Goal: Information Seeking & Learning: Learn about a topic

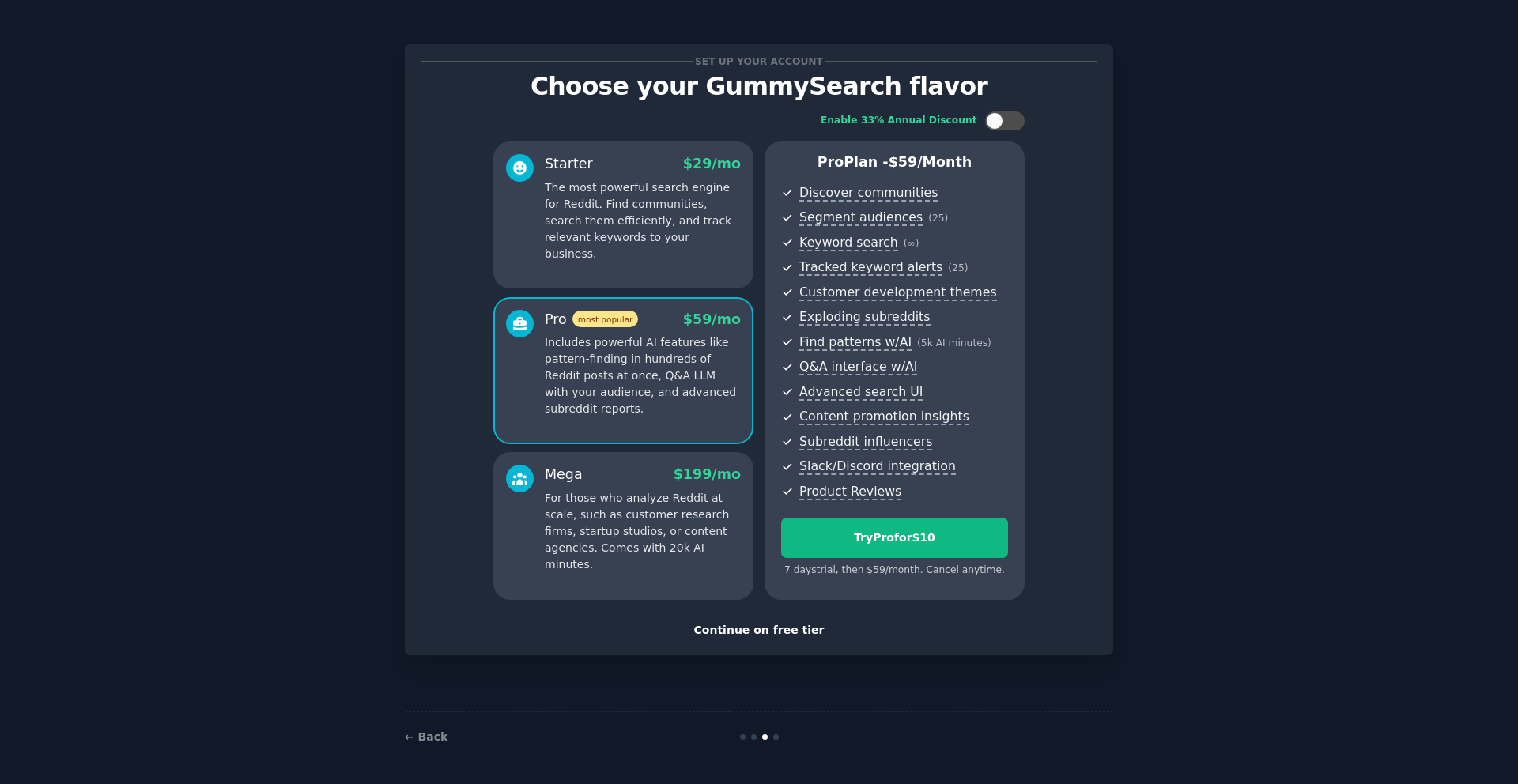
click at [556, 218] on p "The most powerful search engine for Reddit. Find communities, search them effic…" at bounding box center [643, 221] width 196 height 83
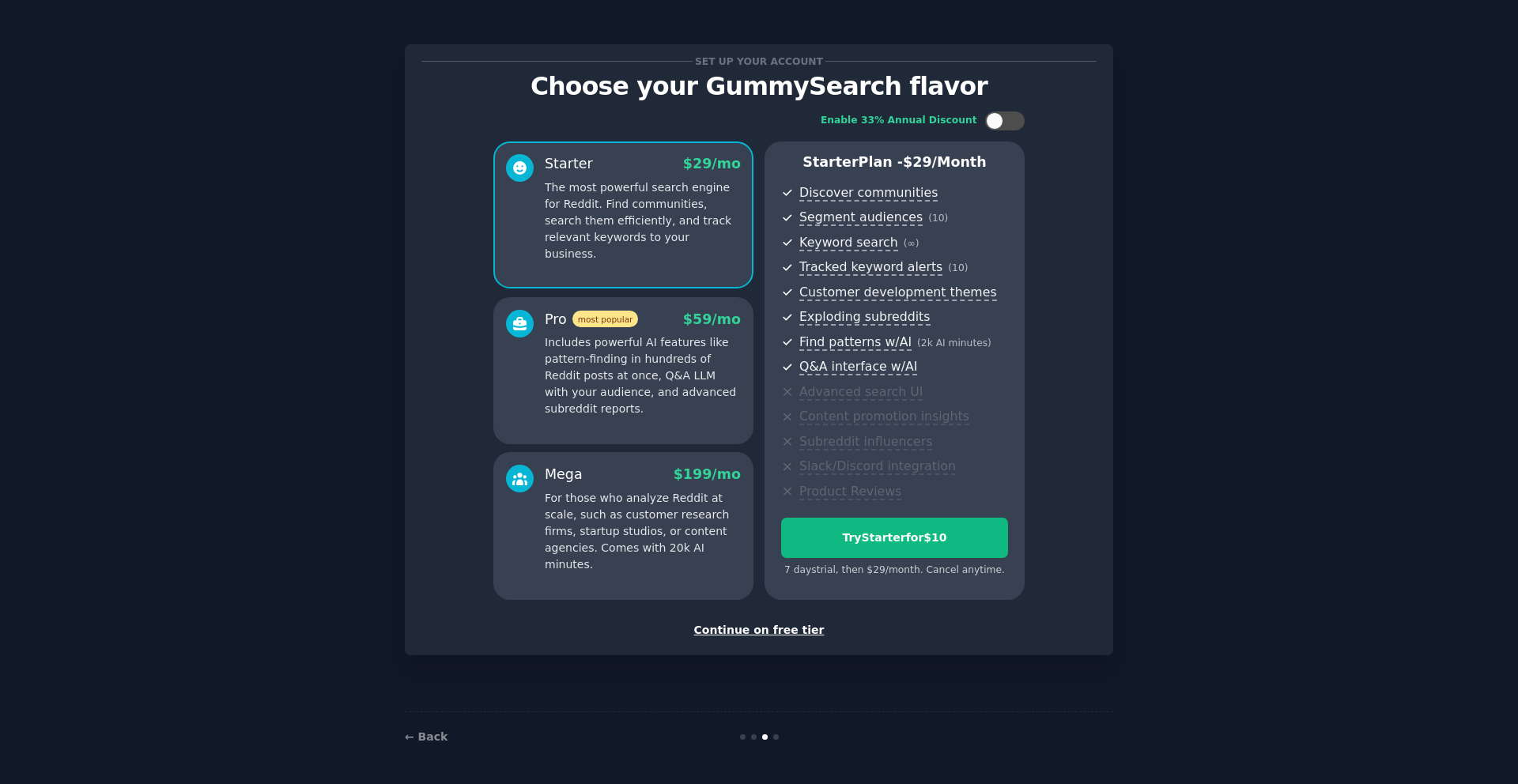
click at [618, 365] on p "Includes powerful AI features like pattern-finding in hundreds of Reddit posts …" at bounding box center [643, 376] width 196 height 83
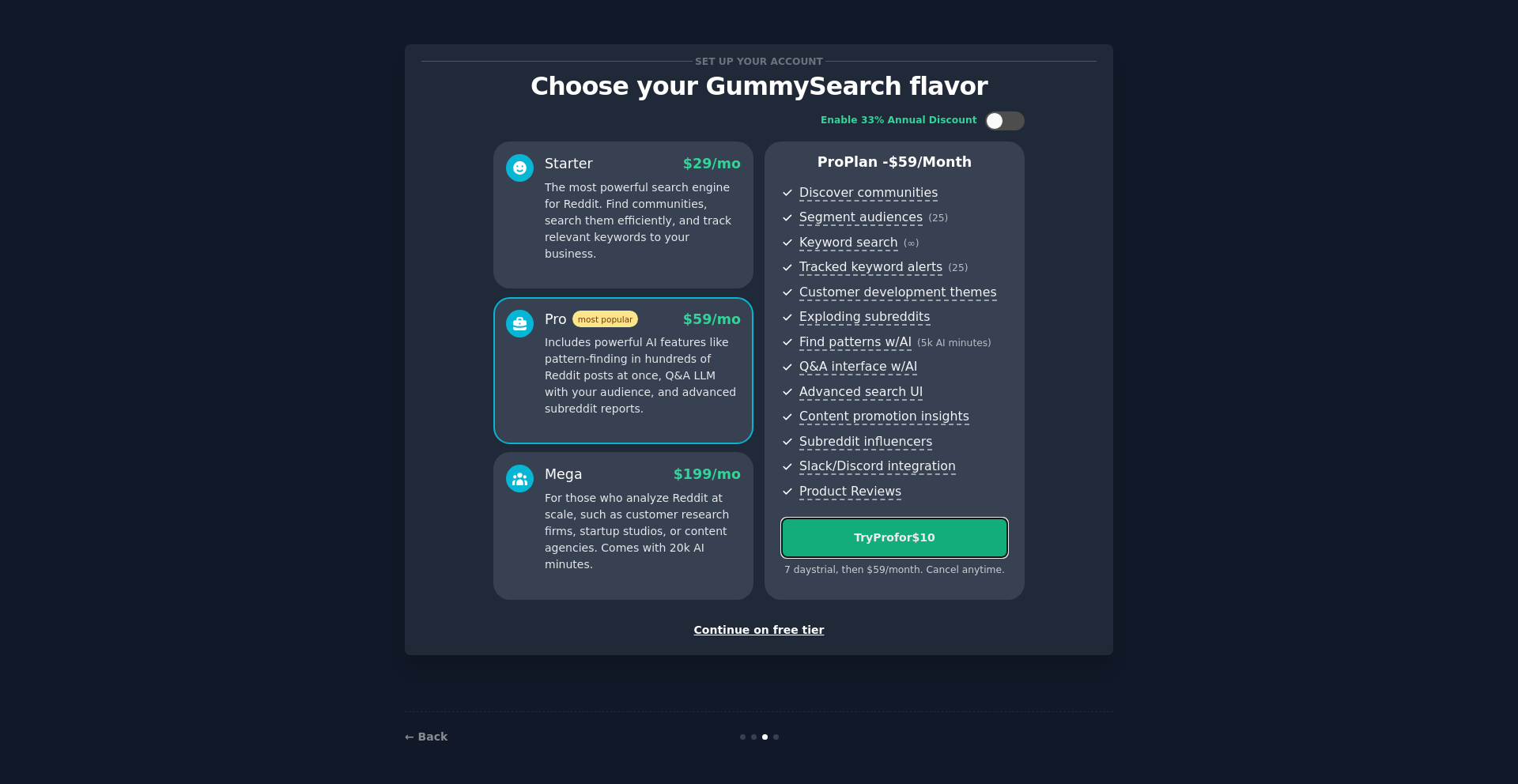
click at [847, 536] on div "Try Pro for $10" at bounding box center [895, 538] width 226 height 17
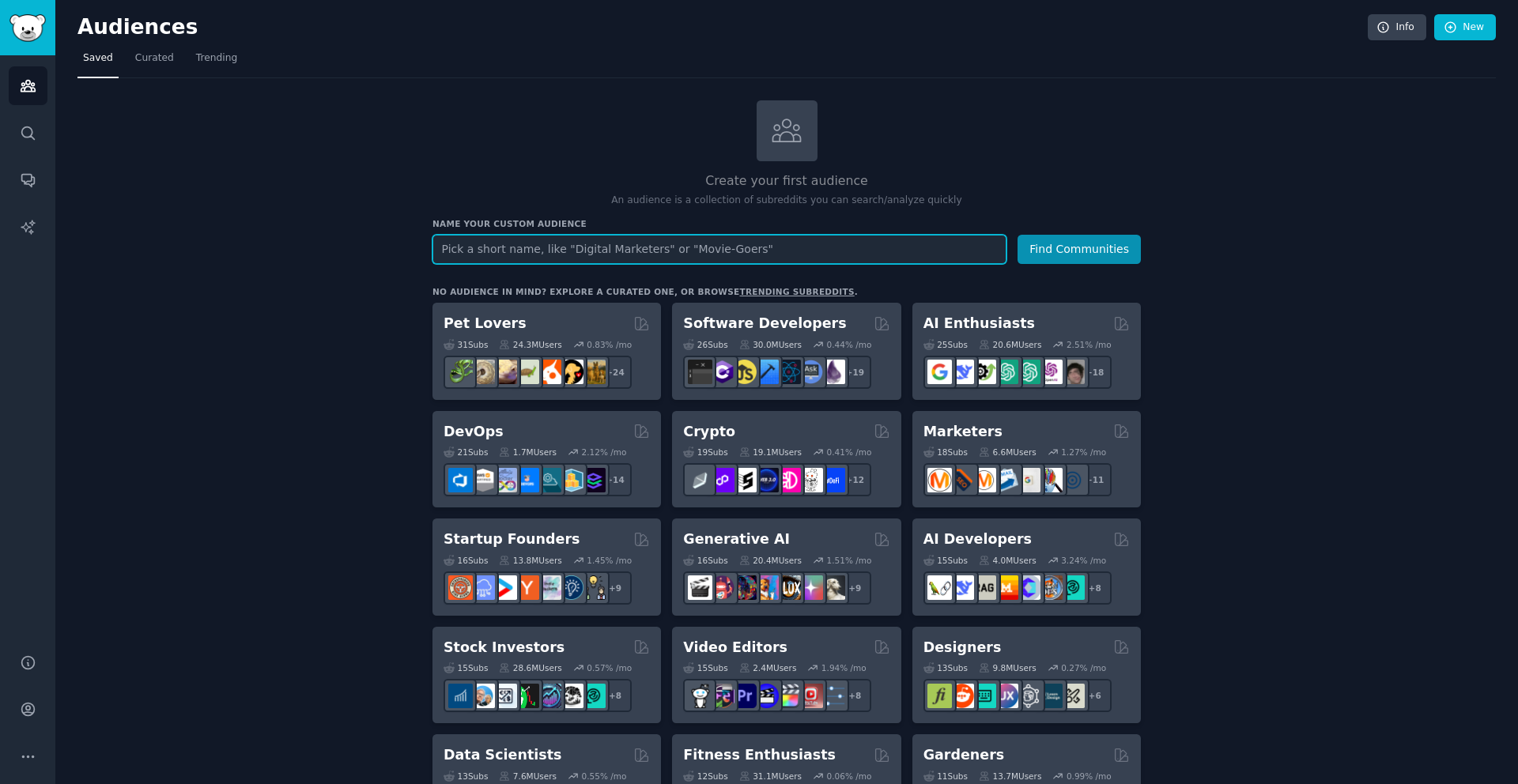
click at [516, 251] on input "text" at bounding box center [720, 249] width 575 height 29
type input "B2B Sales"
click at [1104, 250] on button "Find Communities" at bounding box center [1079, 249] width 123 height 29
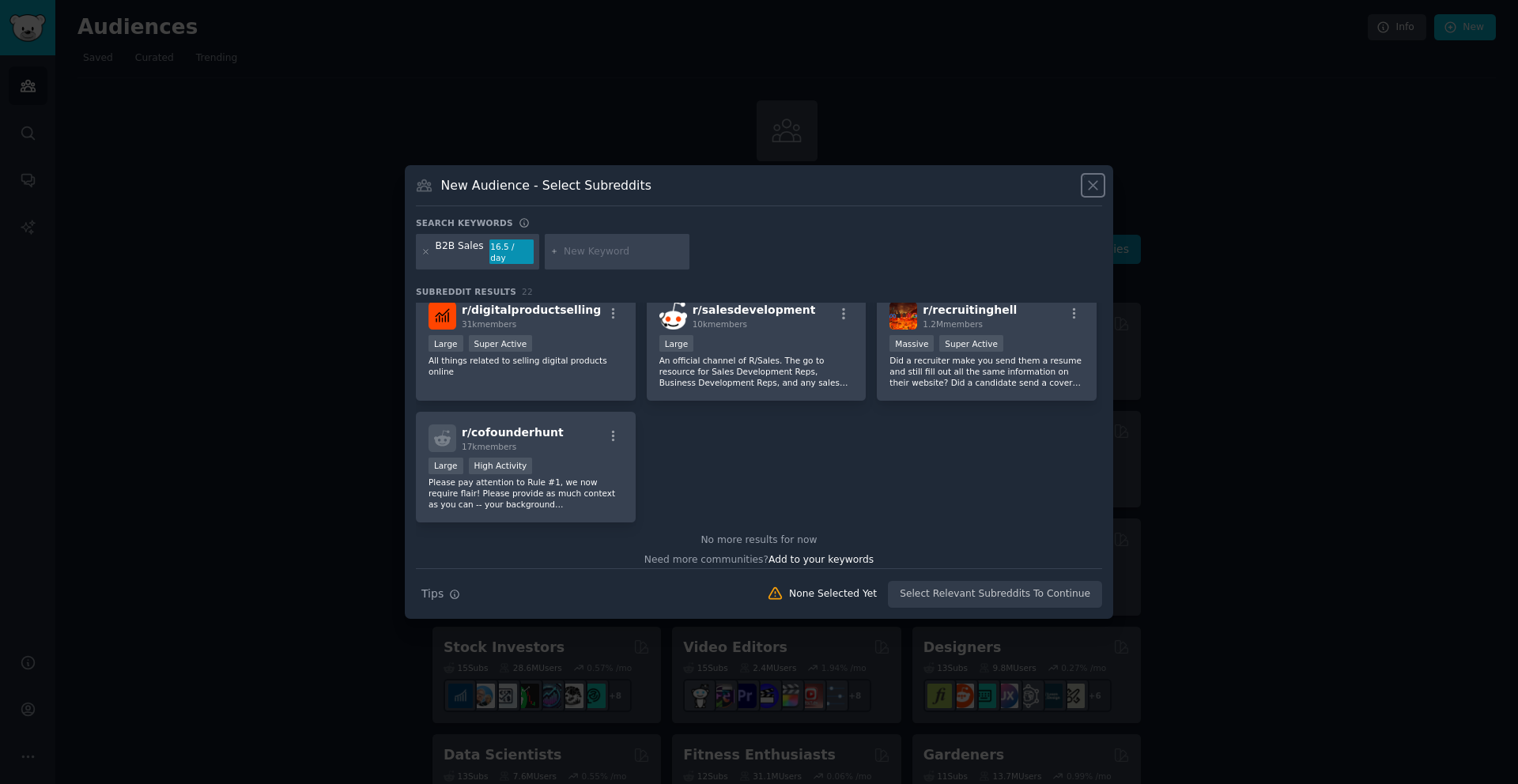
scroll to position [756, 0]
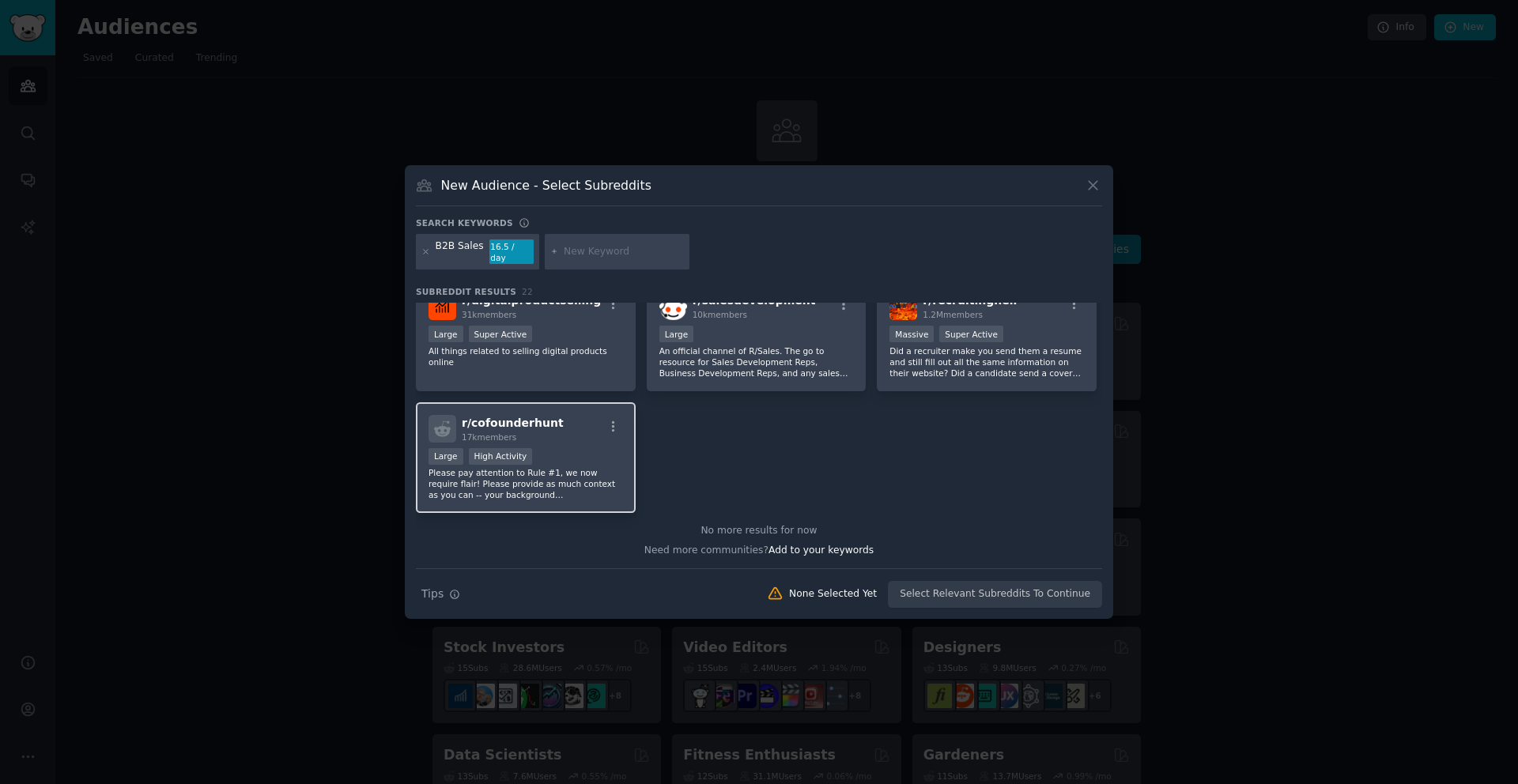
click at [534, 418] on span "r/ cofounderhunt" at bounding box center [513, 423] width 102 height 12
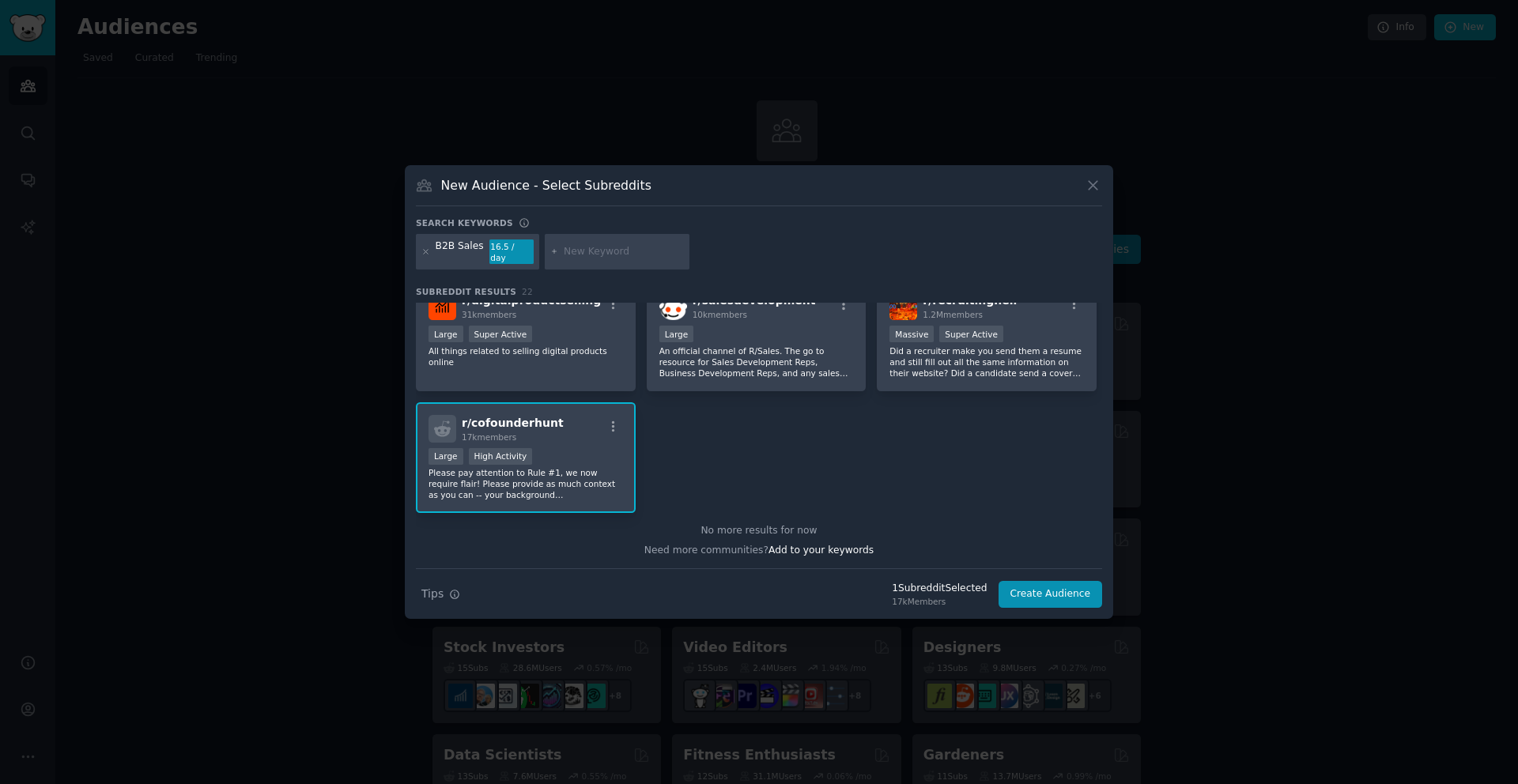
click at [588, 467] on p "Please pay attention to Rule #1, we now require flair! Please provide as much c…" at bounding box center [525, 483] width 194 height 33
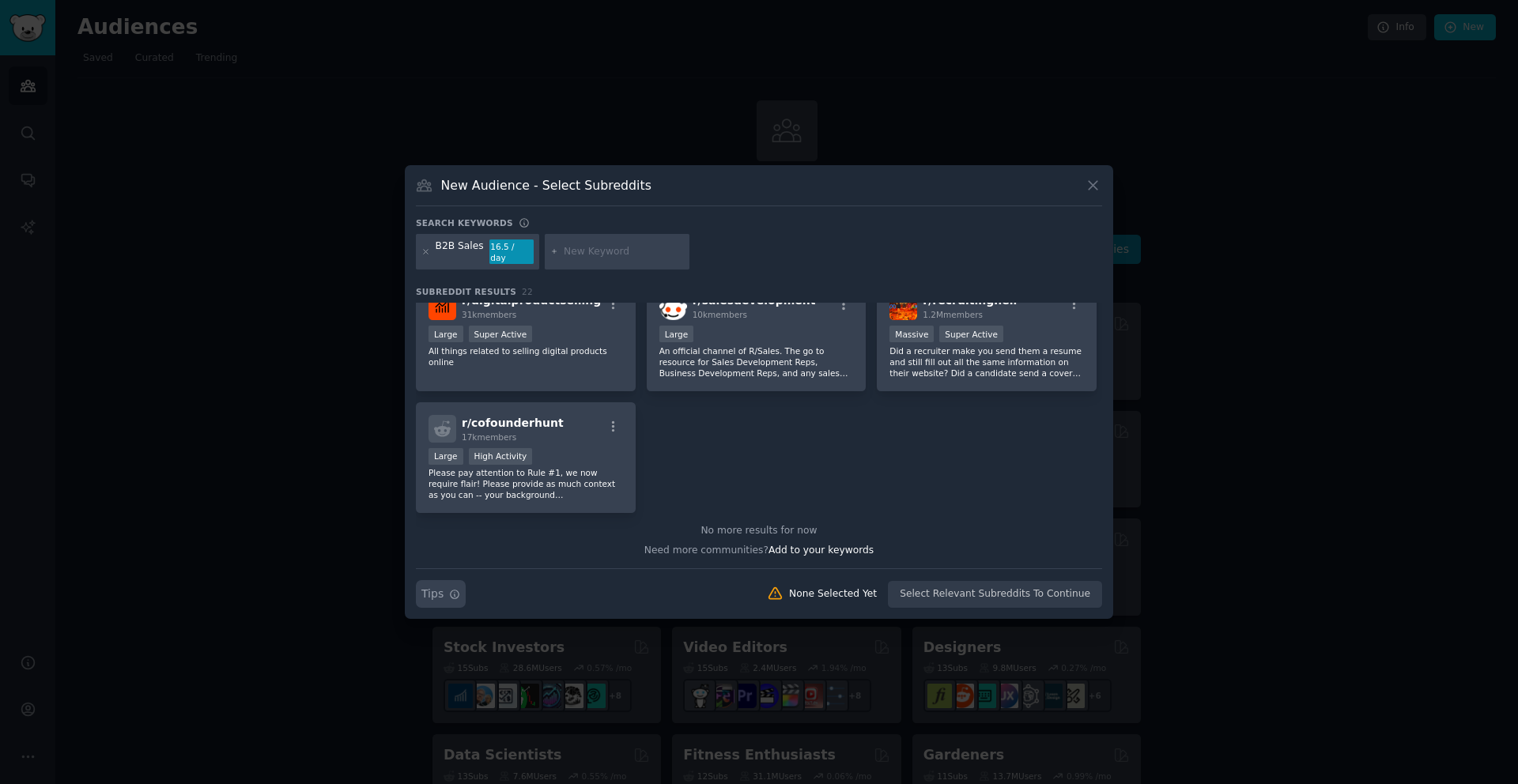
click at [455, 589] on icon "button" at bounding box center [455, 594] width 11 height 11
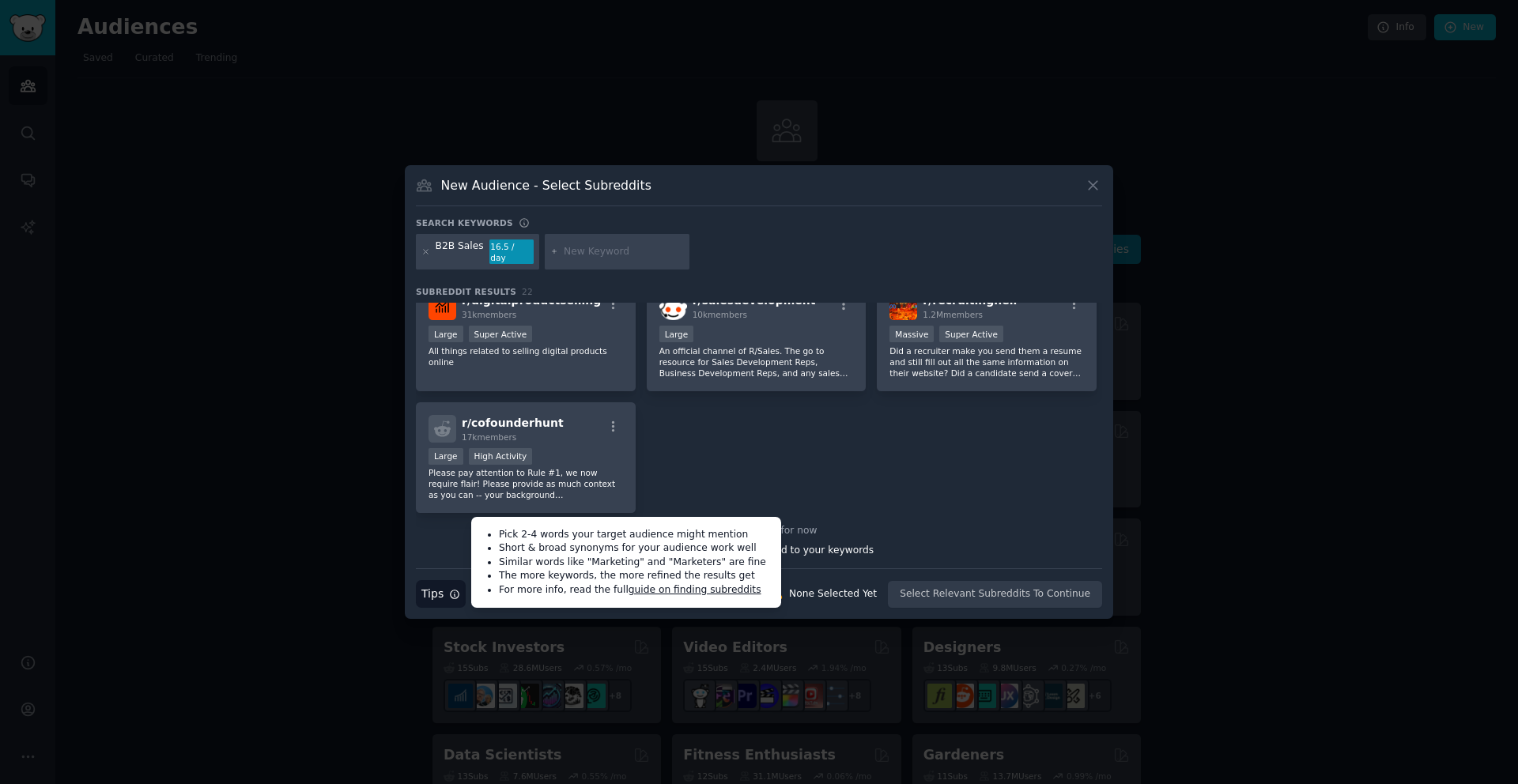
click at [644, 586] on link "guide on finding subreddits" at bounding box center [695, 590] width 133 height 11
click at [577, 252] on input "text" at bounding box center [624, 252] width 120 height 14
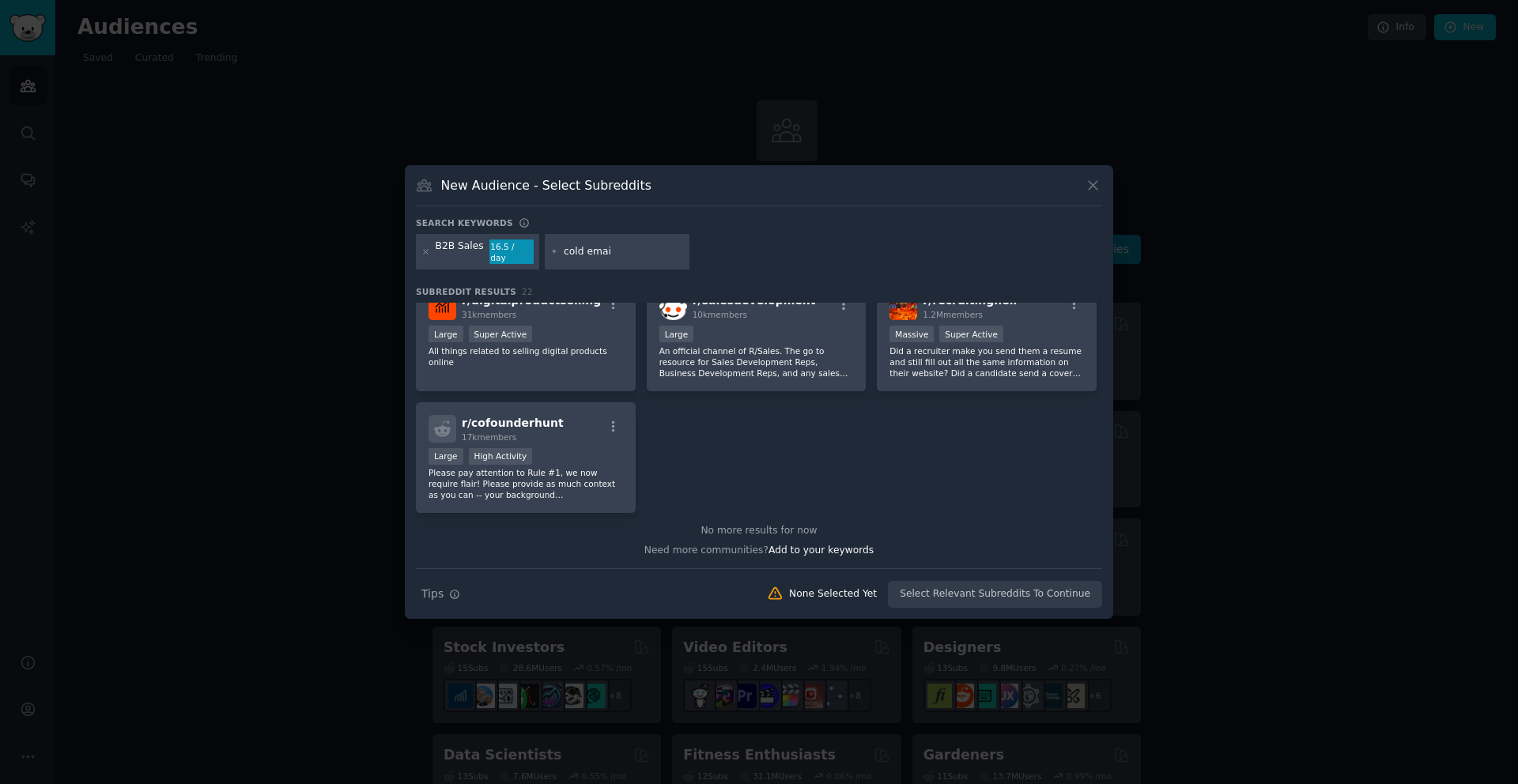
type input "cold email"
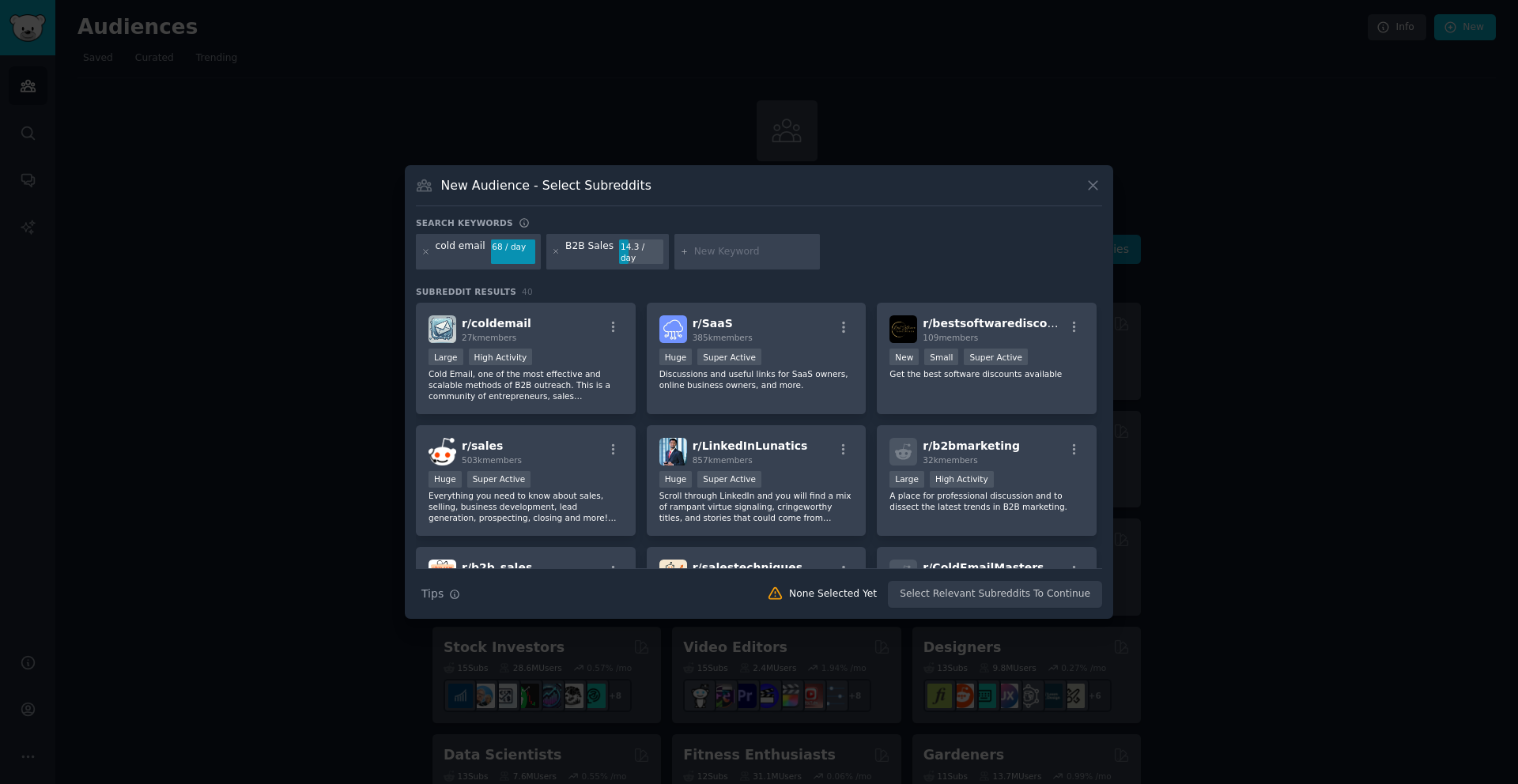
click at [577, 252] on div "B2B Sales" at bounding box center [589, 252] width 48 height 26
click at [709, 247] on input "text" at bounding box center [754, 252] width 120 height 14
type input "cold call"
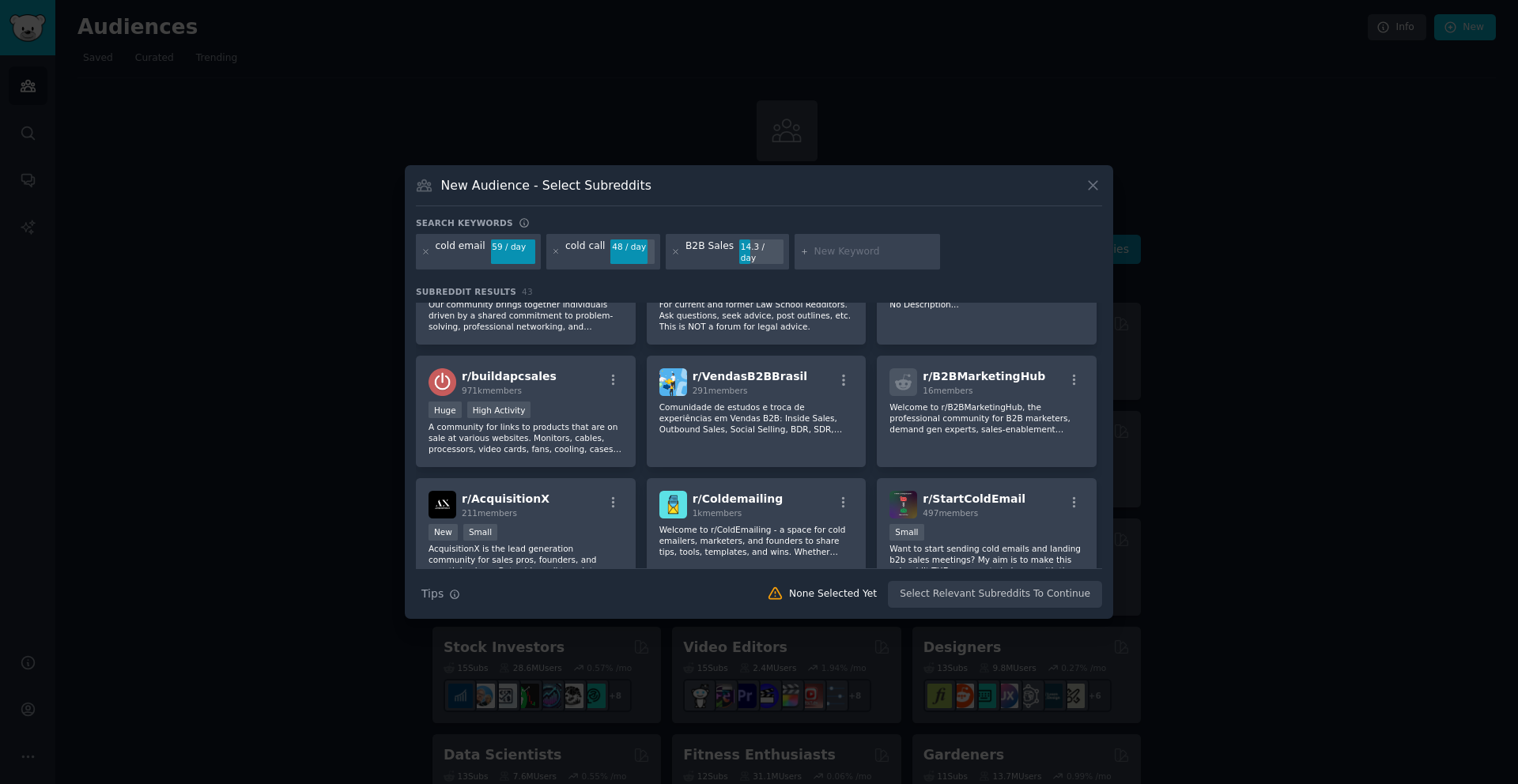
scroll to position [268, 0]
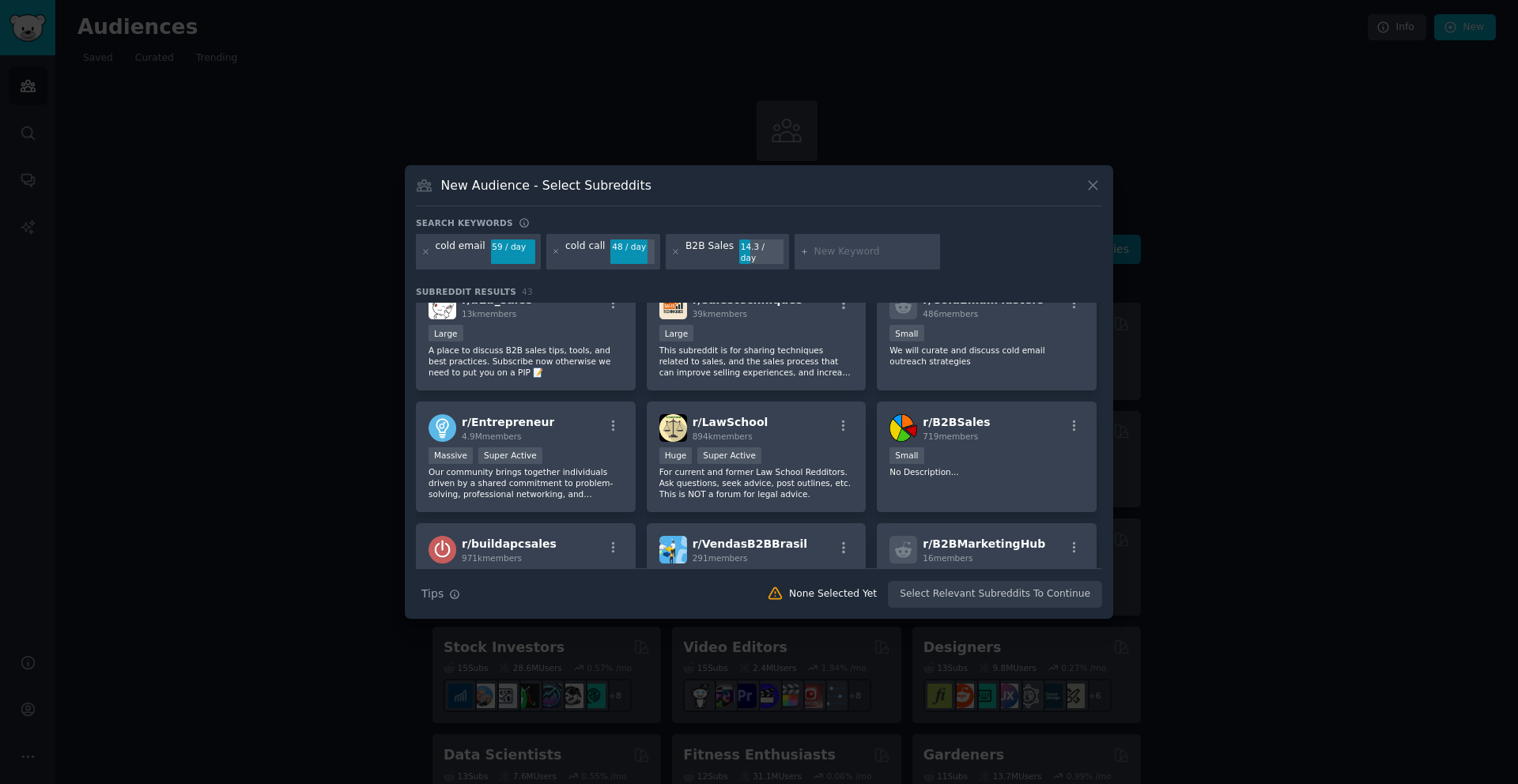
click at [834, 255] on input "text" at bounding box center [874, 252] width 120 height 14
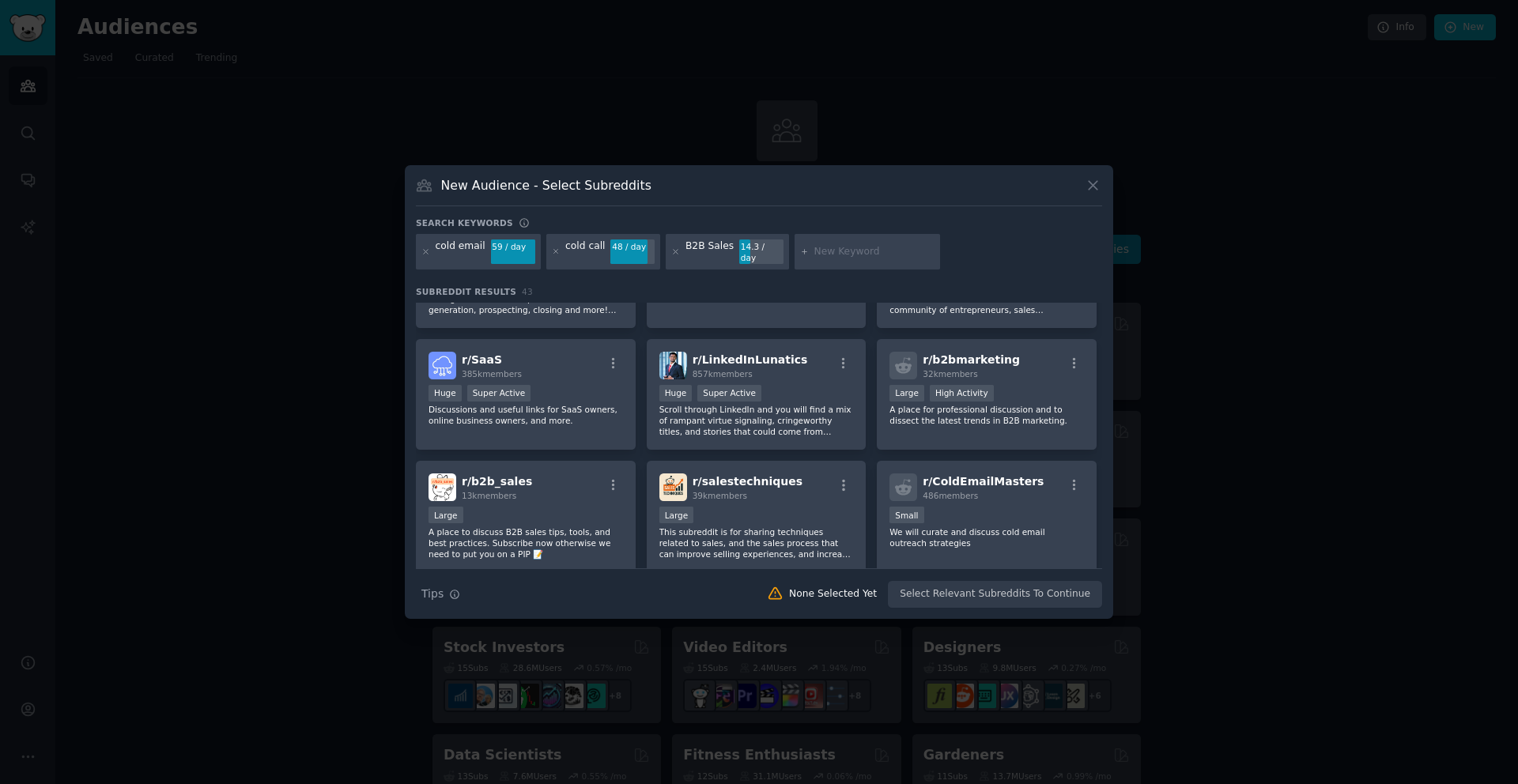
scroll to position [0, 0]
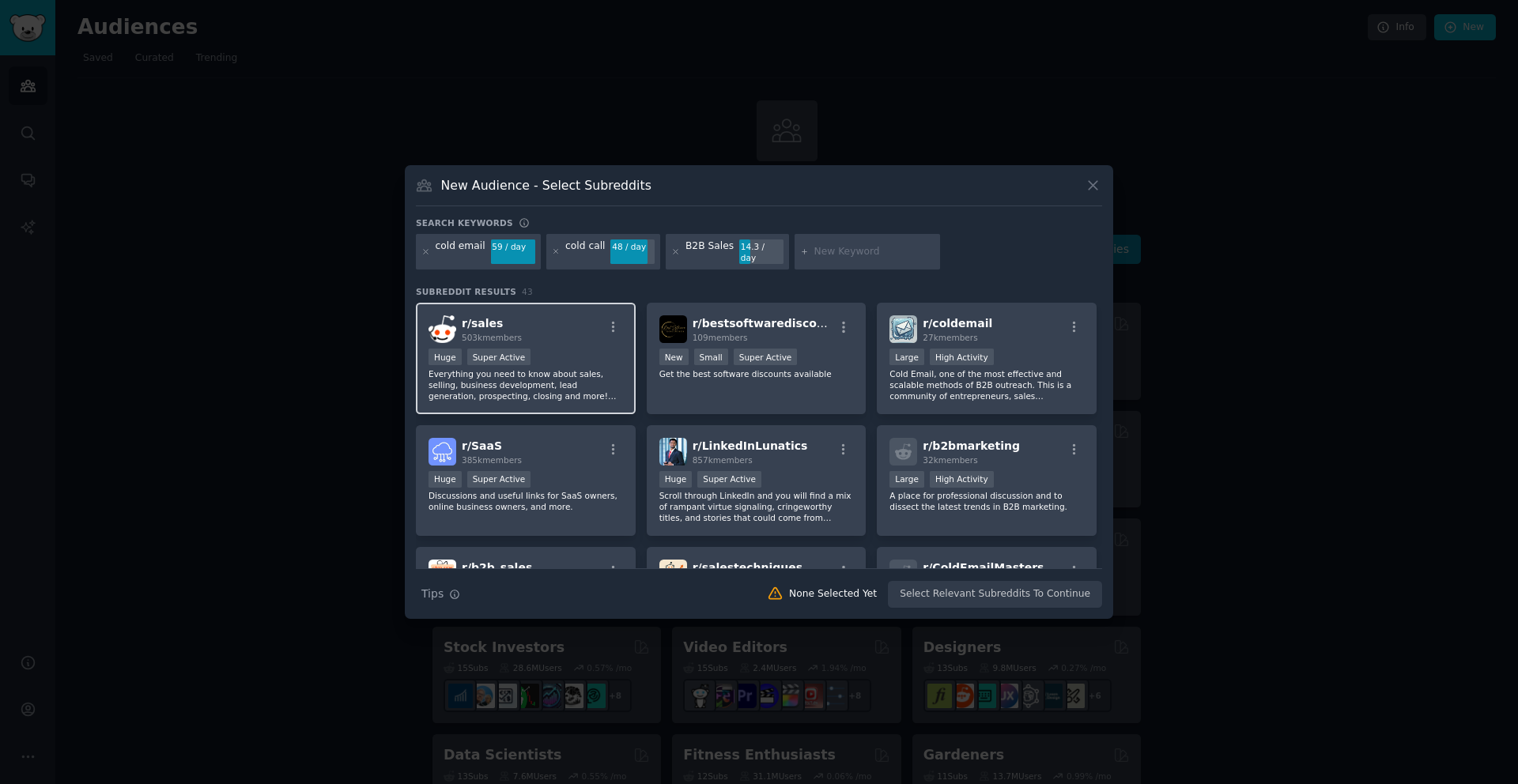
click at [600, 375] on p "Everything you need to know about sales, selling, business development, lead ge…" at bounding box center [525, 385] width 194 height 33
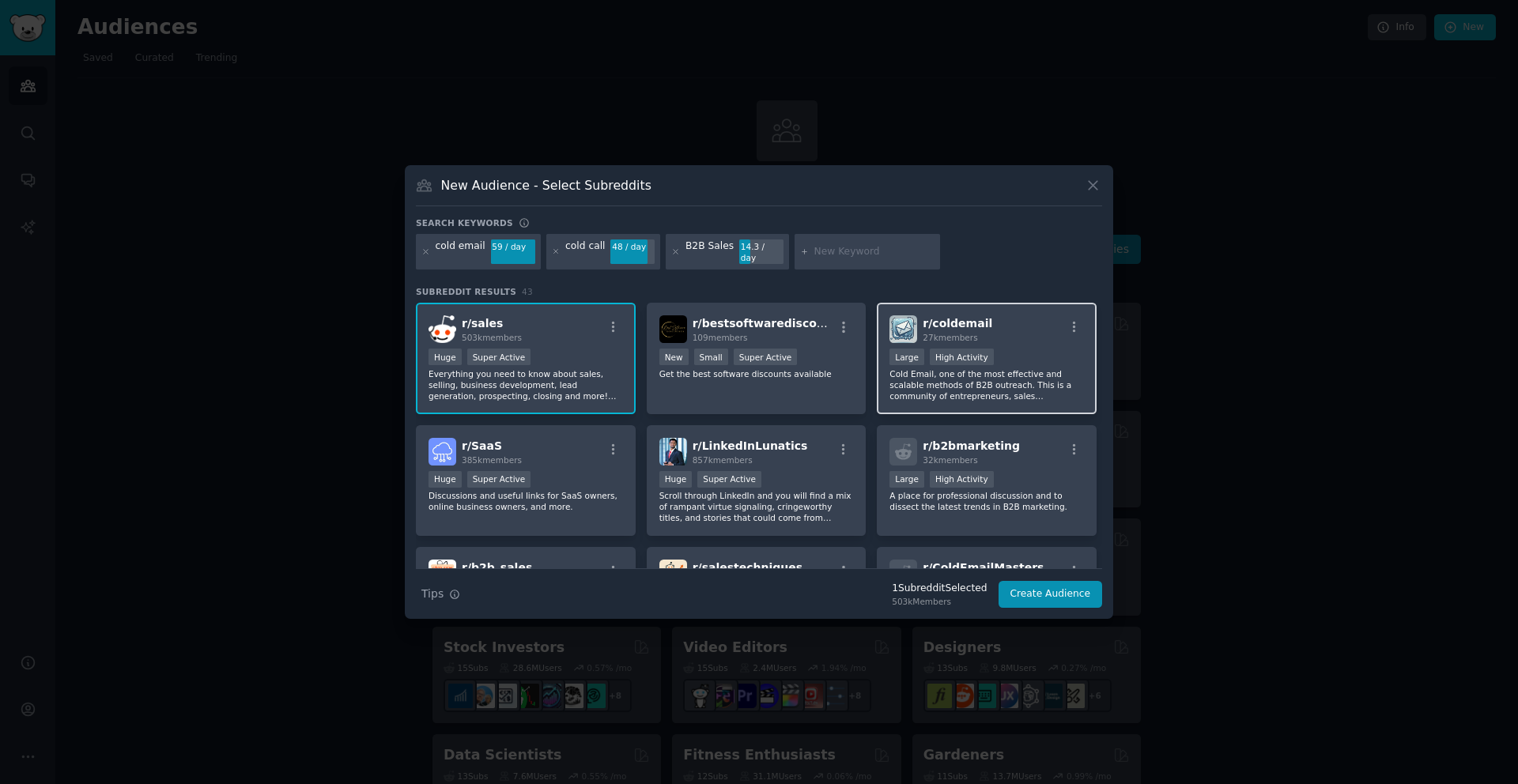
click at [899, 398] on div "r/ coldemail 27k members Large High Activity Cold Email, one of the most effect…" at bounding box center [987, 358] width 220 height 112
click at [1008, 459] on div "r/ b2bmarketing 32k members" at bounding box center [986, 451] width 194 height 27
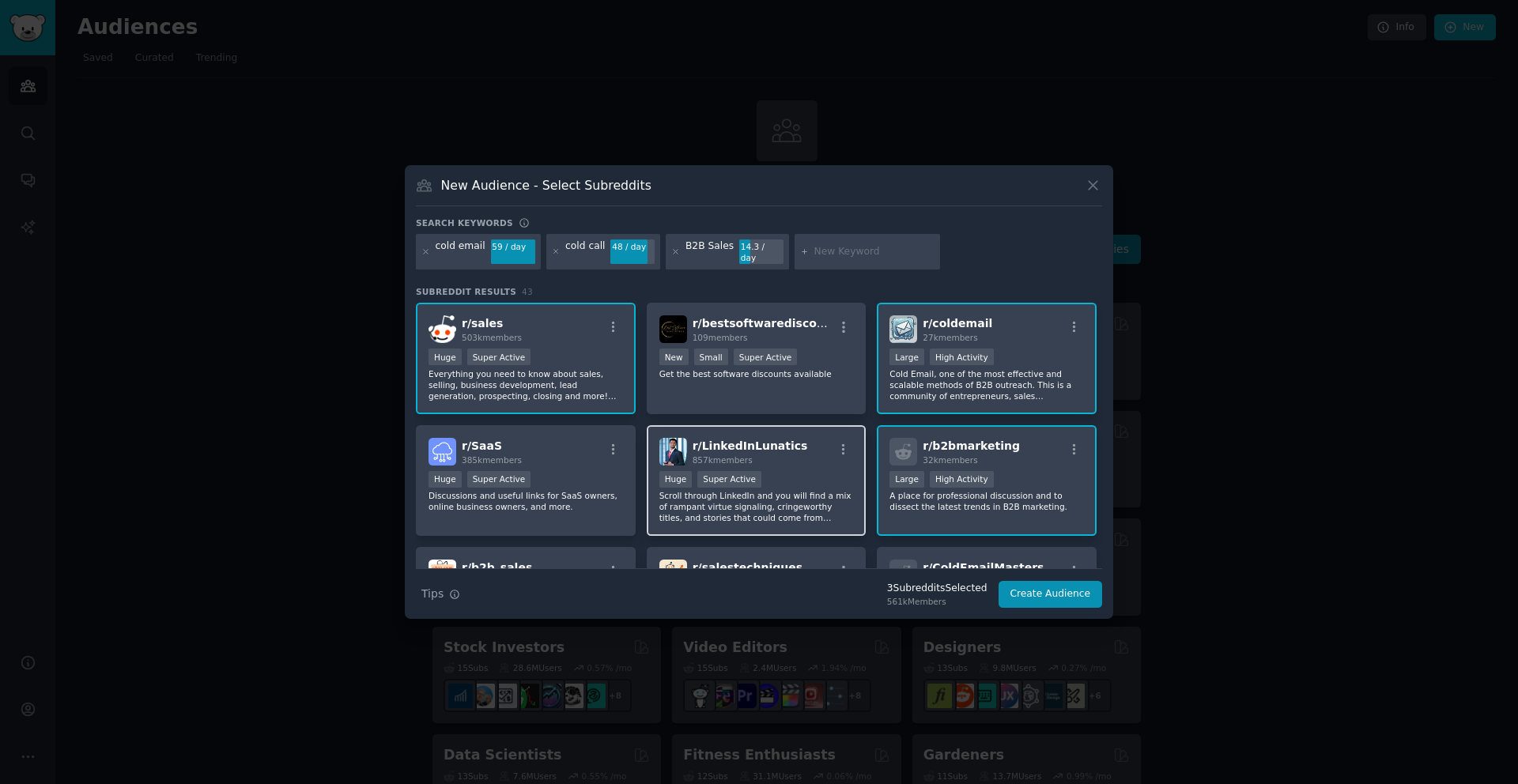
click at [794, 471] on div ">= 95th percentile for submissions / day Huge Super Active" at bounding box center [757, 481] width 194 height 20
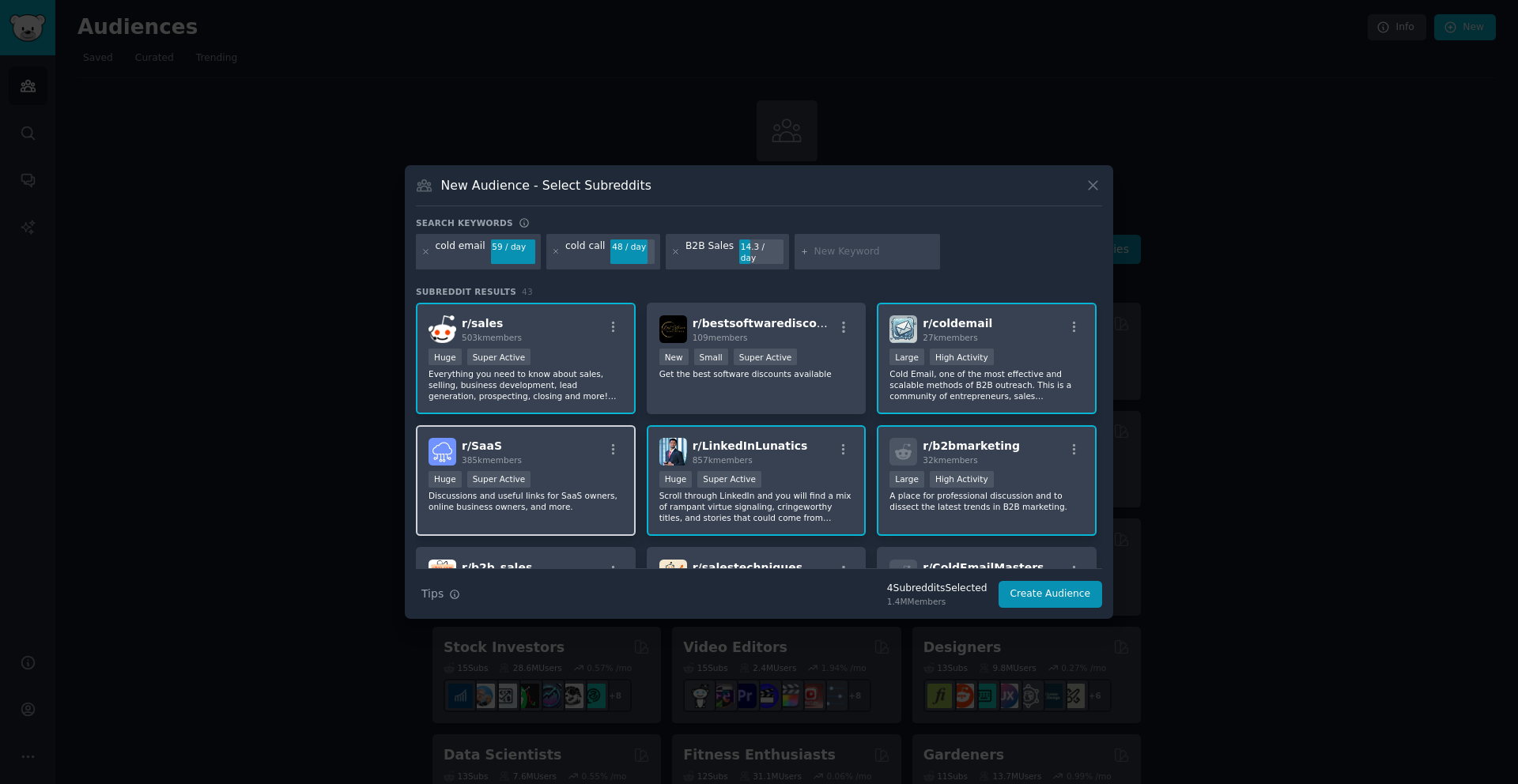
click at [609, 483] on div "Huge Super Active" at bounding box center [525, 481] width 194 height 20
click at [833, 255] on input "text" at bounding box center [874, 252] width 120 height 14
type input "s"
type input "SDRs"
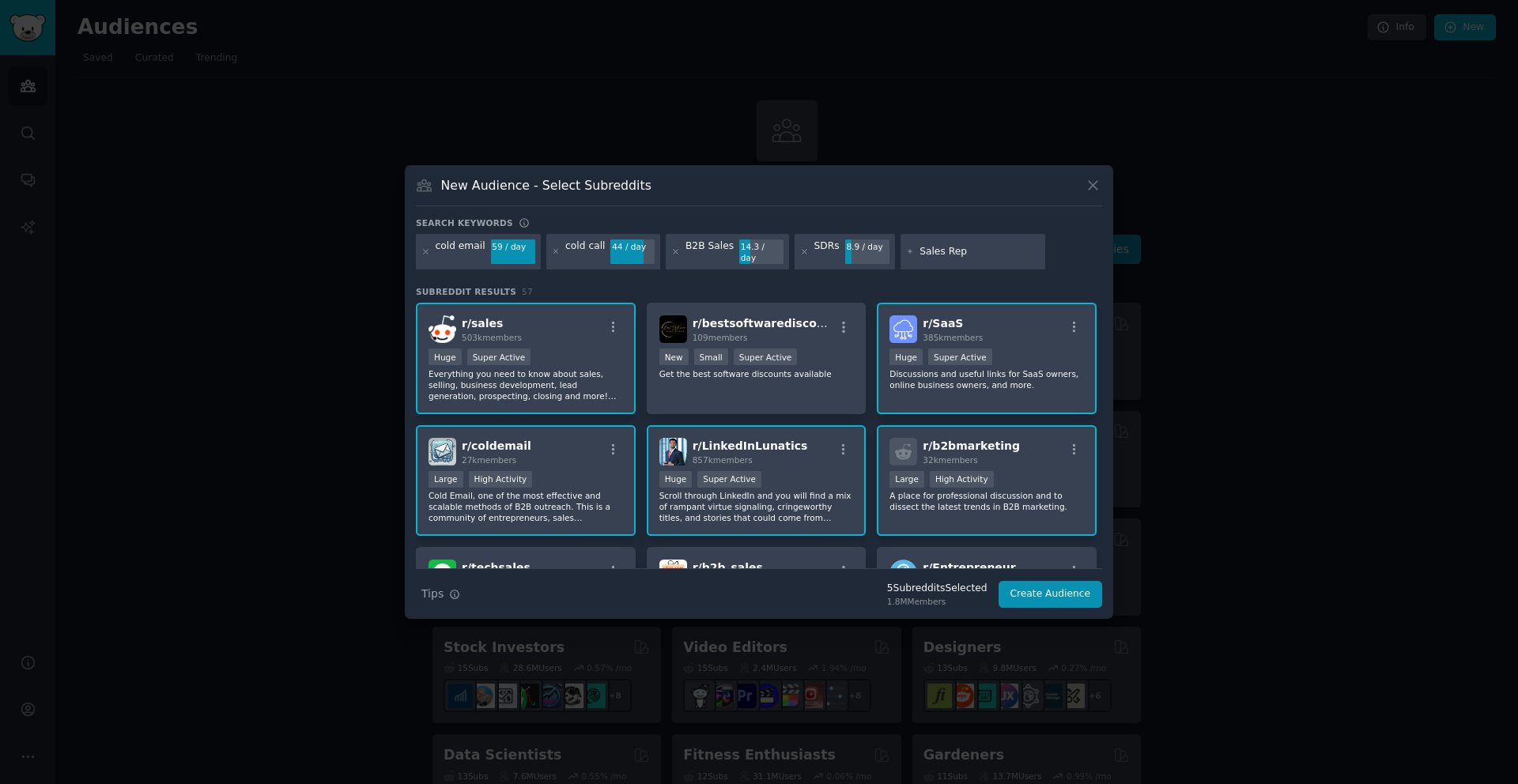
type input "Sales Reps"
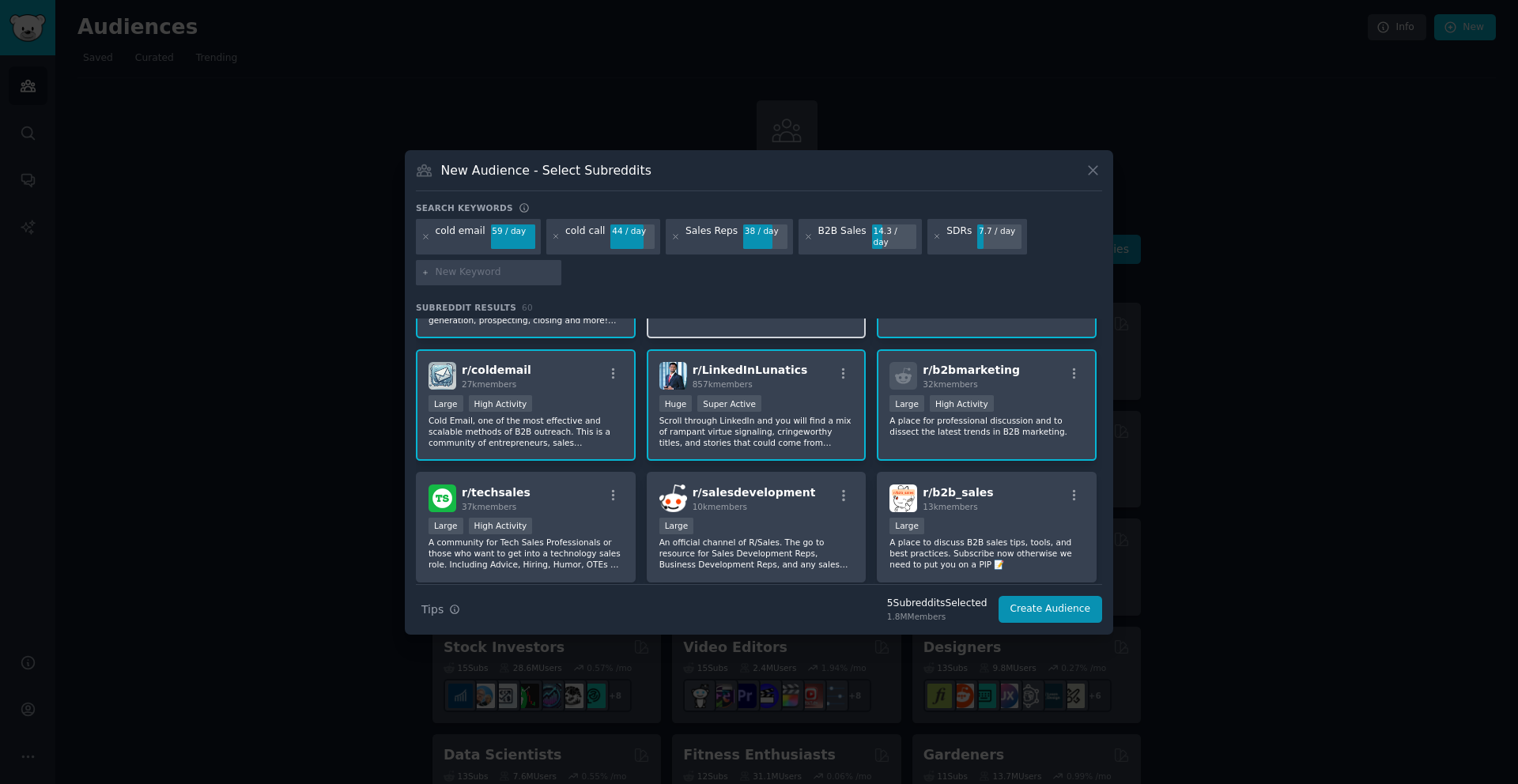
scroll to position [93, 0]
click at [556, 506] on div "r/ techsales 37k members Large High Activity A community for Tech Sales Profess…" at bounding box center [526, 525] width 220 height 112
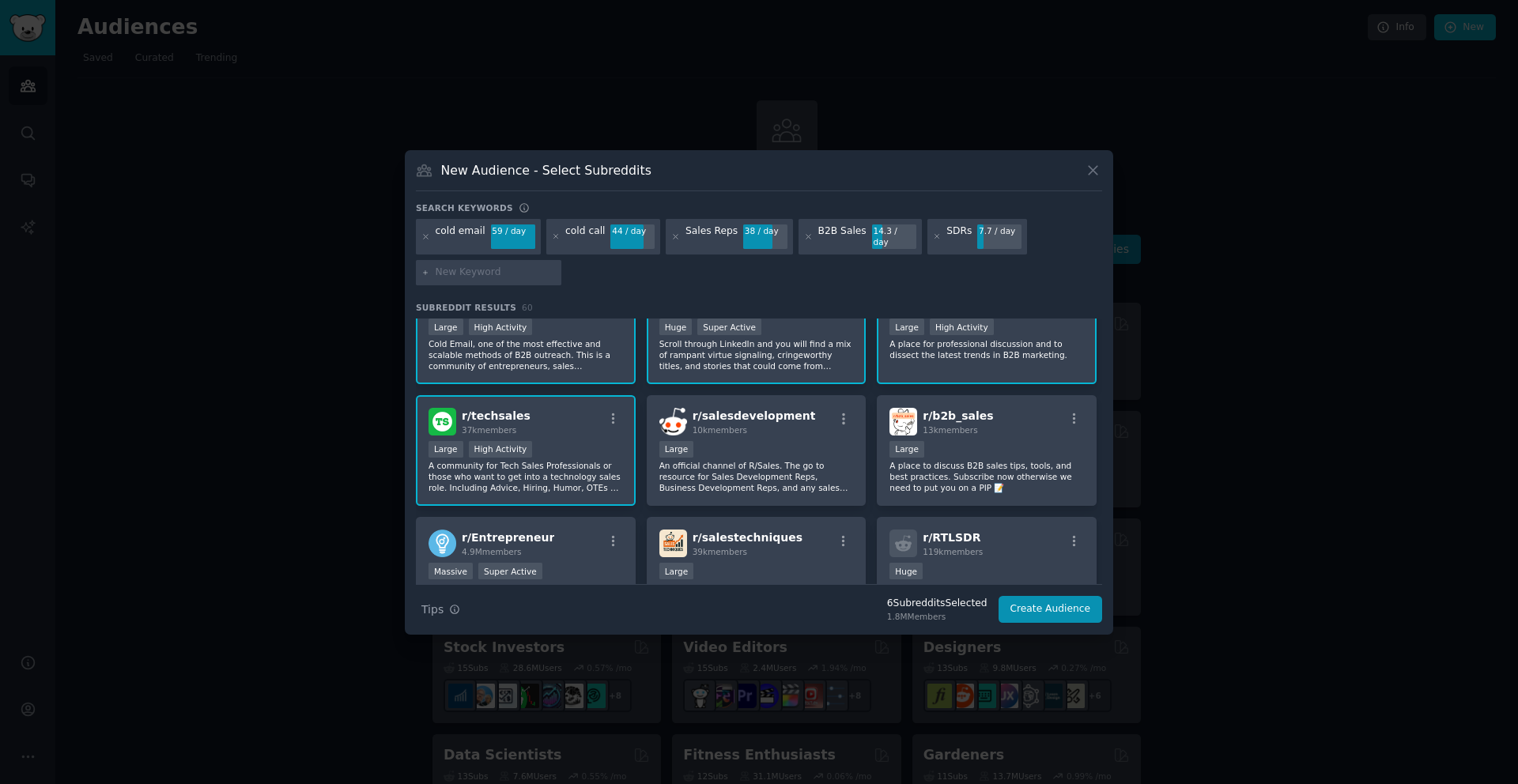
scroll to position [173, 0]
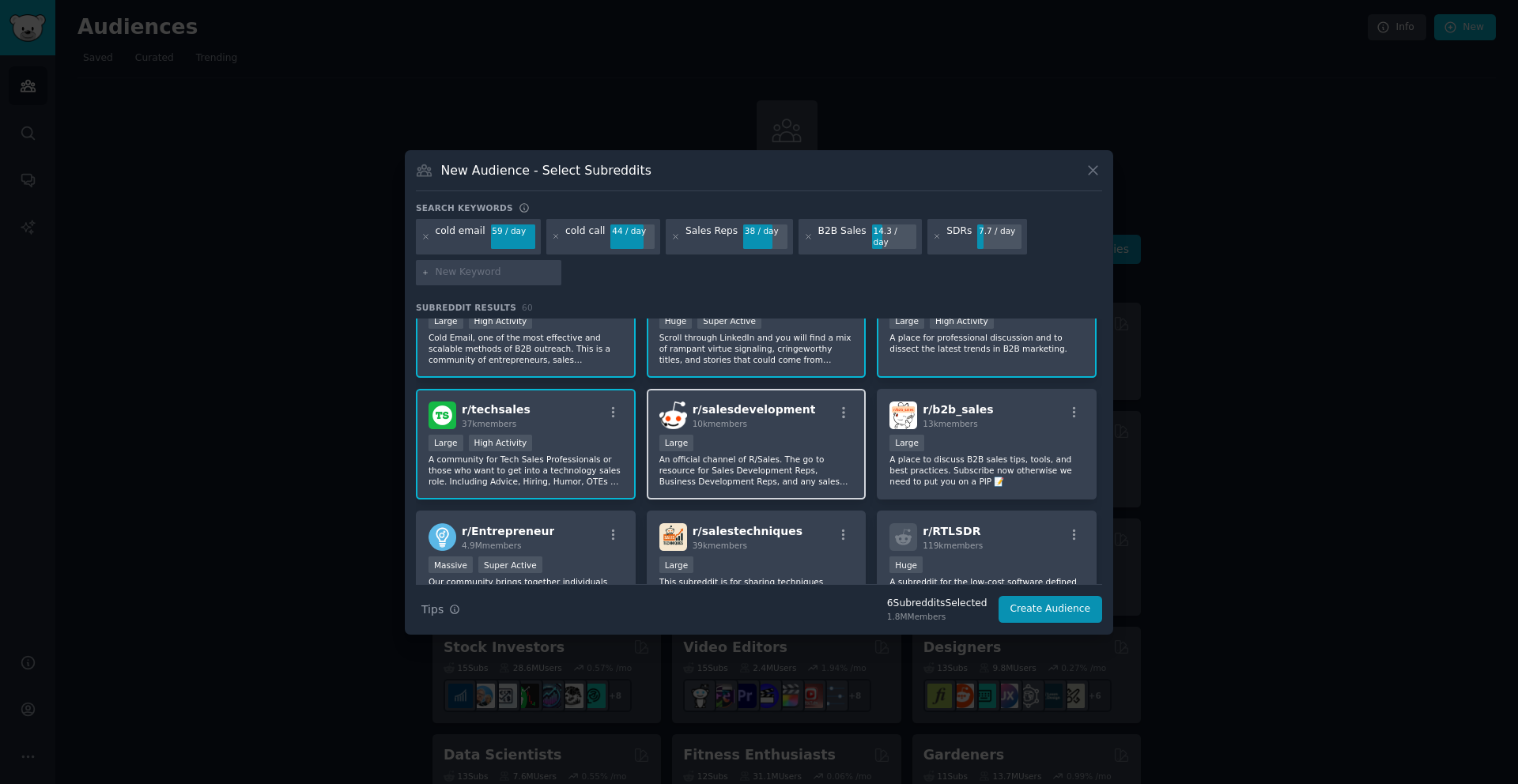
click at [713, 454] on p "An official channel of R/Sales. The go to resource for Sales Development Reps, …" at bounding box center [757, 470] width 194 height 33
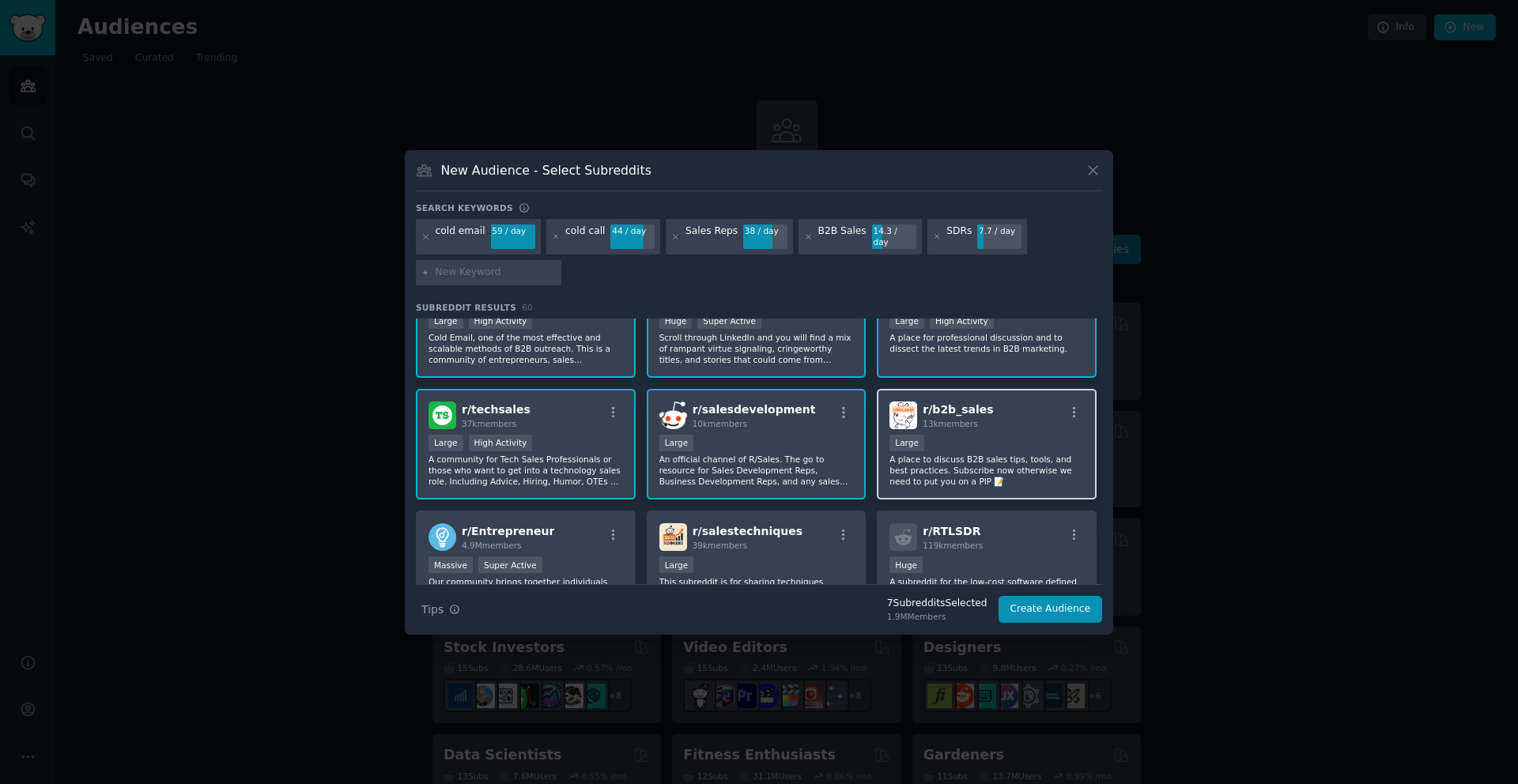
click at [938, 435] on div "10,000 - 100,000 members Large" at bounding box center [986, 445] width 194 height 20
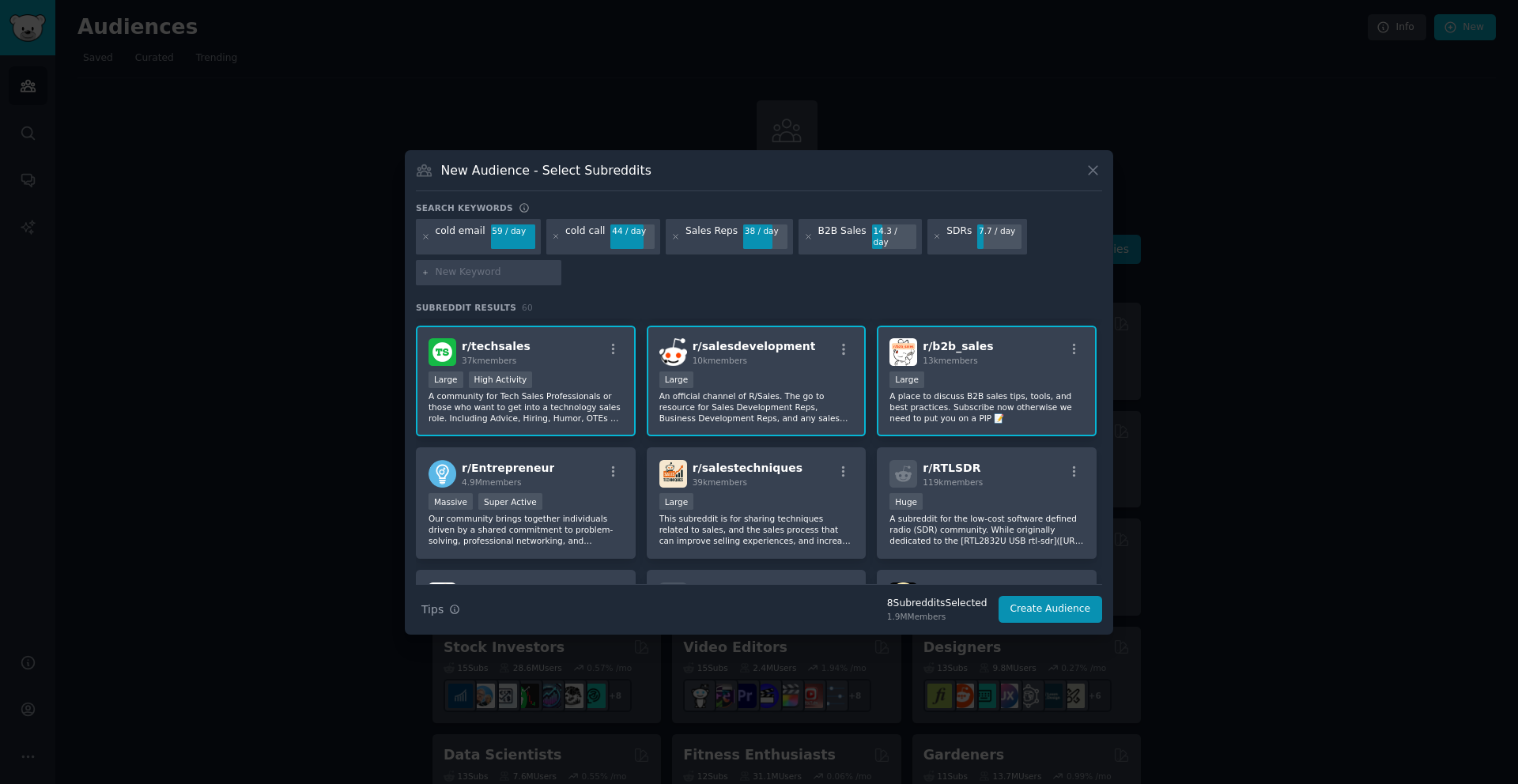
scroll to position [238, 0]
click at [767, 517] on p "This subreddit is for sharing techniques related to sales, and the sales proces…" at bounding box center [757, 528] width 194 height 33
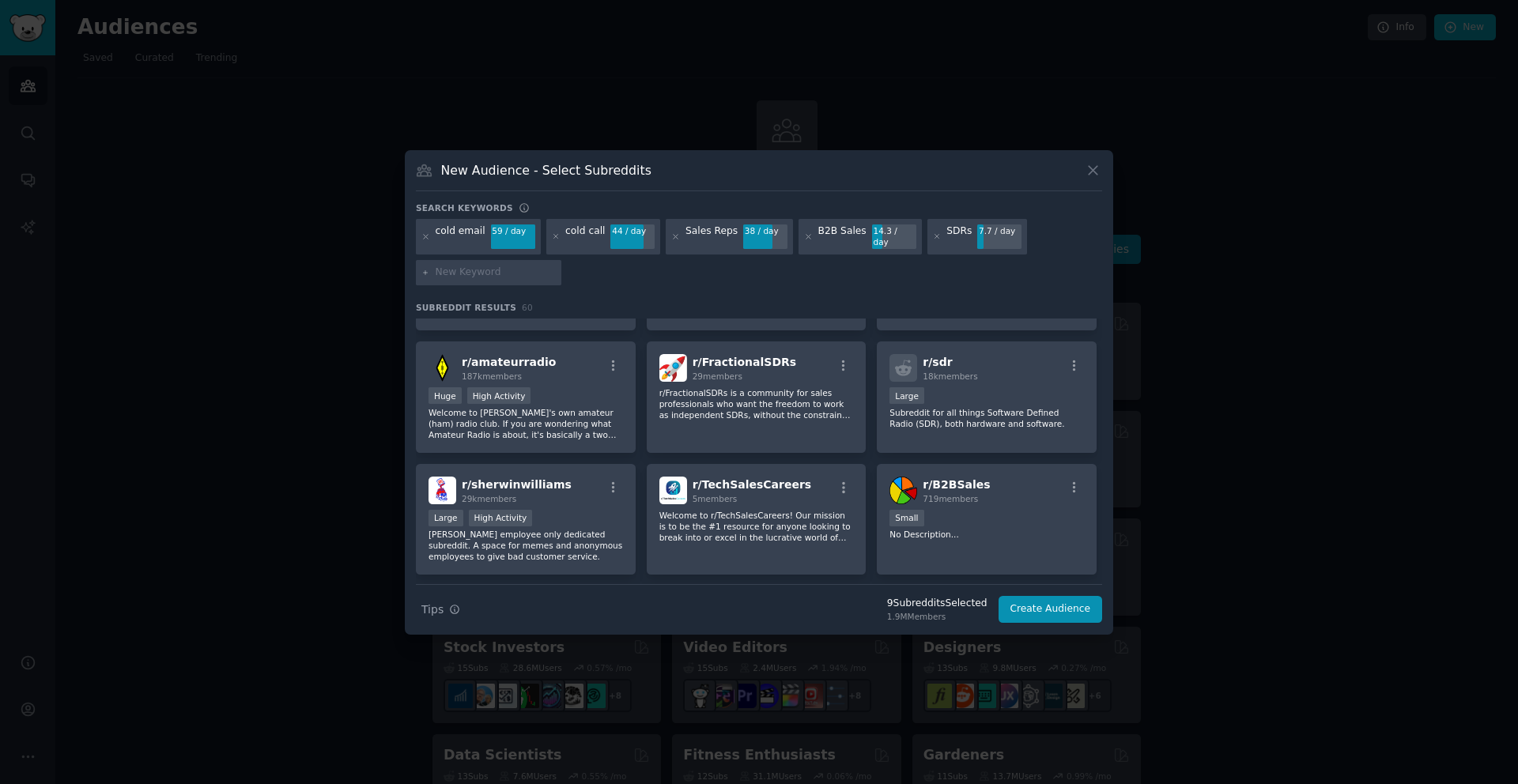
scroll to position [589, 0]
click at [609, 362] on icon "button" at bounding box center [613, 365] width 14 height 14
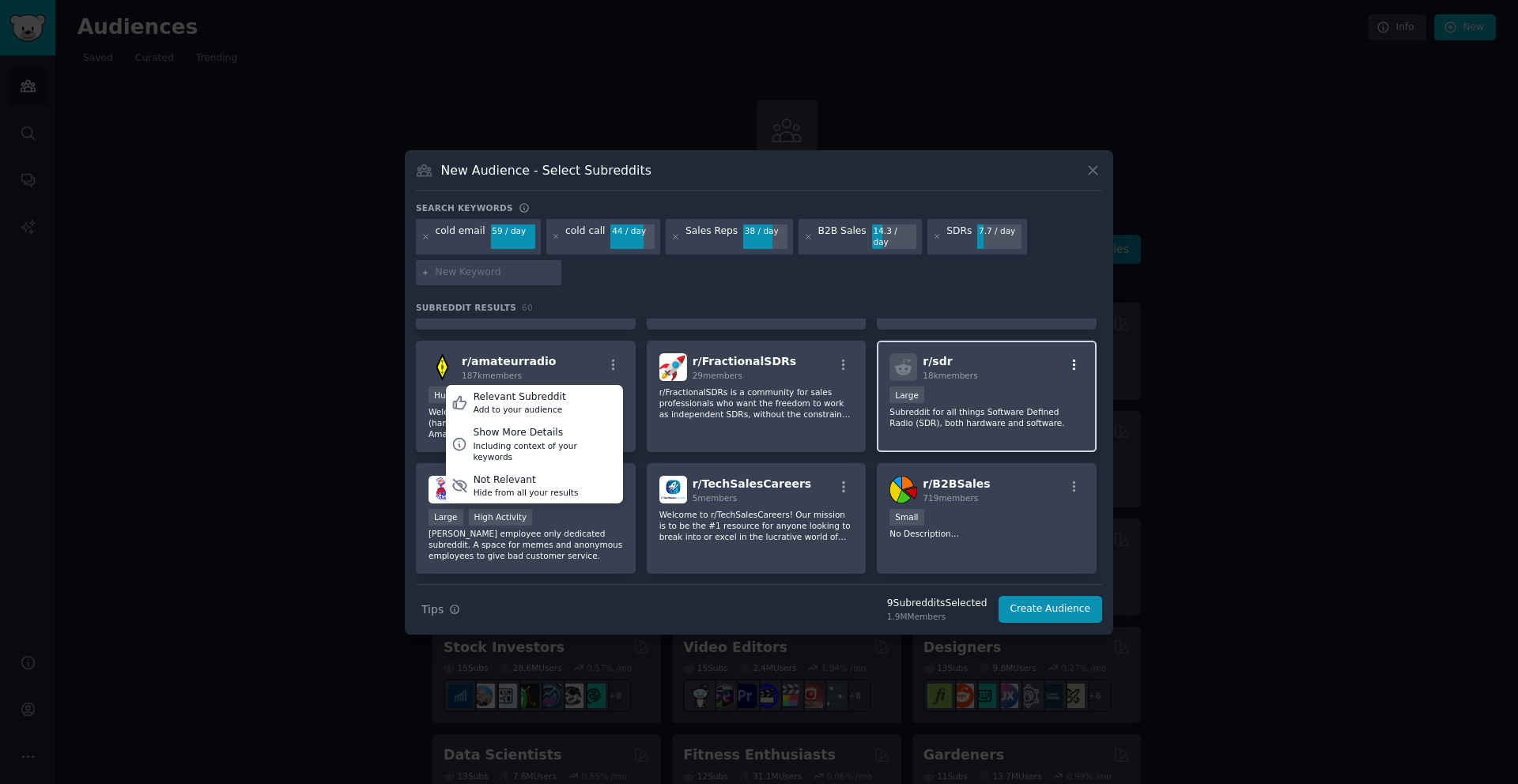
click at [1073, 360] on icon "button" at bounding box center [1074, 366] width 3 height 11
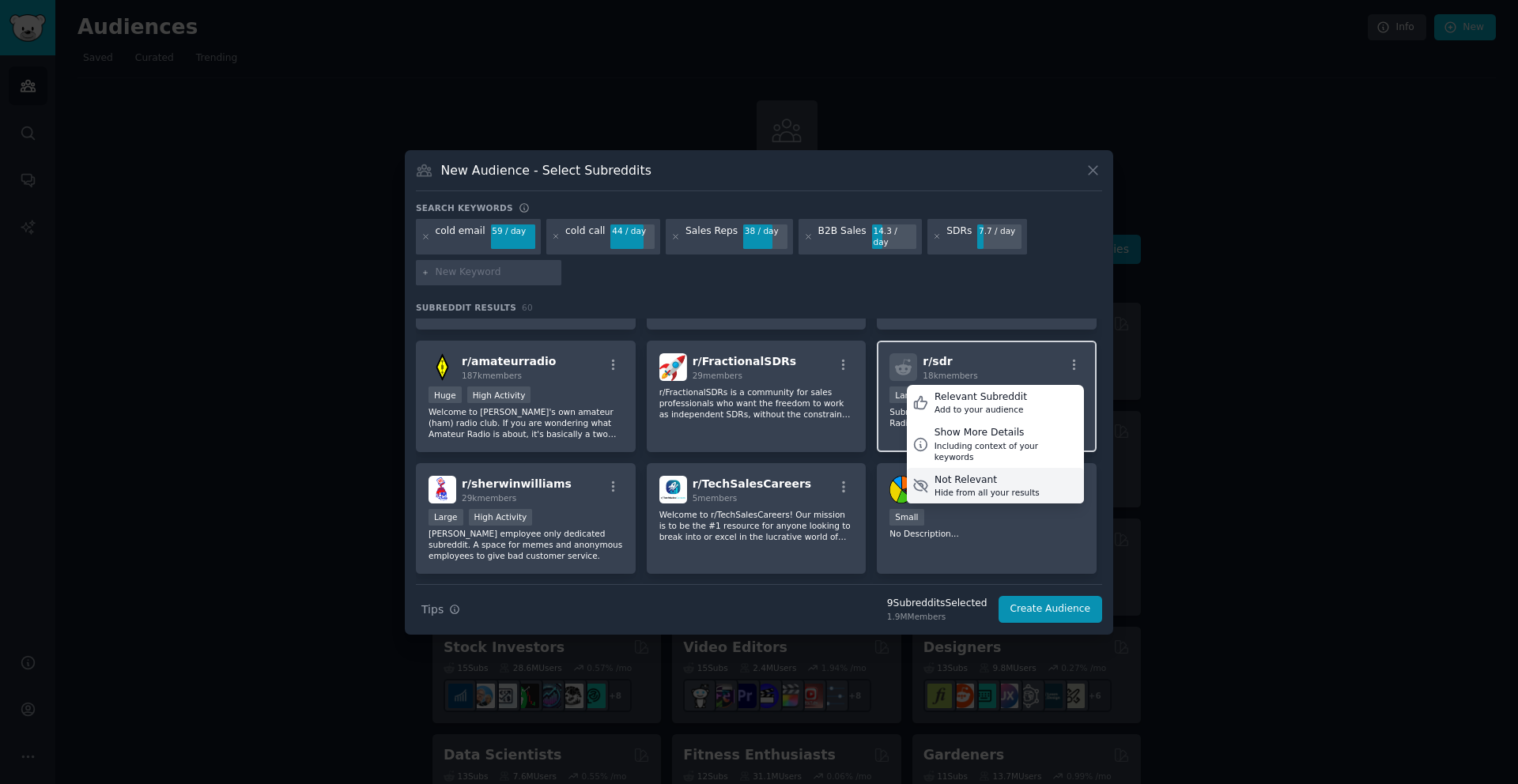
click at [997, 487] on div "Hide from all your results" at bounding box center [987, 493] width 105 height 11
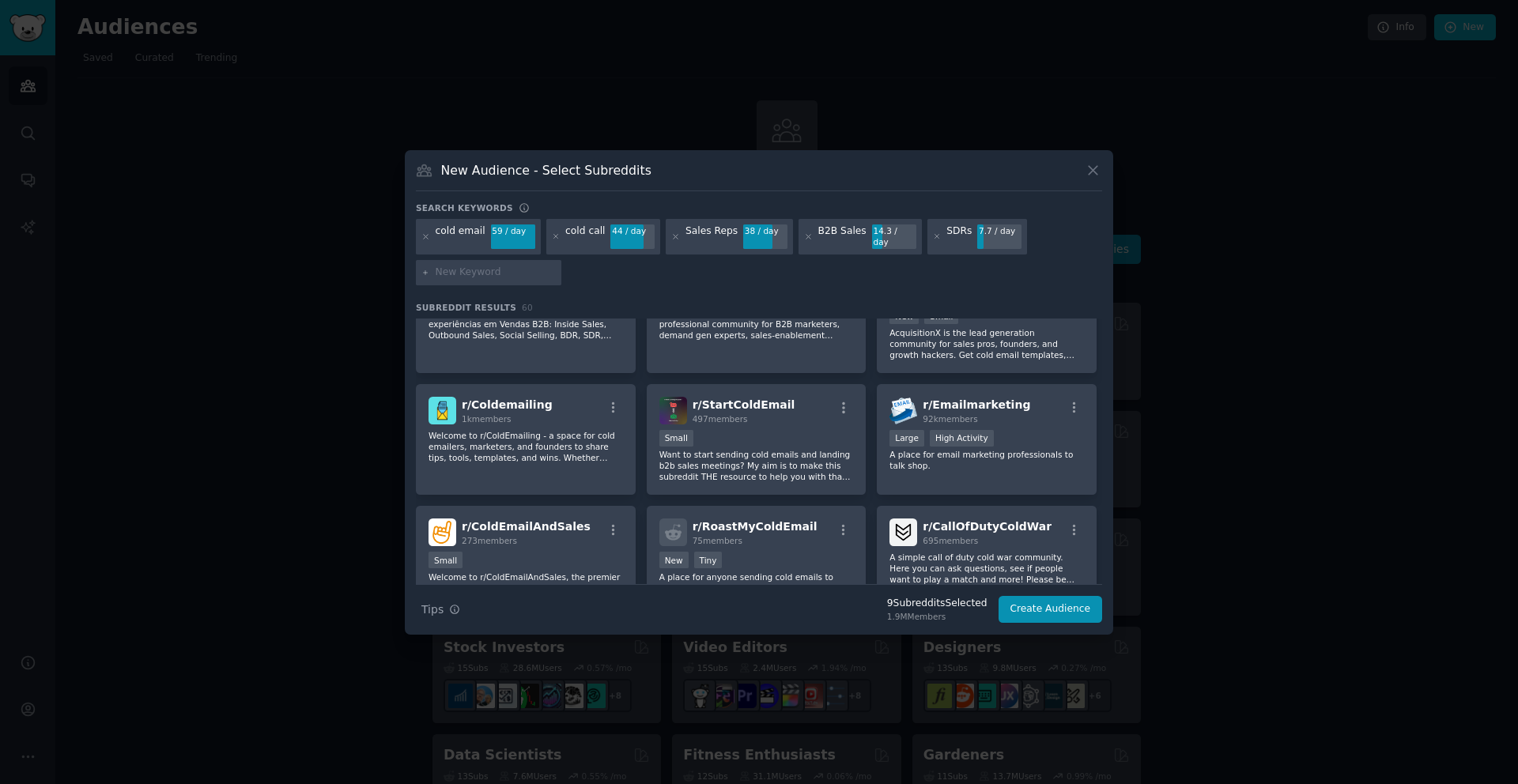
scroll to position [916, 0]
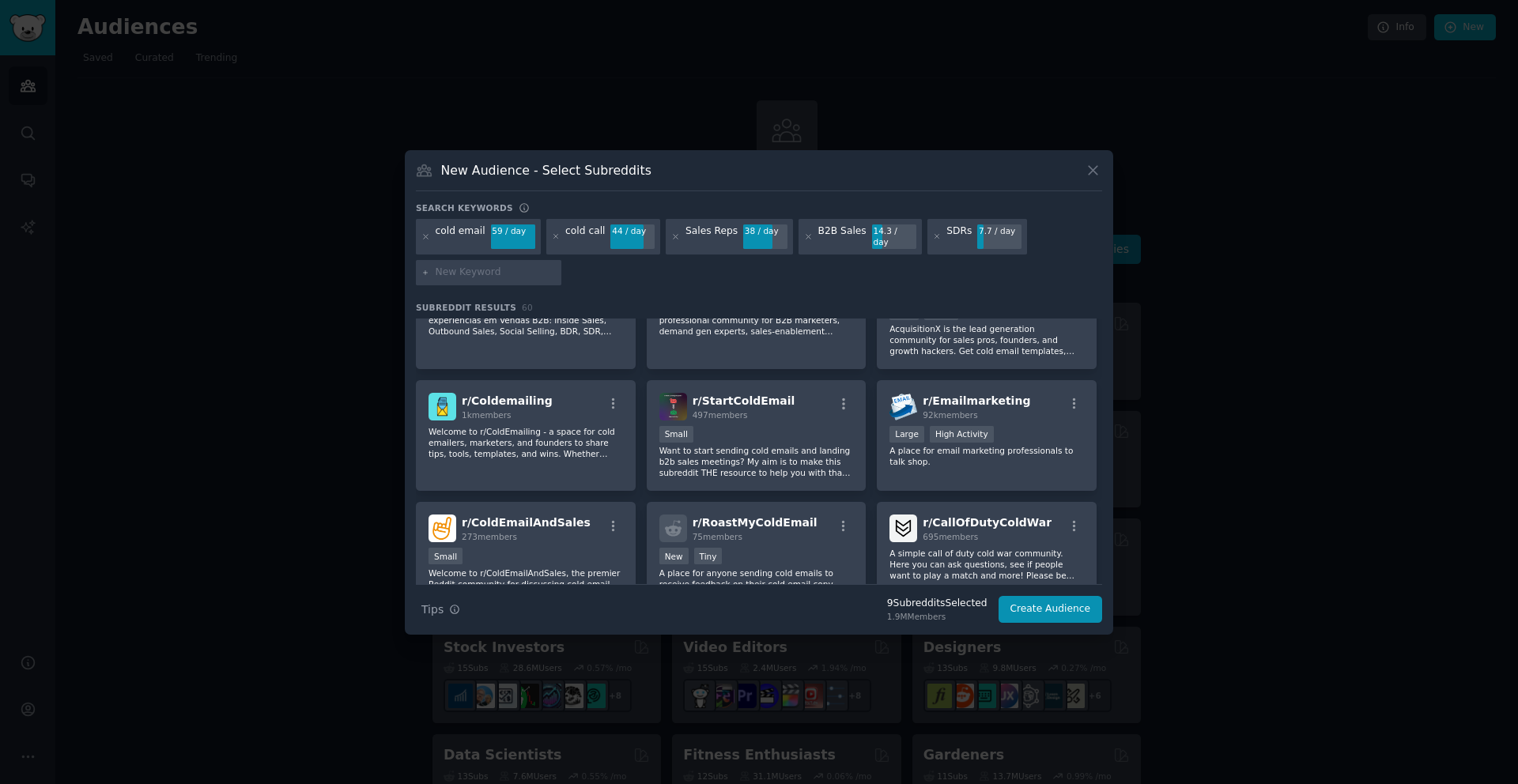
click at [997, 469] on div "r/ Emailmarketing 92k members Large High Activity A place for email marketing p…" at bounding box center [987, 436] width 220 height 112
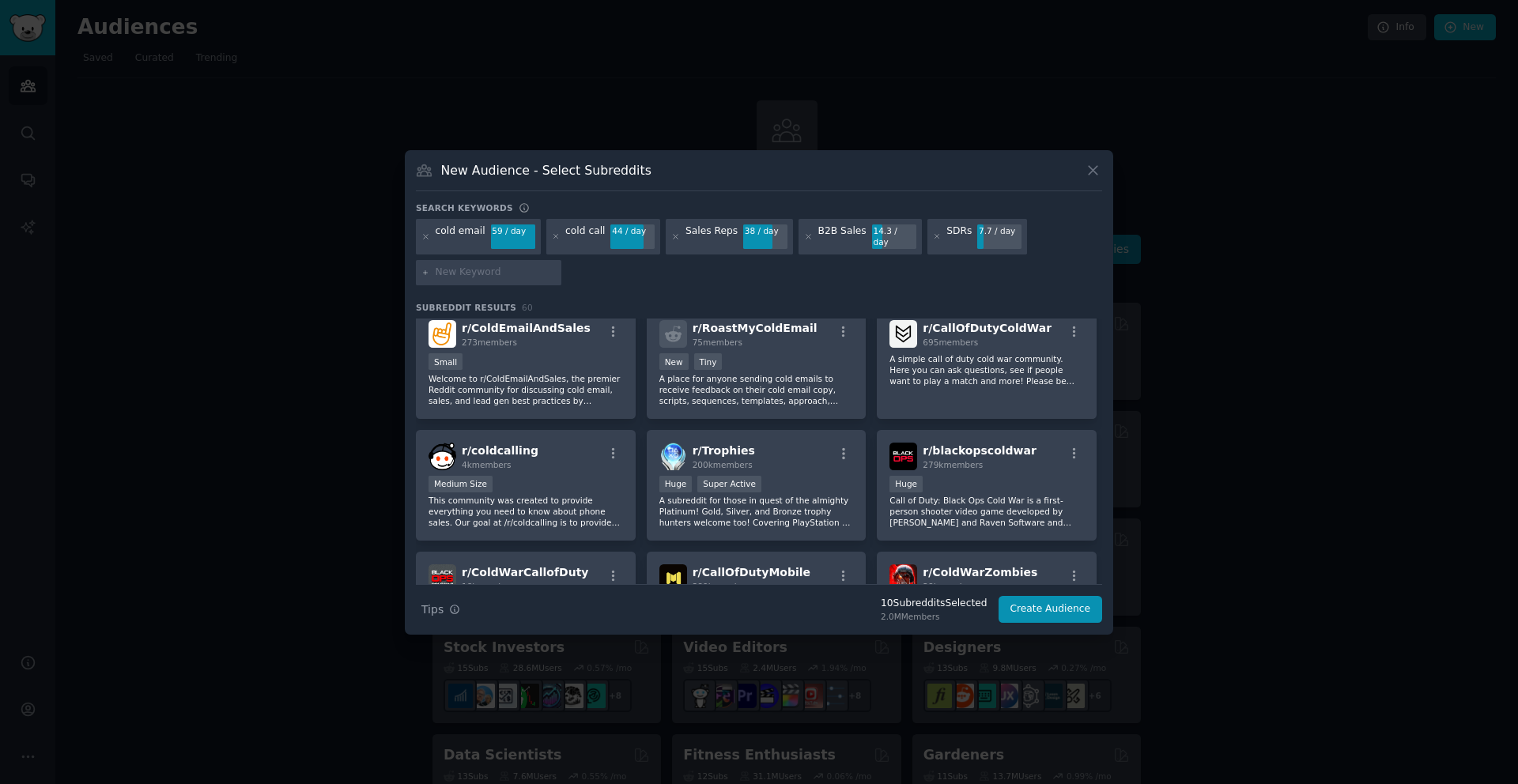
scroll to position [1118, 0]
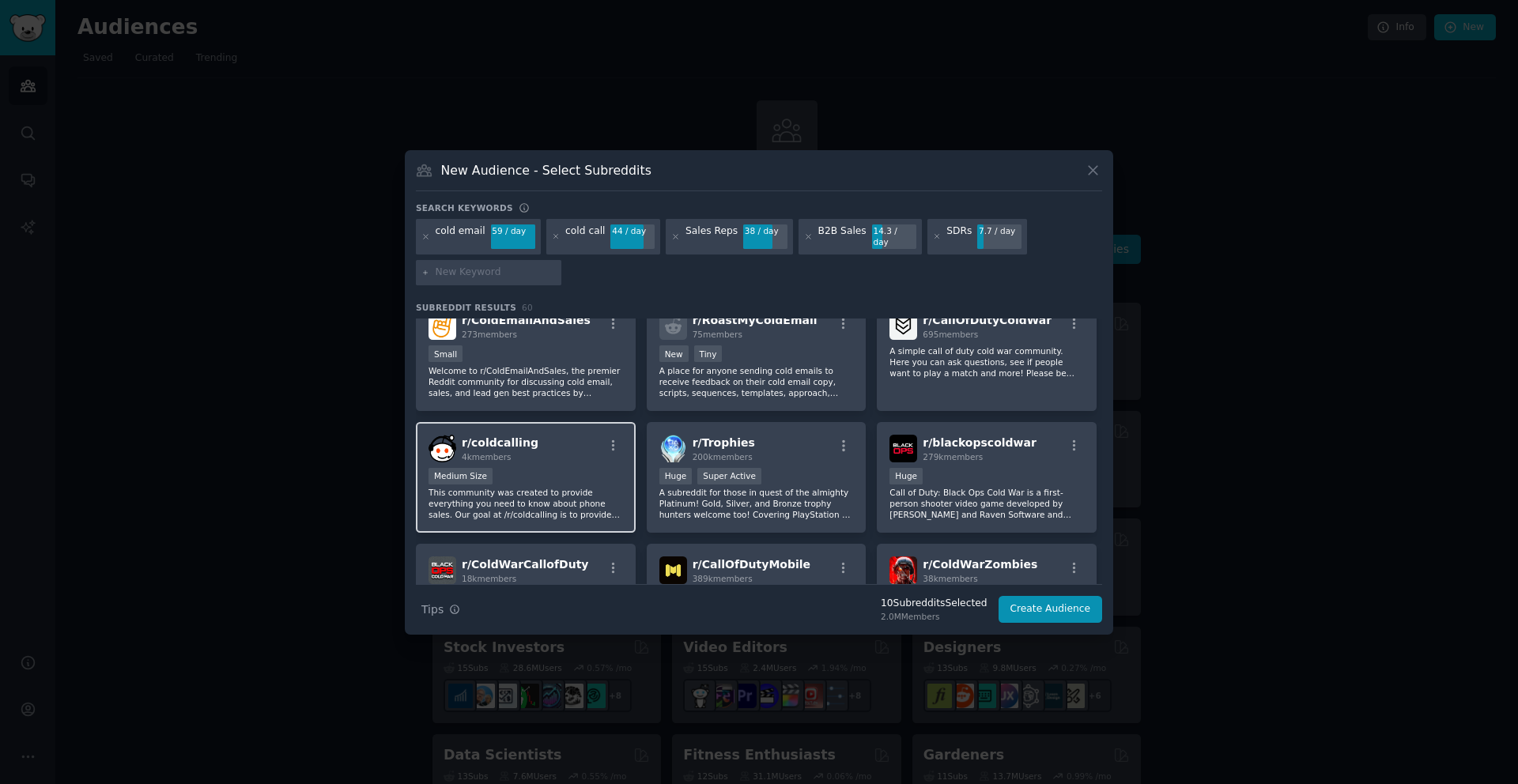
click at [570, 512] on p "This community was created to provide everything you need to know about phone s…" at bounding box center [525, 503] width 194 height 33
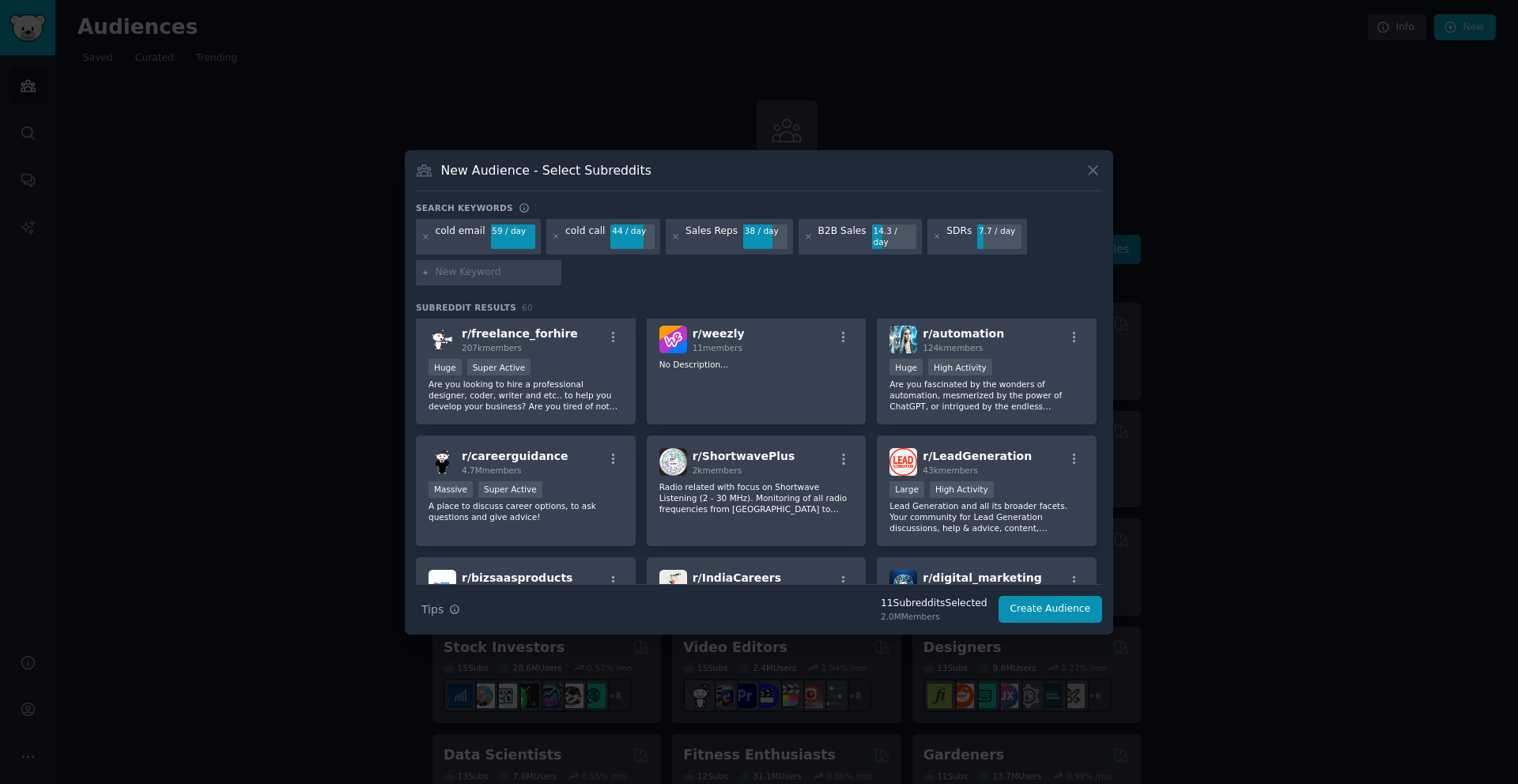
scroll to position [1940, 0]
click at [1011, 455] on span "r/ LeadGeneration" at bounding box center [977, 456] width 109 height 12
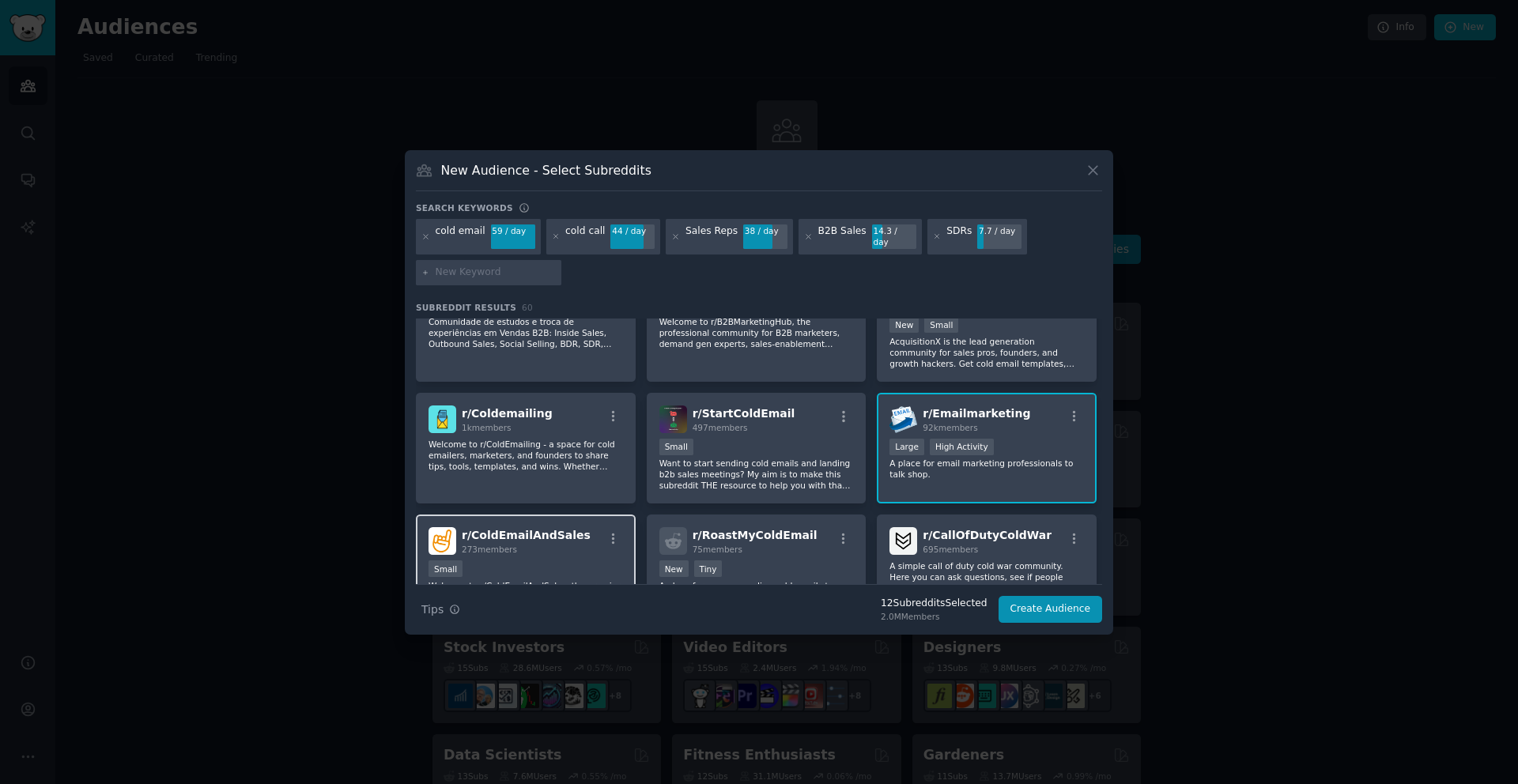
scroll to position [901, 0]
click at [508, 460] on p "Welcome to r/ColdEmailing - a space for cold emailers, marketers, and founders …" at bounding box center [525, 457] width 194 height 33
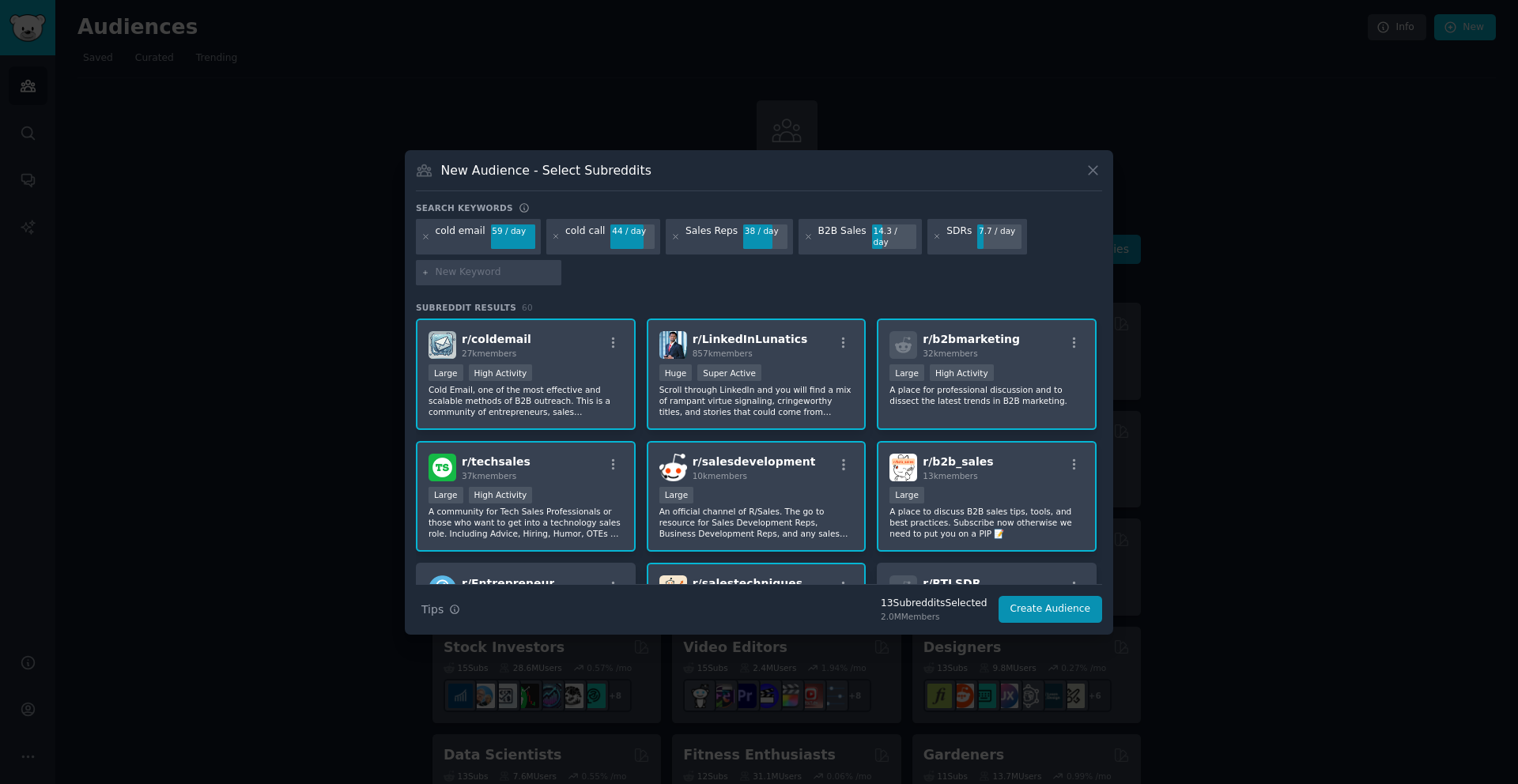
scroll to position [79, 0]
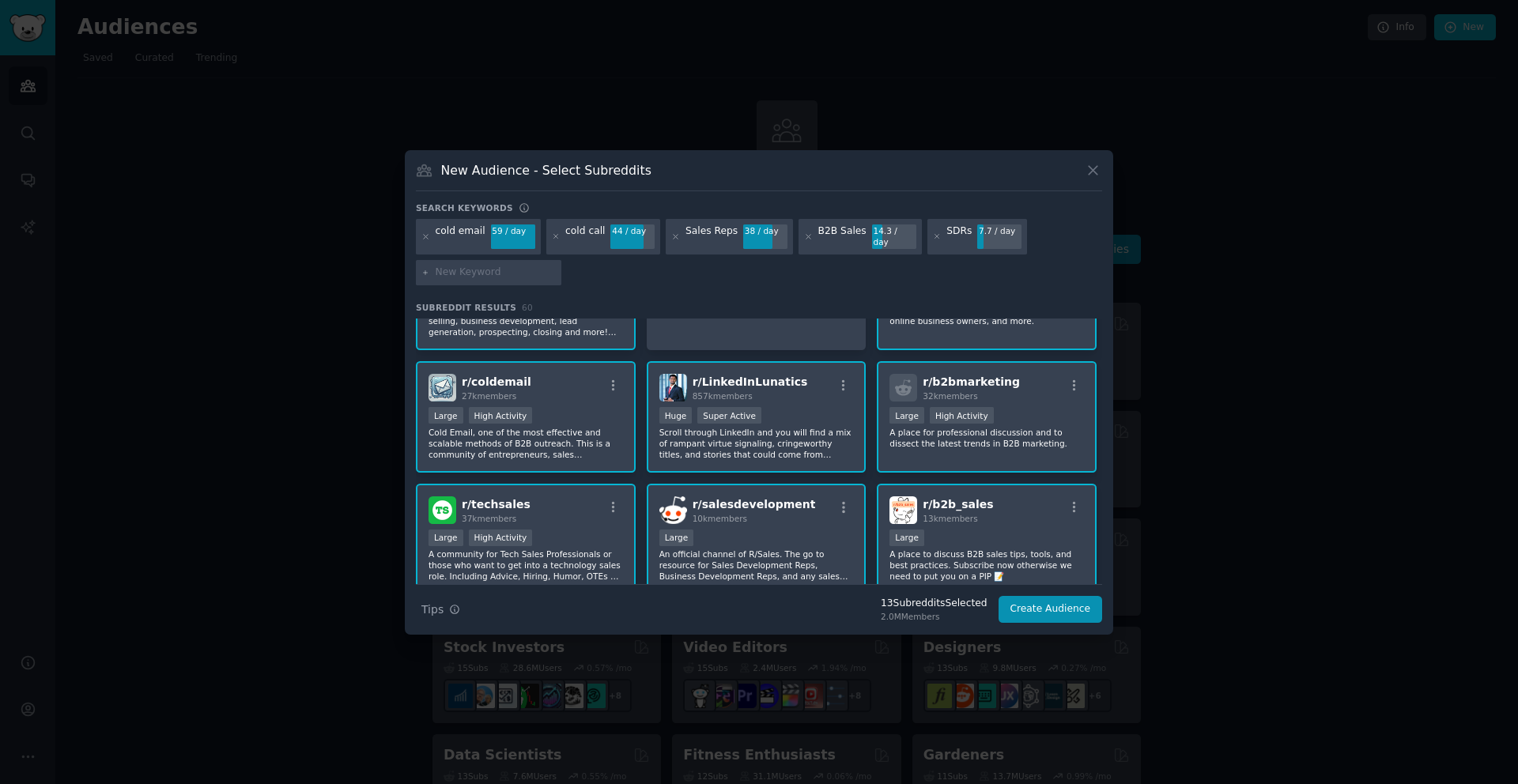
click at [990, 530] on div "10,000 - 100,000 members Large" at bounding box center [986, 539] width 194 height 20
click at [953, 503] on span "r/ b2b_sales" at bounding box center [958, 503] width 70 height 12
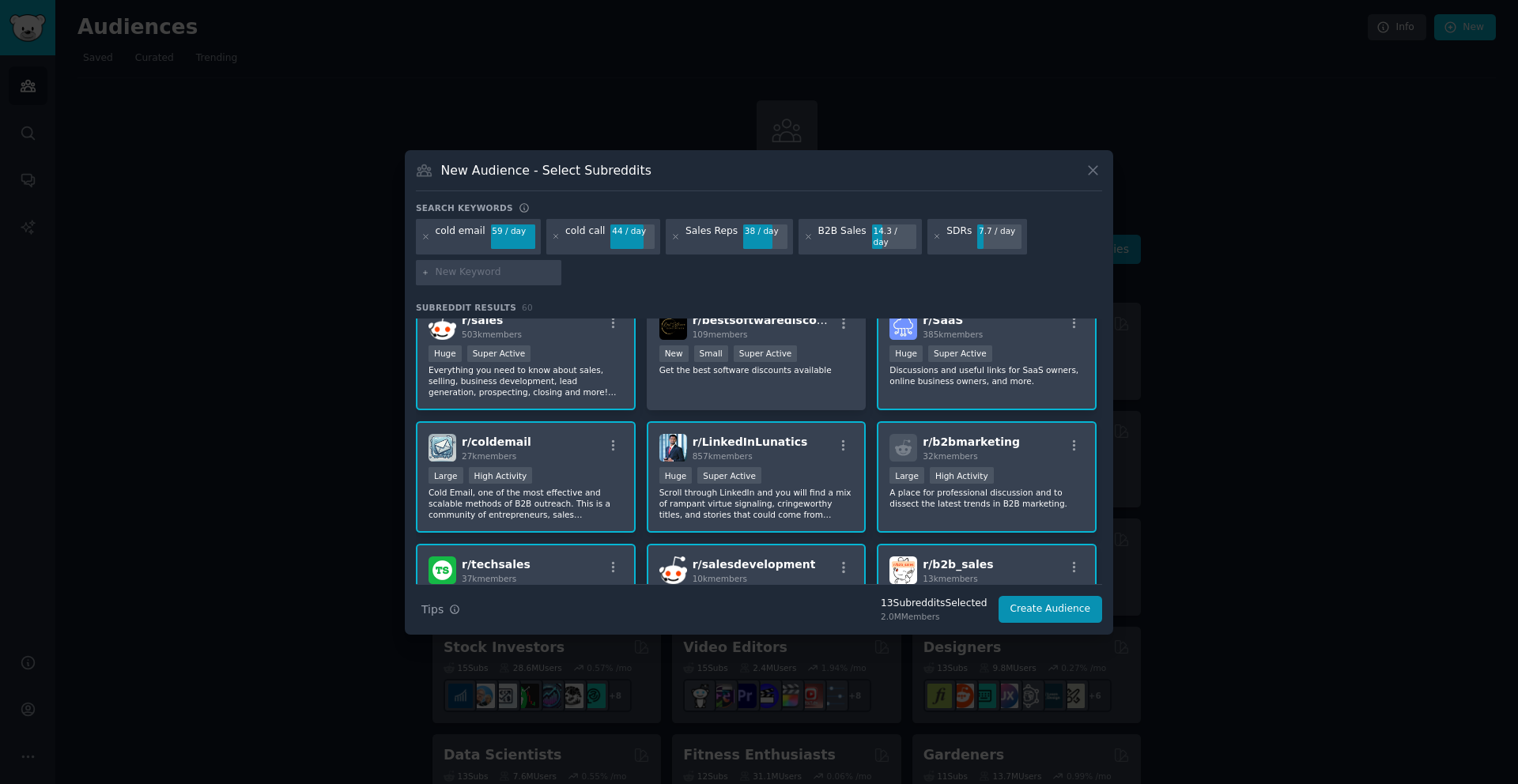
scroll to position [0, 0]
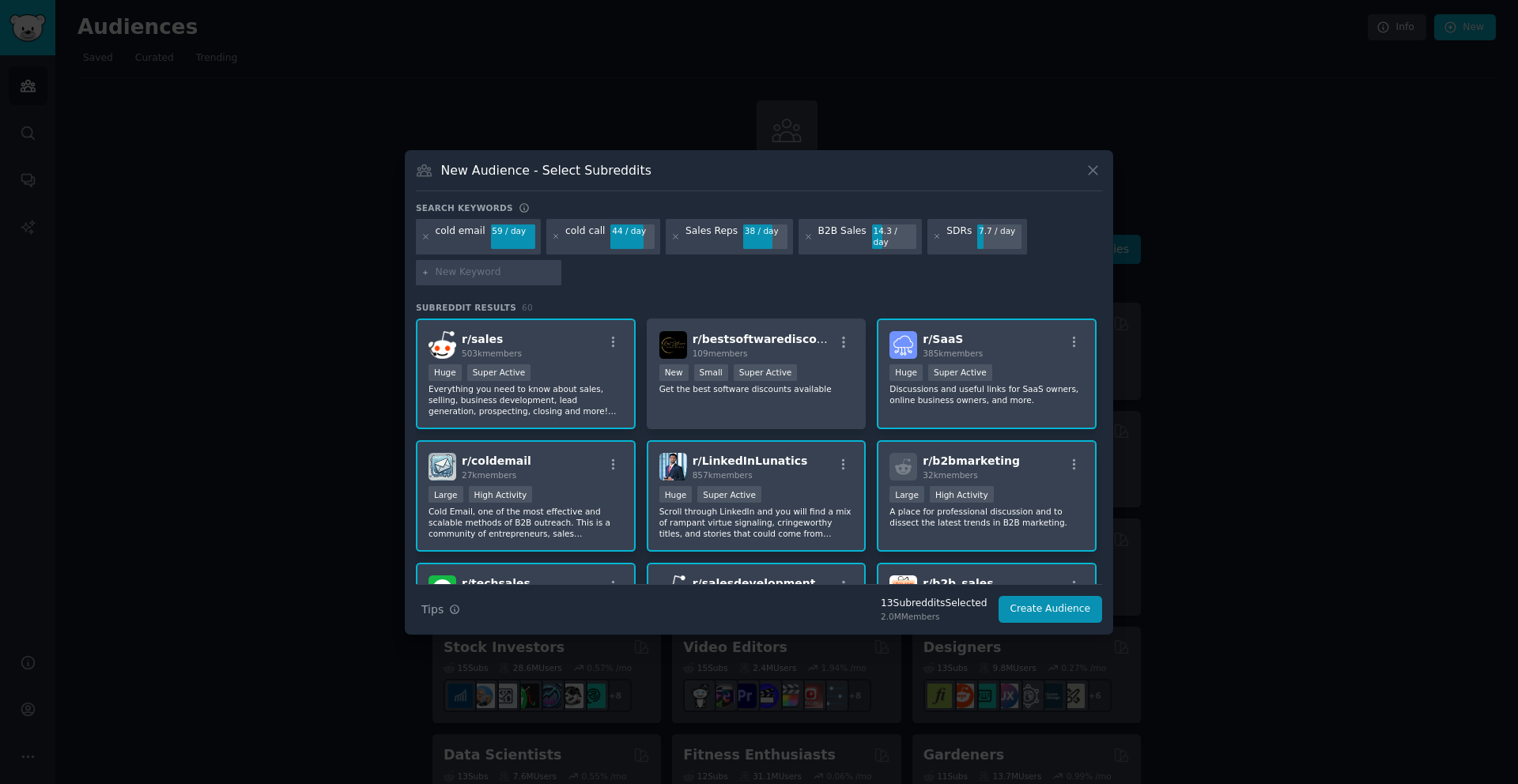
click at [468, 265] on input "text" at bounding box center [496, 272] width 120 height 14
click at [933, 236] on icon at bounding box center [937, 236] width 9 height 9
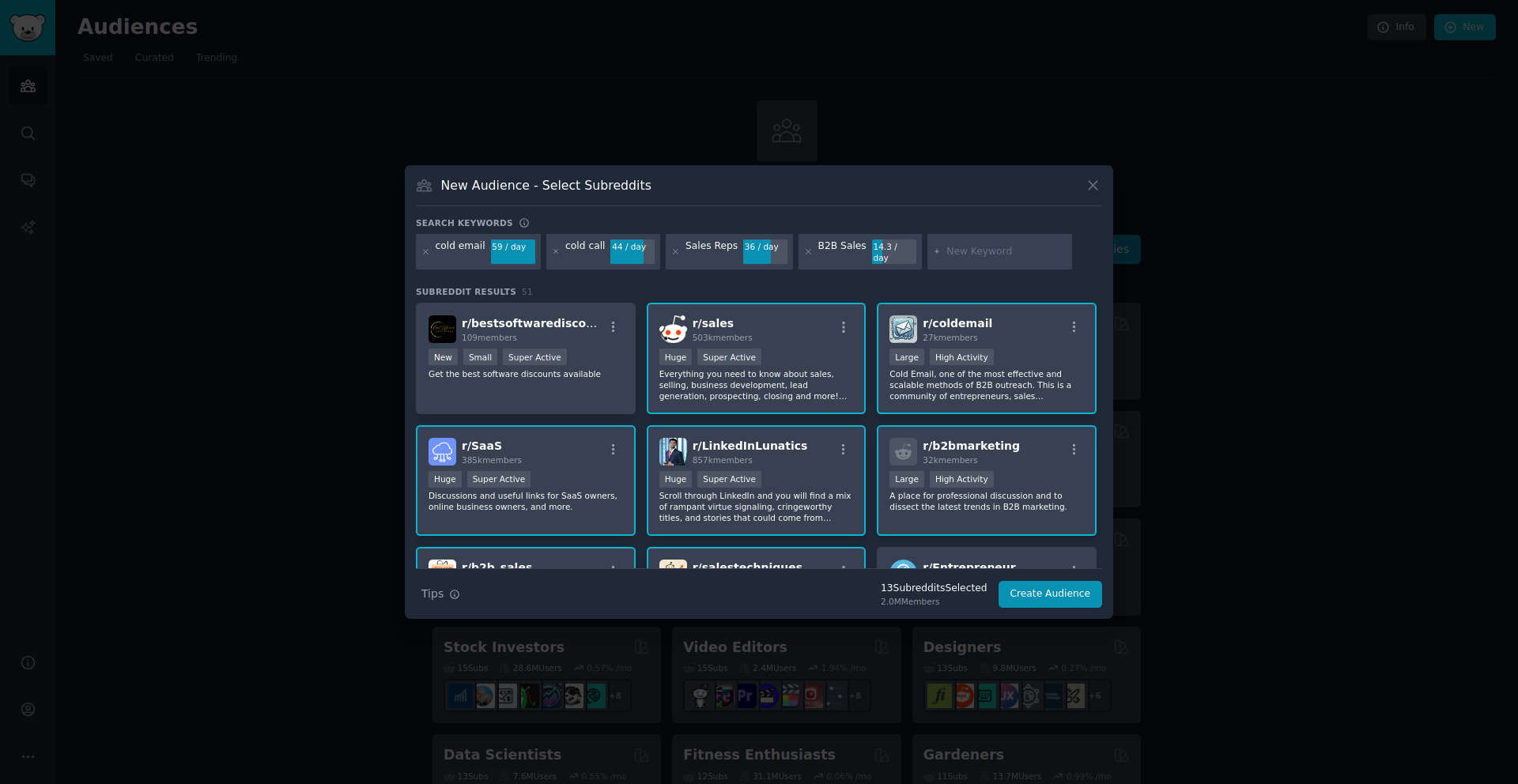
click at [978, 255] on input "text" at bounding box center [1006, 252] width 120 height 14
type input "crm"
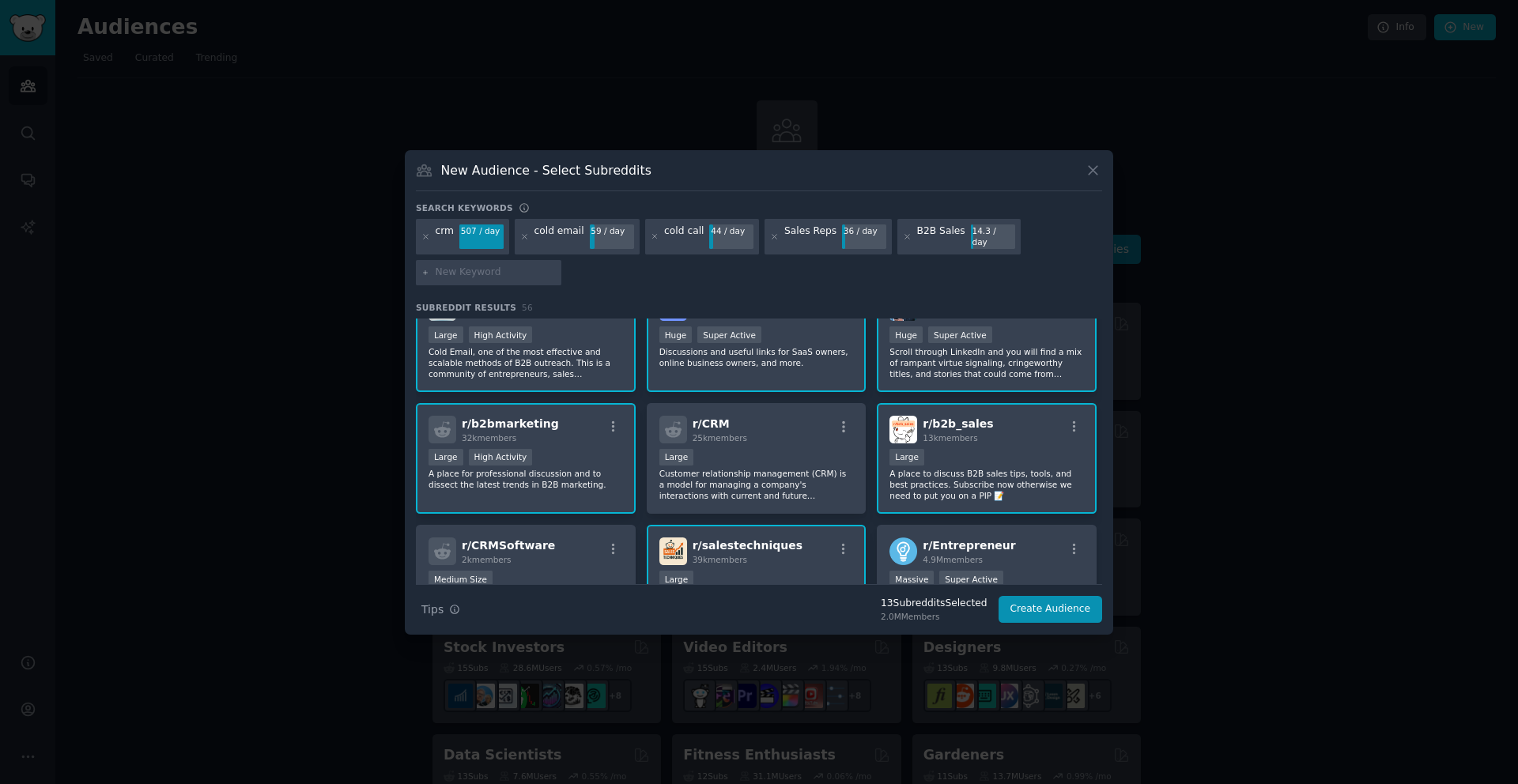
scroll to position [161, 0]
click at [793, 447] on div "Large" at bounding box center [757, 457] width 194 height 20
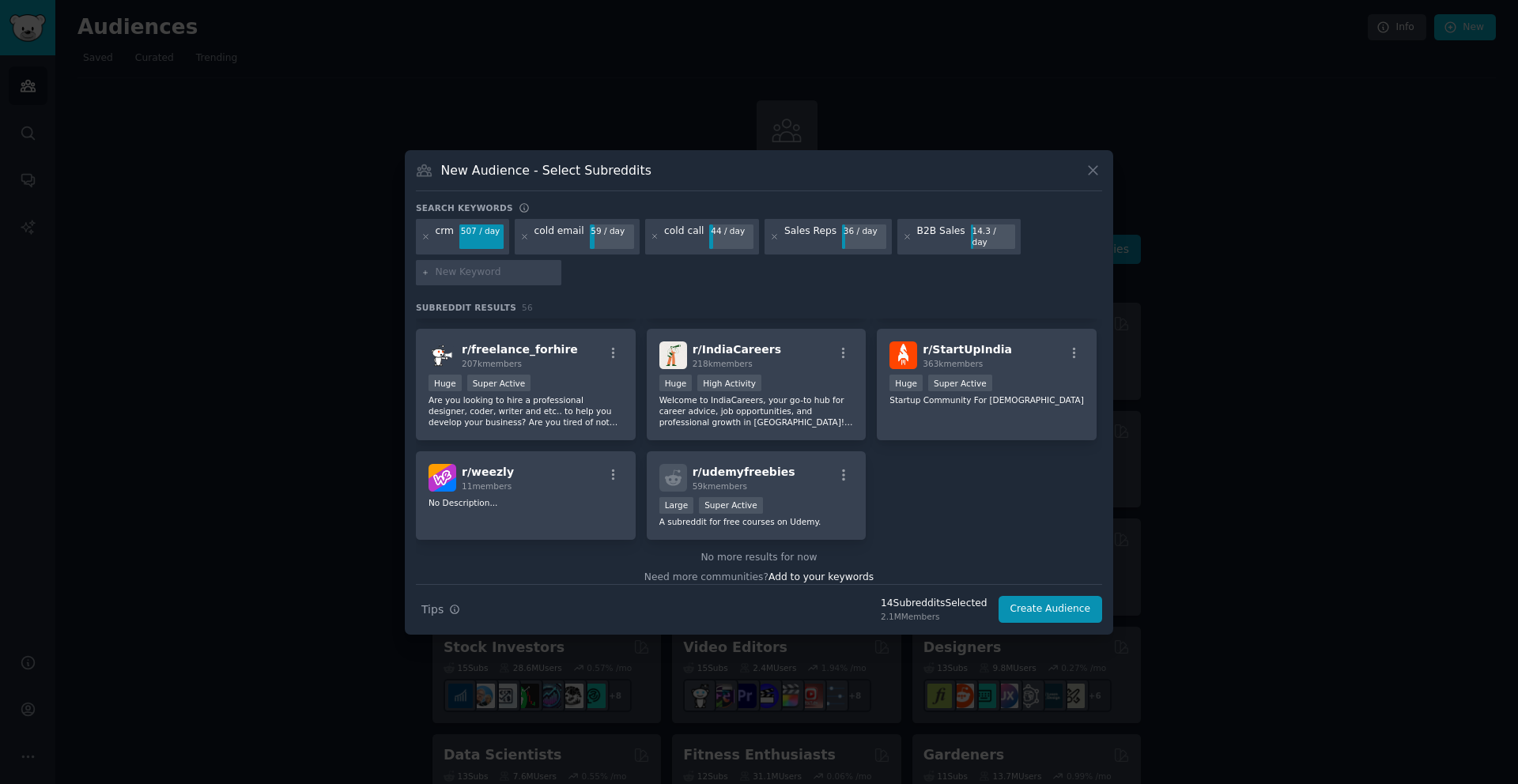
scroll to position [2077, 0]
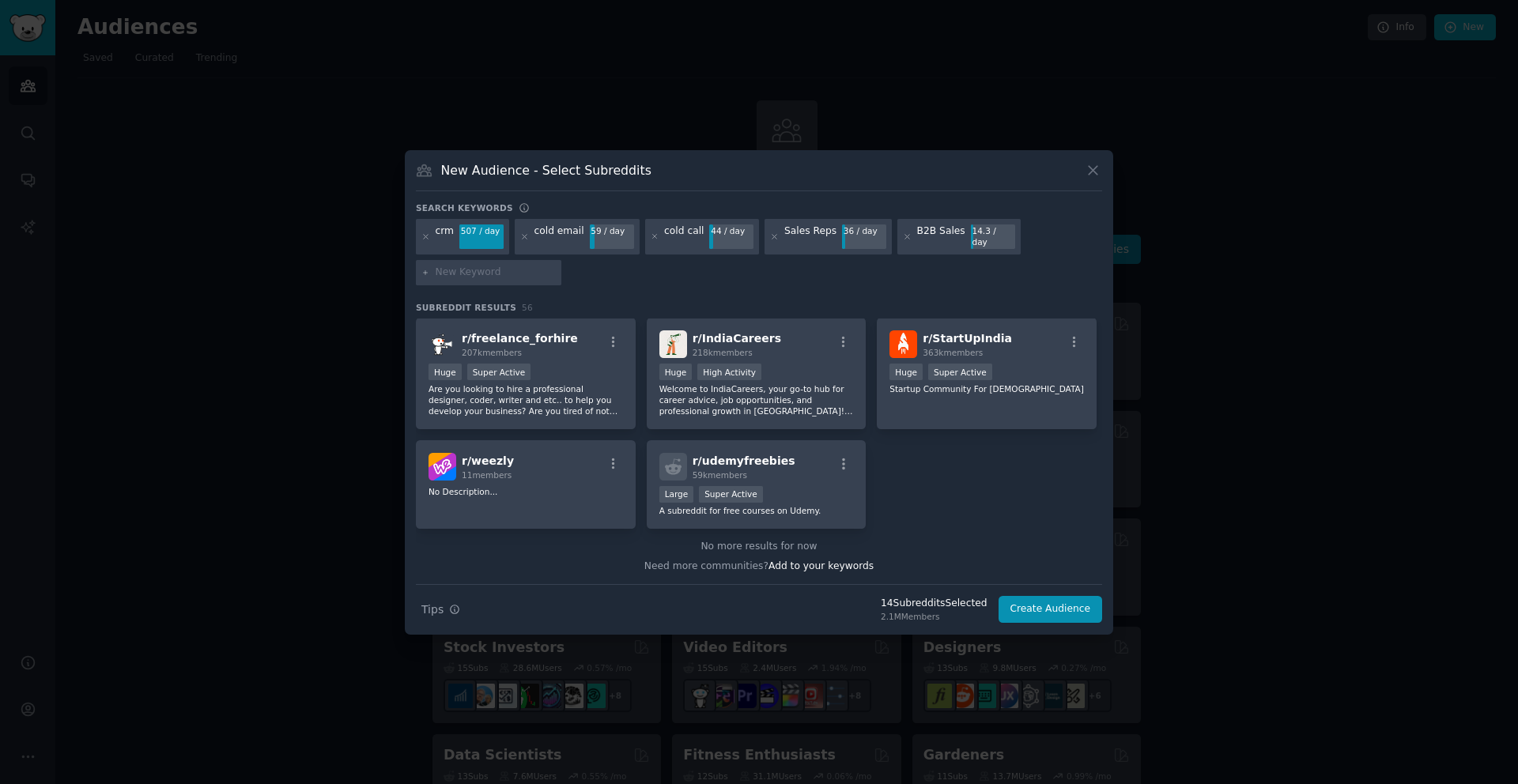
click at [506, 265] on input "text" at bounding box center [496, 272] width 120 height 14
type input "prospecting"
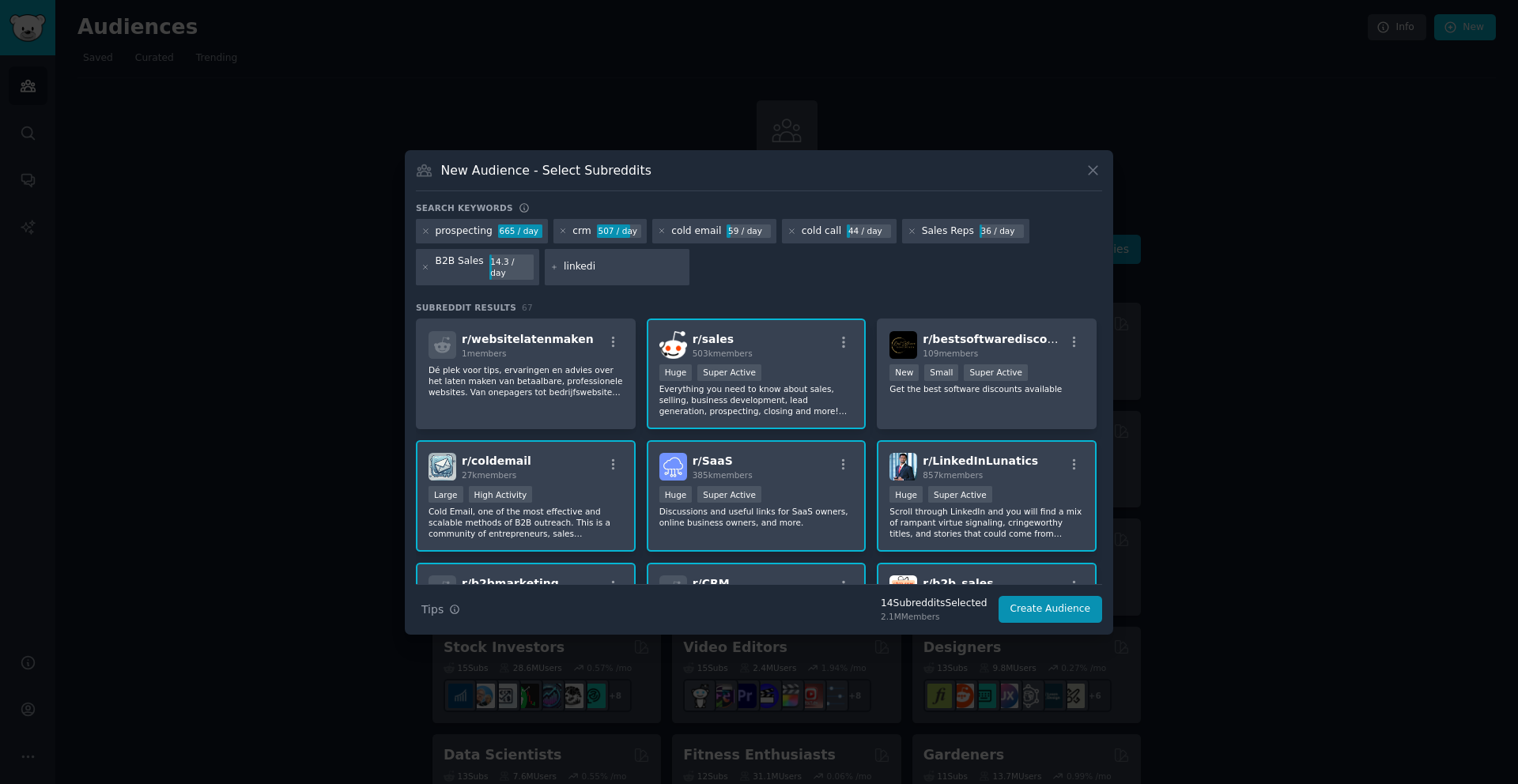
type input "linkedin"
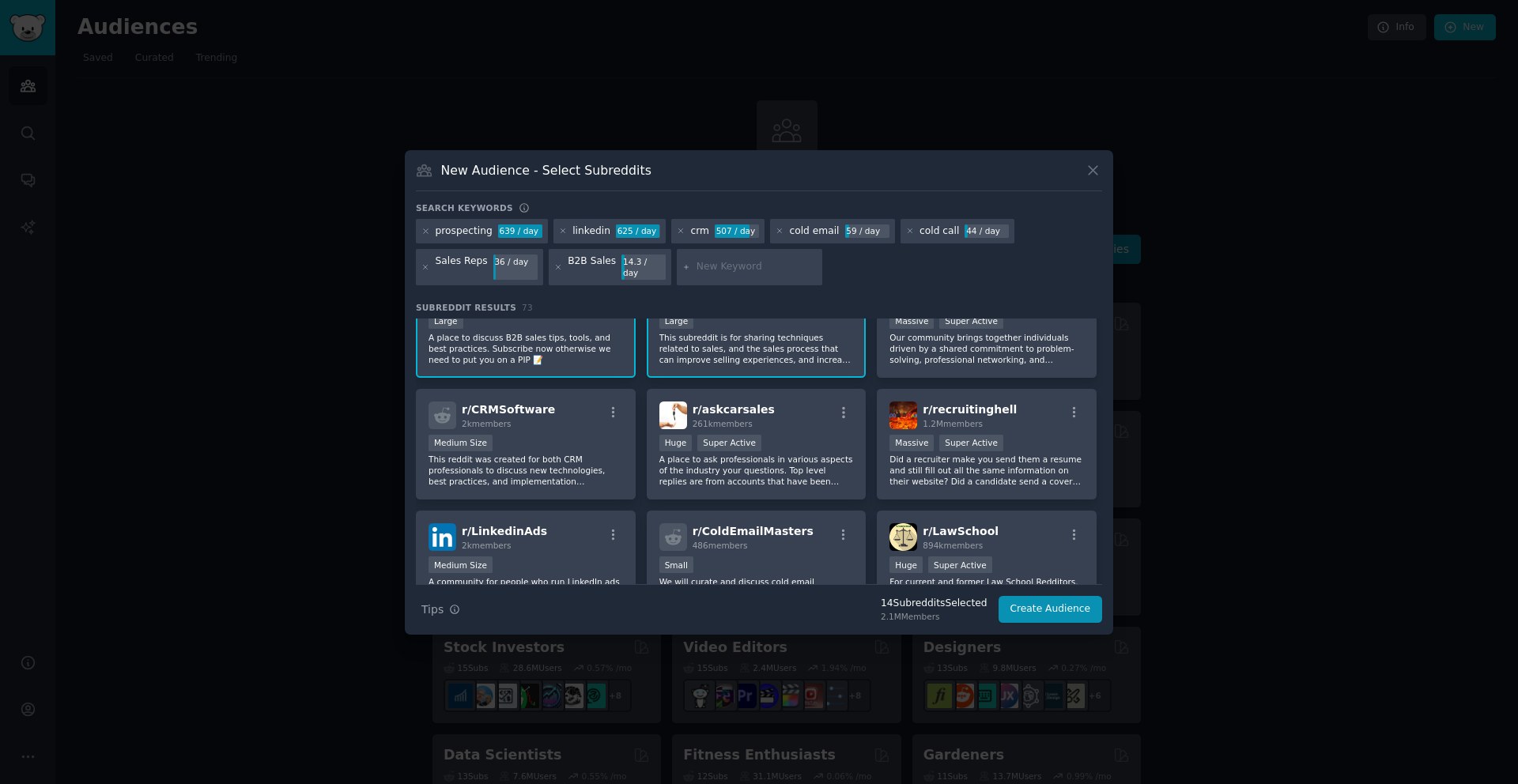
scroll to position [420, 0]
click at [562, 445] on div "Medium Size" at bounding box center [525, 443] width 194 height 20
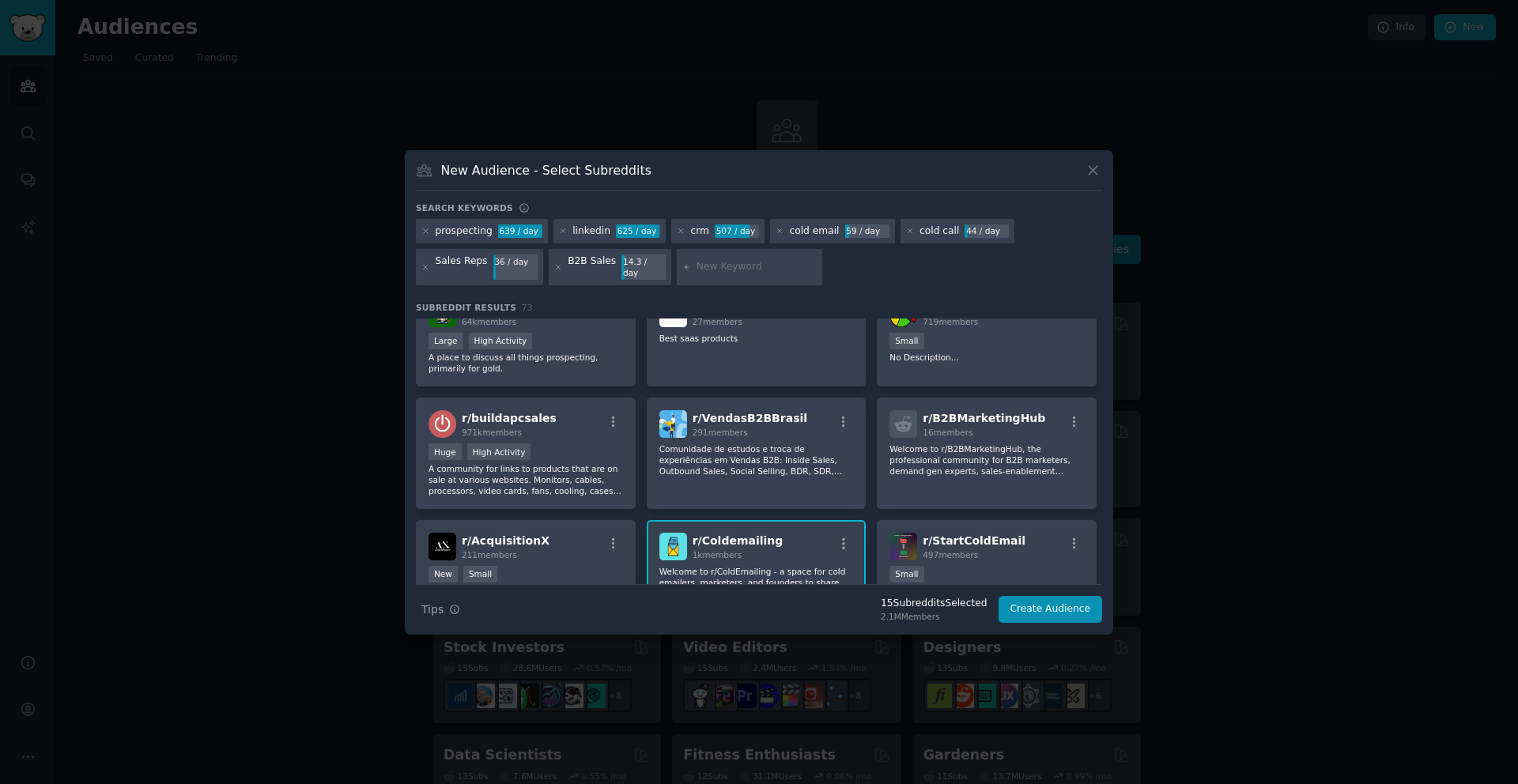
scroll to position [978, 0]
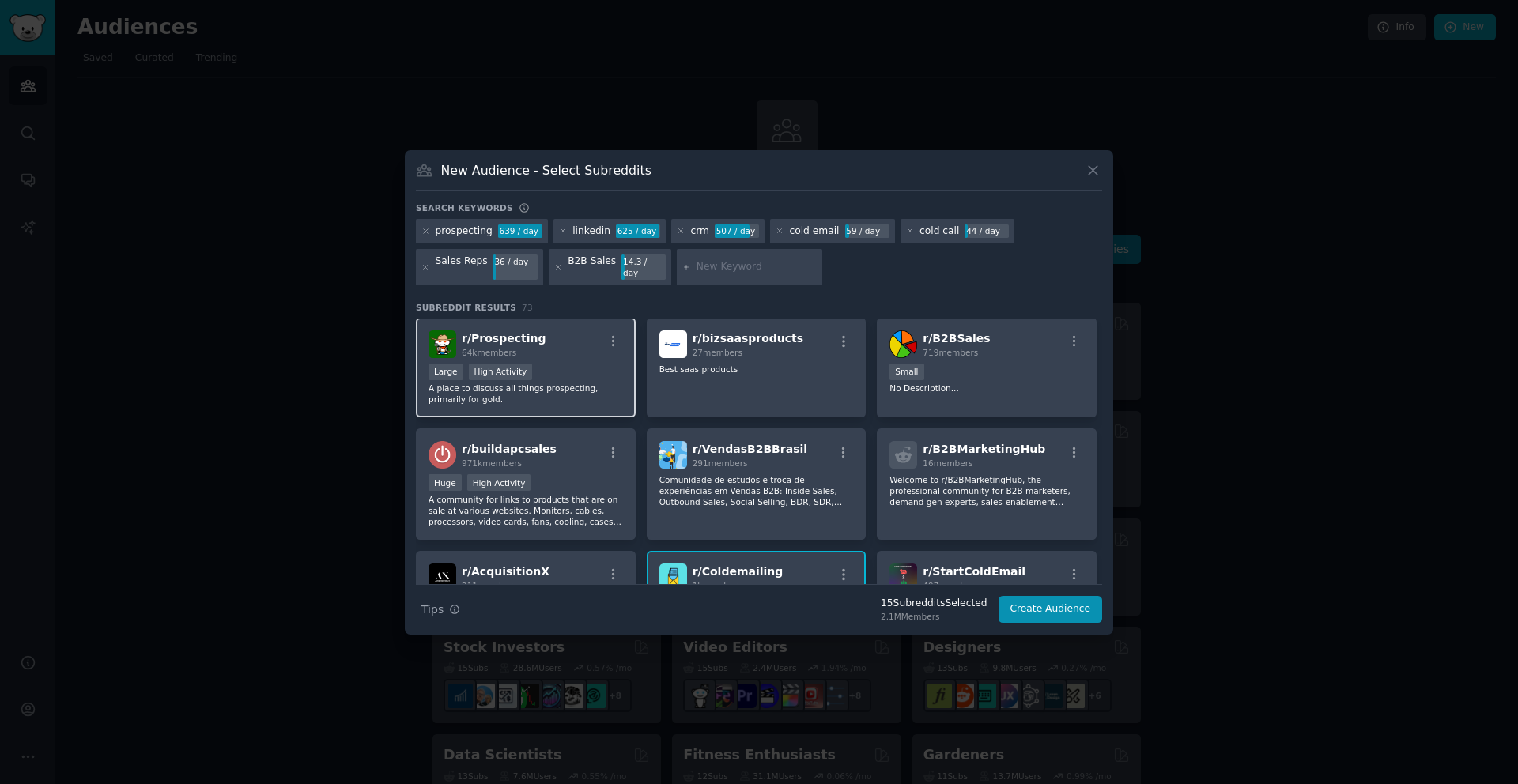
click at [560, 387] on p "A place to discuss all things prospecting, primarily for gold." at bounding box center [525, 393] width 194 height 22
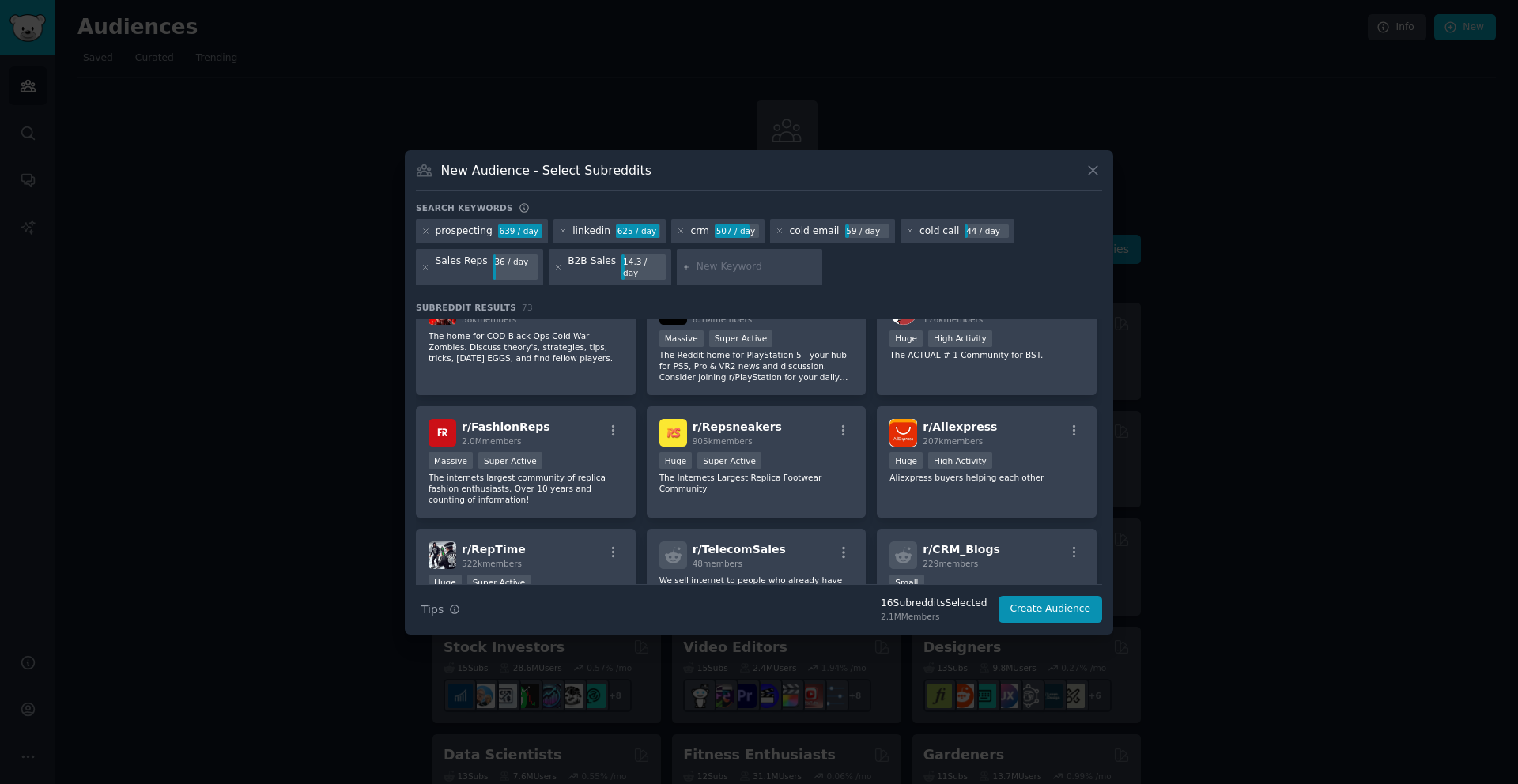
scroll to position [1978, 0]
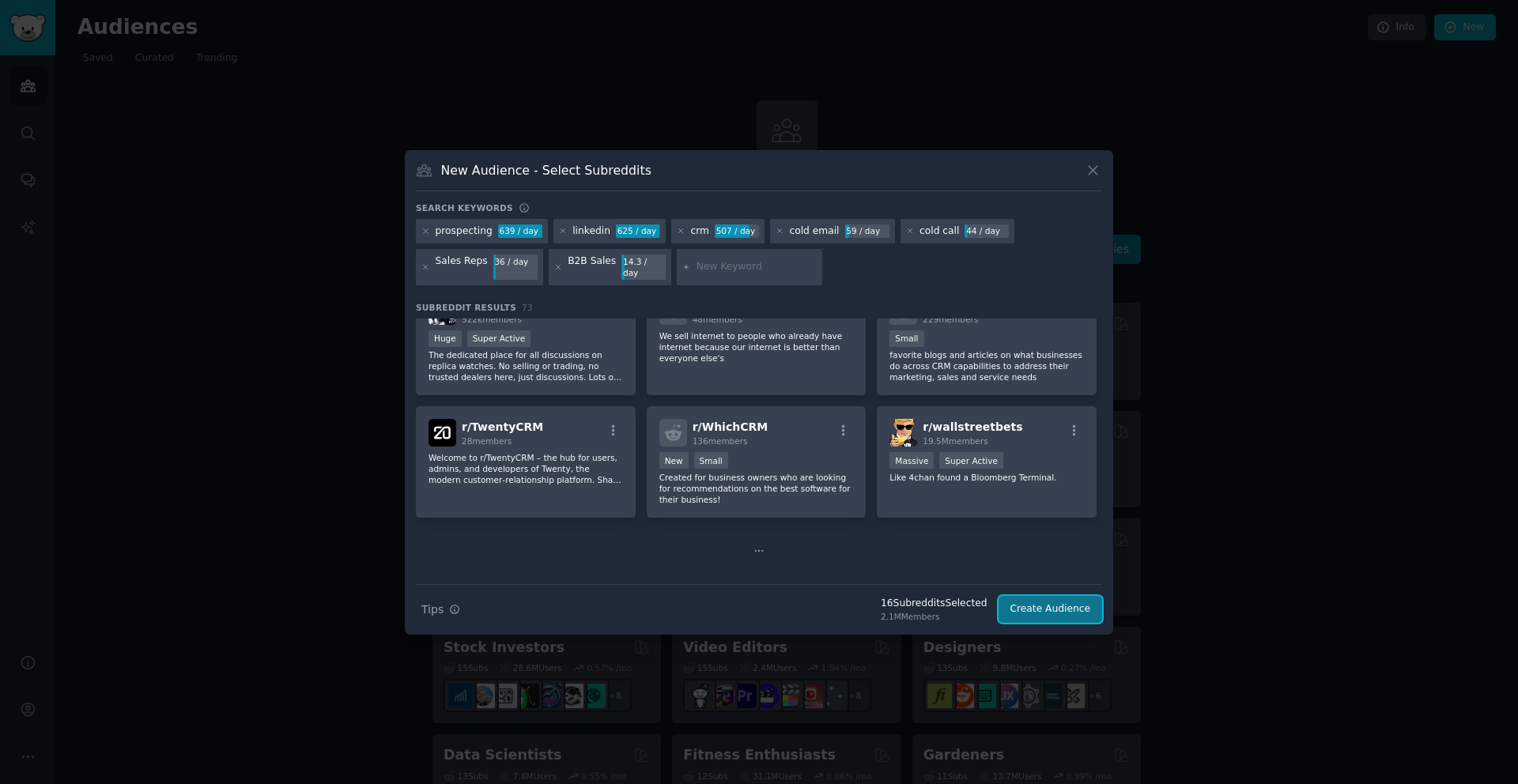
click at [1046, 600] on button "Create Audience" at bounding box center [1051, 610] width 104 height 27
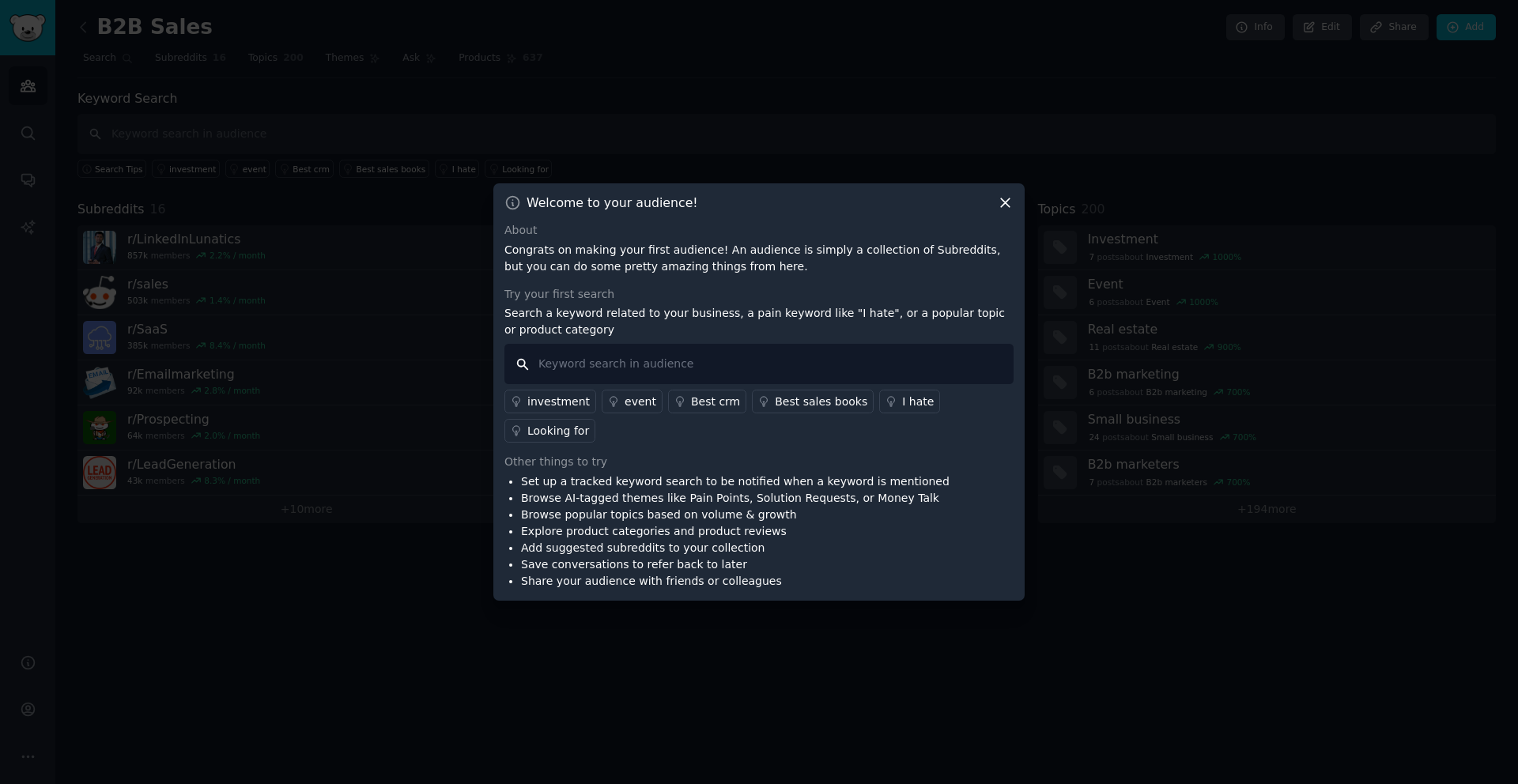
click at [662, 370] on input "text" at bounding box center [759, 364] width 509 height 41
click at [903, 404] on div "I hate" at bounding box center [918, 402] width 31 height 17
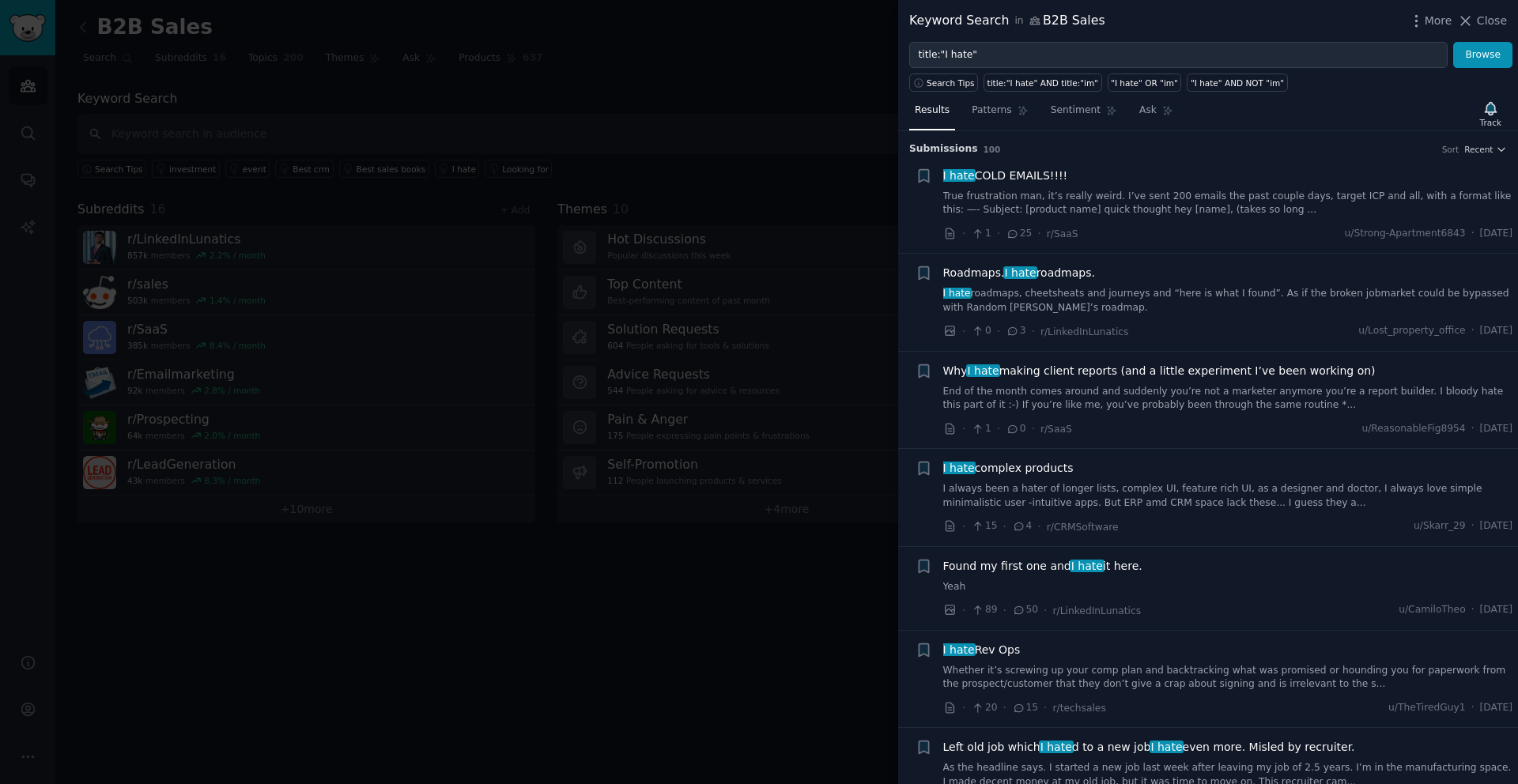
click at [1209, 205] on link "True frustration man, it’s really weird. I’ve sent 200 emails the past couple d…" at bounding box center [1228, 203] width 570 height 27
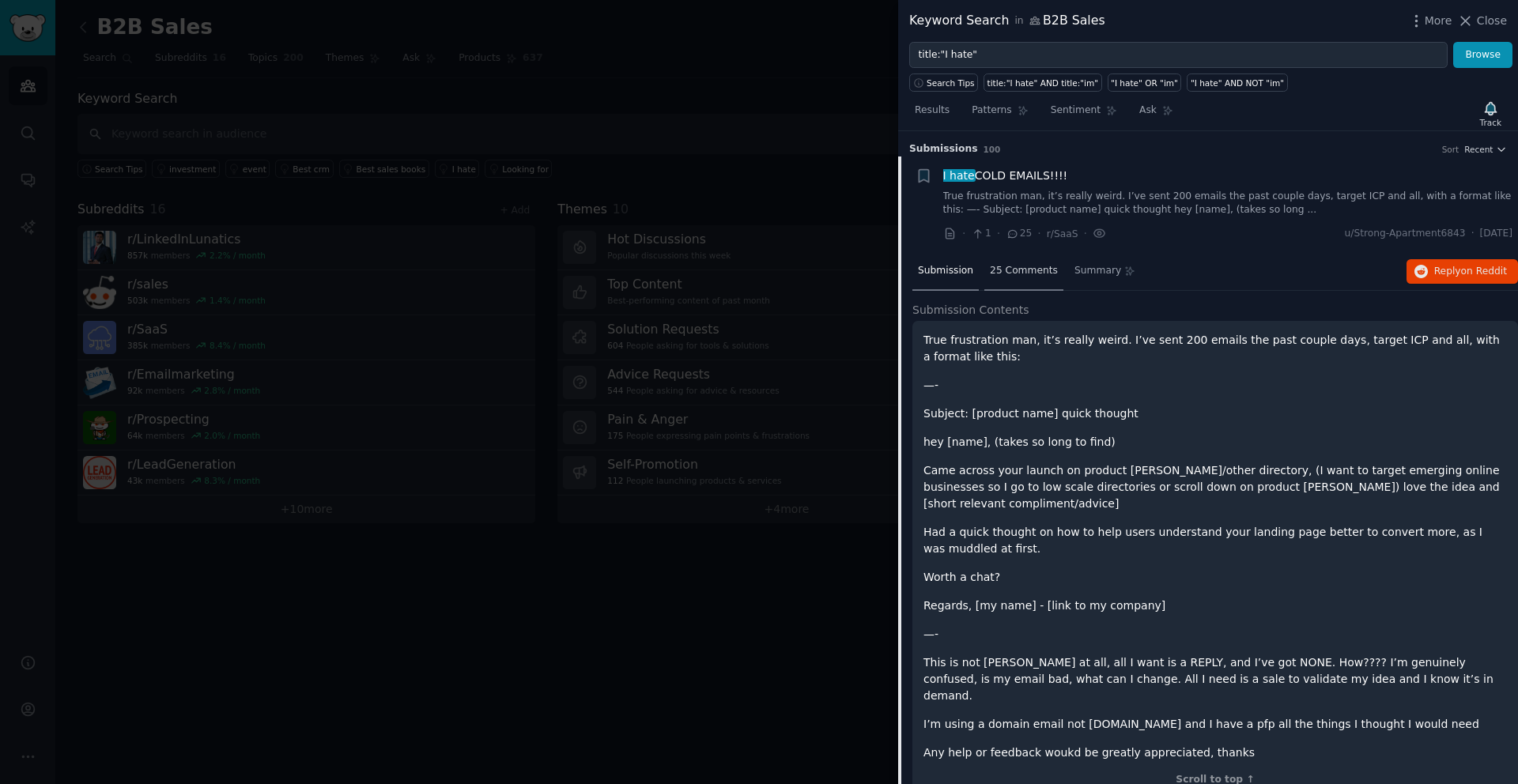
click at [1025, 270] on span "25 Comments" at bounding box center [1024, 271] width 68 height 14
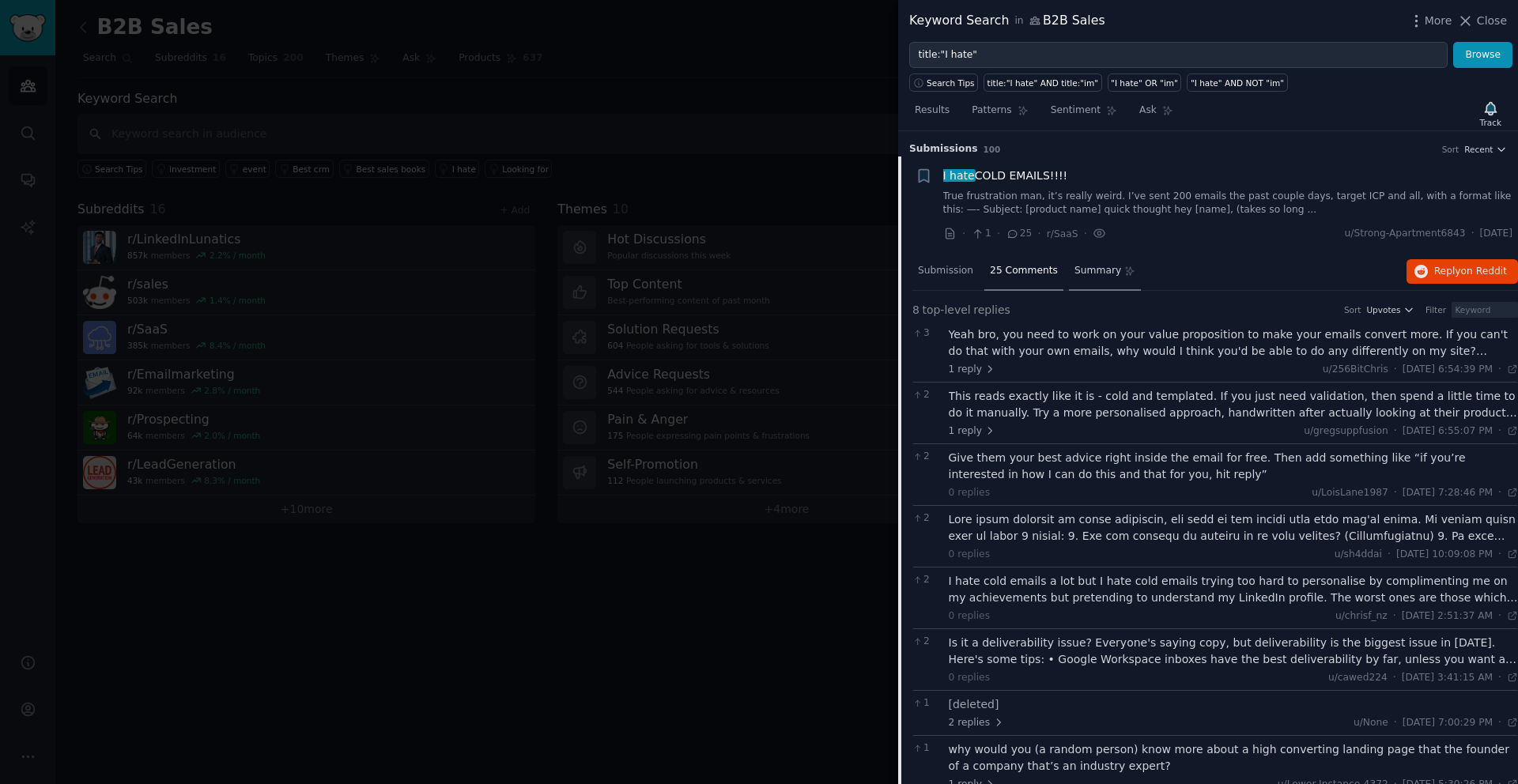
click at [1104, 269] on span "Summary" at bounding box center [1098, 271] width 46 height 14
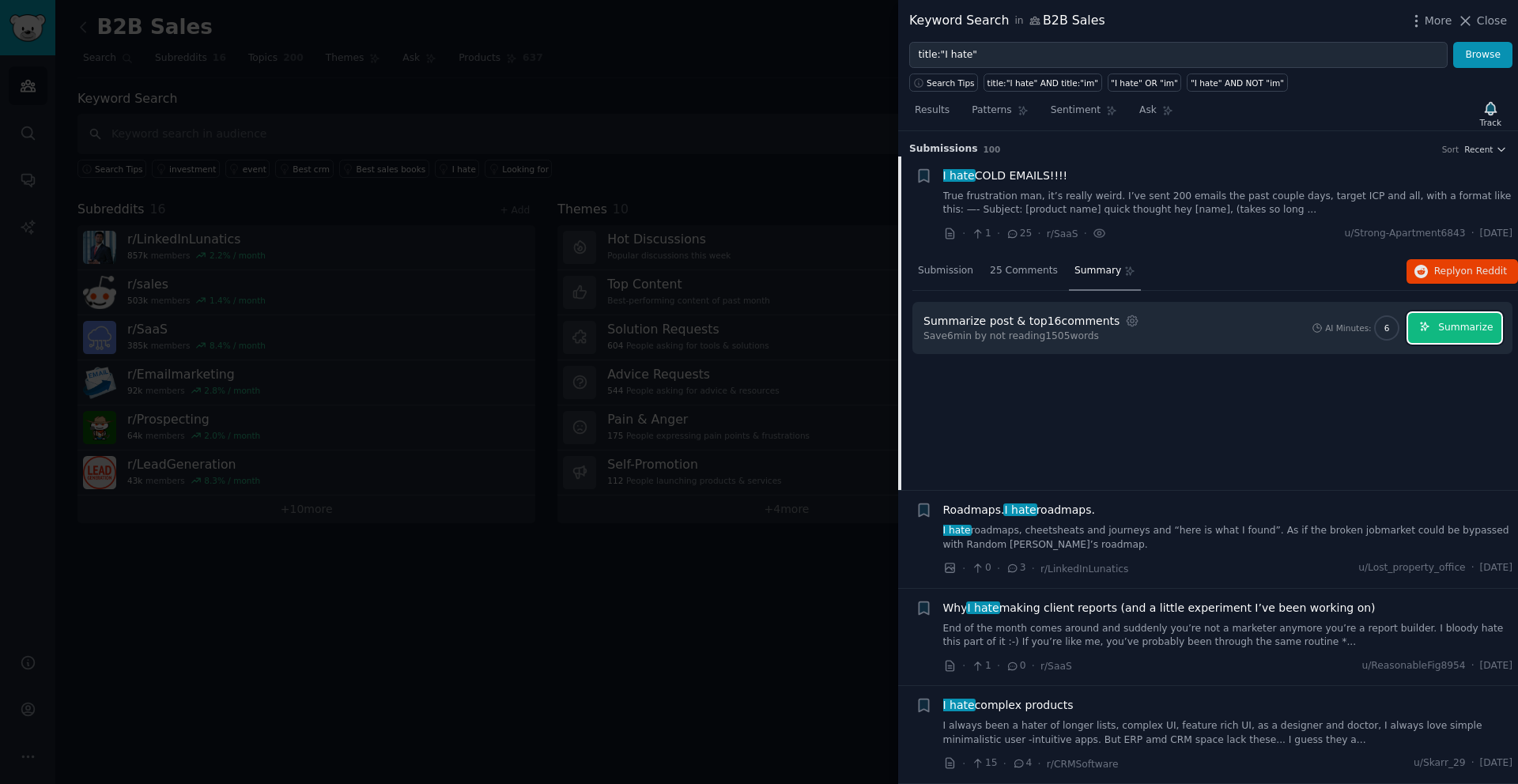
click at [1421, 328] on icon "button" at bounding box center [1424, 326] width 9 height 9
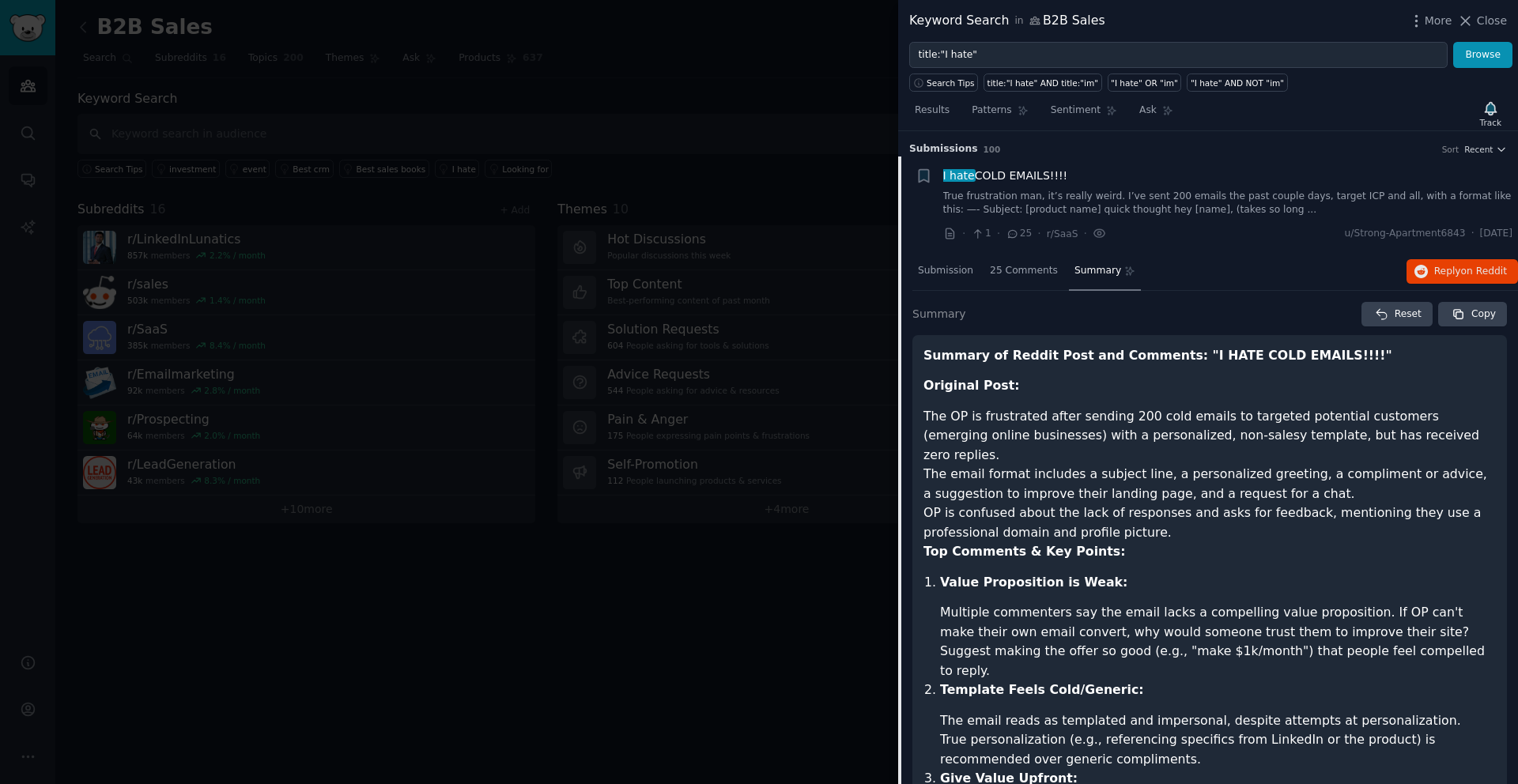
click at [1067, 198] on link "True frustration man, it’s really weird. I’ve sent 200 emails the past couple d…" at bounding box center [1228, 203] width 570 height 27
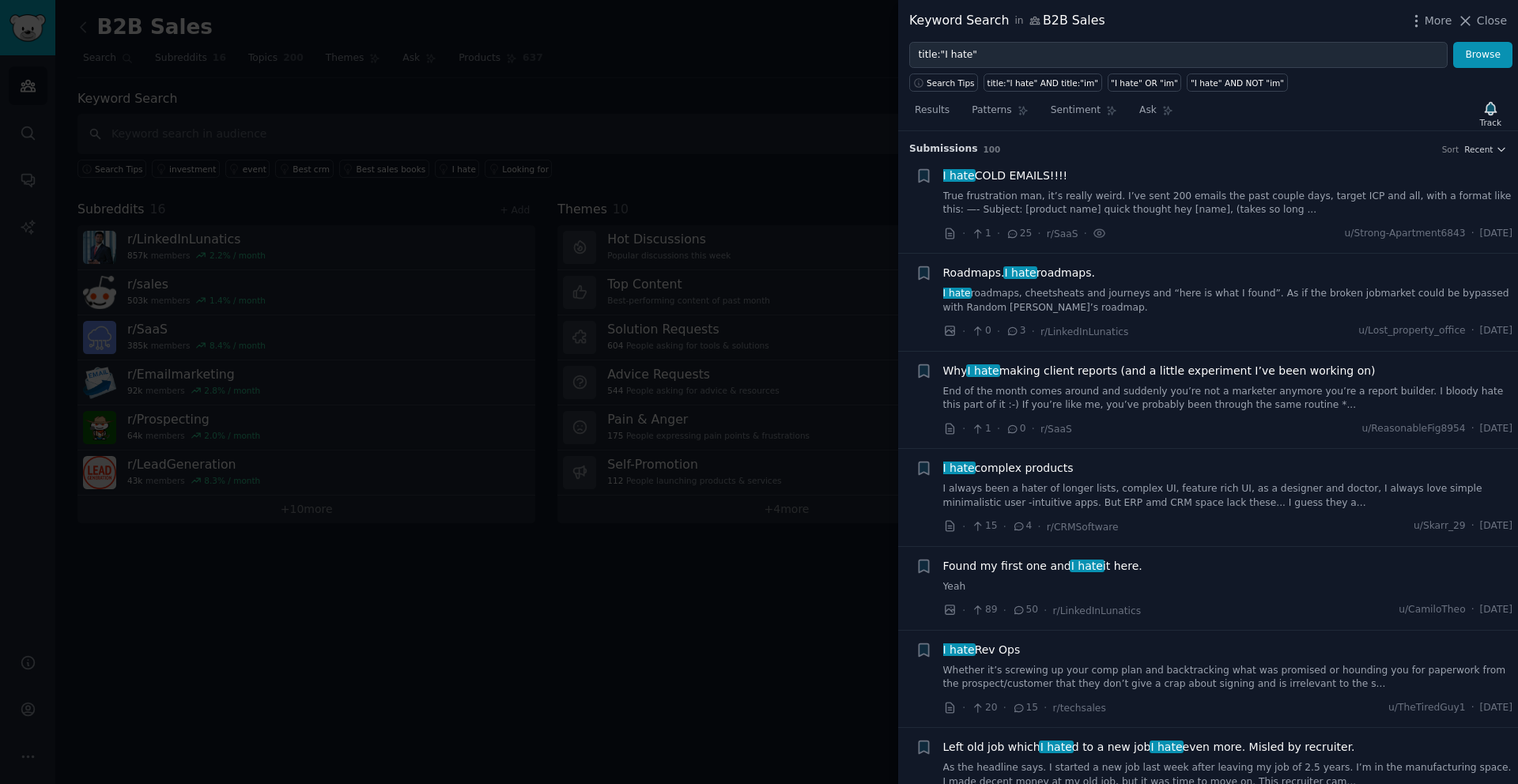
scroll to position [26, 0]
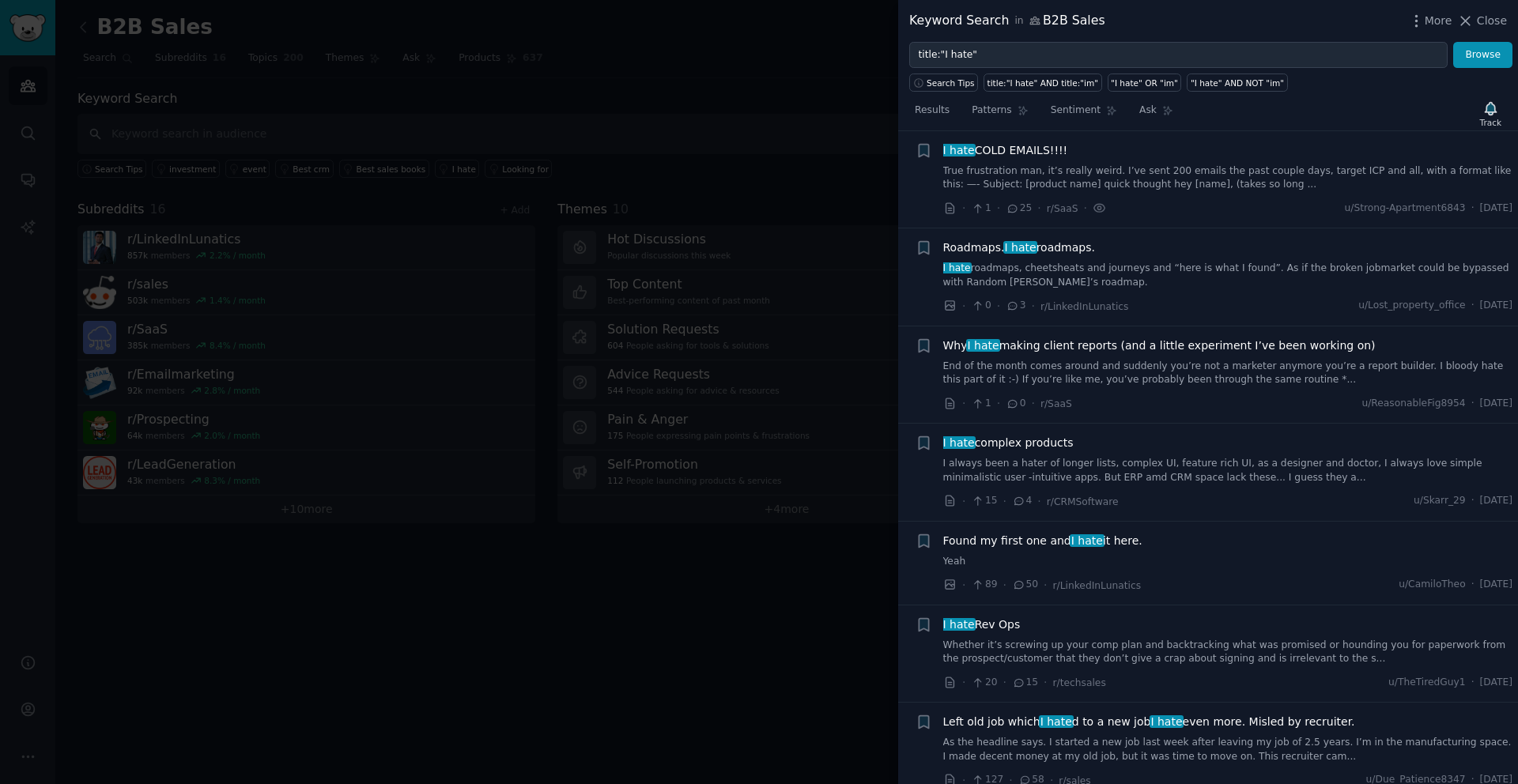
click at [1077, 185] on link "True frustration man, it’s really weird. I’ve sent 200 emails the past couple d…" at bounding box center [1228, 177] width 570 height 27
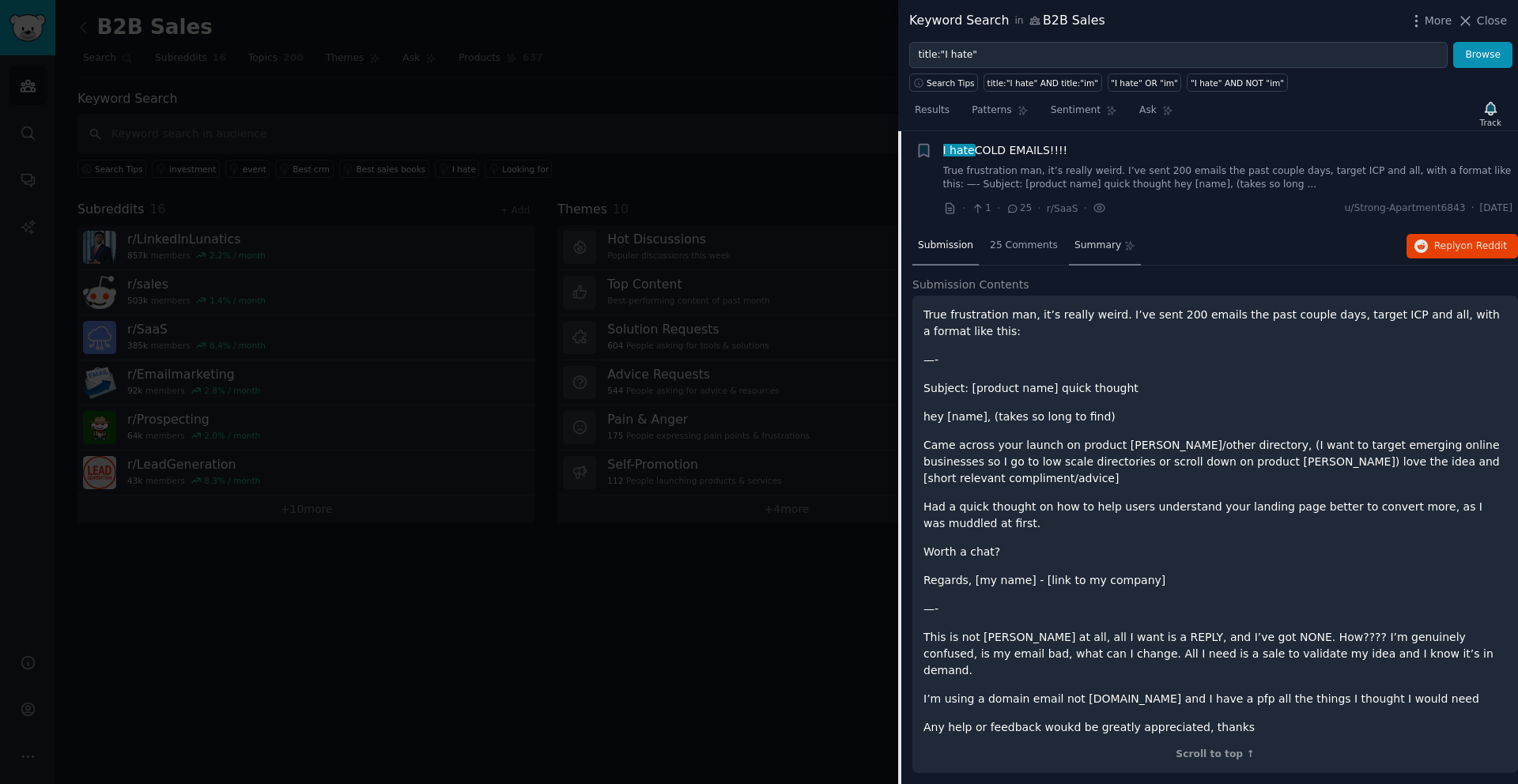
click at [1096, 240] on span "Summary" at bounding box center [1098, 246] width 46 height 14
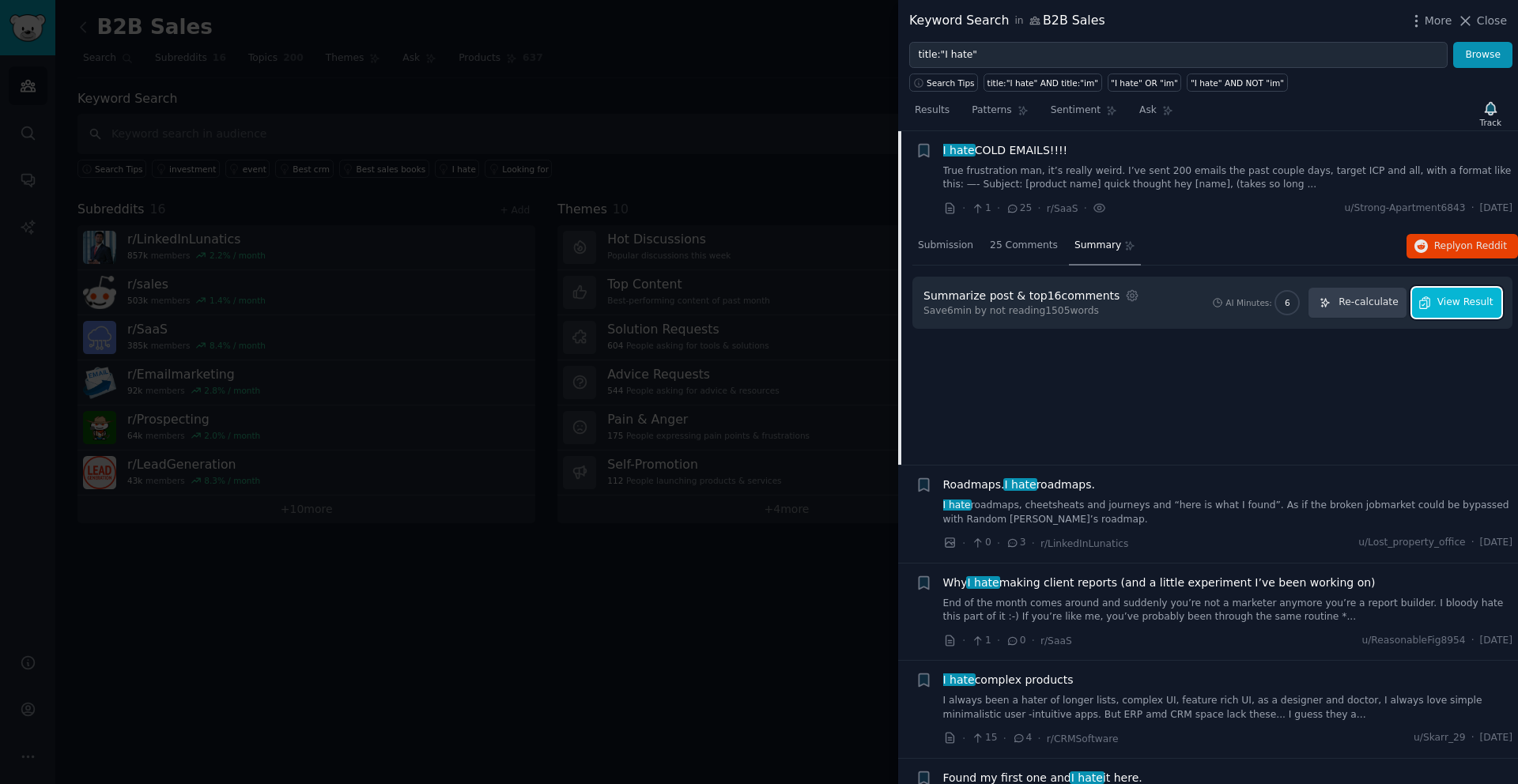
click at [1454, 298] on span "View Result" at bounding box center [1465, 302] width 56 height 14
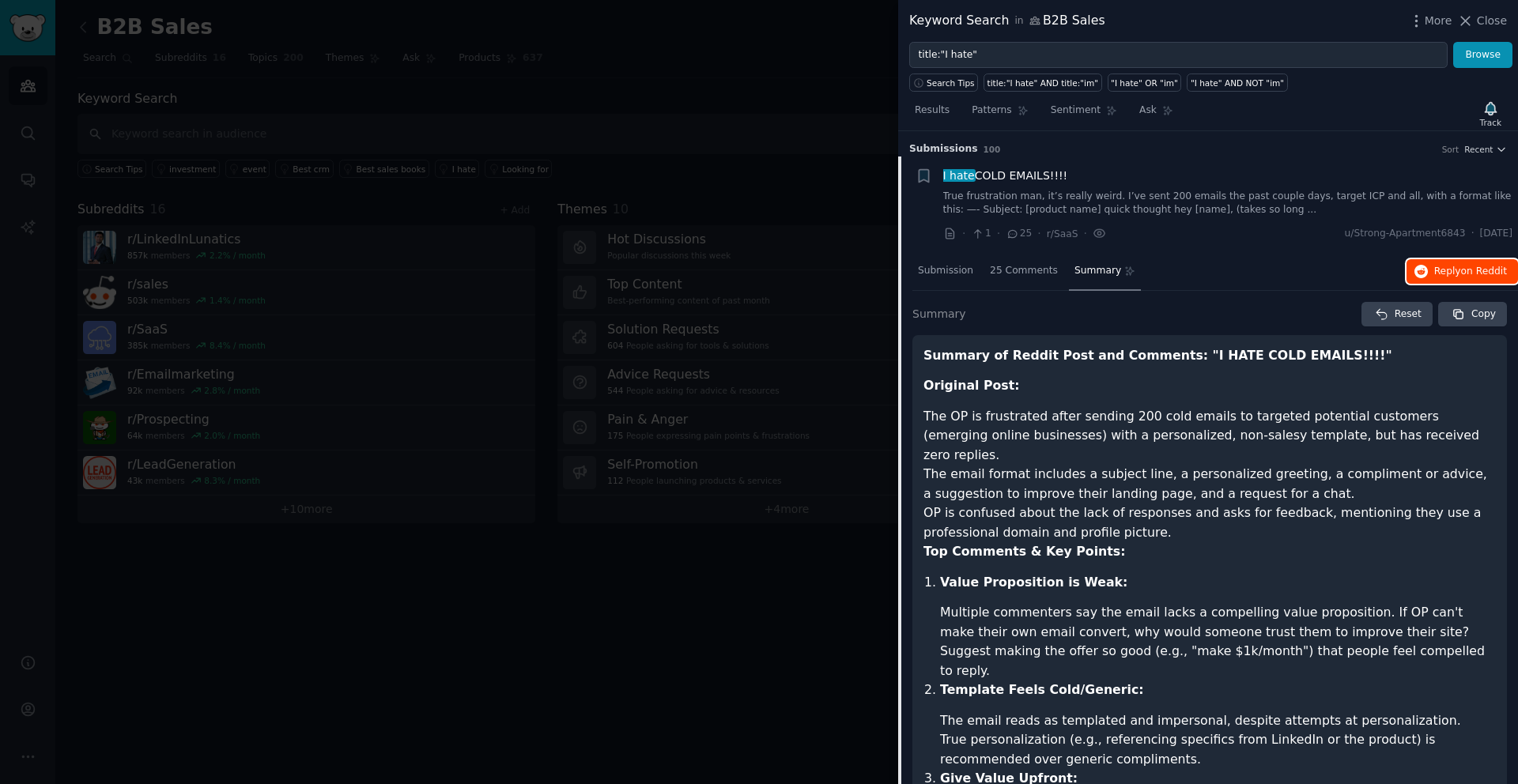
click at [1439, 275] on span "Reply on Reddit" at bounding box center [1471, 271] width 73 height 14
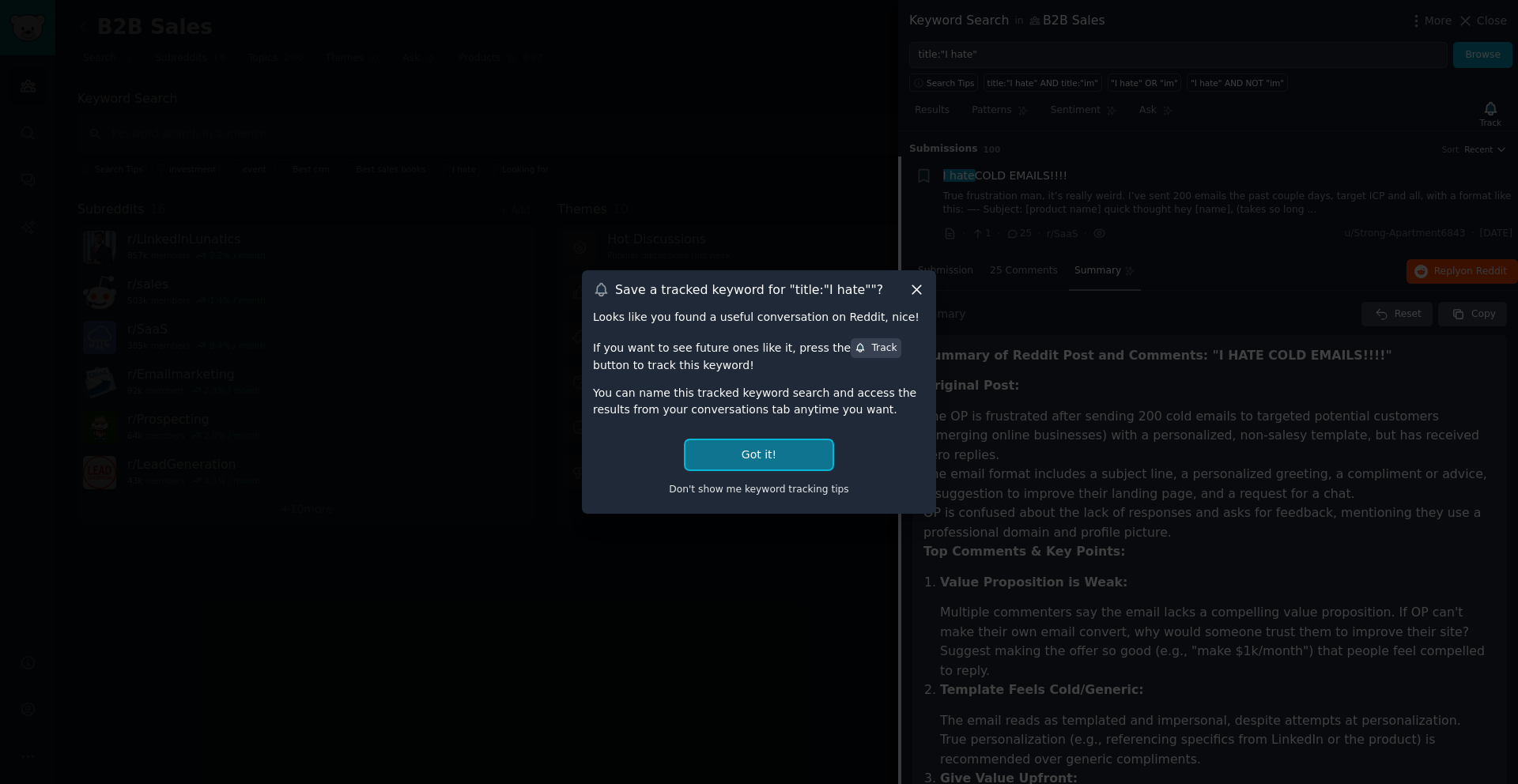
click at [783, 451] on button "Got it!" at bounding box center [759, 455] width 147 height 29
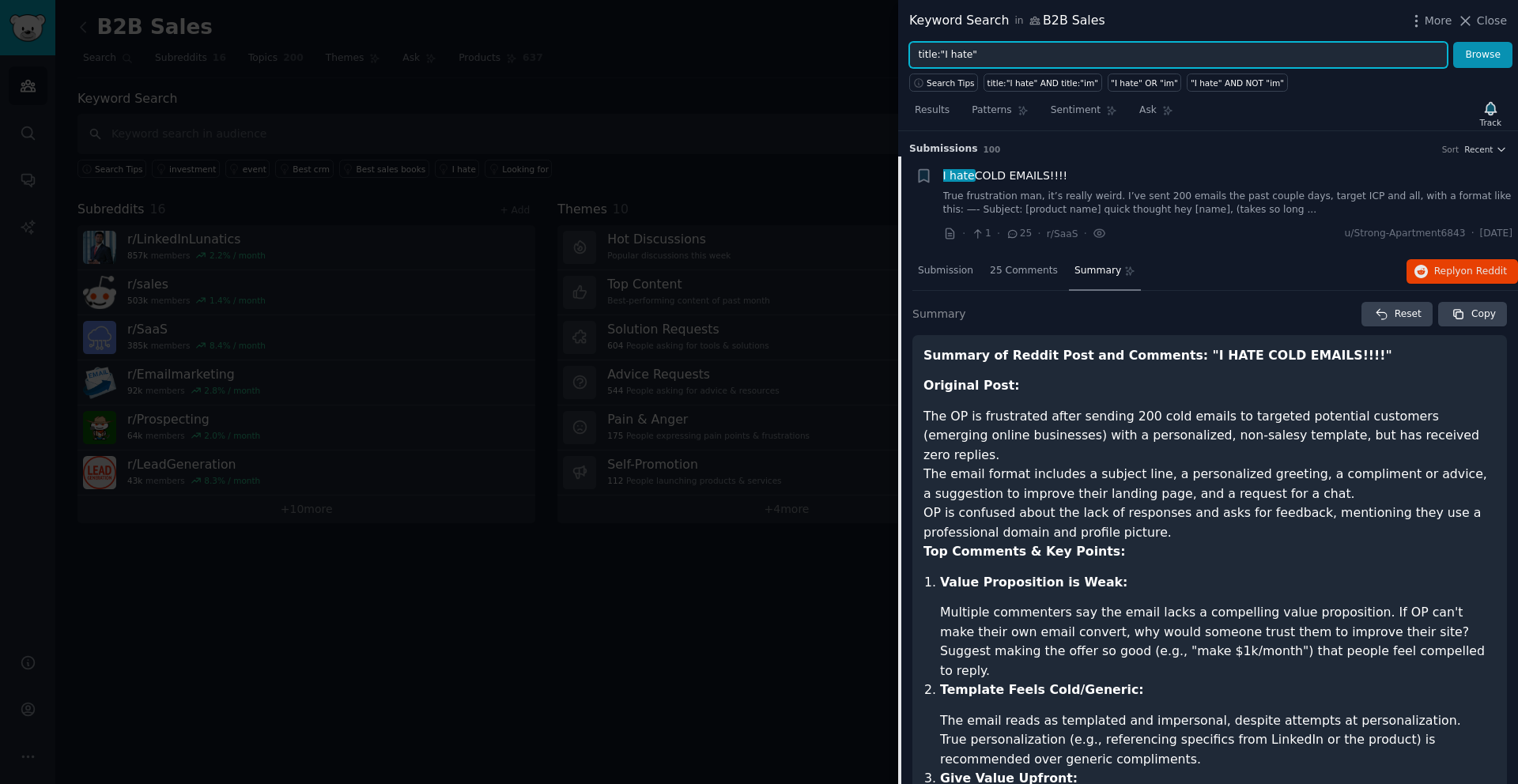
click at [1007, 54] on input "title:"I hate"" at bounding box center [1179, 55] width 539 height 27
type input "apollo"
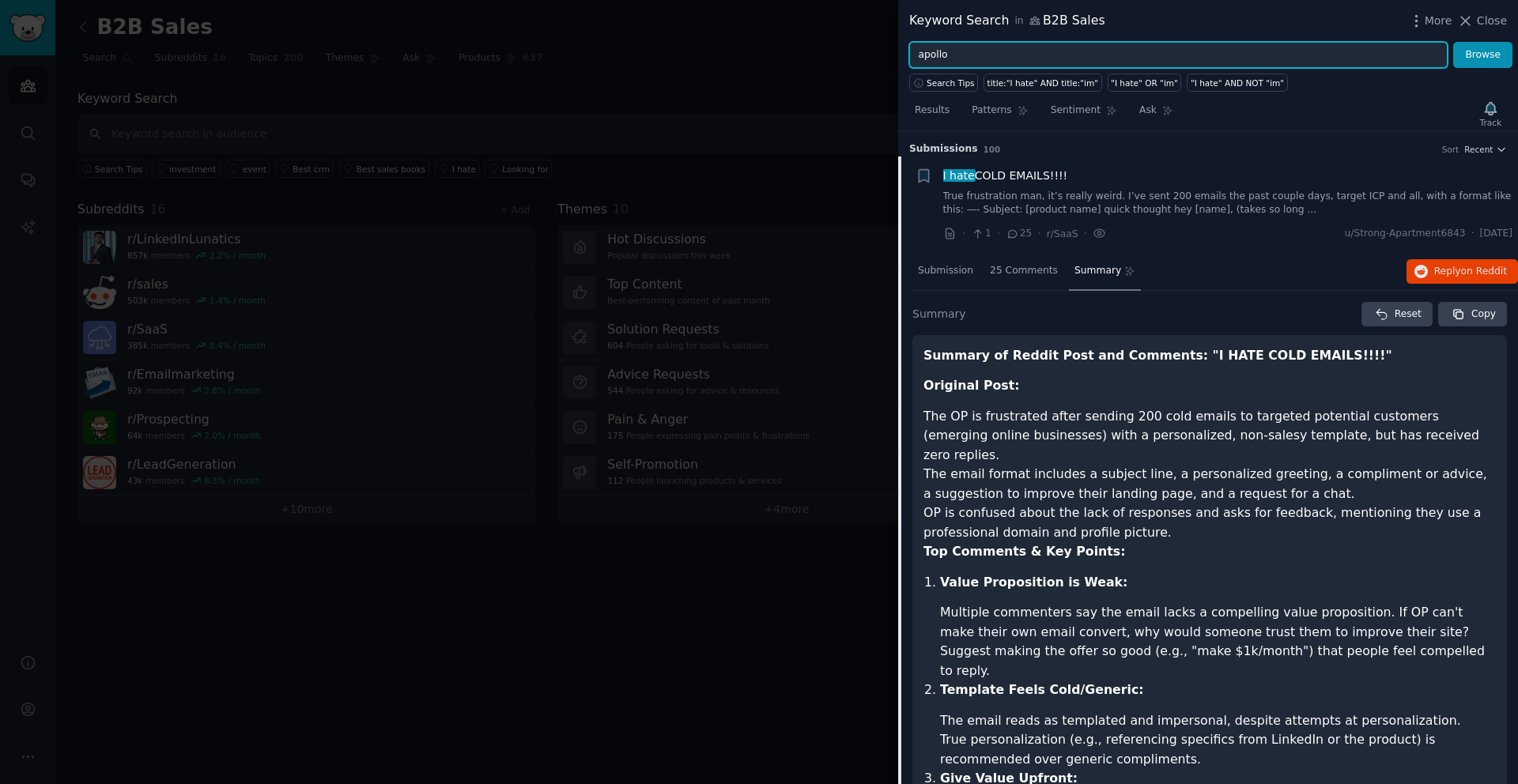
click at [1454, 42] on button "Browse" at bounding box center [1483, 55] width 60 height 27
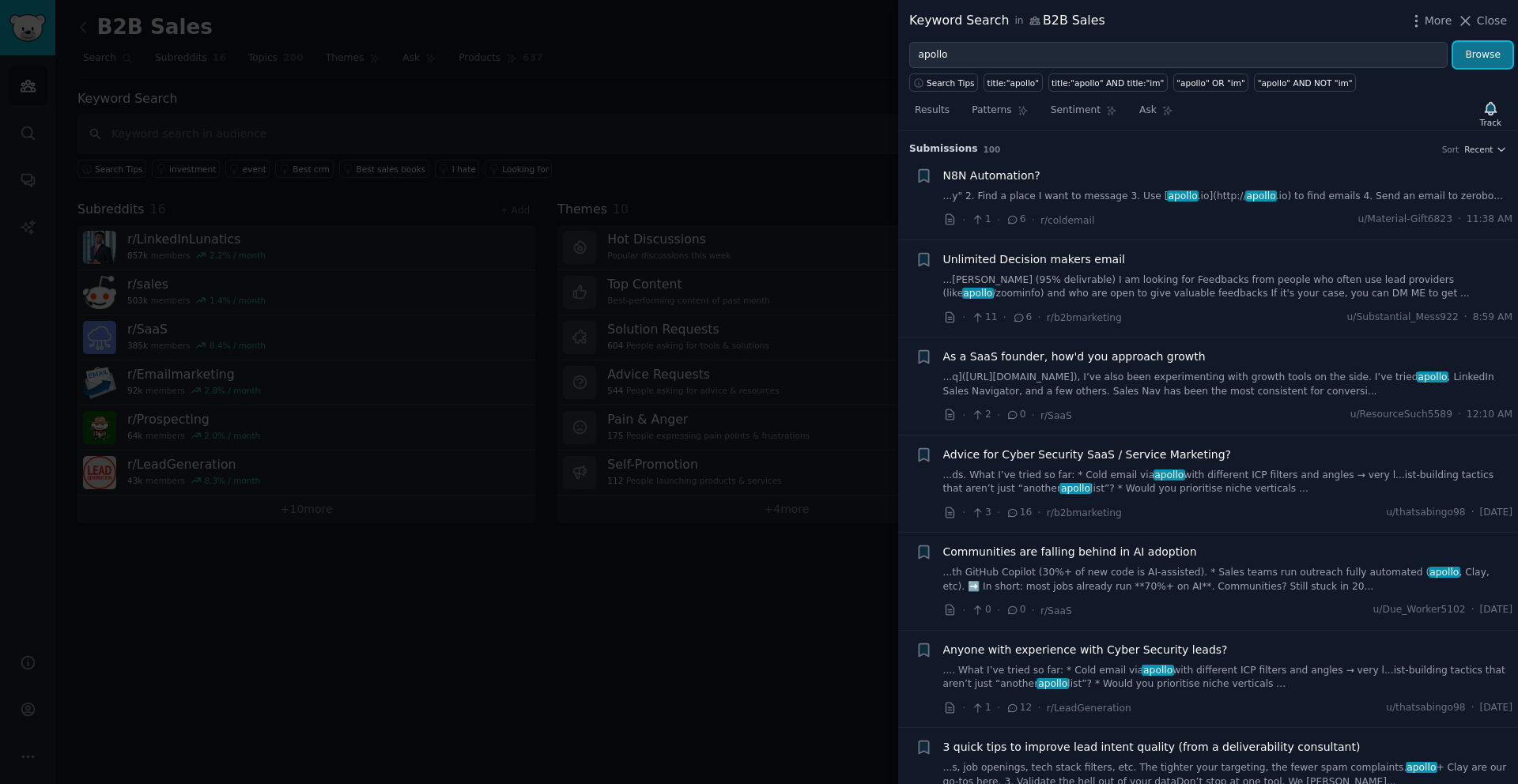
click at [1480, 55] on button "Browse" at bounding box center [1483, 55] width 60 height 27
click at [1308, 192] on link "...y" 2. Find a place I want to message 3. Use [ apollo .io](http:// apollo .io…" at bounding box center [1228, 196] width 570 height 14
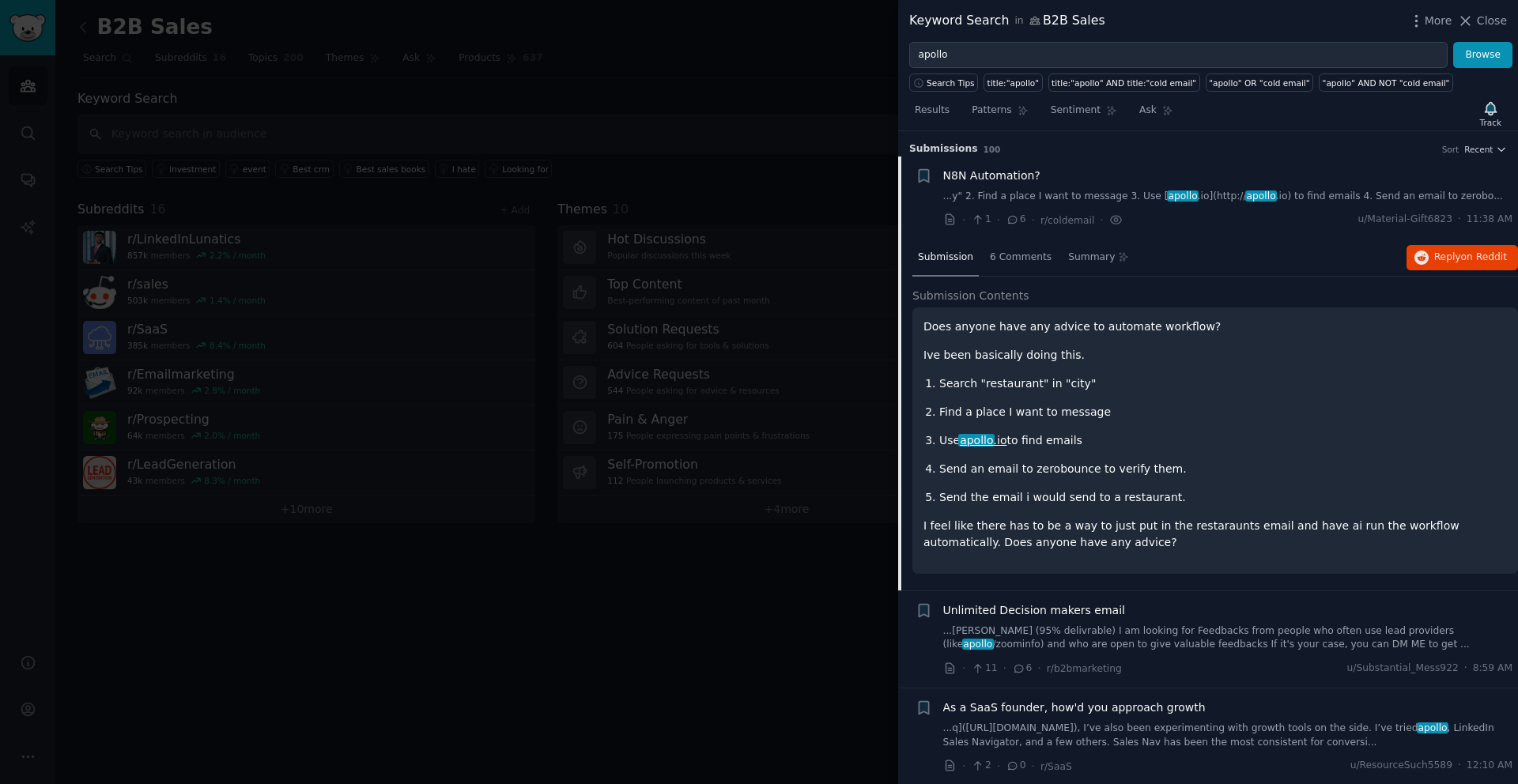
scroll to position [26, 0]
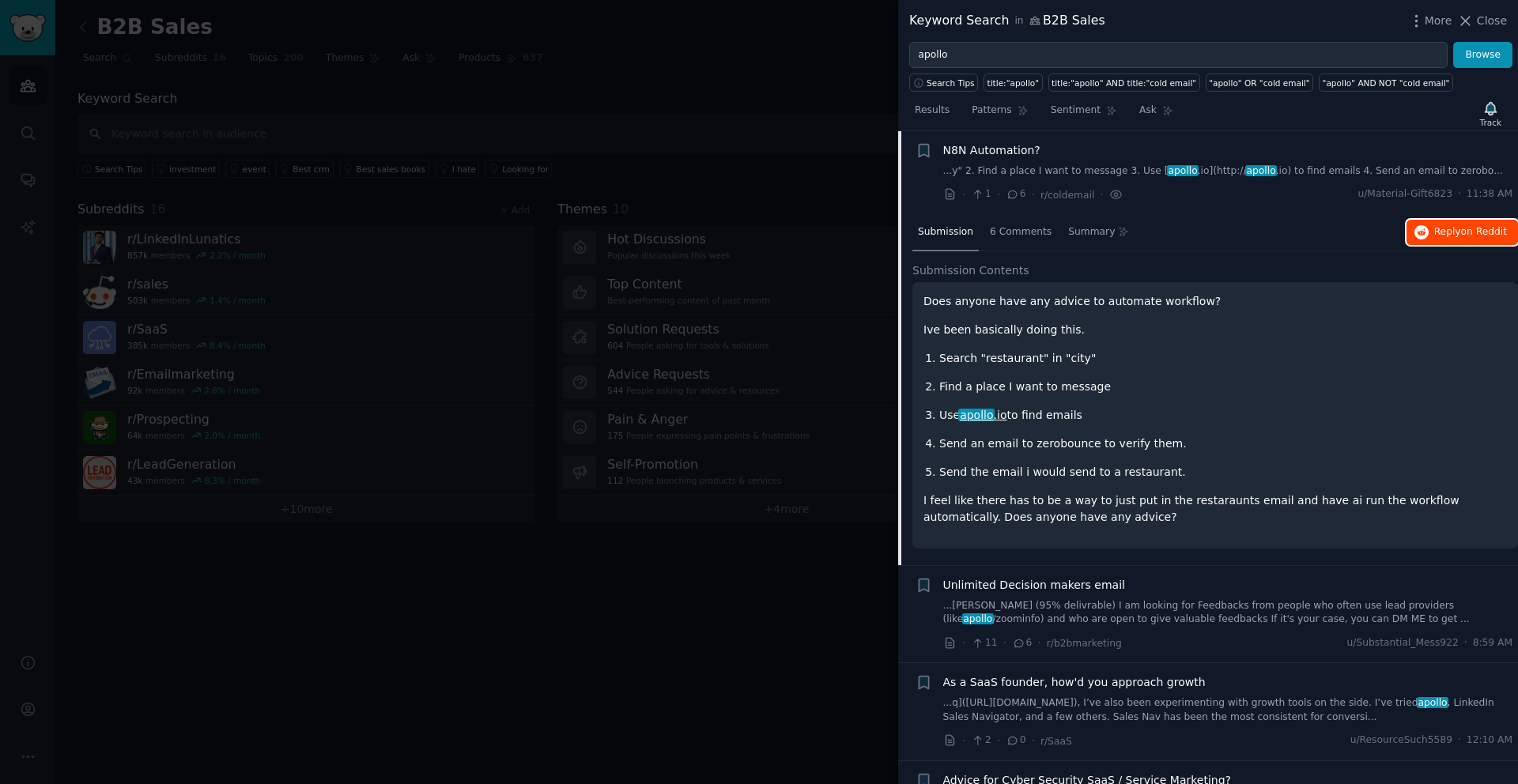
click at [1478, 233] on span "on Reddit" at bounding box center [1484, 232] width 46 height 11
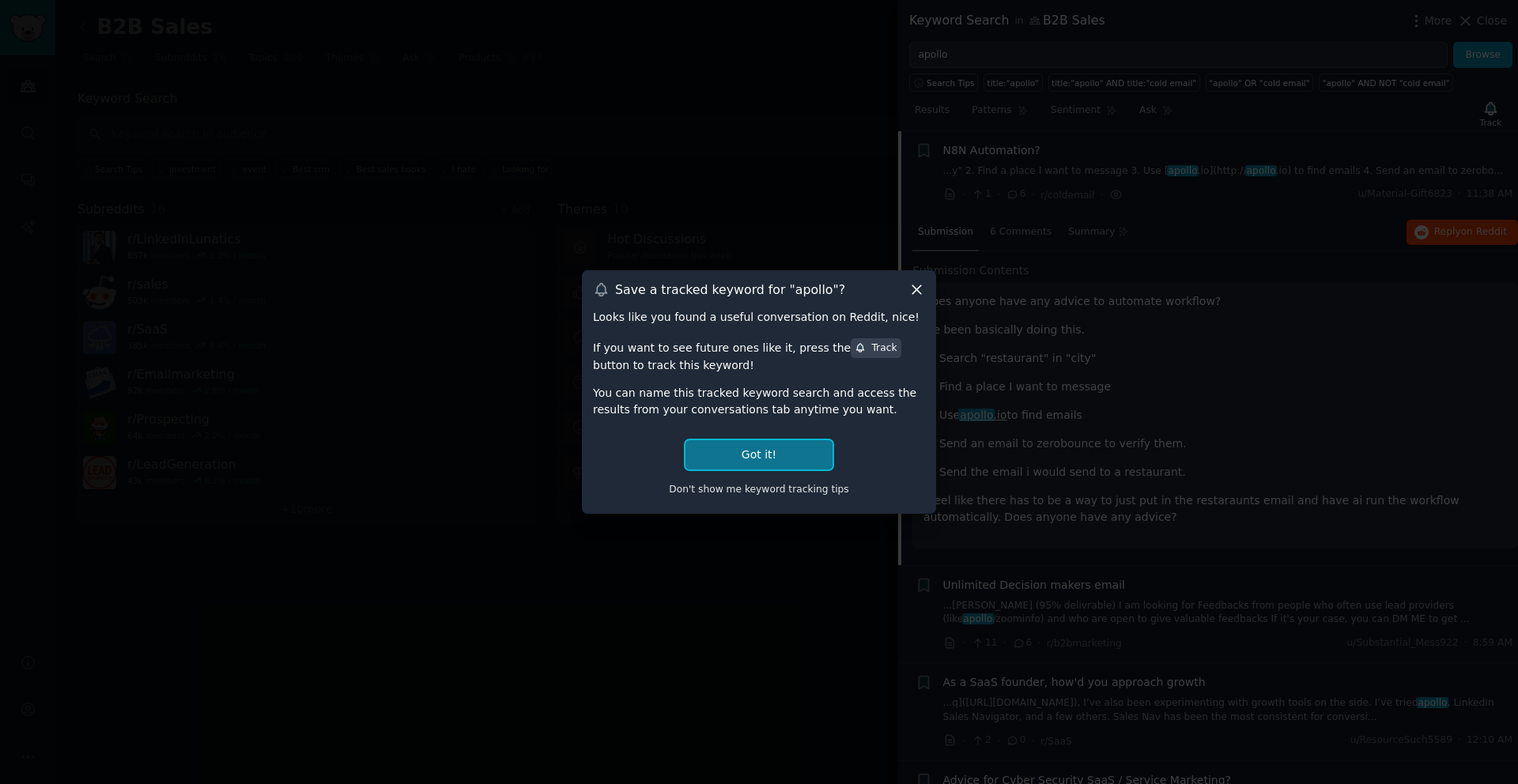
click at [768, 460] on button "Got it!" at bounding box center [759, 455] width 147 height 29
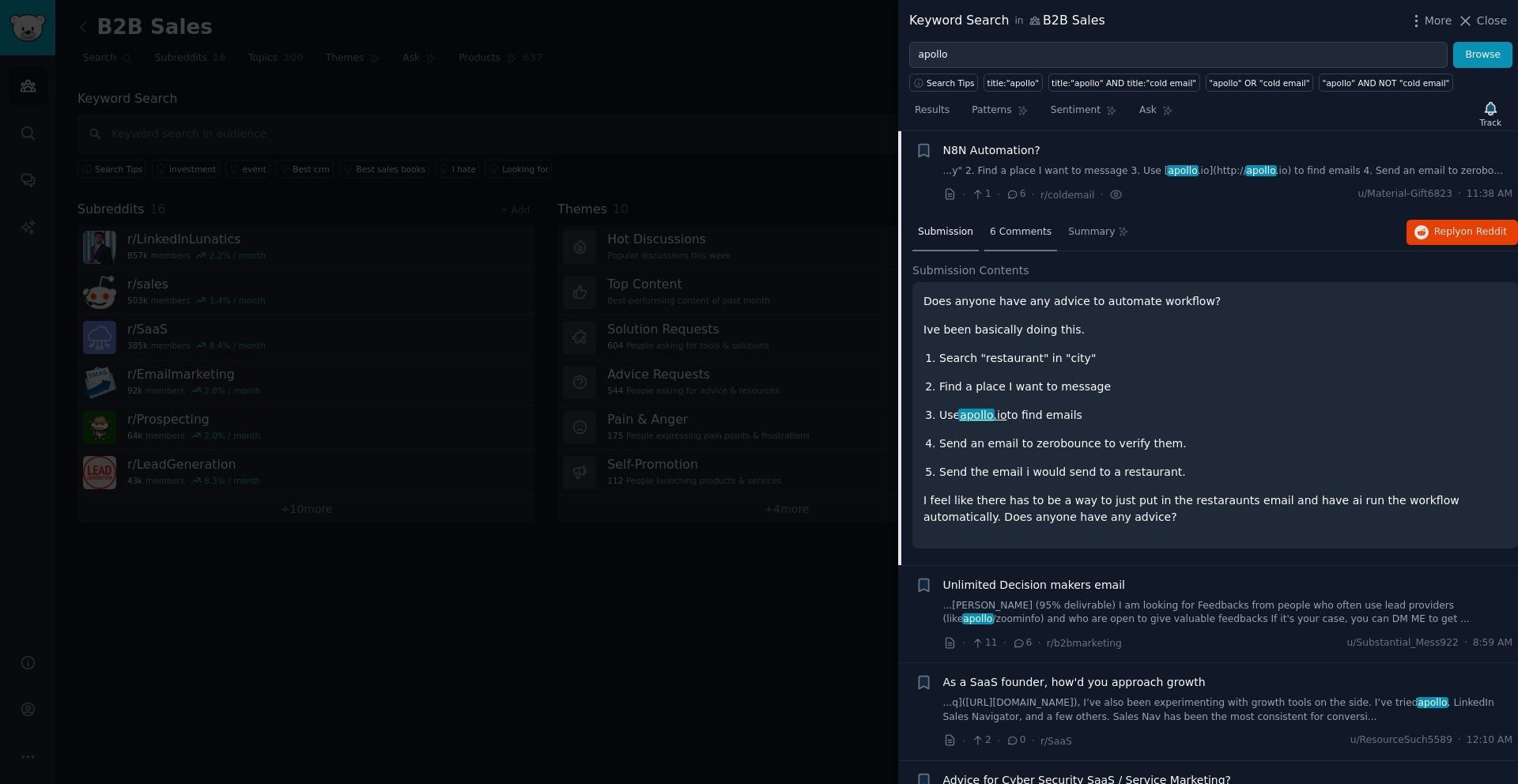
click at [1018, 226] on span "6 Comments" at bounding box center [1020, 232] width 62 height 14
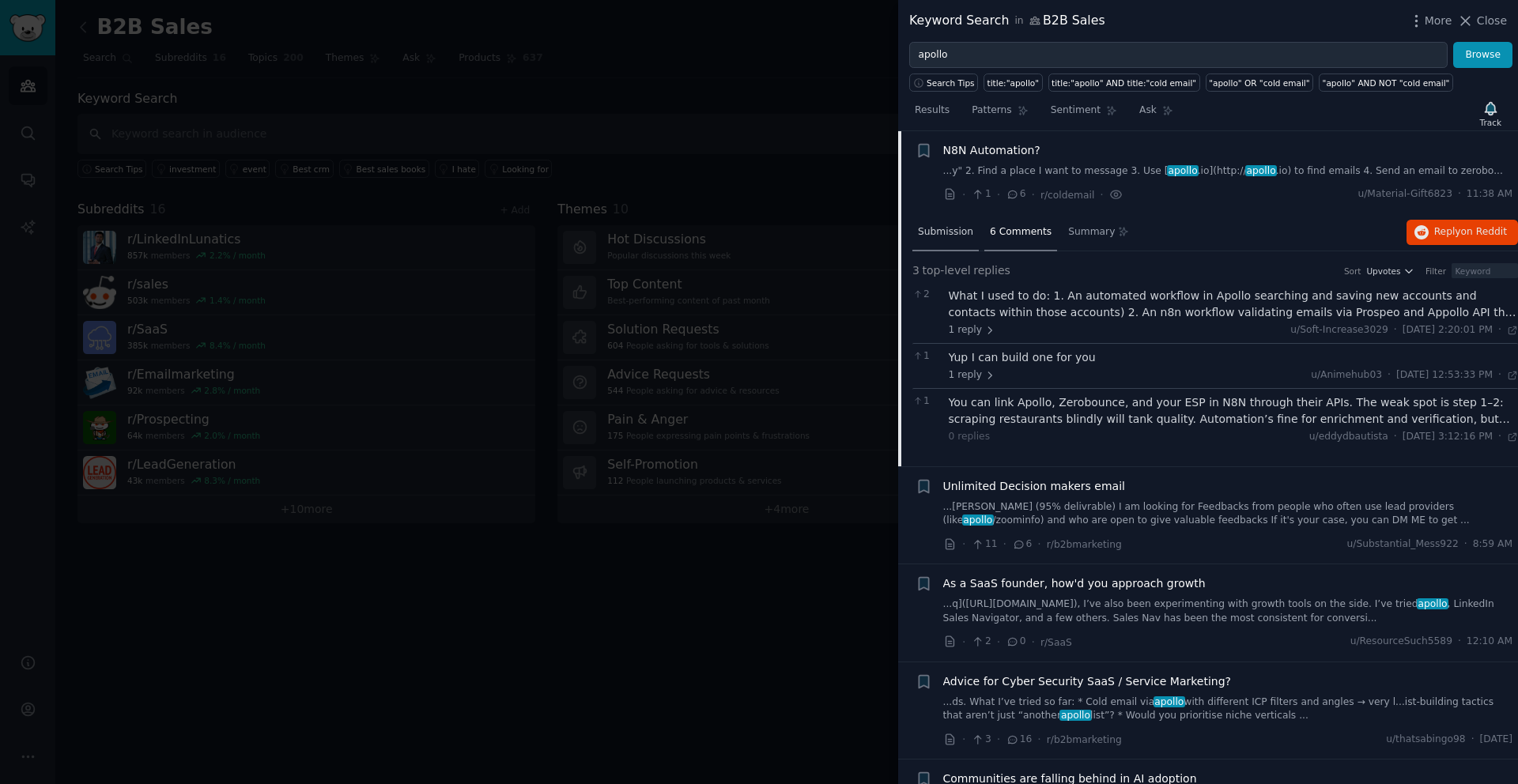
click at [946, 232] on span "Submission" at bounding box center [945, 232] width 55 height 14
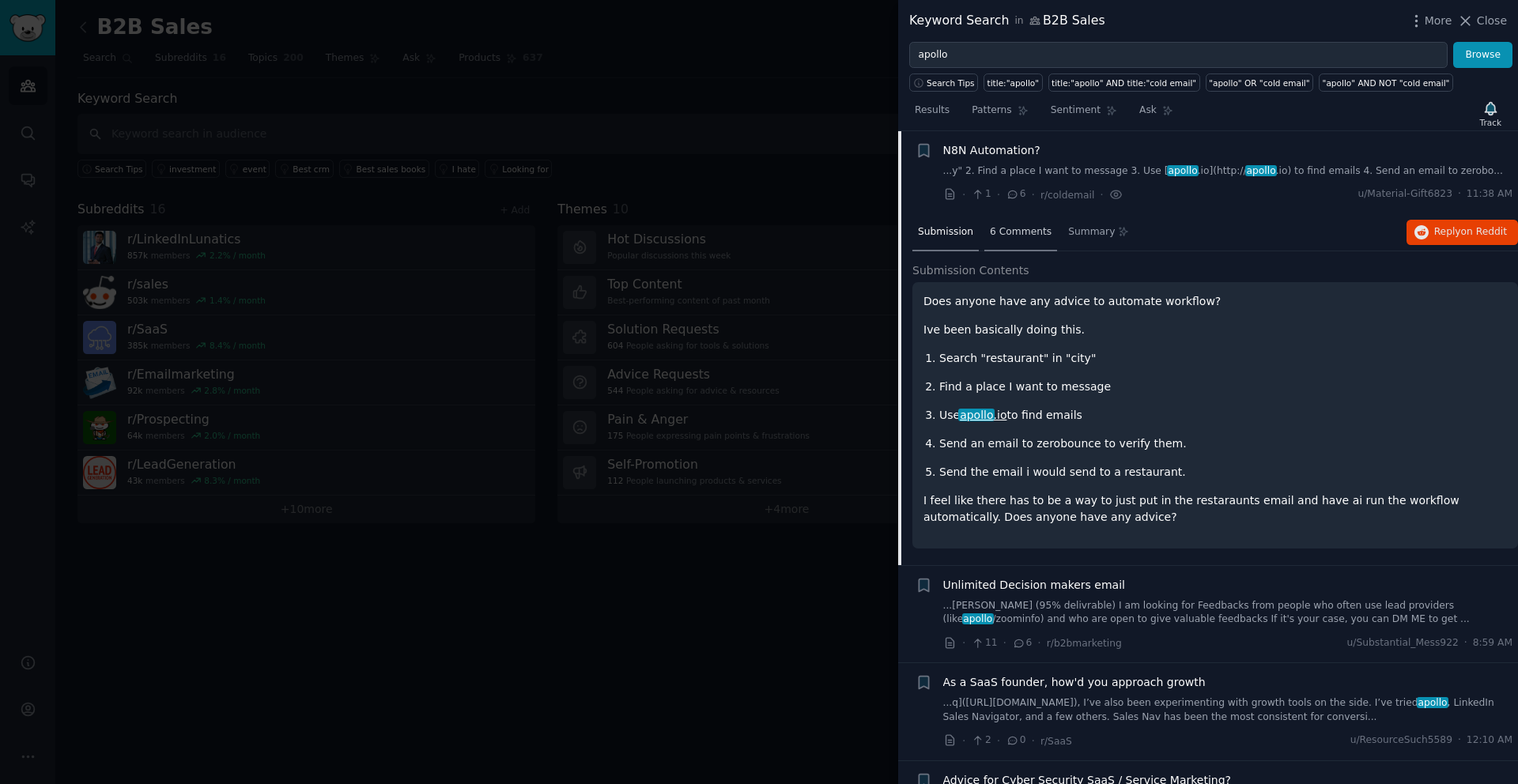
click at [1025, 232] on span "6 Comments" at bounding box center [1020, 232] width 62 height 14
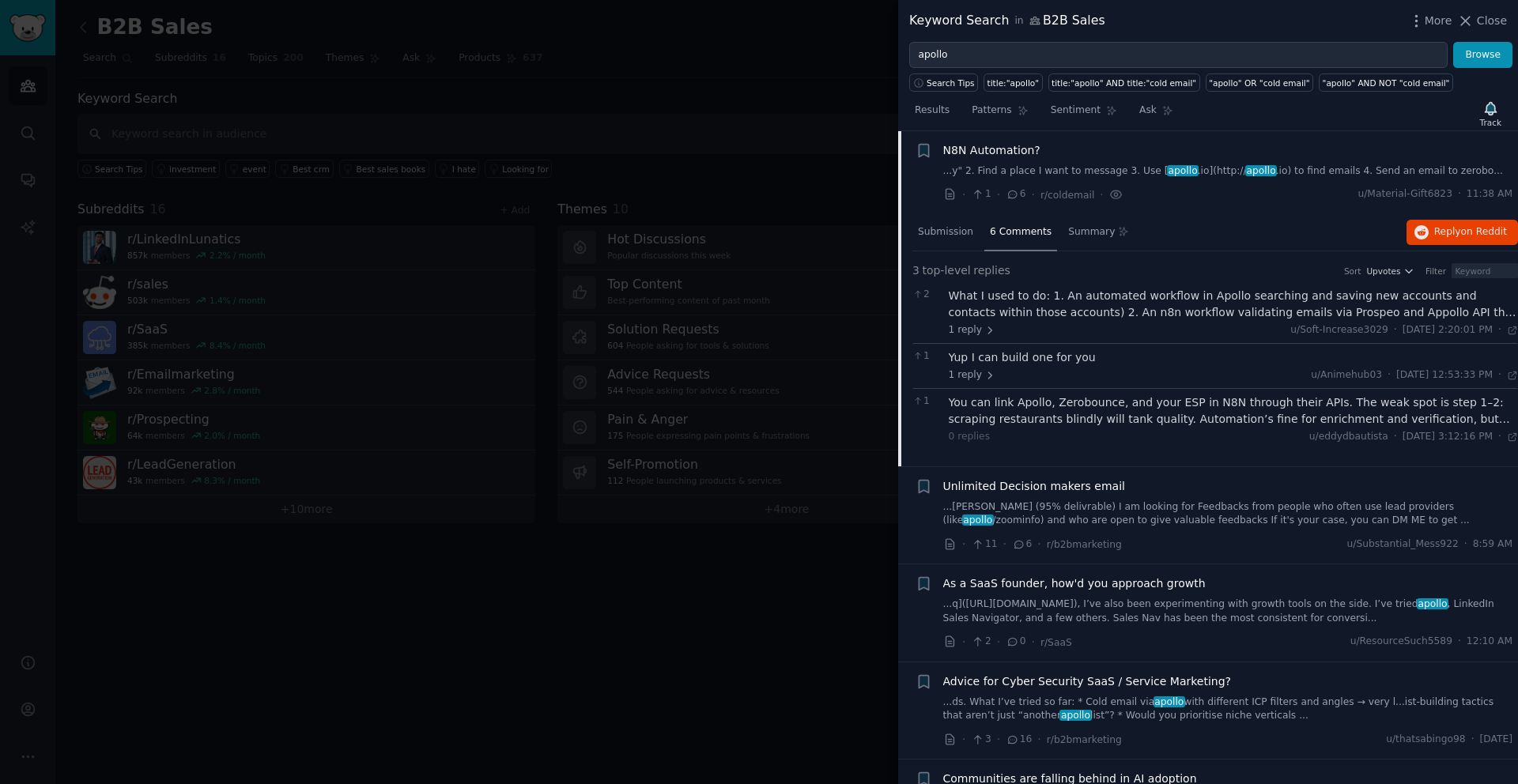
click at [1070, 317] on div "What I used to do: 1. An automated workflow in Apollo searching and saving new …" at bounding box center [1234, 304] width 570 height 33
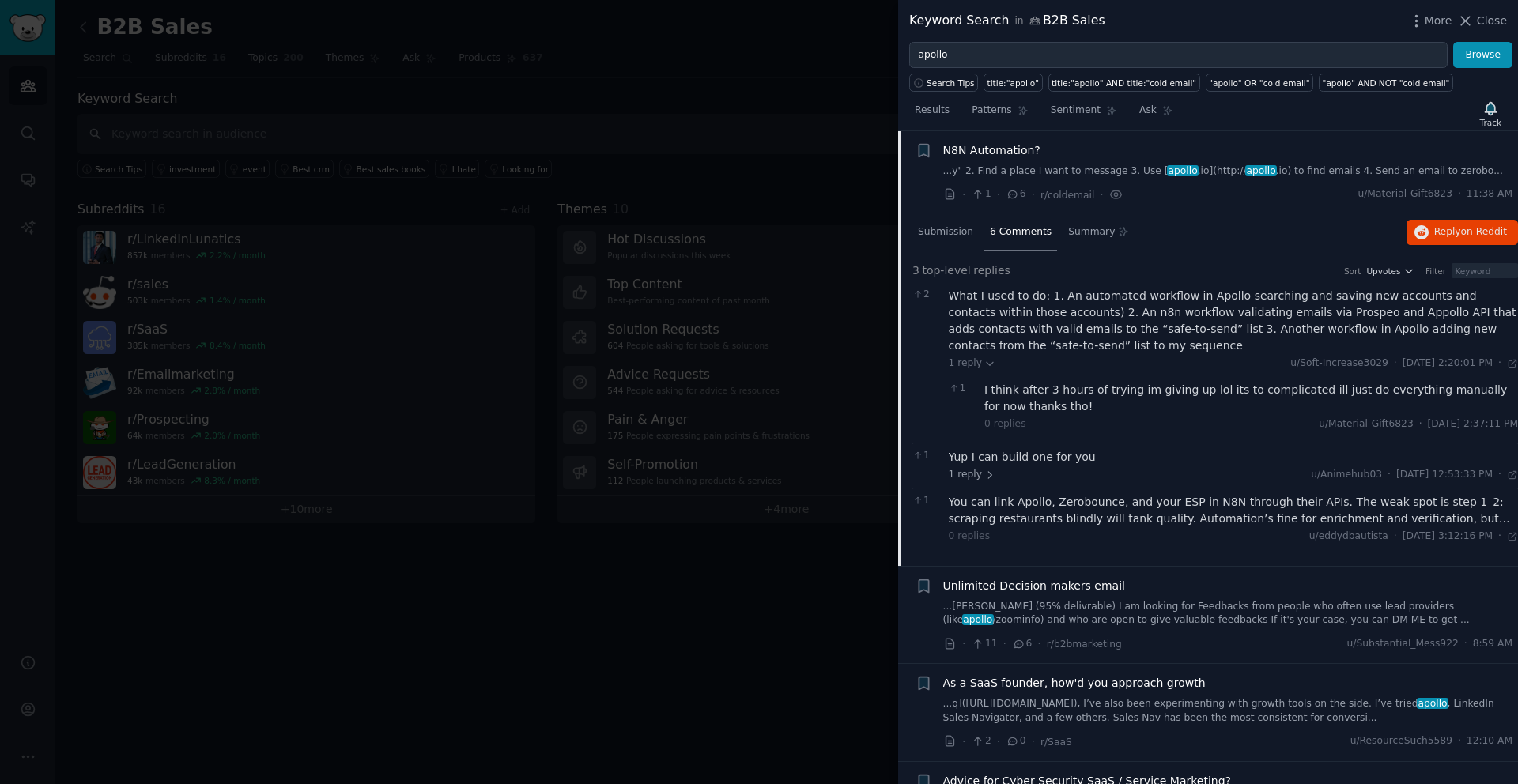
click at [1089, 465] on div "Yup I can build one for you" at bounding box center [1234, 458] width 570 height 17
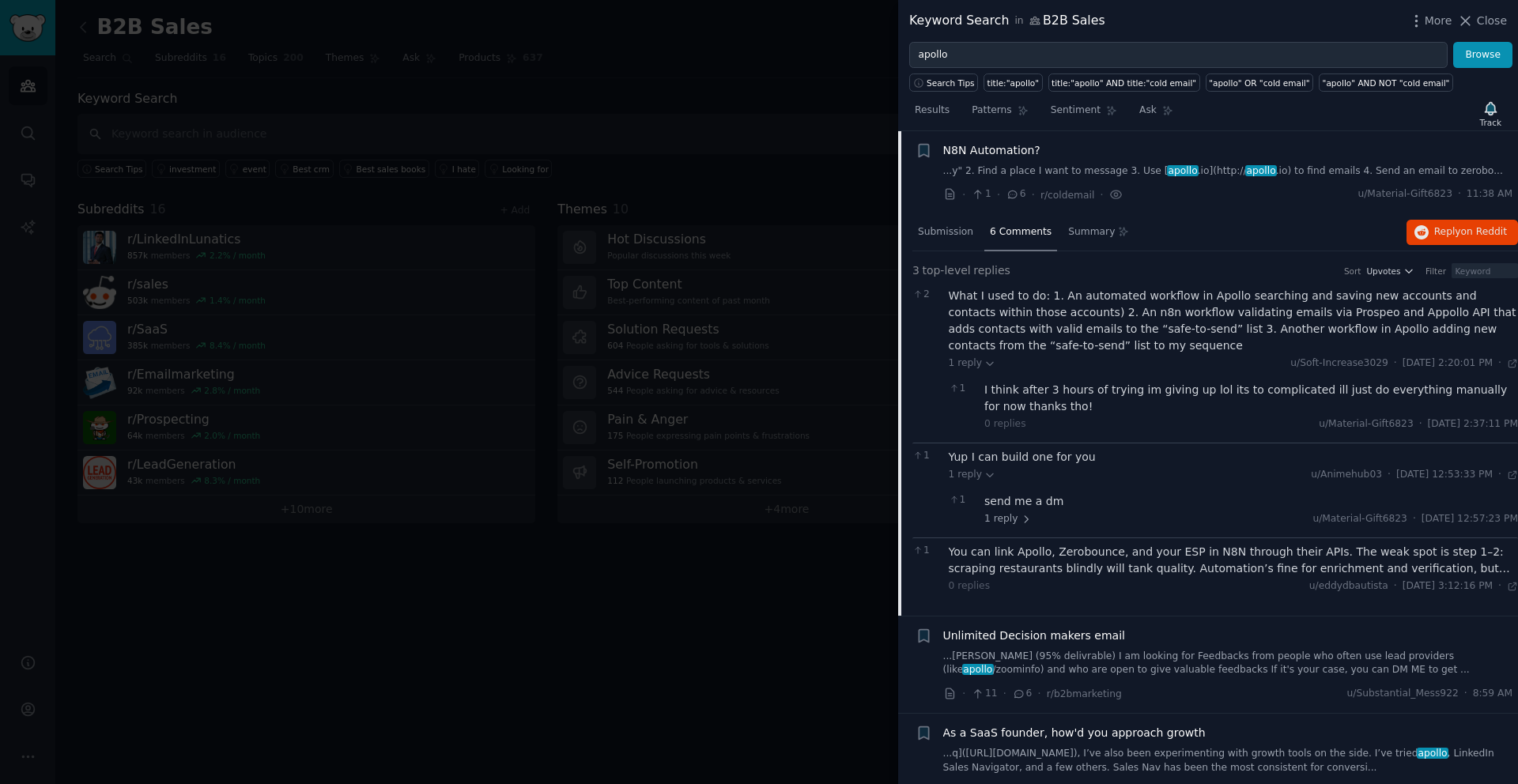
scroll to position [0, 0]
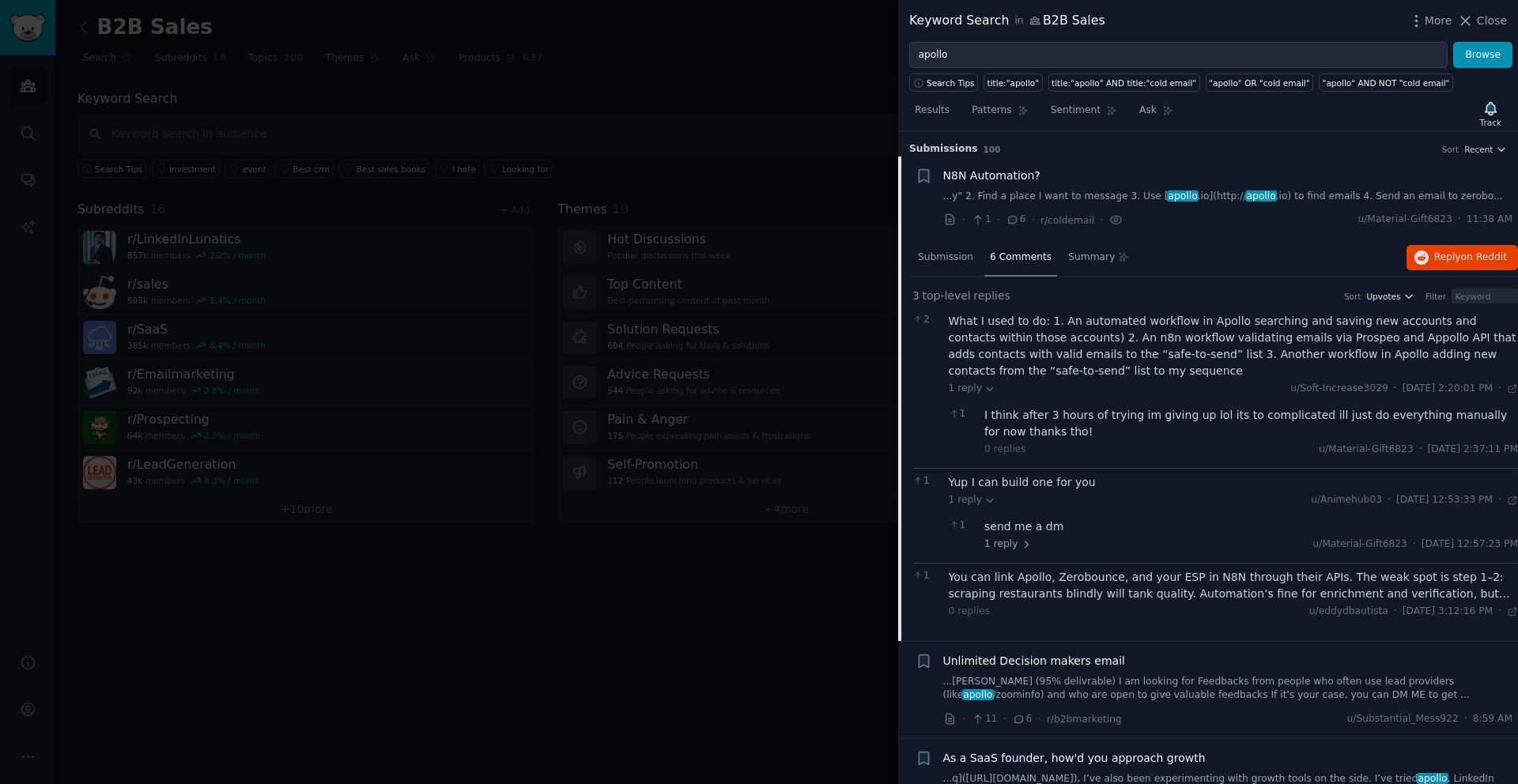
click at [1382, 292] on span "Upvotes" at bounding box center [1383, 297] width 34 height 11
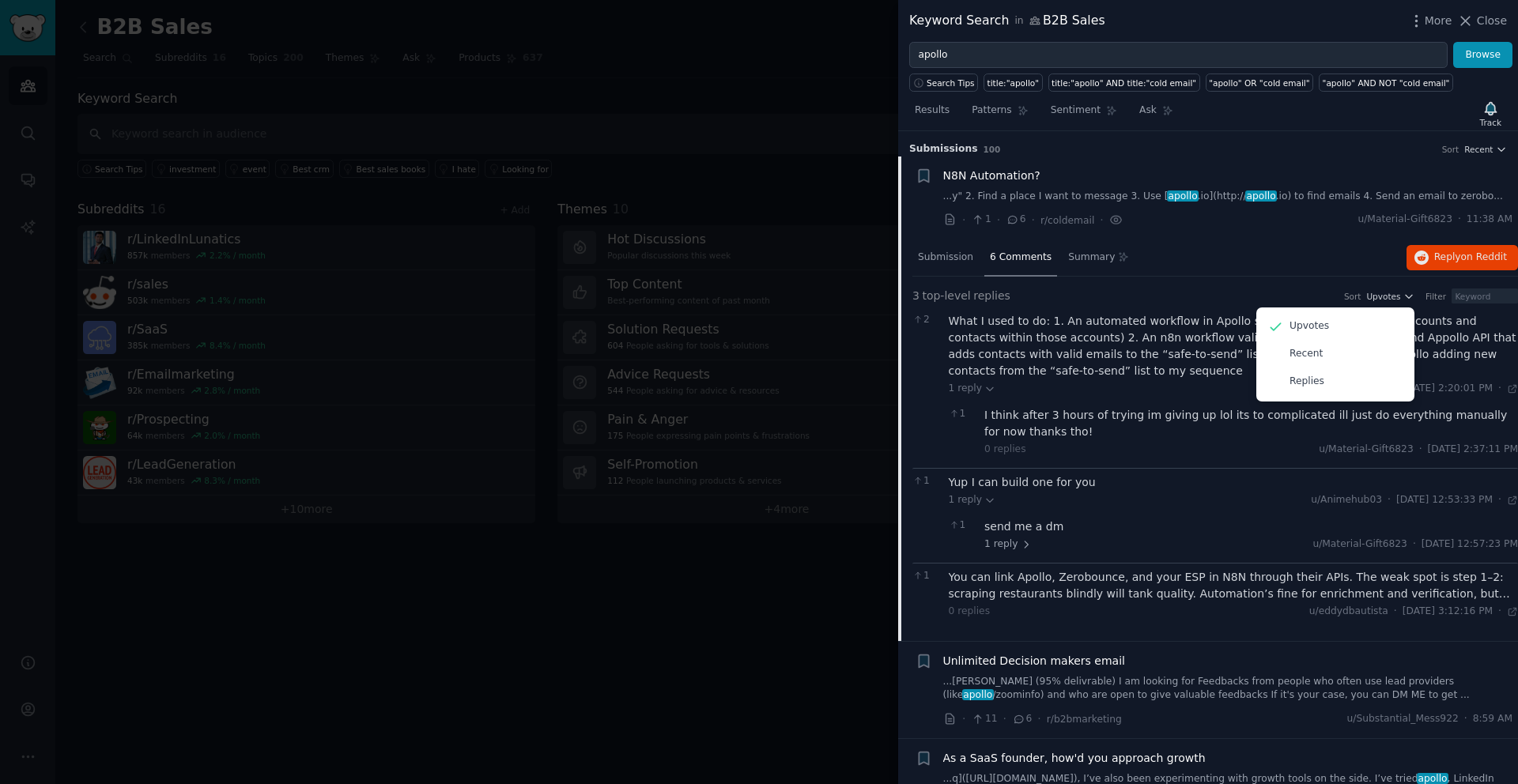
click at [1266, 256] on div "Submission 6 Comments Summary Reply on Reddit" at bounding box center [1216, 259] width 606 height 38
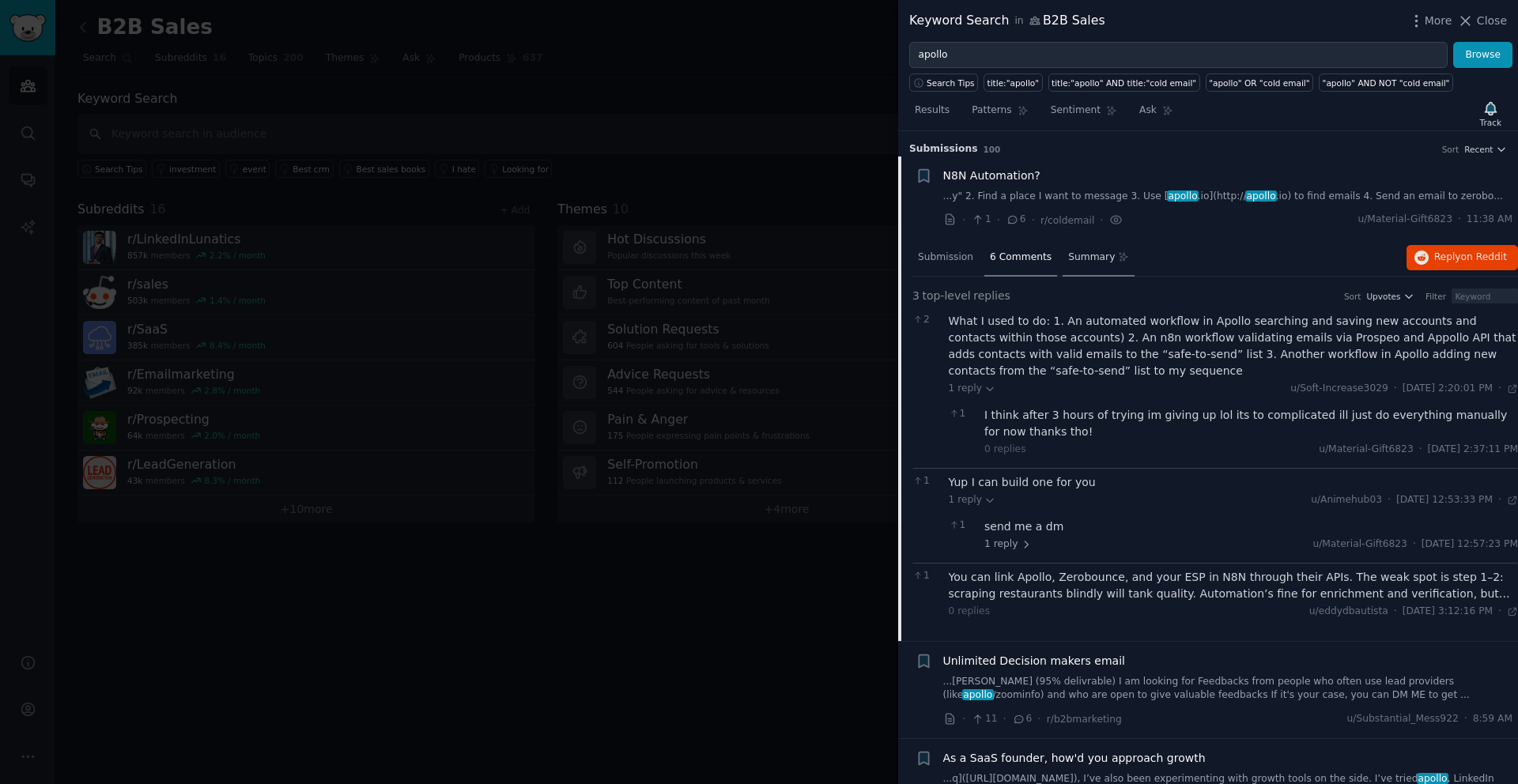
click at [1106, 269] on div "Summary" at bounding box center [1099, 259] width 72 height 38
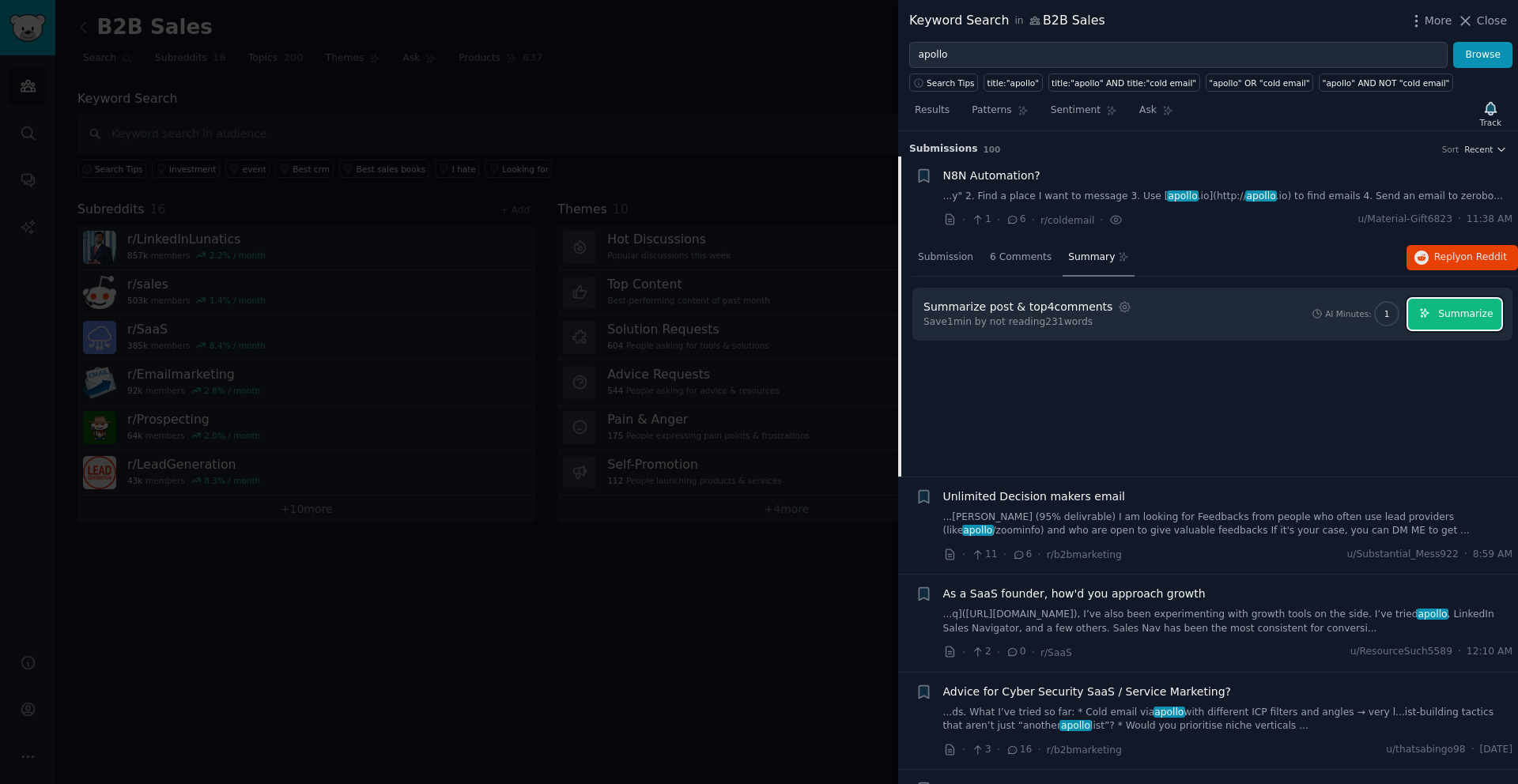
click at [1449, 318] on span "Summarize" at bounding box center [1466, 314] width 55 height 14
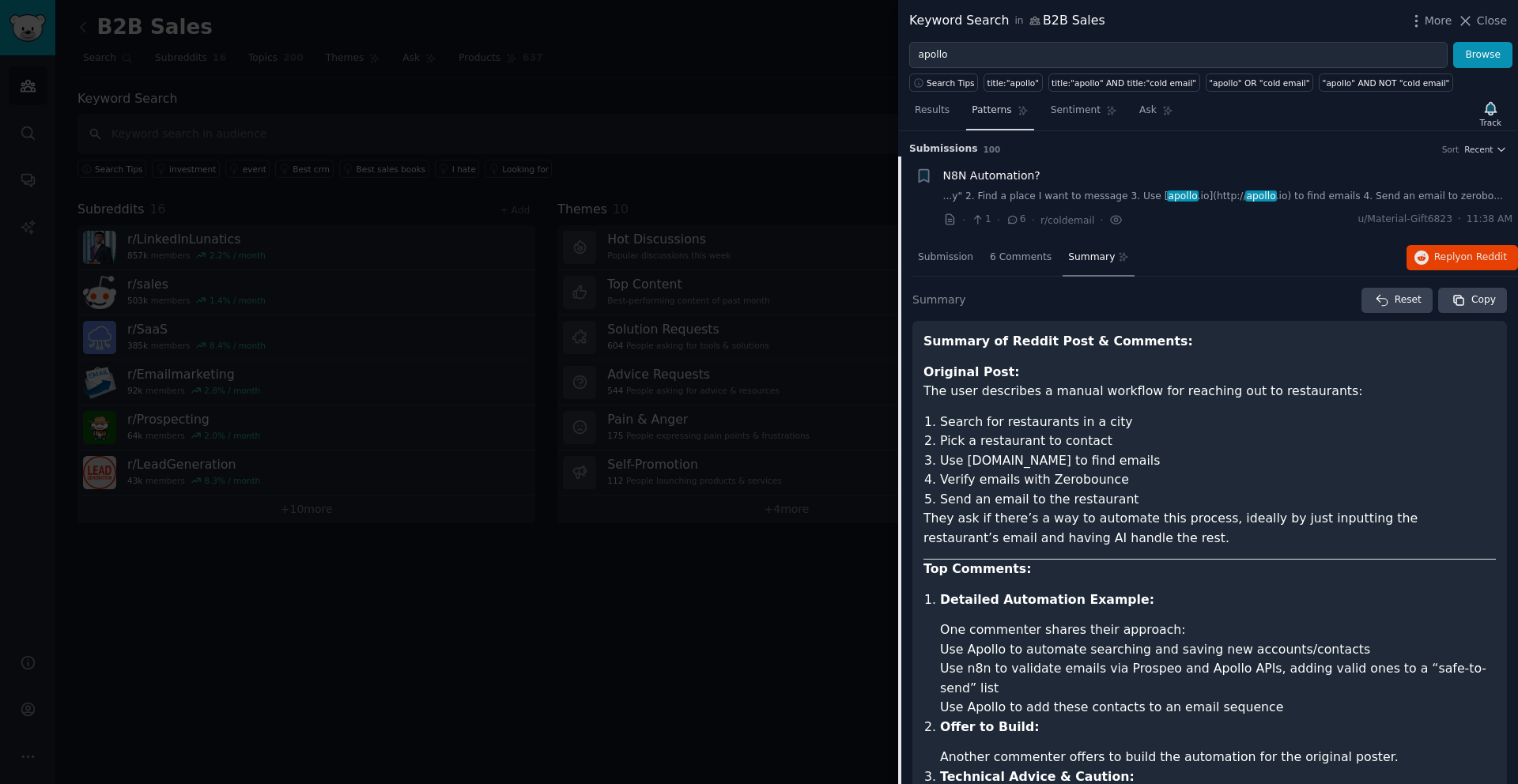
click at [998, 114] on span "Patterns" at bounding box center [992, 110] width 40 height 14
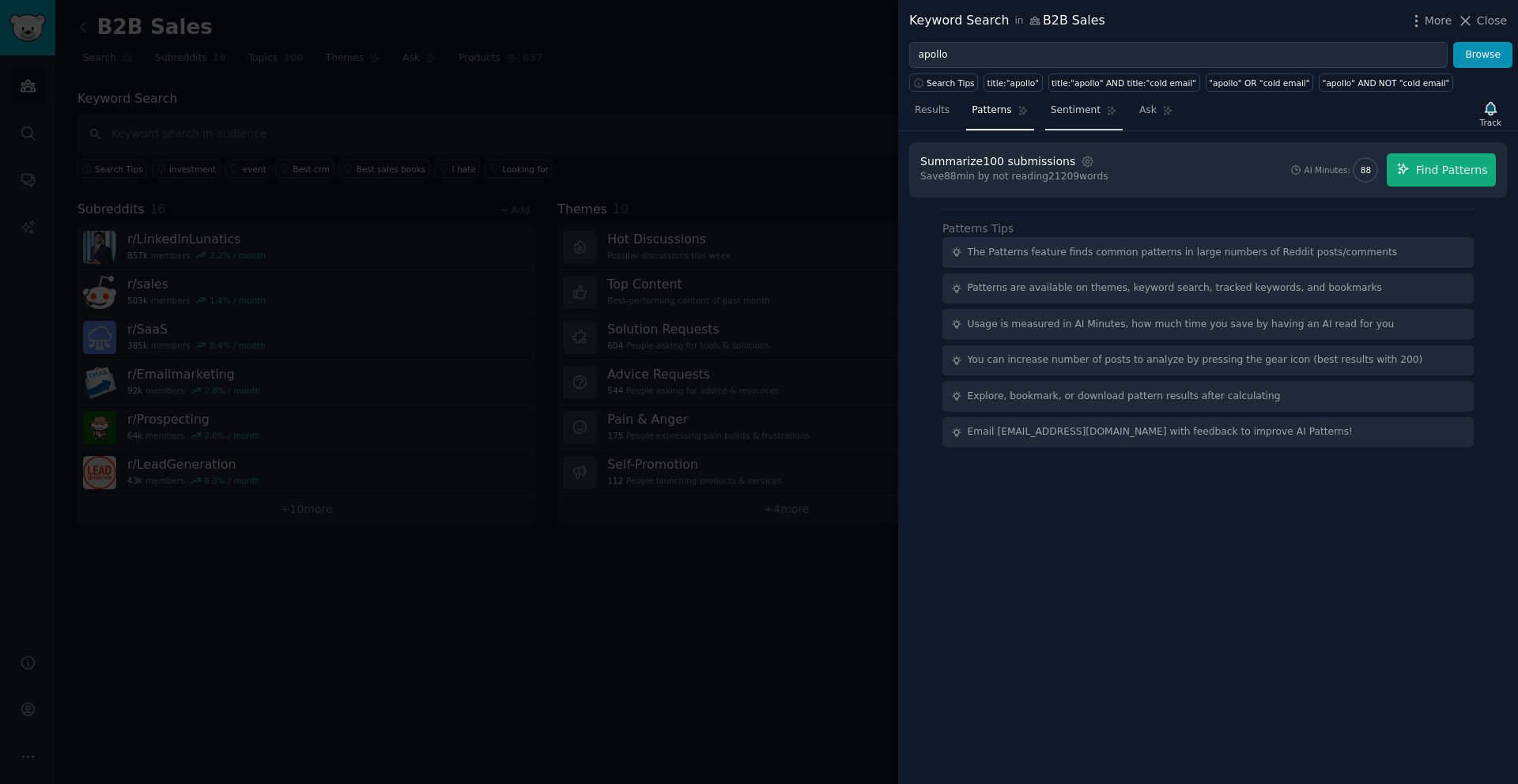
click at [1058, 113] on span "Sentiment" at bounding box center [1075, 110] width 50 height 14
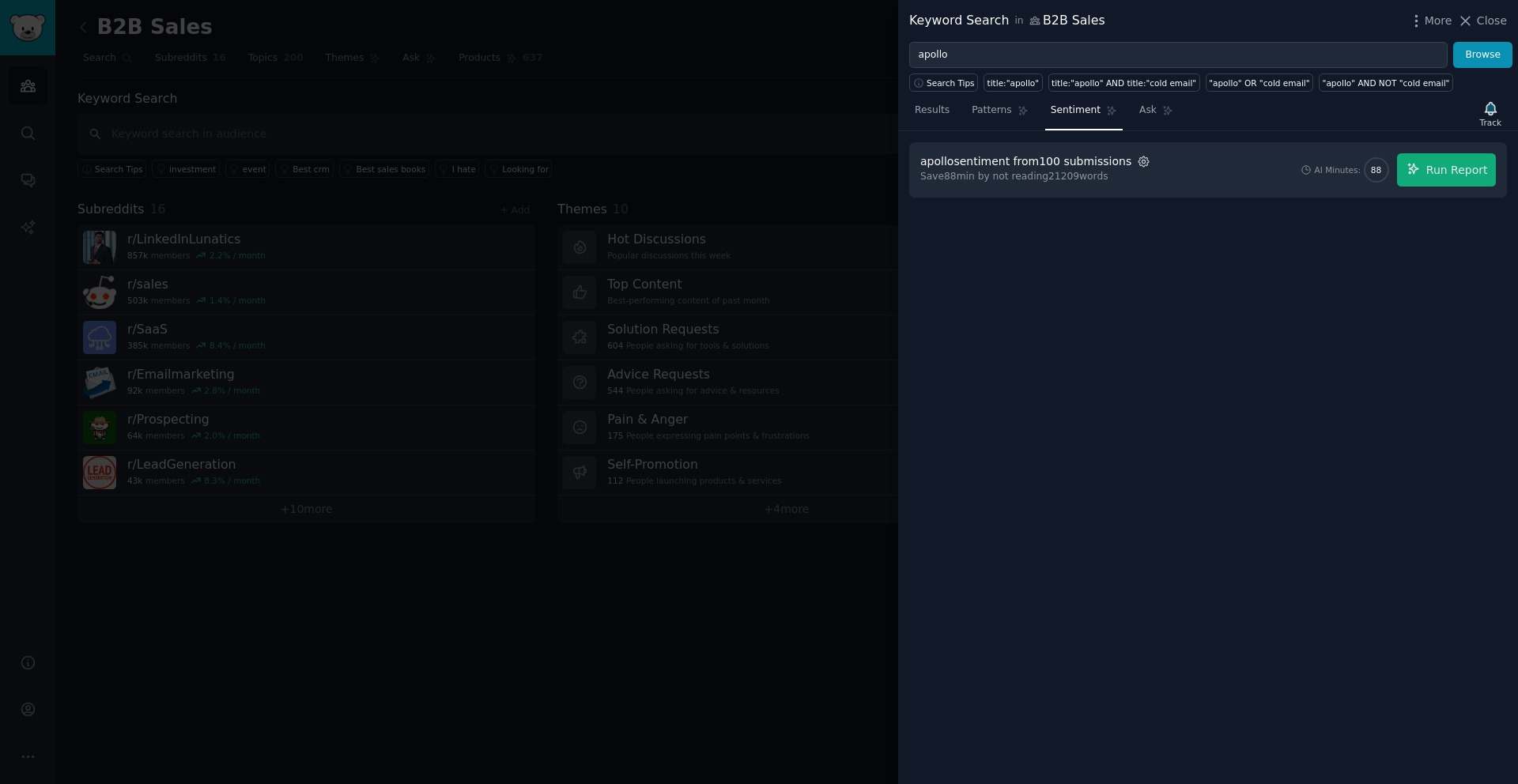
click at [1137, 164] on icon "button" at bounding box center [1143, 161] width 14 height 14
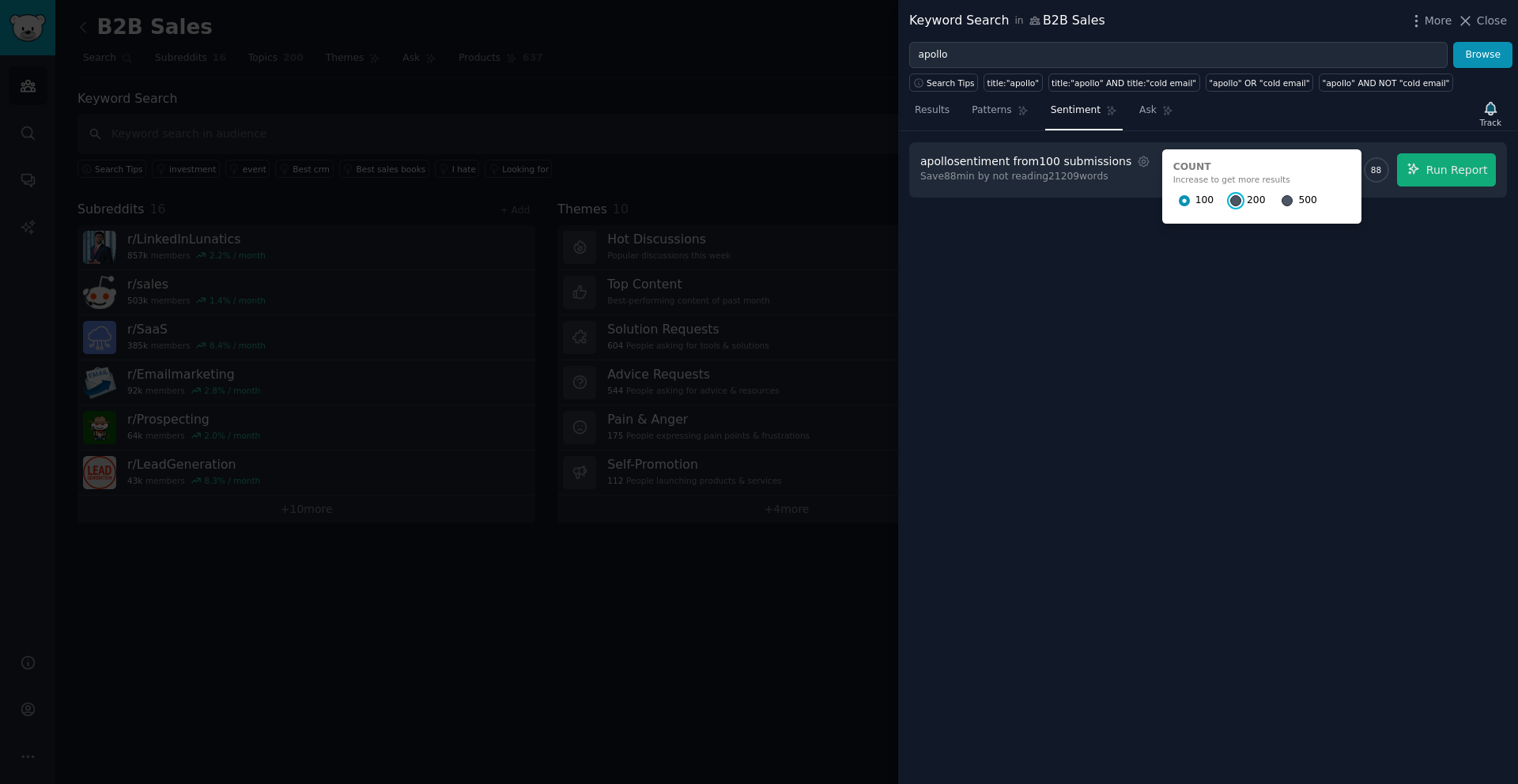
click at [1231, 197] on input "200" at bounding box center [1236, 201] width 11 height 11
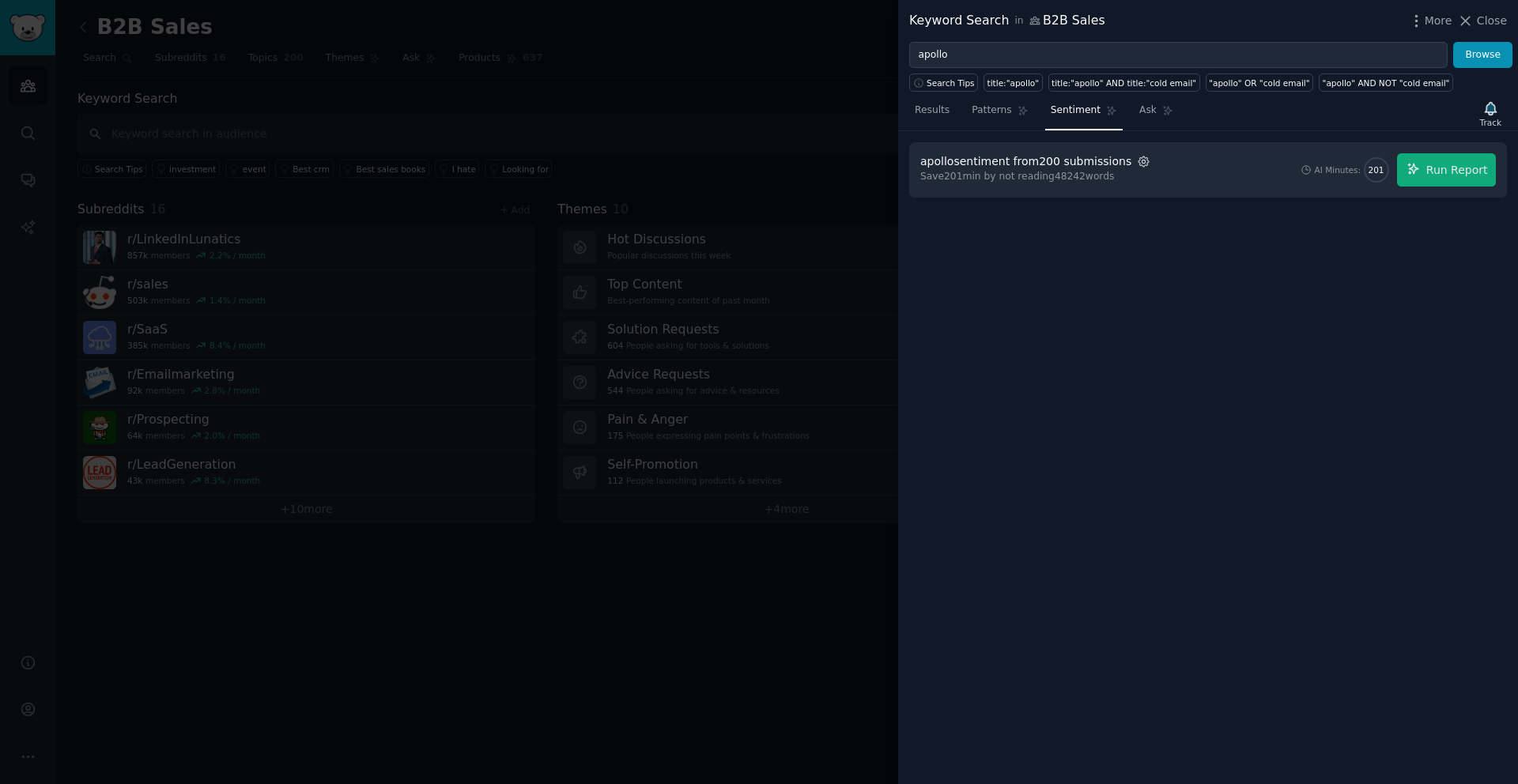
click at [1137, 164] on icon "button" at bounding box center [1143, 161] width 14 height 14
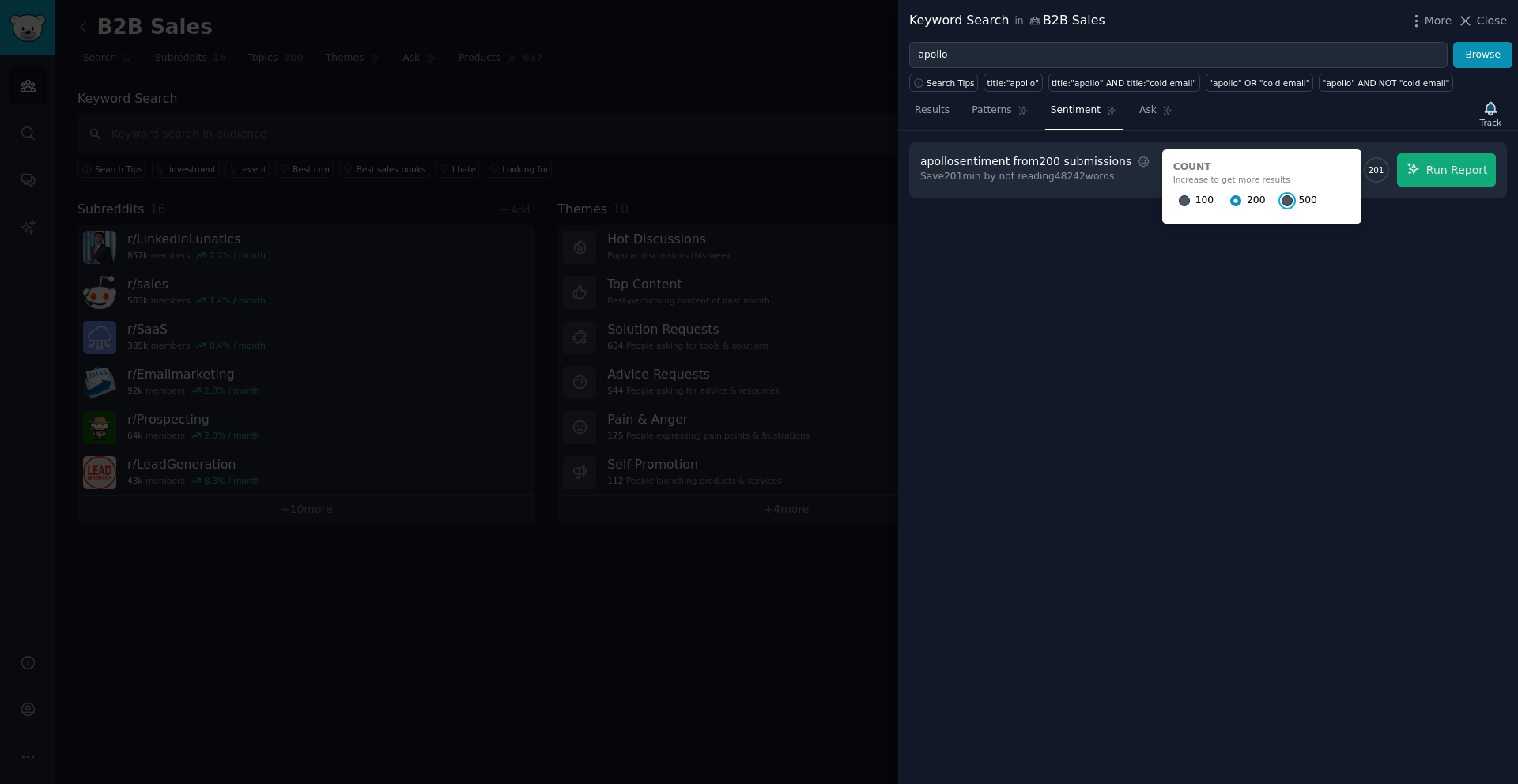
click at [1282, 201] on input "500" at bounding box center [1288, 201] width 11 height 11
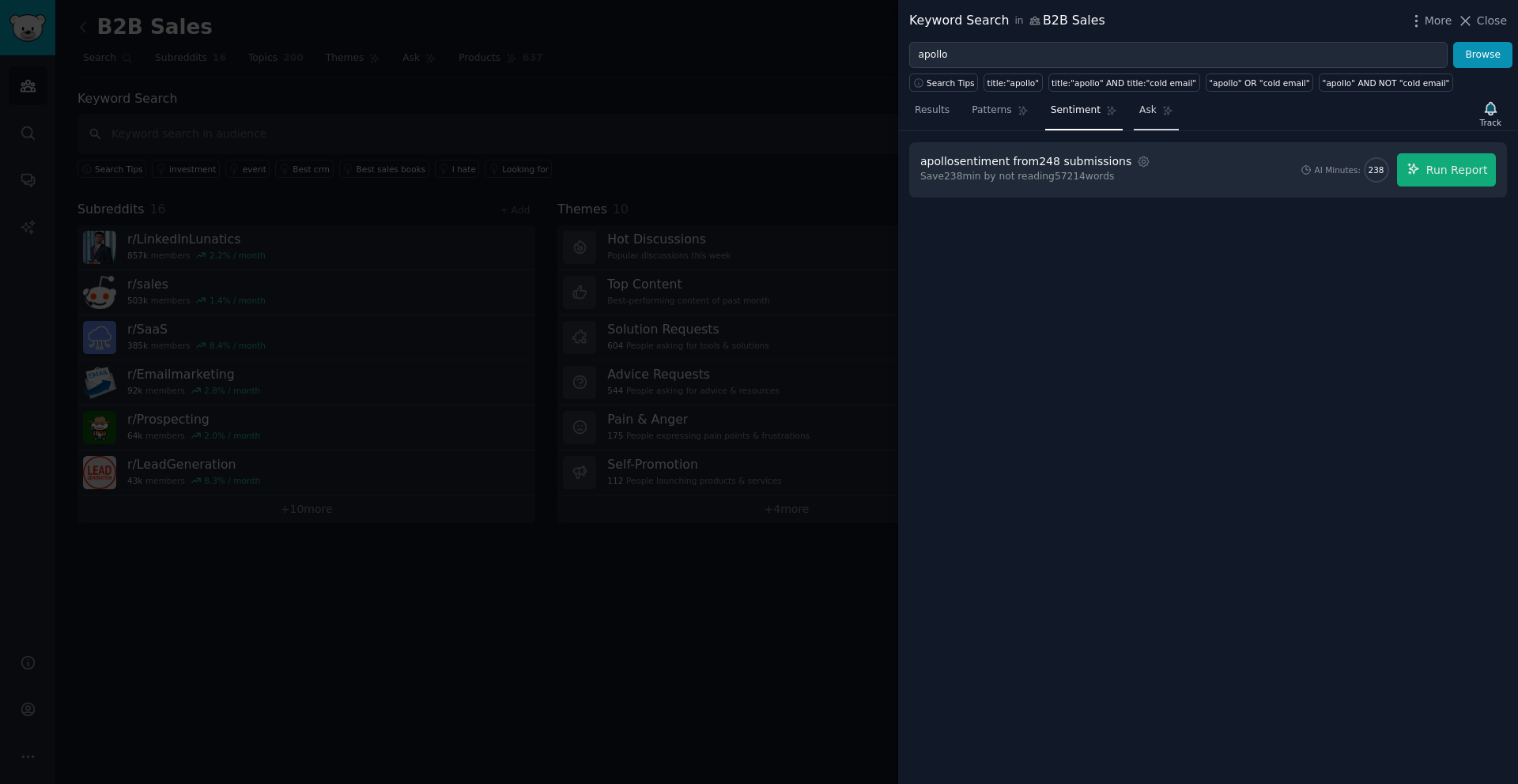
click at [1151, 112] on span "Ask" at bounding box center [1148, 110] width 17 height 14
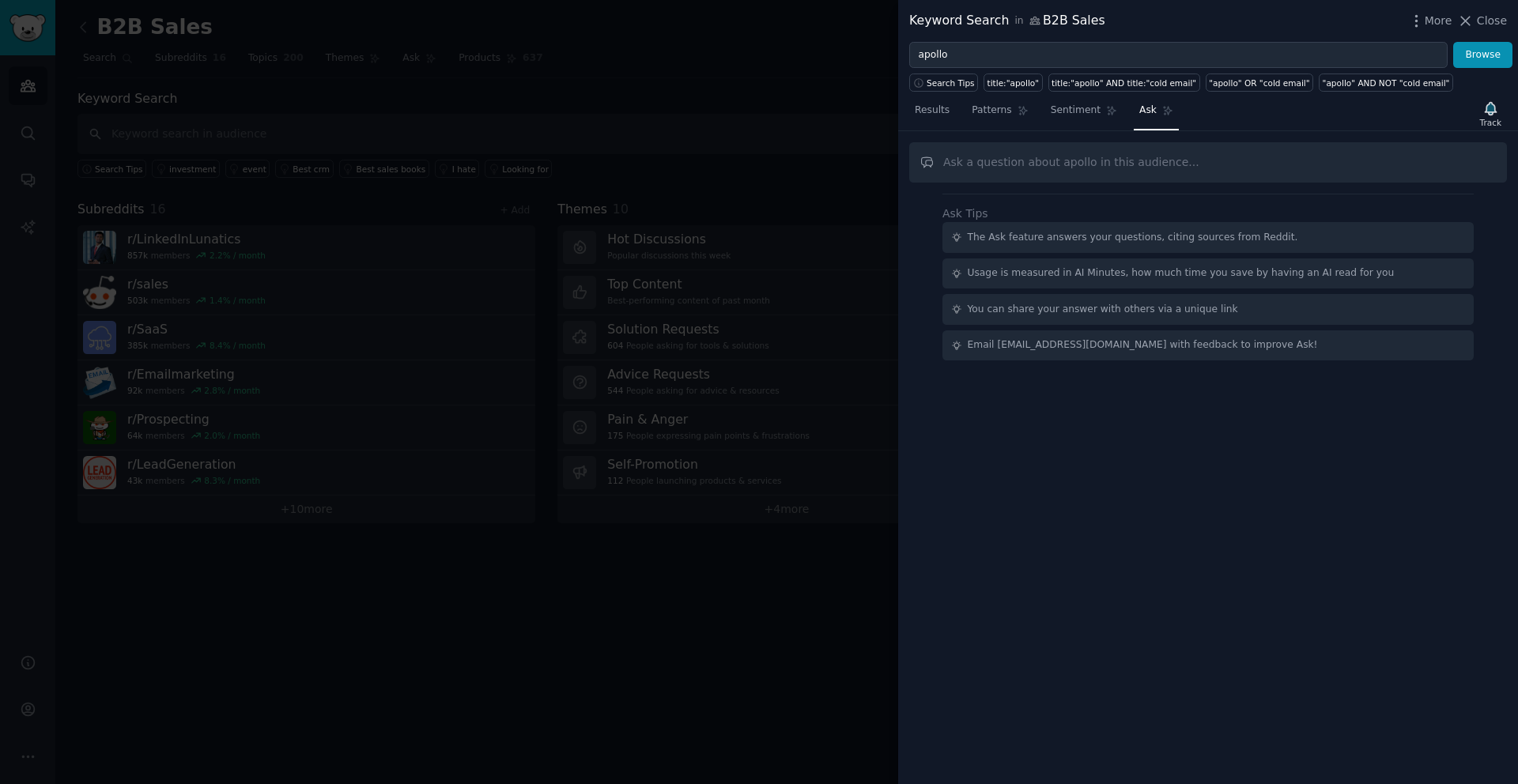
click at [1107, 154] on input "text" at bounding box center [1208, 162] width 598 height 41
type input "What are some content ideas I can create based on what is discussed?"
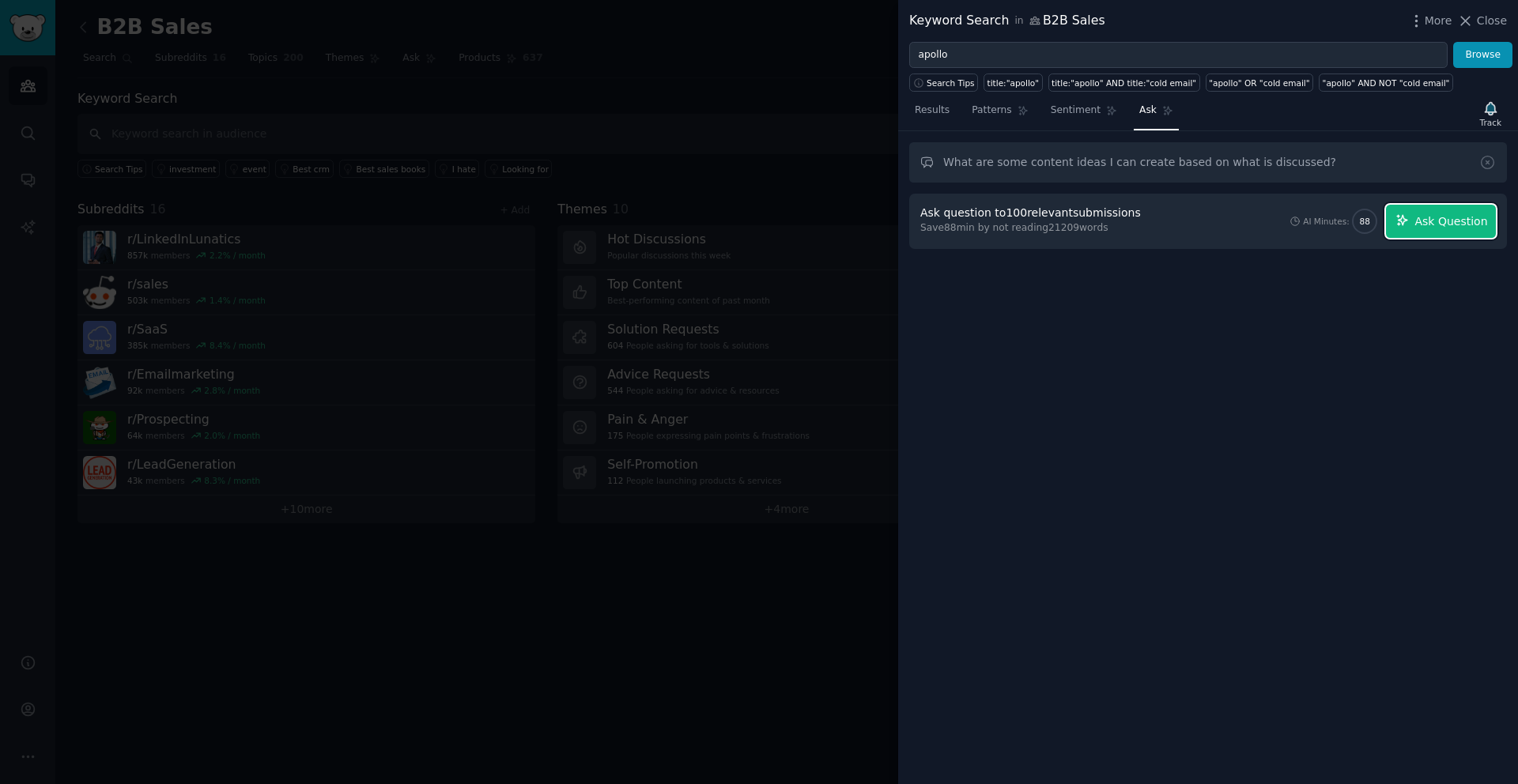
click at [1427, 222] on span "Ask Question" at bounding box center [1451, 222] width 73 height 17
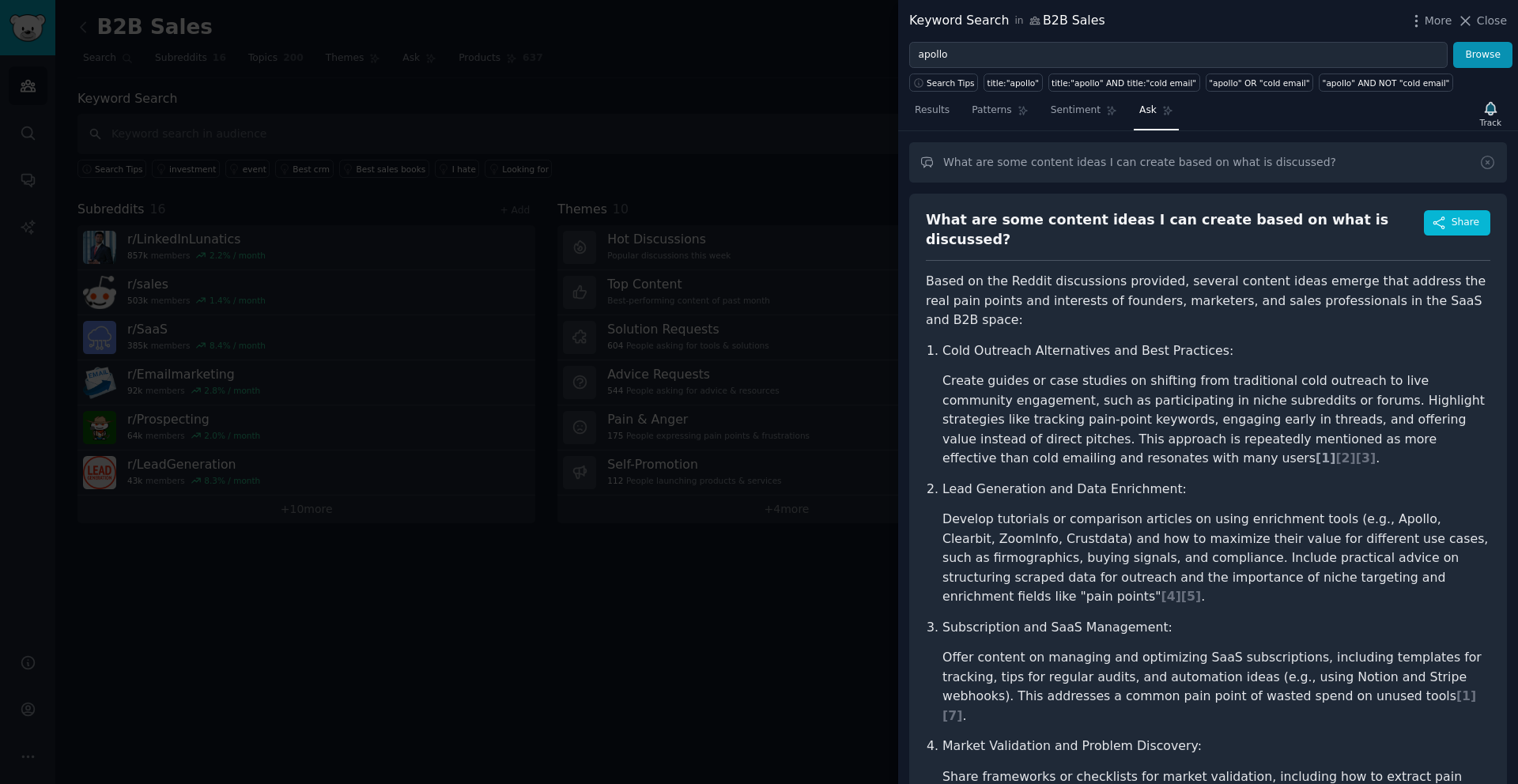
click at [1316, 450] on span "[ 1 ]" at bounding box center [1326, 458] width 20 height 15
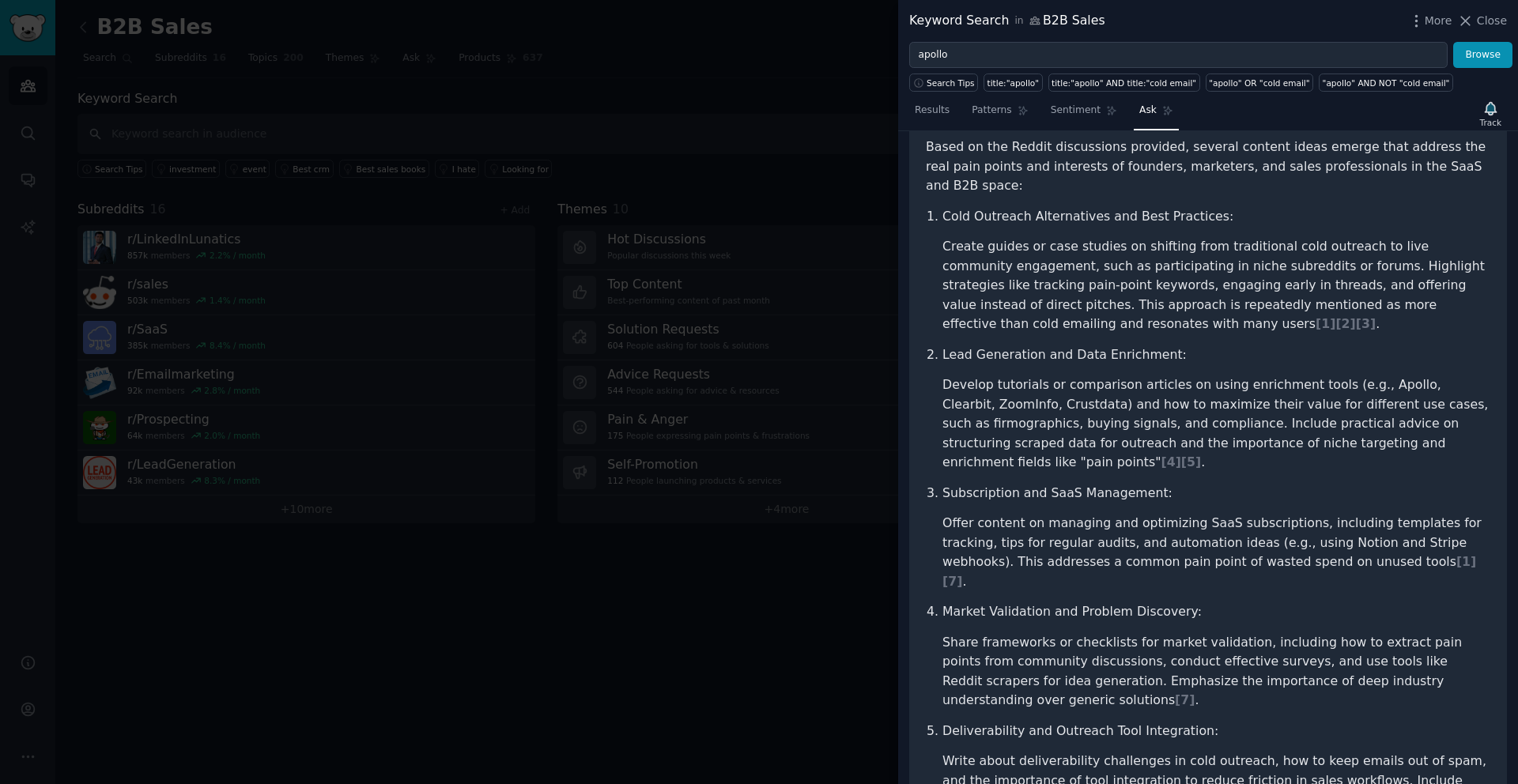
scroll to position [131, 0]
click at [1336, 319] on span "[ 2 ]" at bounding box center [1345, 327] width 20 height 15
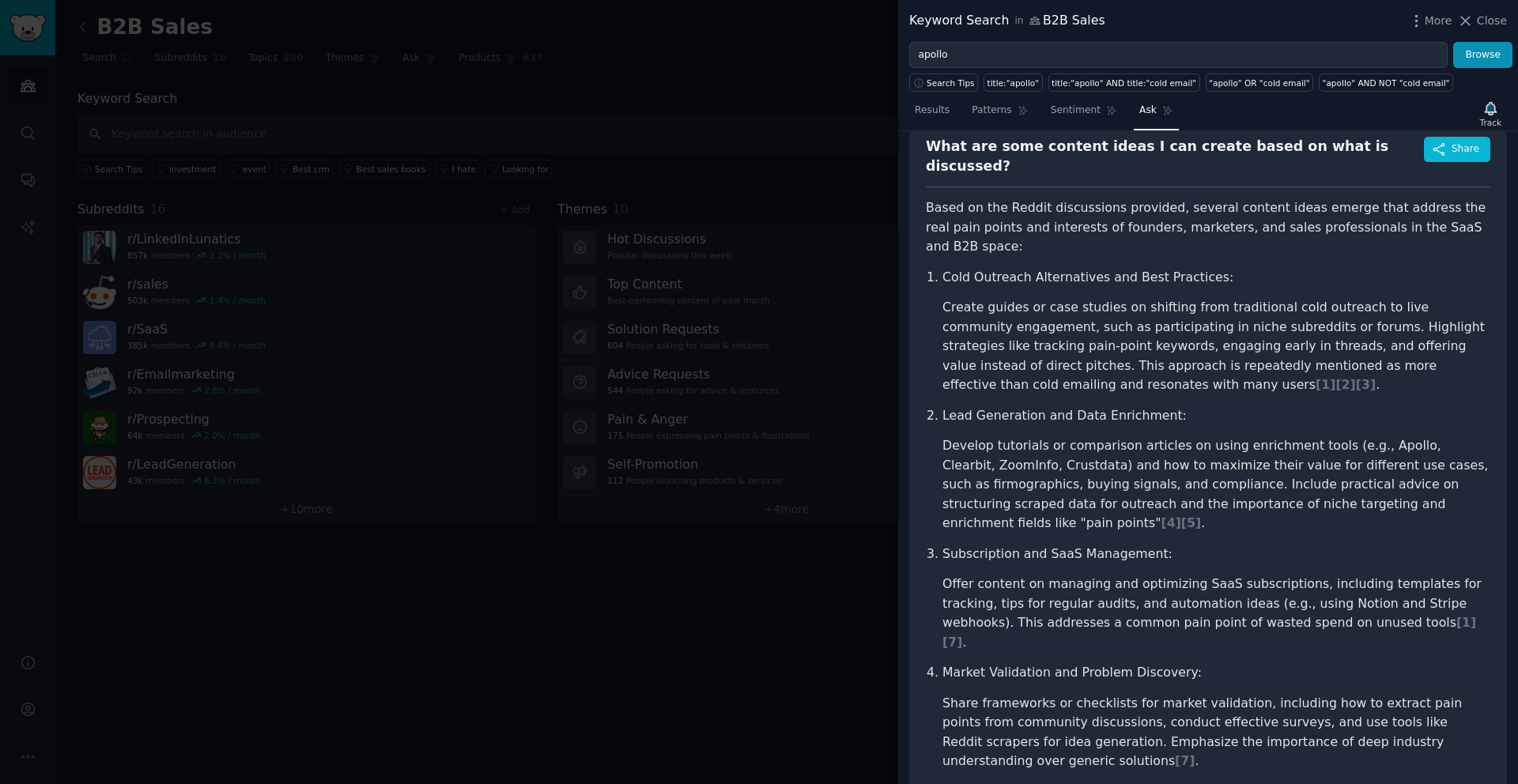
scroll to position [67, 0]
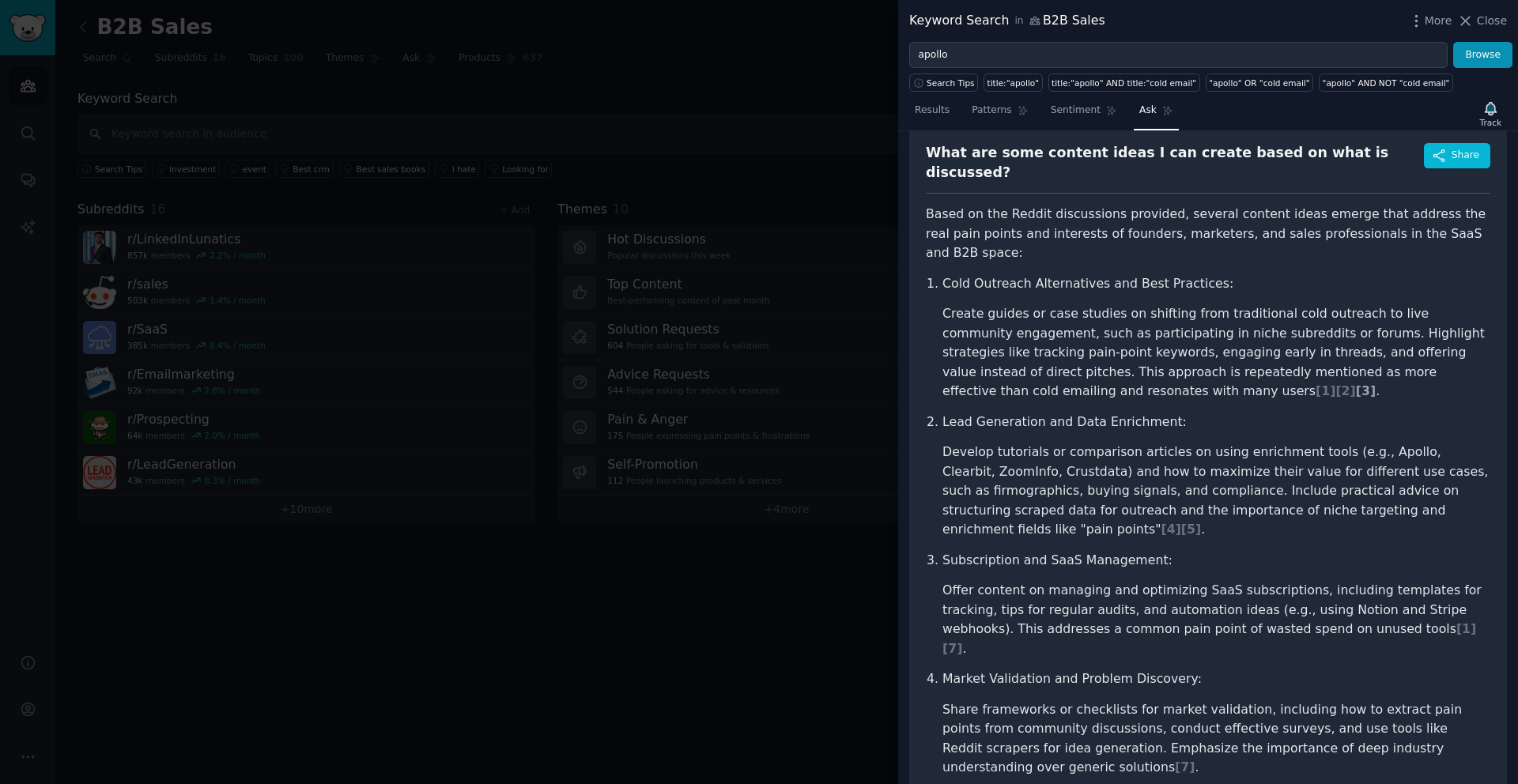
click at [1356, 384] on span "[ 3 ]" at bounding box center [1365, 392] width 20 height 15
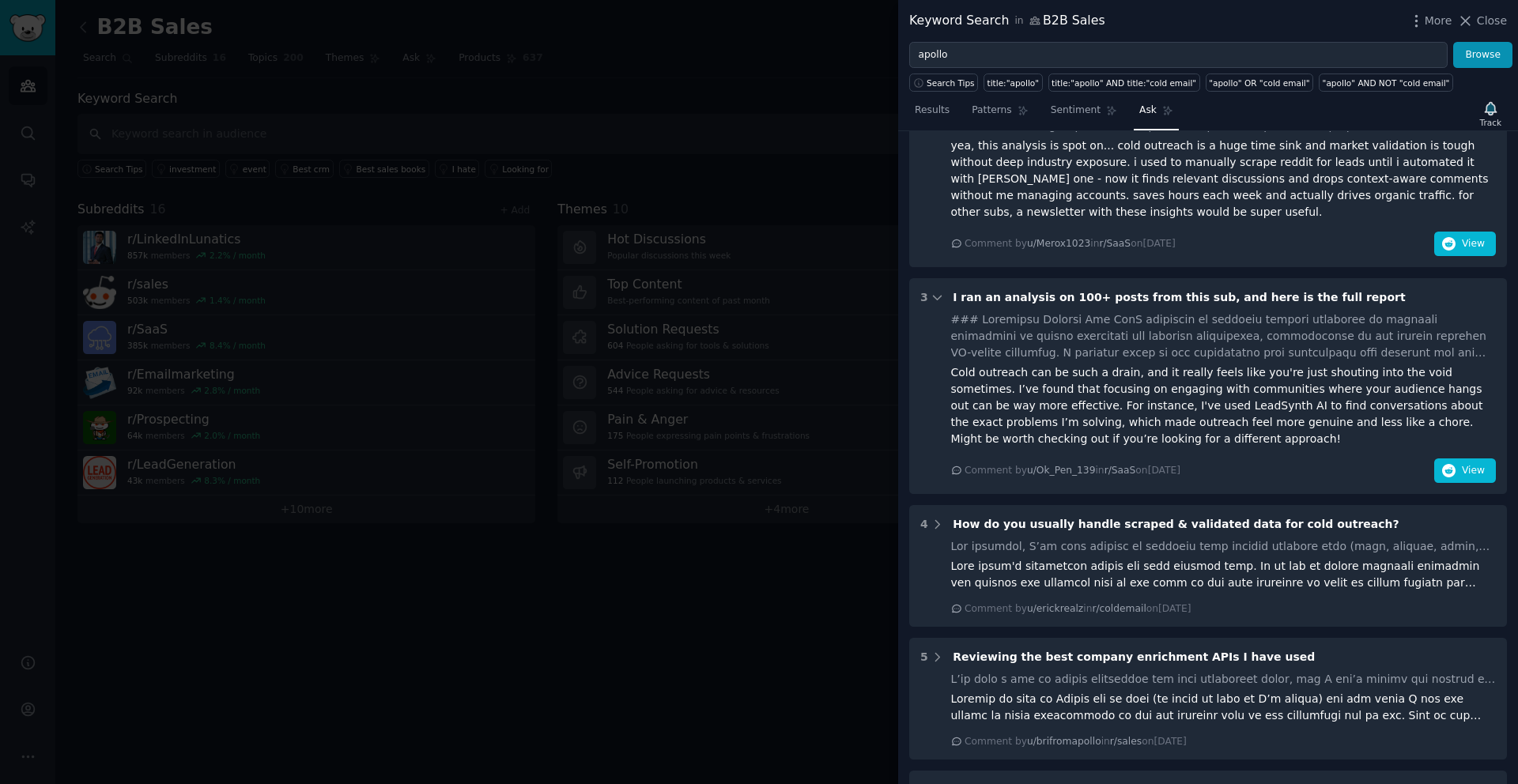
scroll to position [1497, 0]
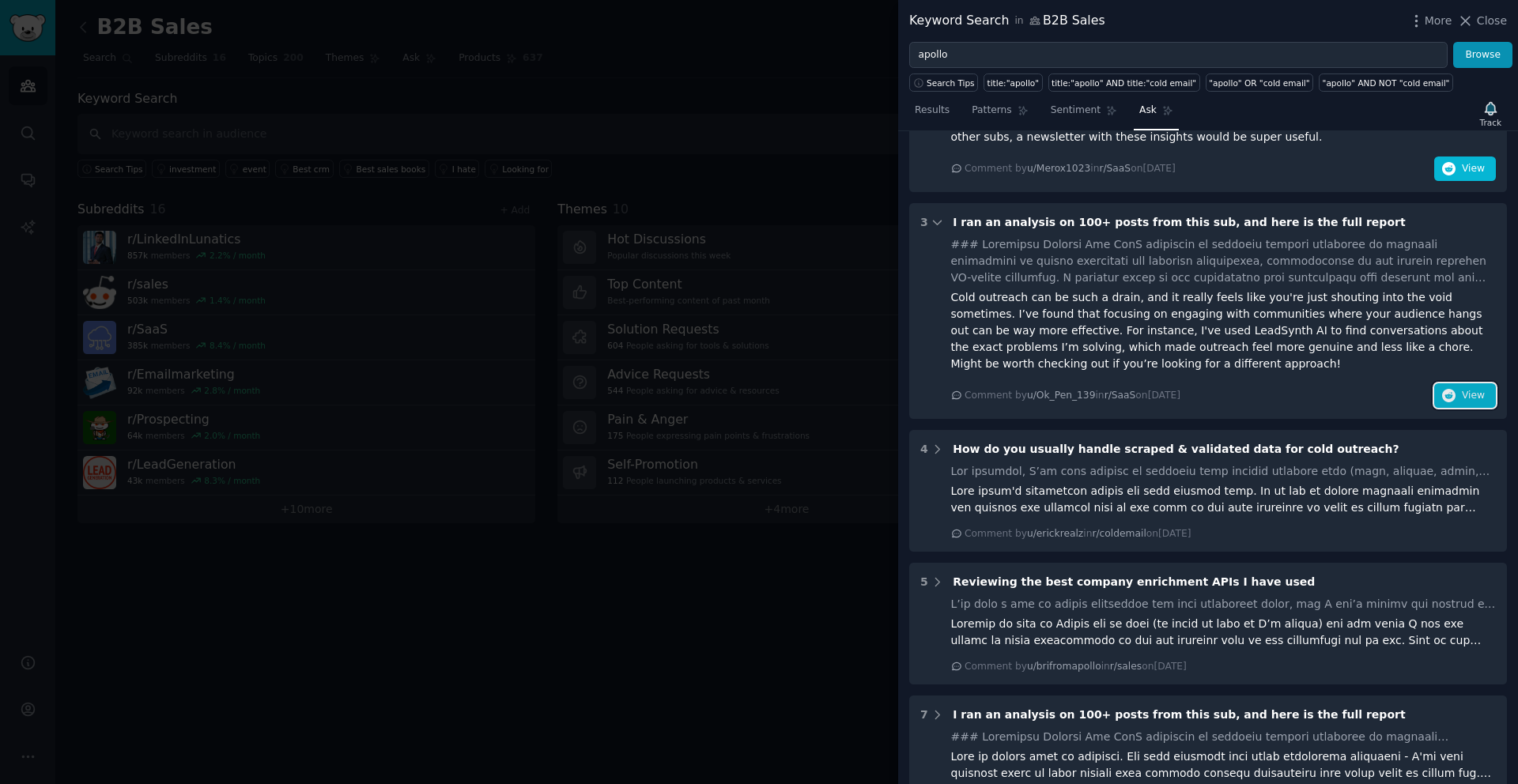
click at [1444, 389] on icon "button" at bounding box center [1449, 395] width 14 height 14
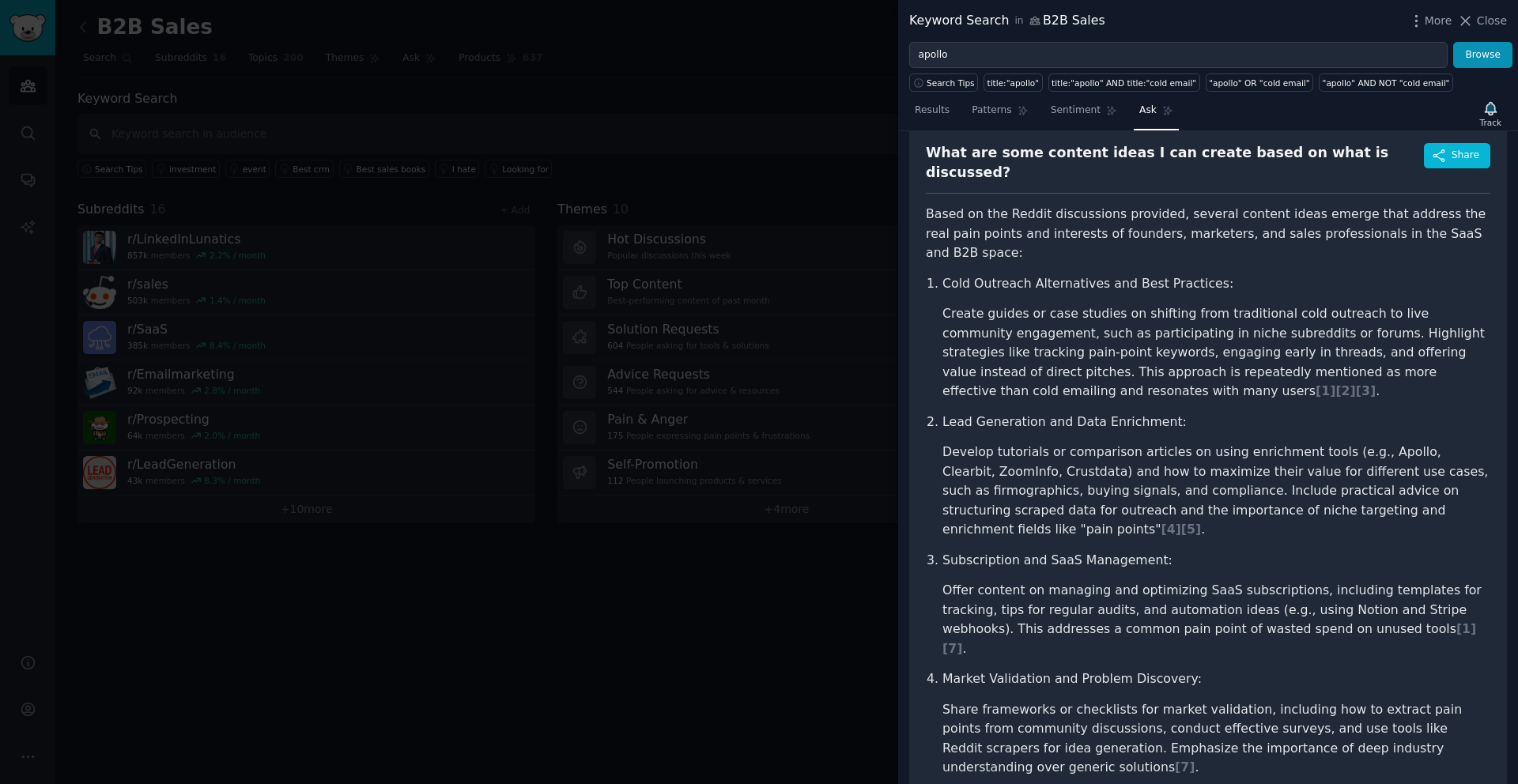
scroll to position [64, 0]
click at [1161, 525] on span "[ 4 ]" at bounding box center [1170, 533] width 20 height 15
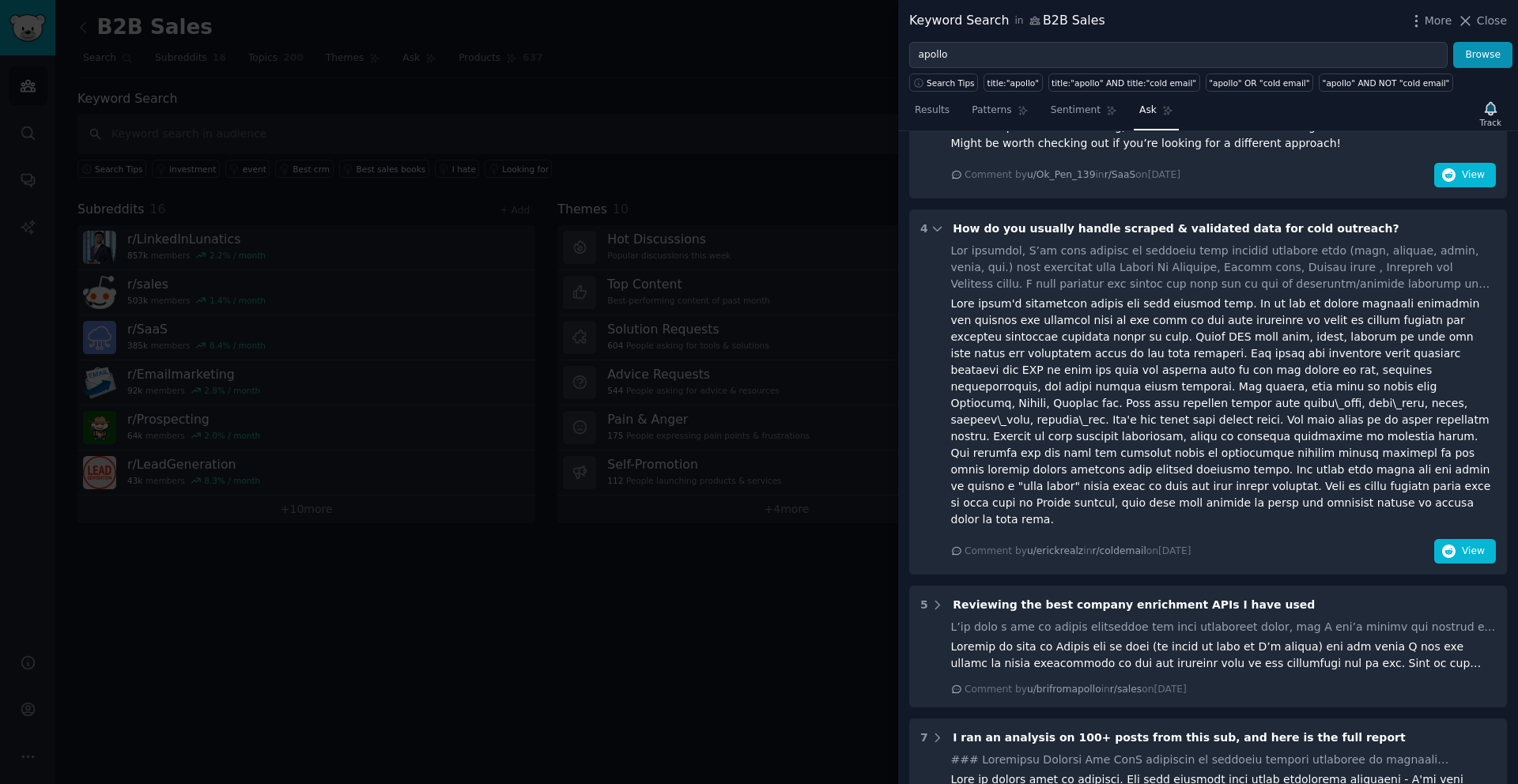
scroll to position [1723, 0]
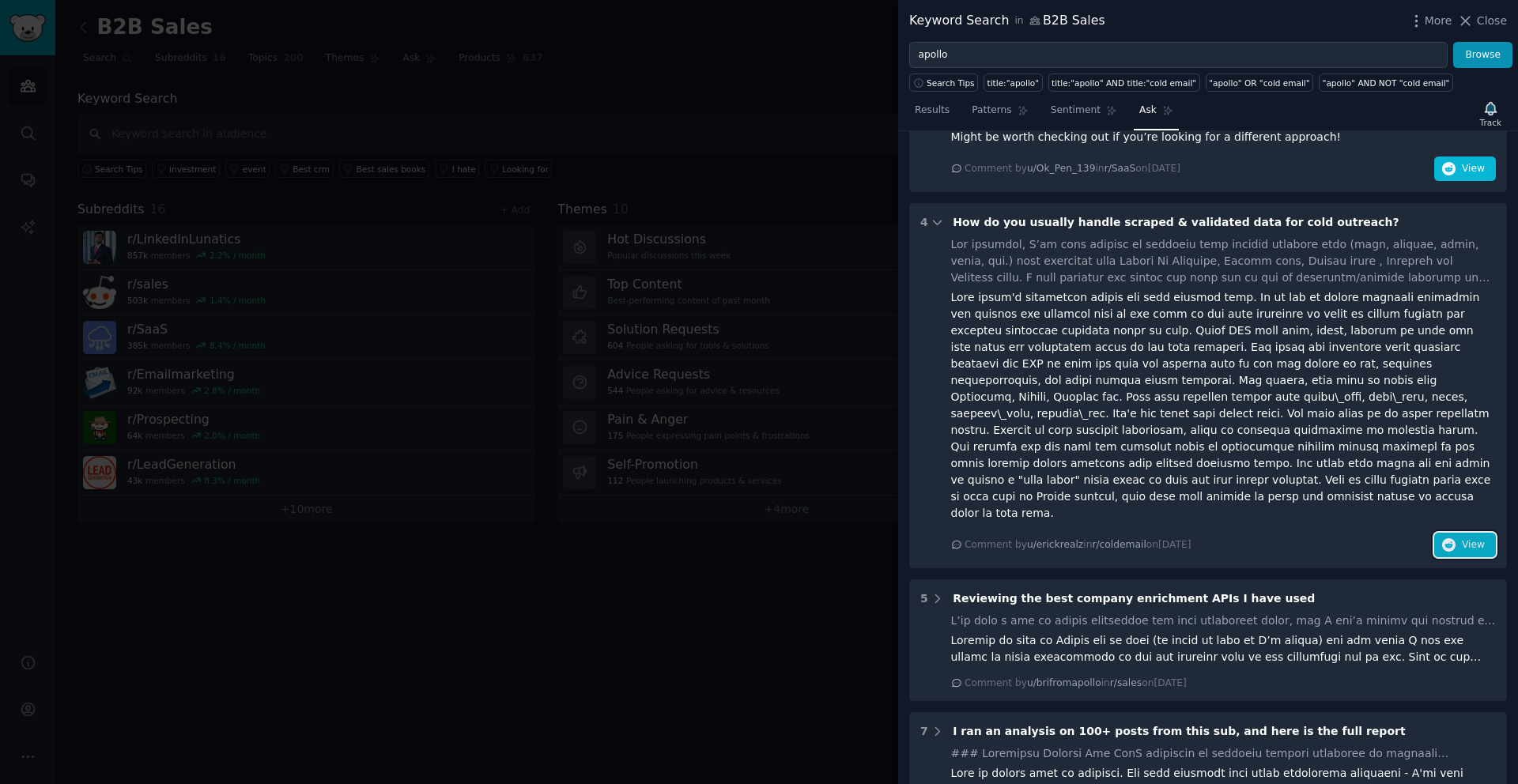
click at [1472, 533] on button "View" at bounding box center [1465, 545] width 62 height 26
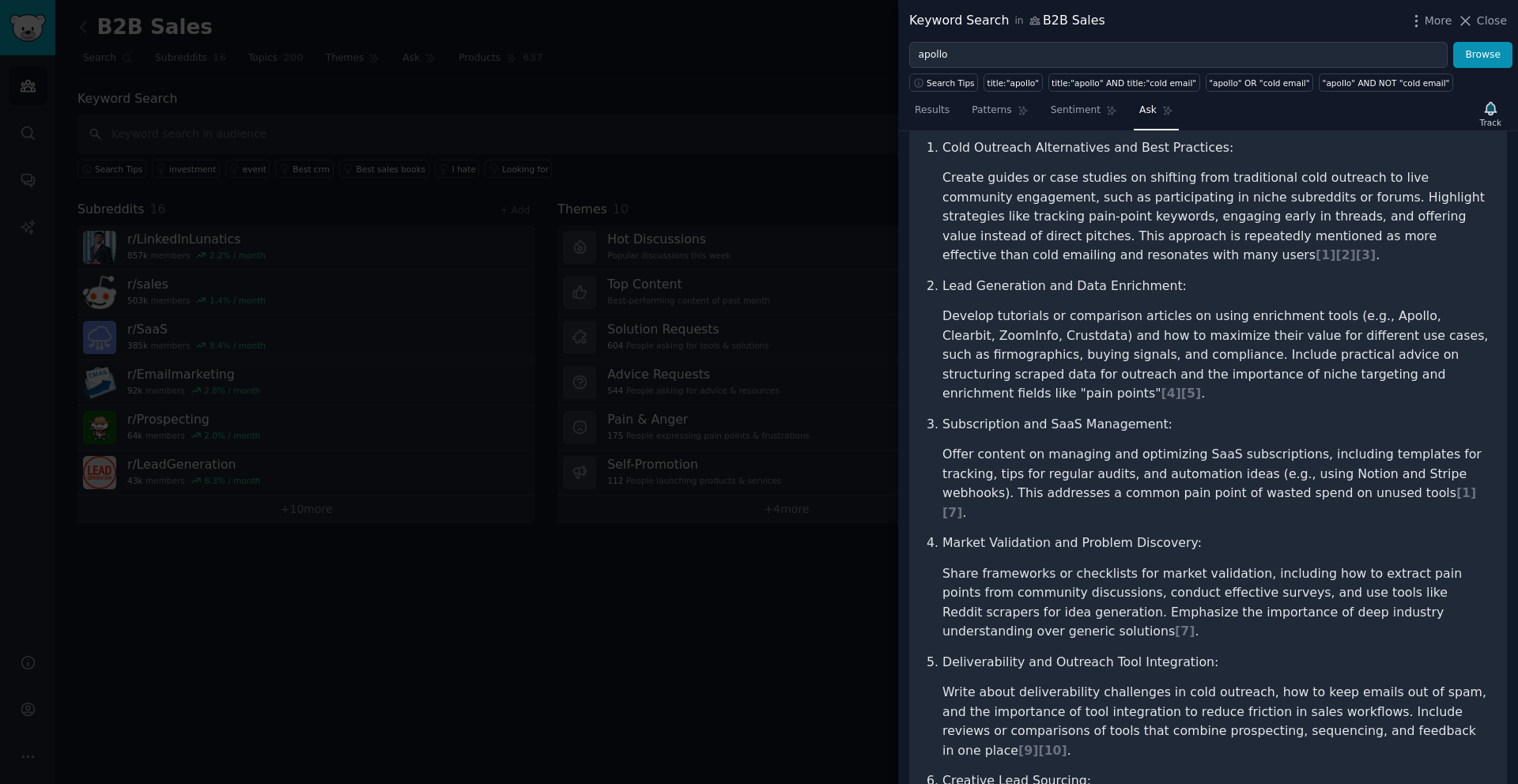
scroll to position [208, 0]
click at [1175, 620] on span "[ 7 ]" at bounding box center [1184, 628] width 20 height 15
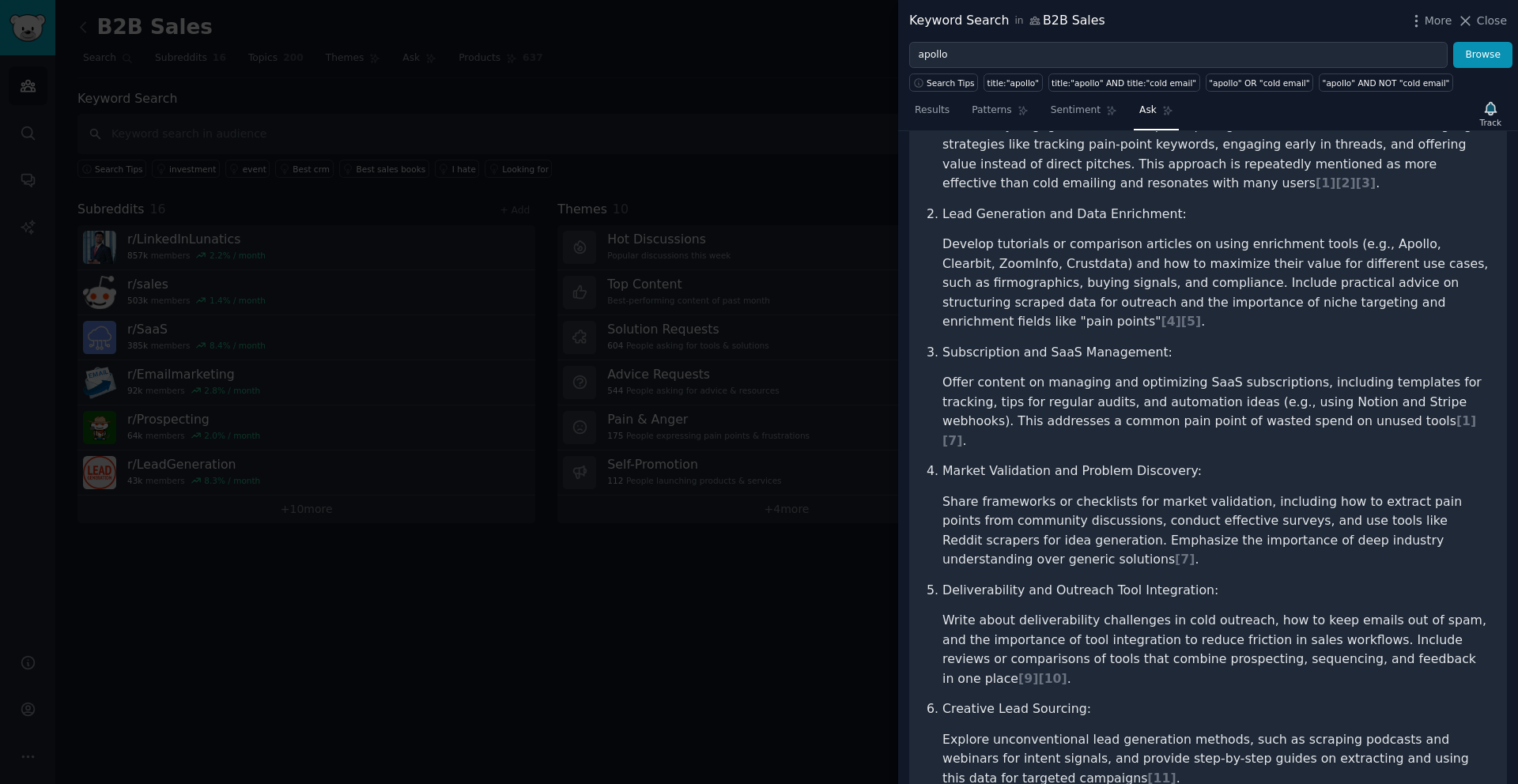
scroll to position [276, 0]
click at [1038, 670] on span "[ 9 ]" at bounding box center [1028, 678] width 20 height 15
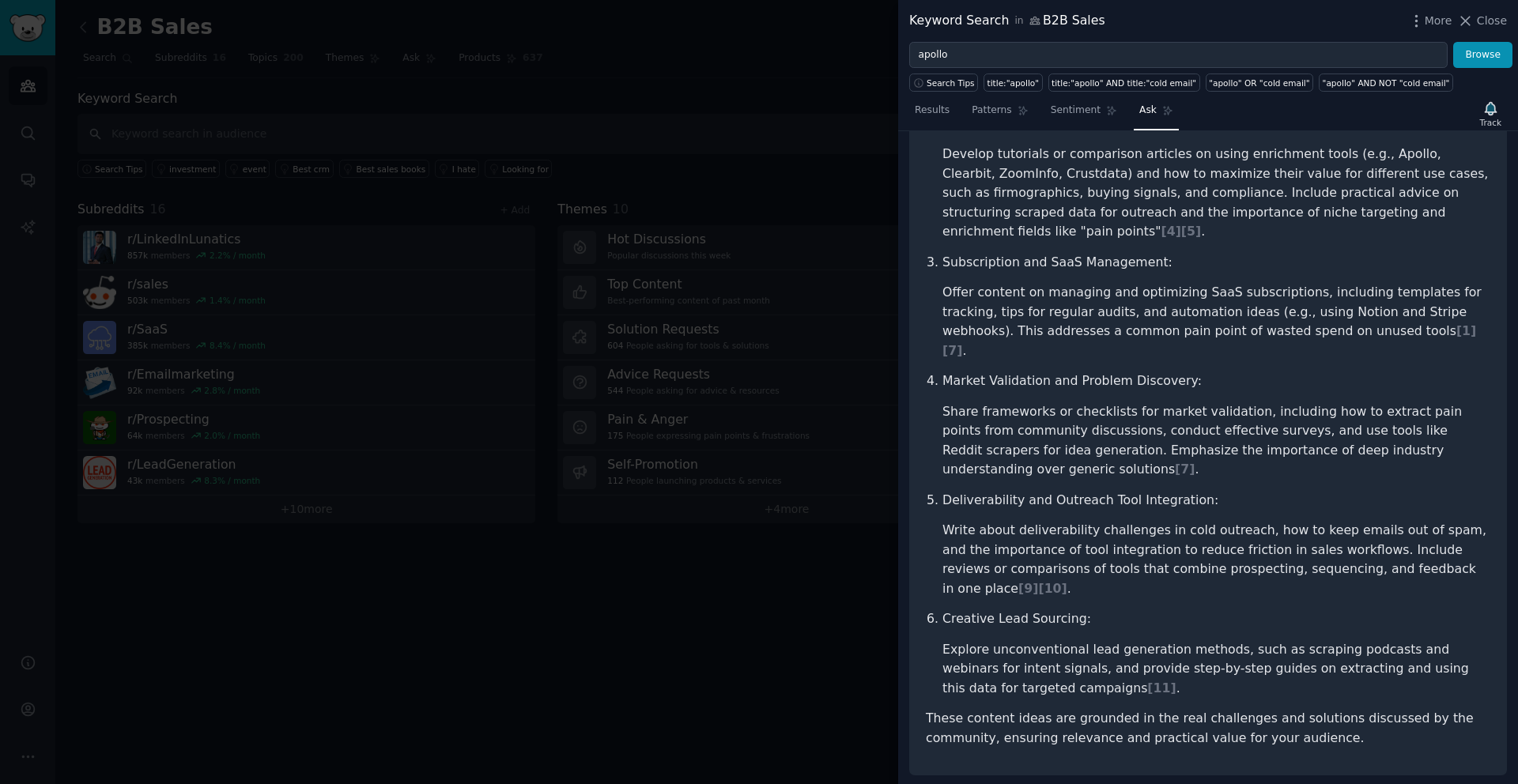
scroll to position [368, 0]
click at [1067, 579] on span "[ 10 ]" at bounding box center [1052, 587] width 28 height 15
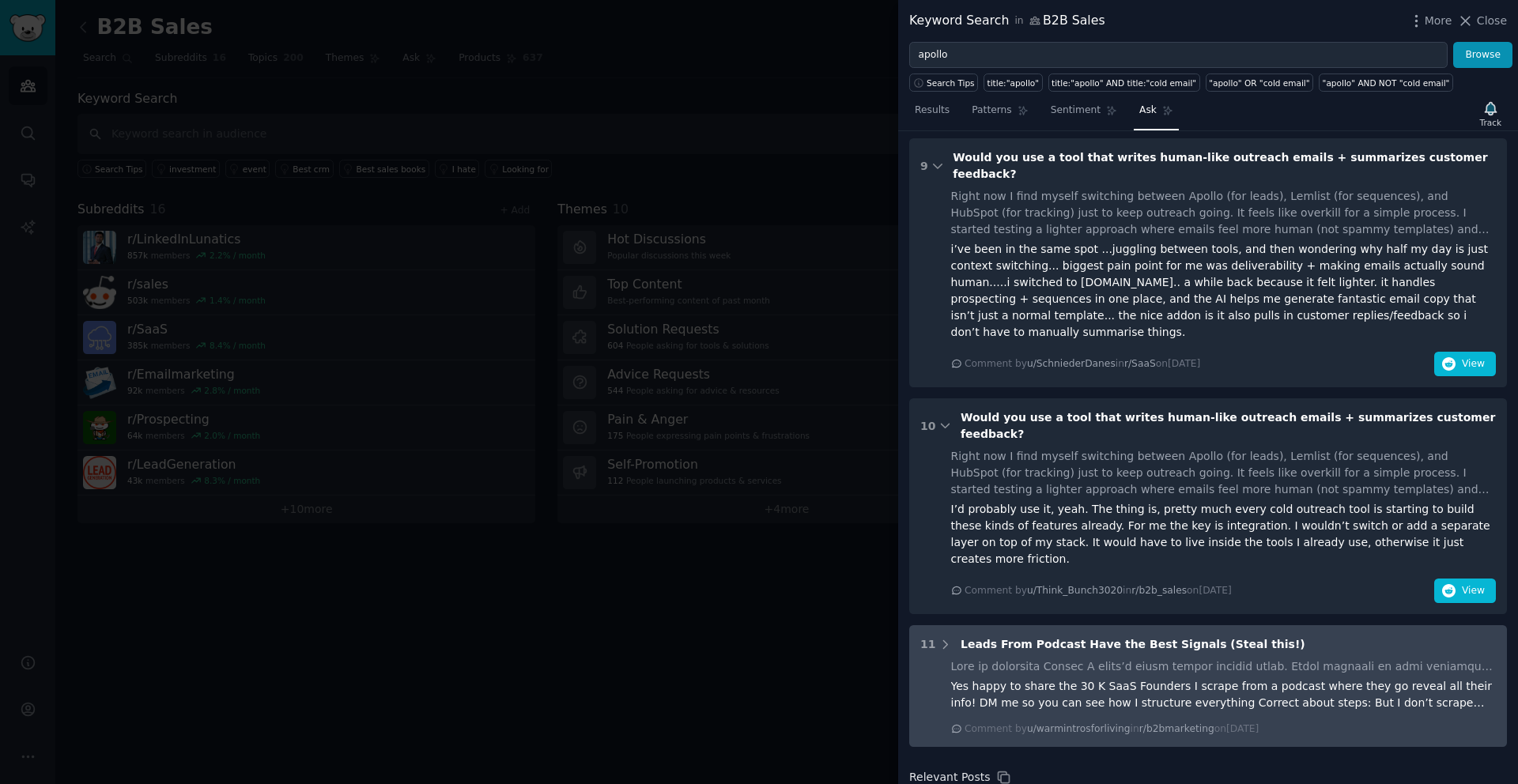
scroll to position [2759, 0]
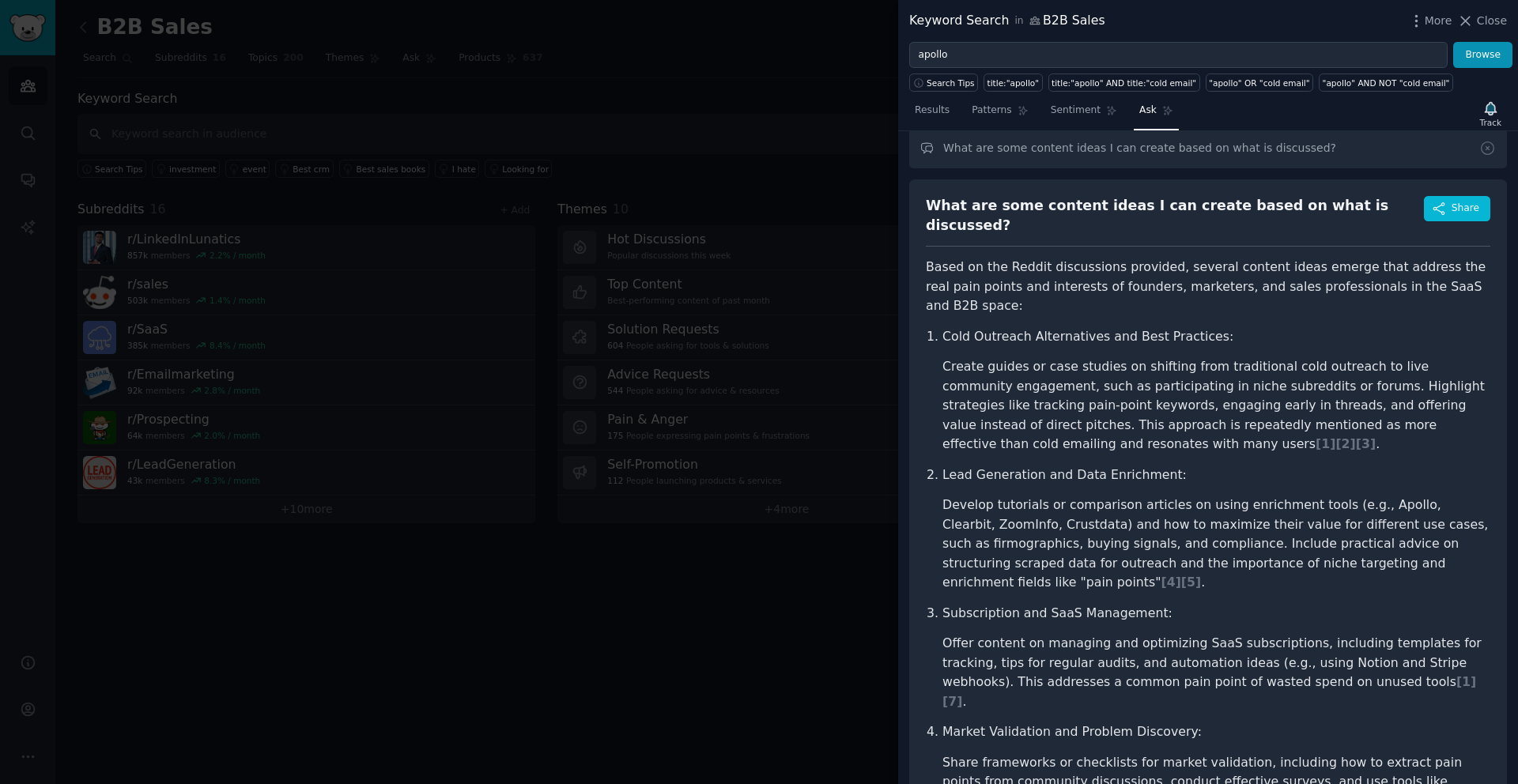
scroll to position [0, 0]
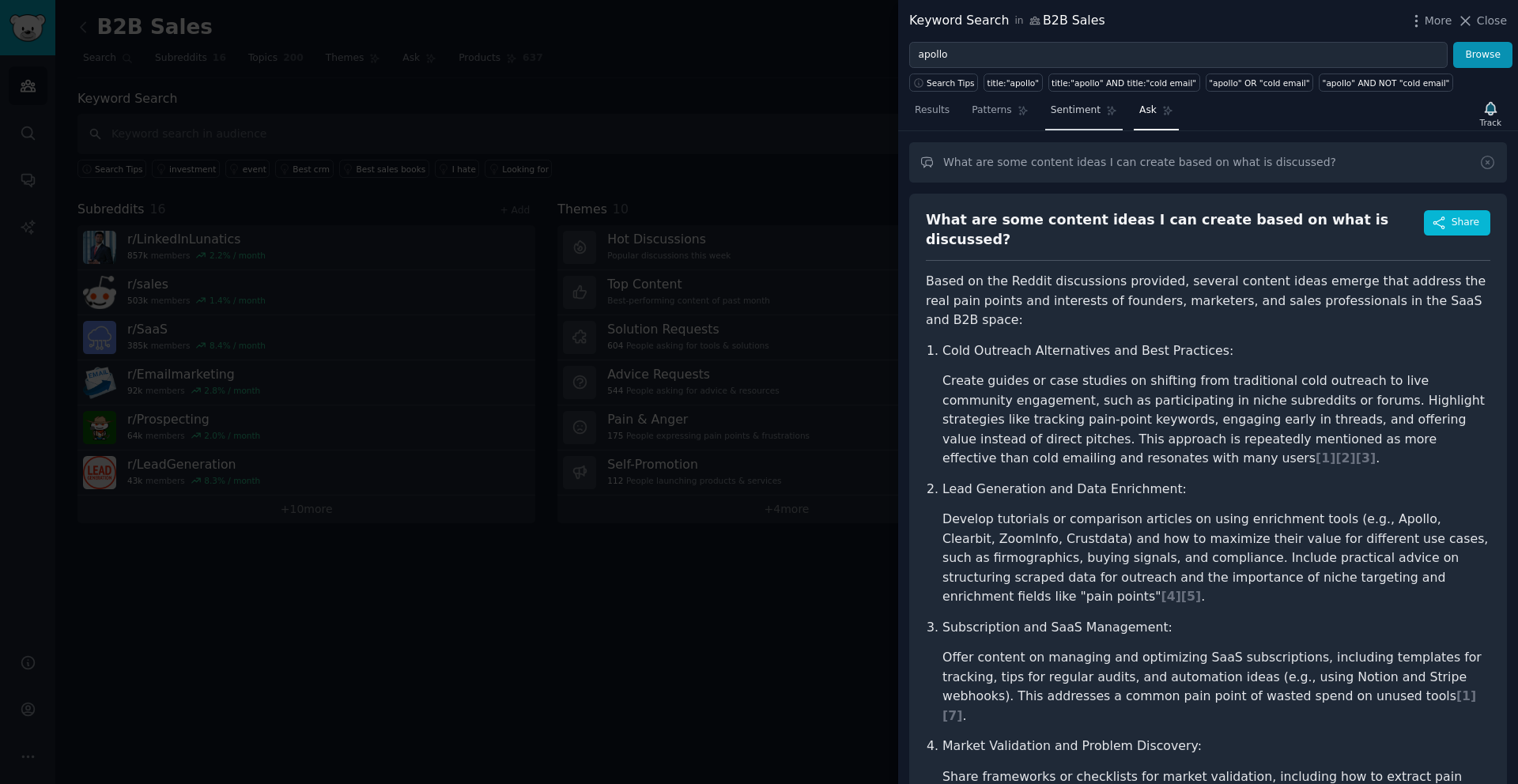
click at [1074, 117] on span "Sentiment" at bounding box center [1075, 110] width 50 height 14
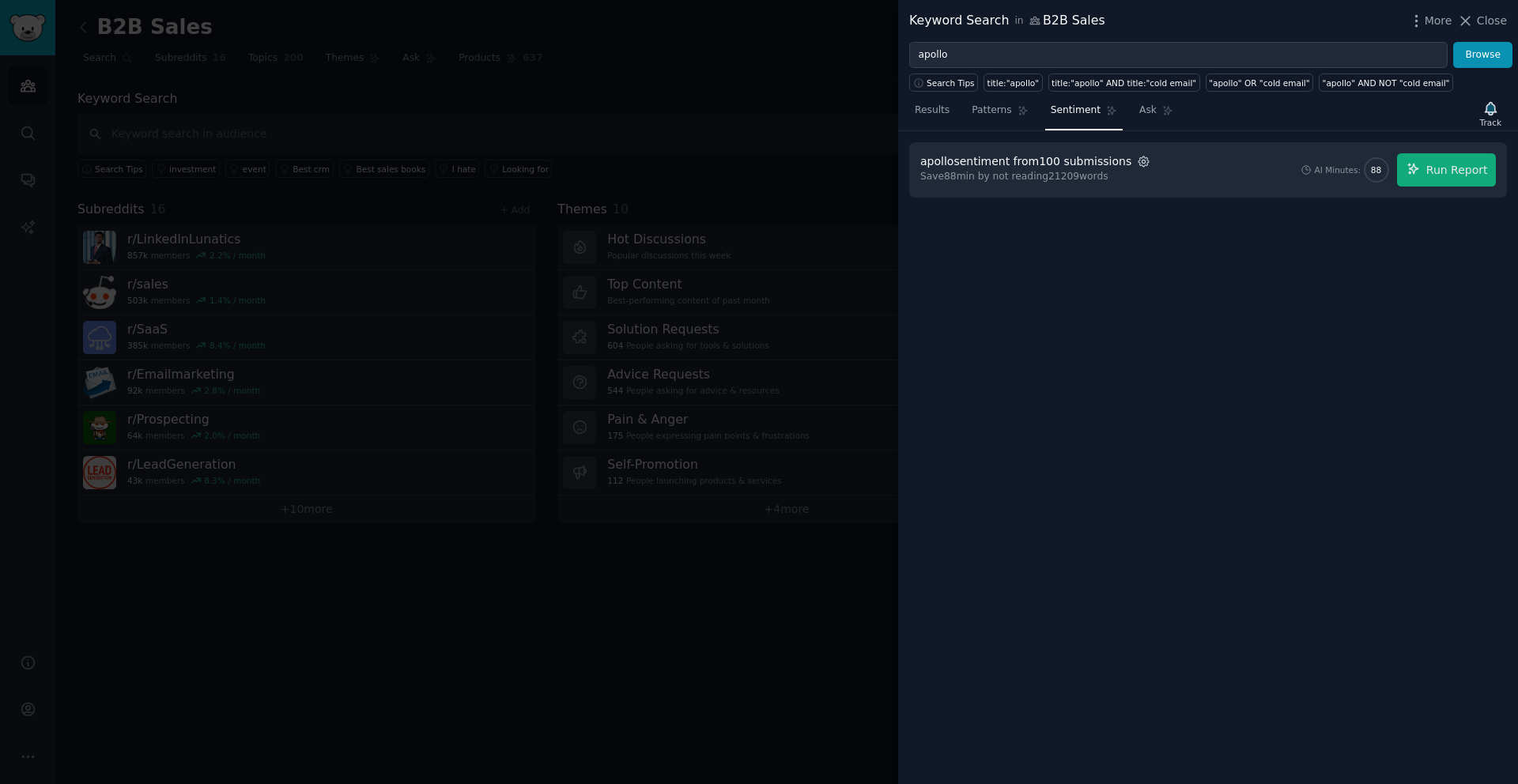
click at [1137, 168] on icon "button" at bounding box center [1143, 161] width 14 height 14
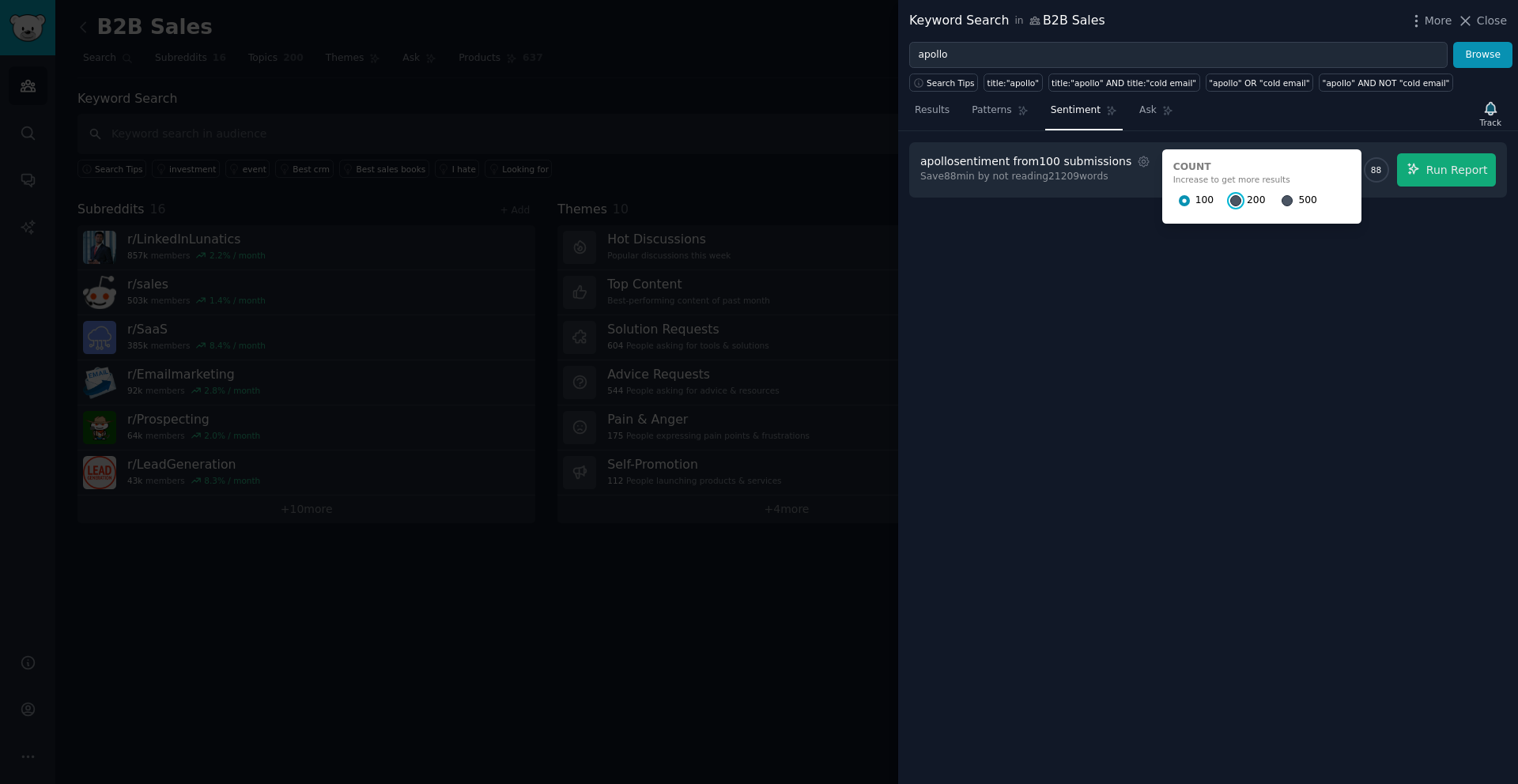
click at [1231, 201] on input "200" at bounding box center [1236, 201] width 11 height 11
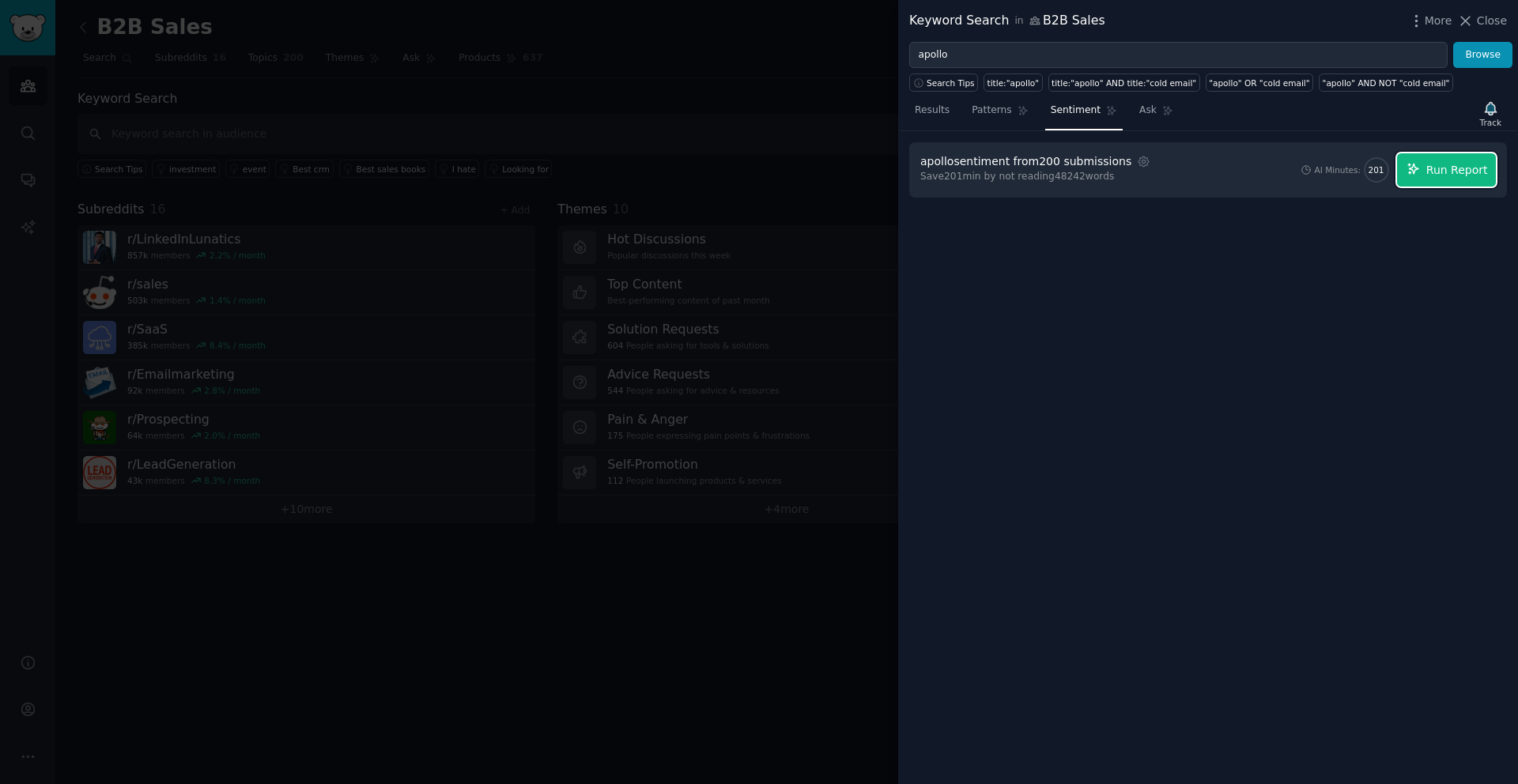
click at [1429, 172] on span "Run Report" at bounding box center [1457, 171] width 62 height 17
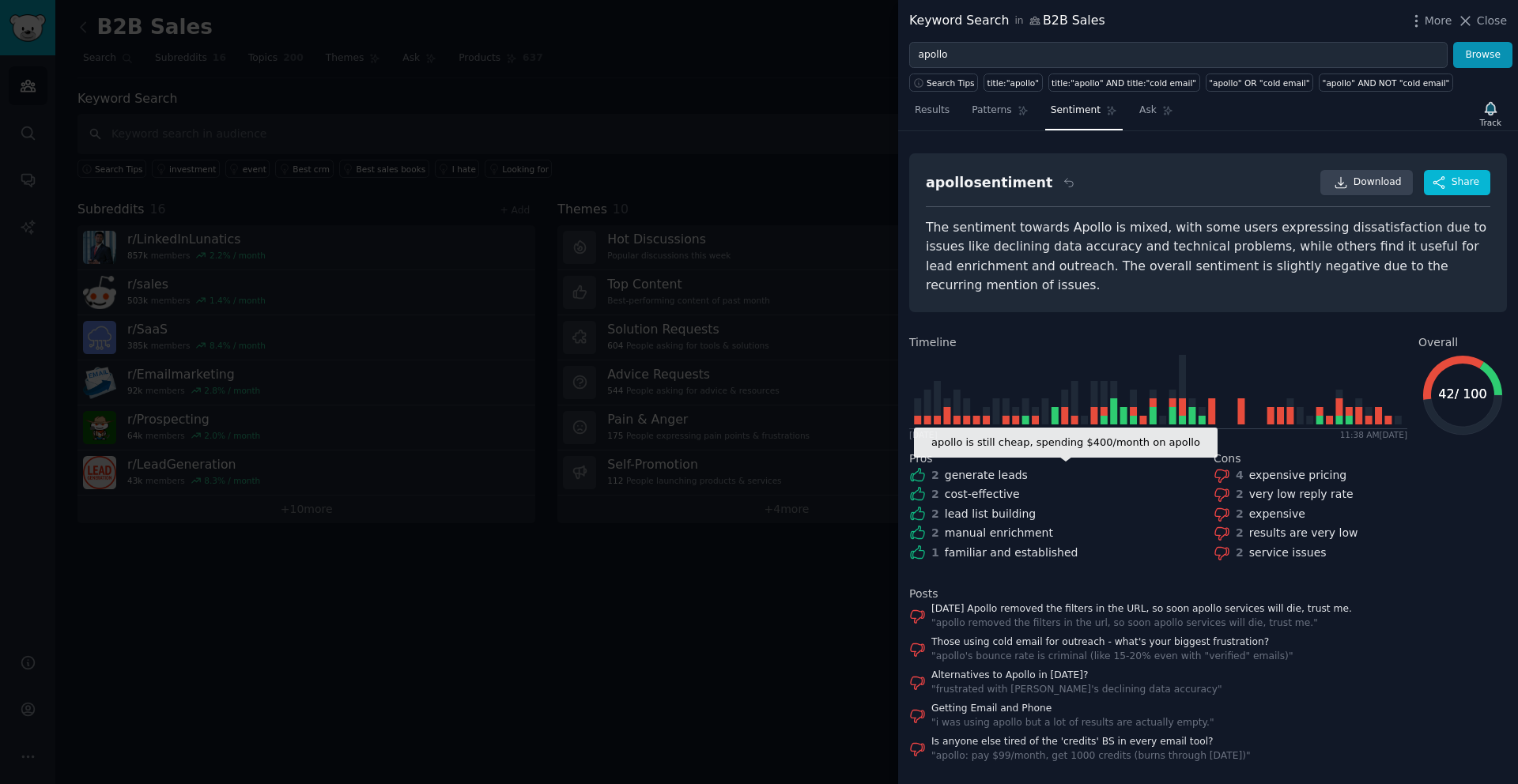
click at [967, 486] on div "cost-effective" at bounding box center [982, 495] width 75 height 17
click at [1052, 603] on link "Today Apollo removed the filters in the URL, so soon apollo services will die, …" at bounding box center [1143, 610] width 421 height 14
click at [1078, 636] on link "Those using cold email for outreach - what's your biggest frustration?" at bounding box center [1113, 643] width 362 height 14
click at [968, 669] on link "Alternatives to Apollo in 2025?" at bounding box center [1077, 676] width 291 height 14
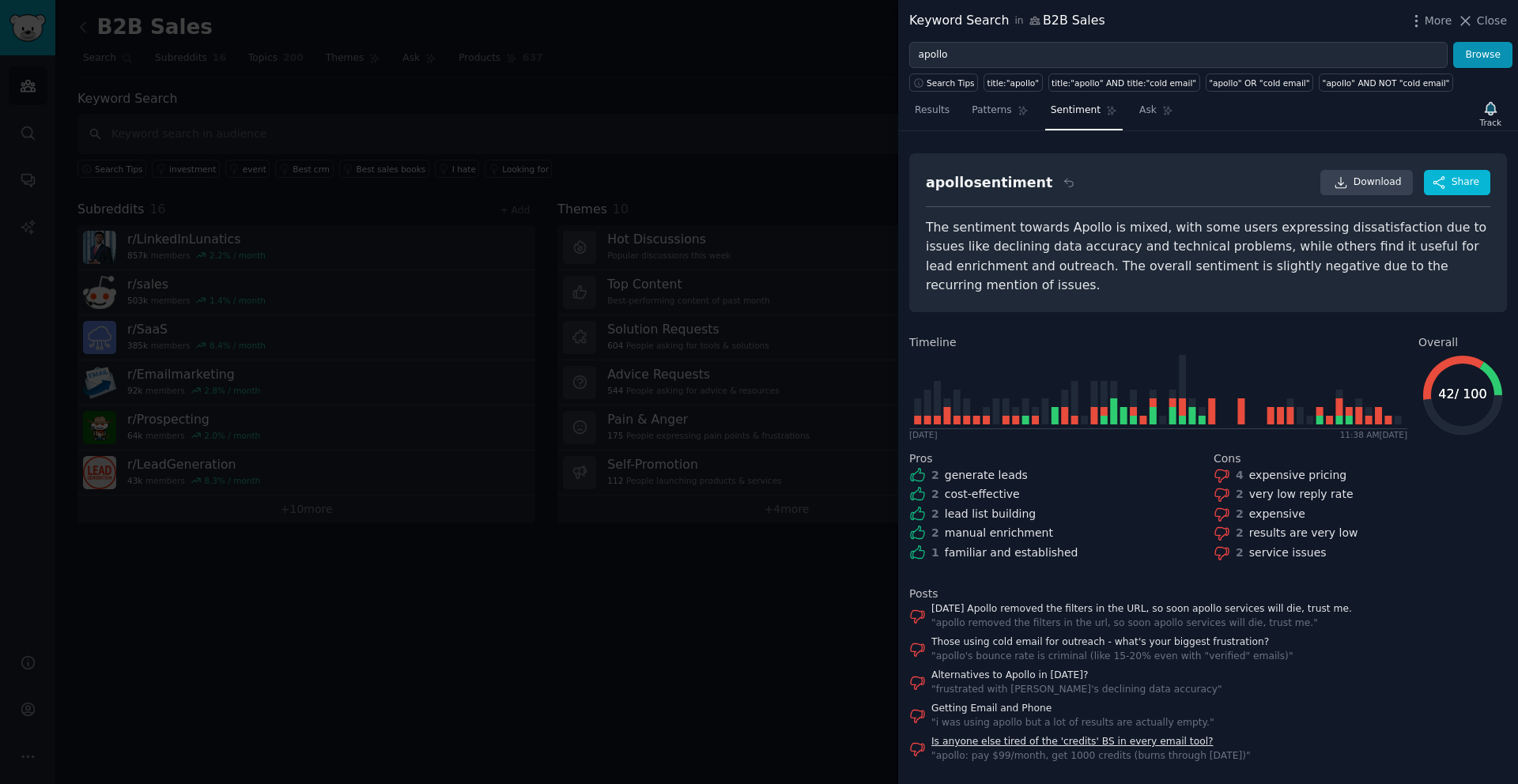
click at [1043, 736] on link "Is anyone else tired of the 'credits' BS in every email tool?" at bounding box center [1091, 742] width 320 height 14
click at [1417, 22] on icon "button" at bounding box center [1417, 21] width 17 height 17
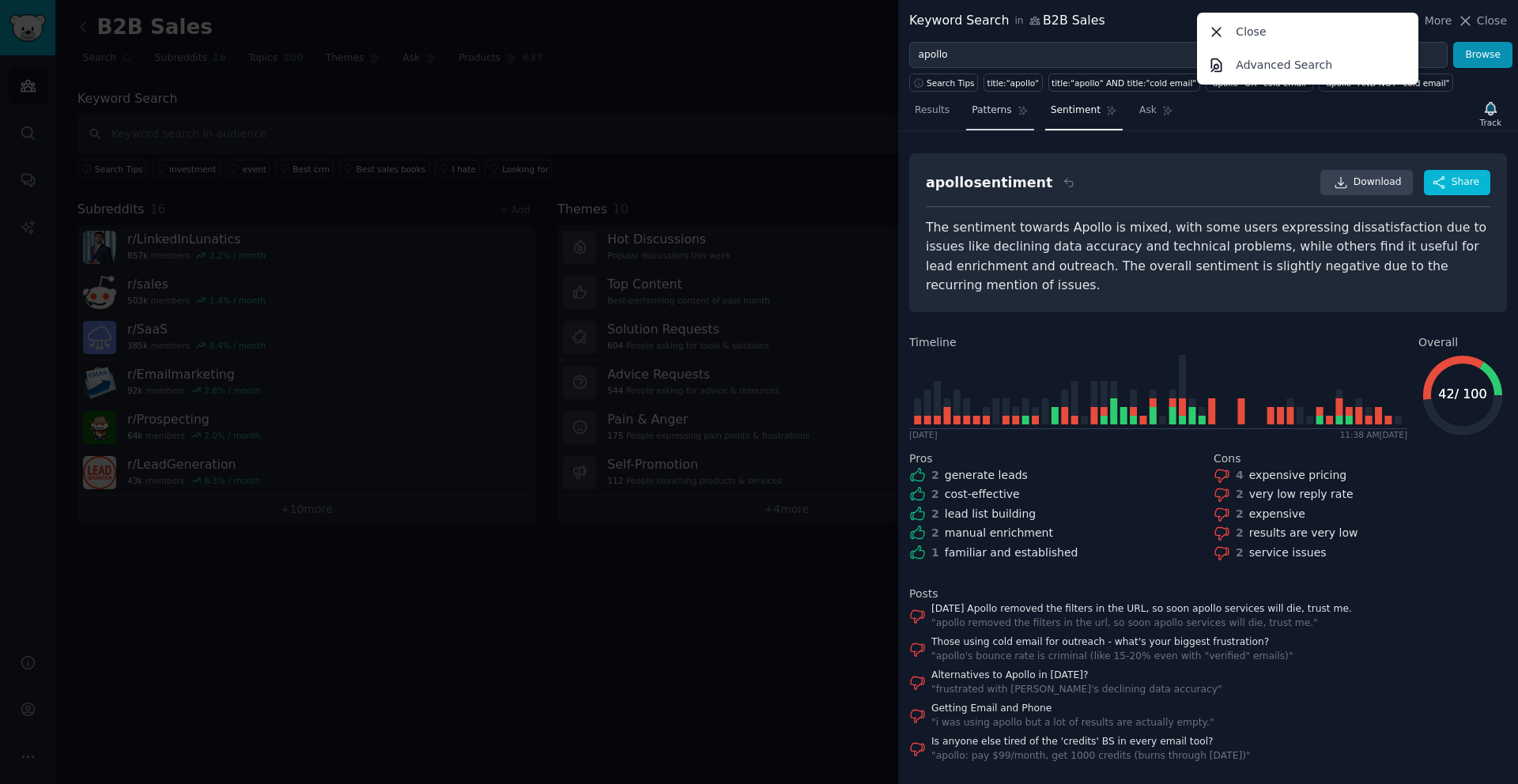
click at [988, 119] on link "Patterns" at bounding box center [999, 114] width 67 height 32
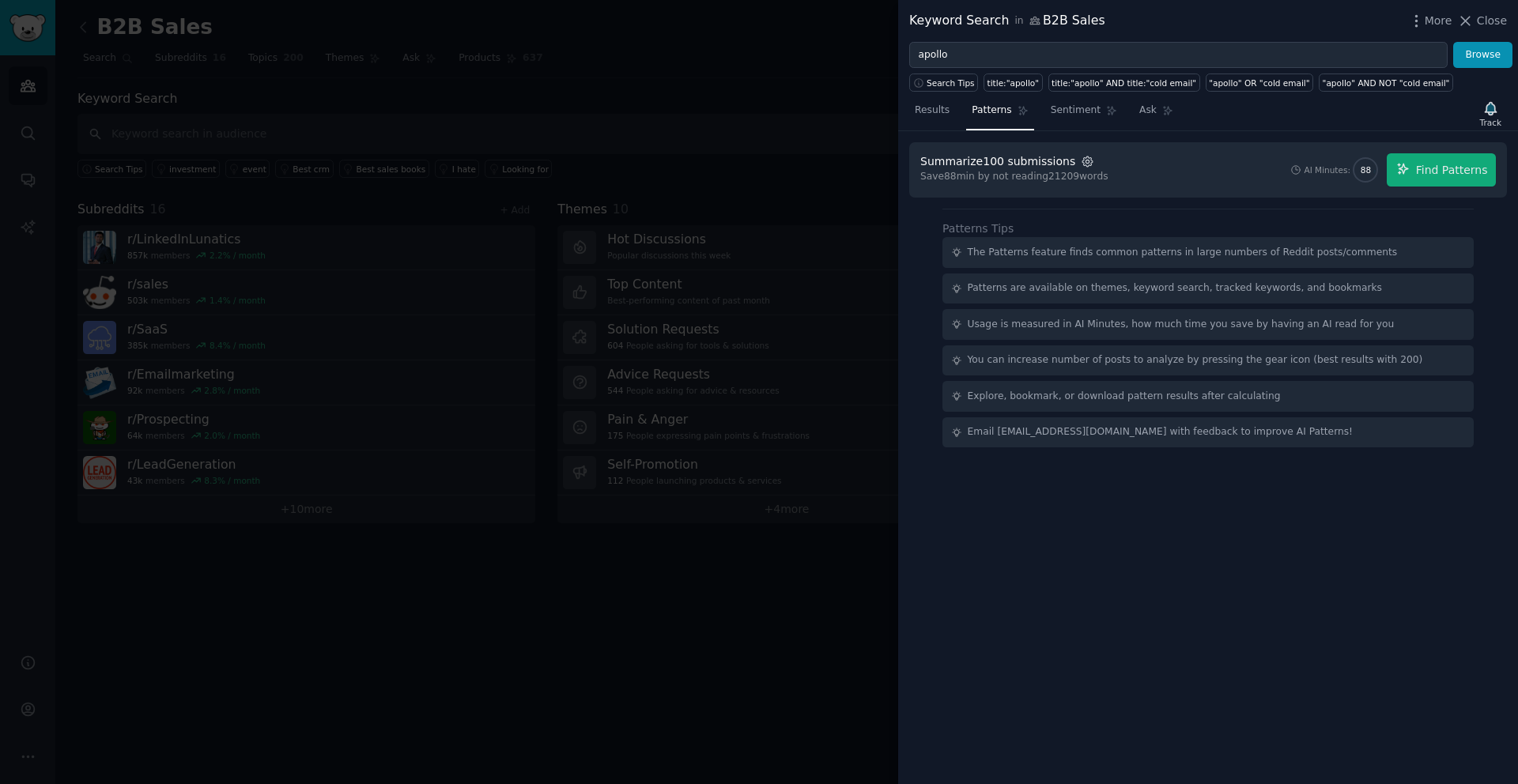
click at [1081, 164] on icon "button" at bounding box center [1088, 161] width 14 height 14
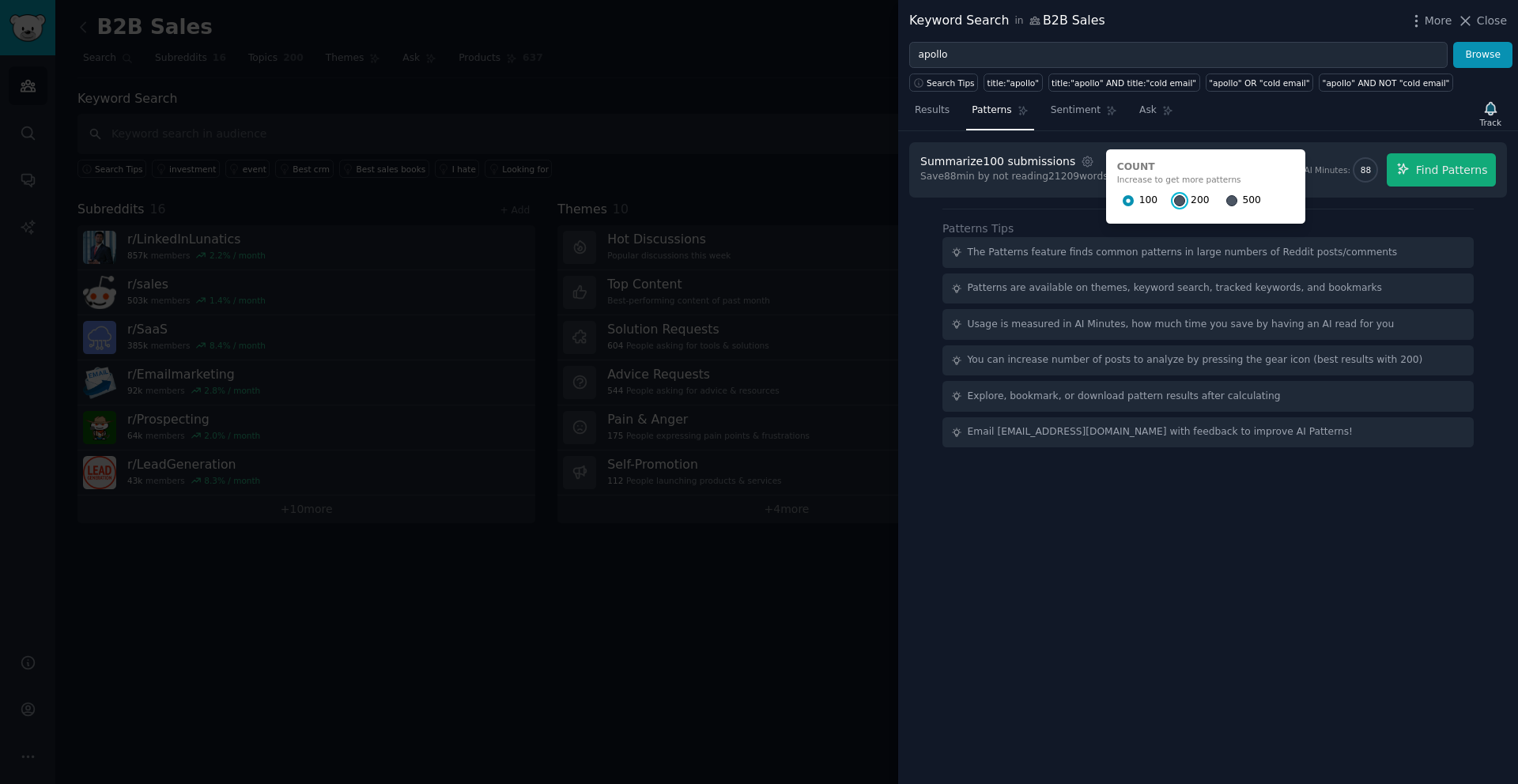
click at [1175, 200] on input "200" at bounding box center [1180, 201] width 11 height 11
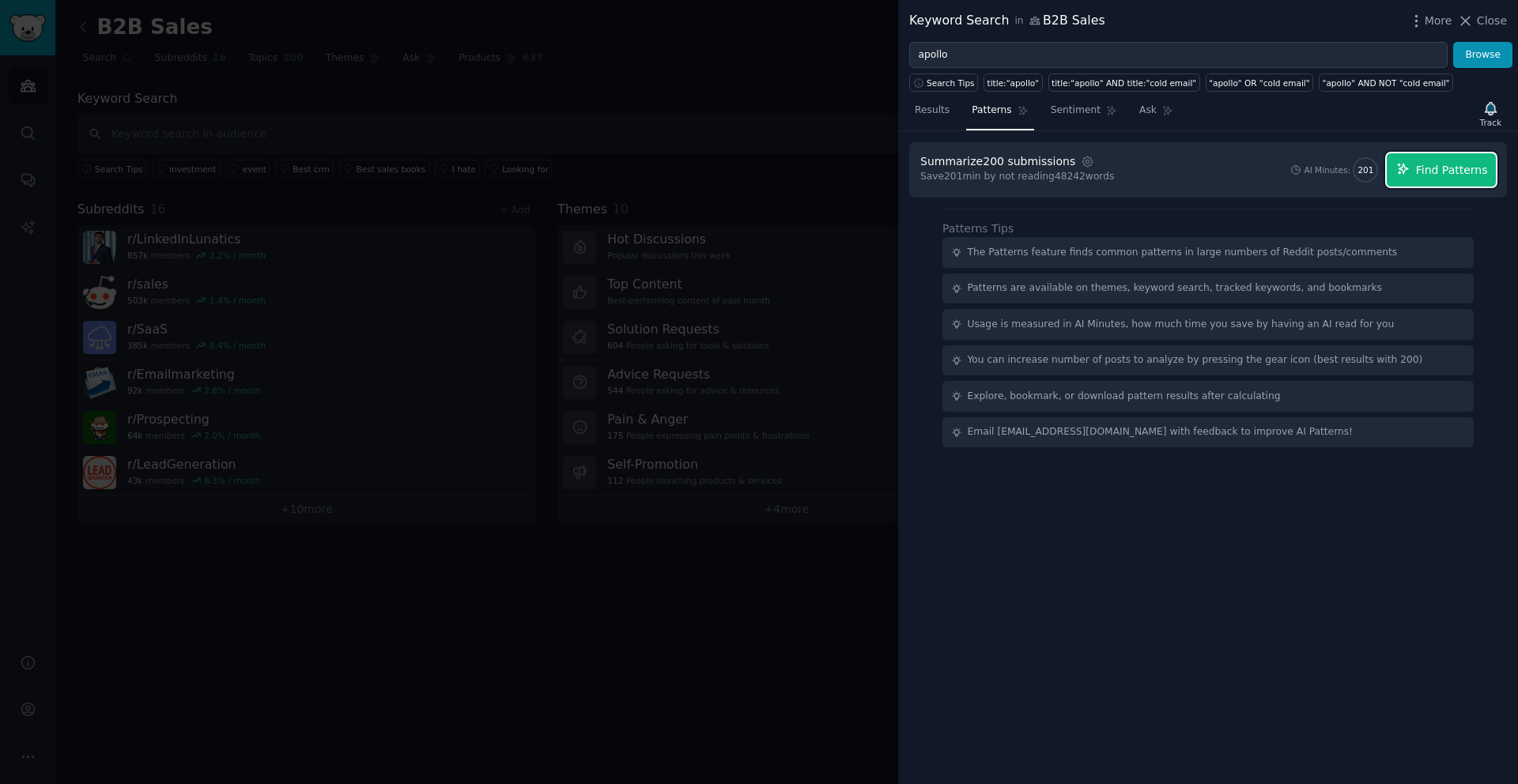
click at [1425, 174] on span "Find Patterns" at bounding box center [1453, 171] width 72 height 17
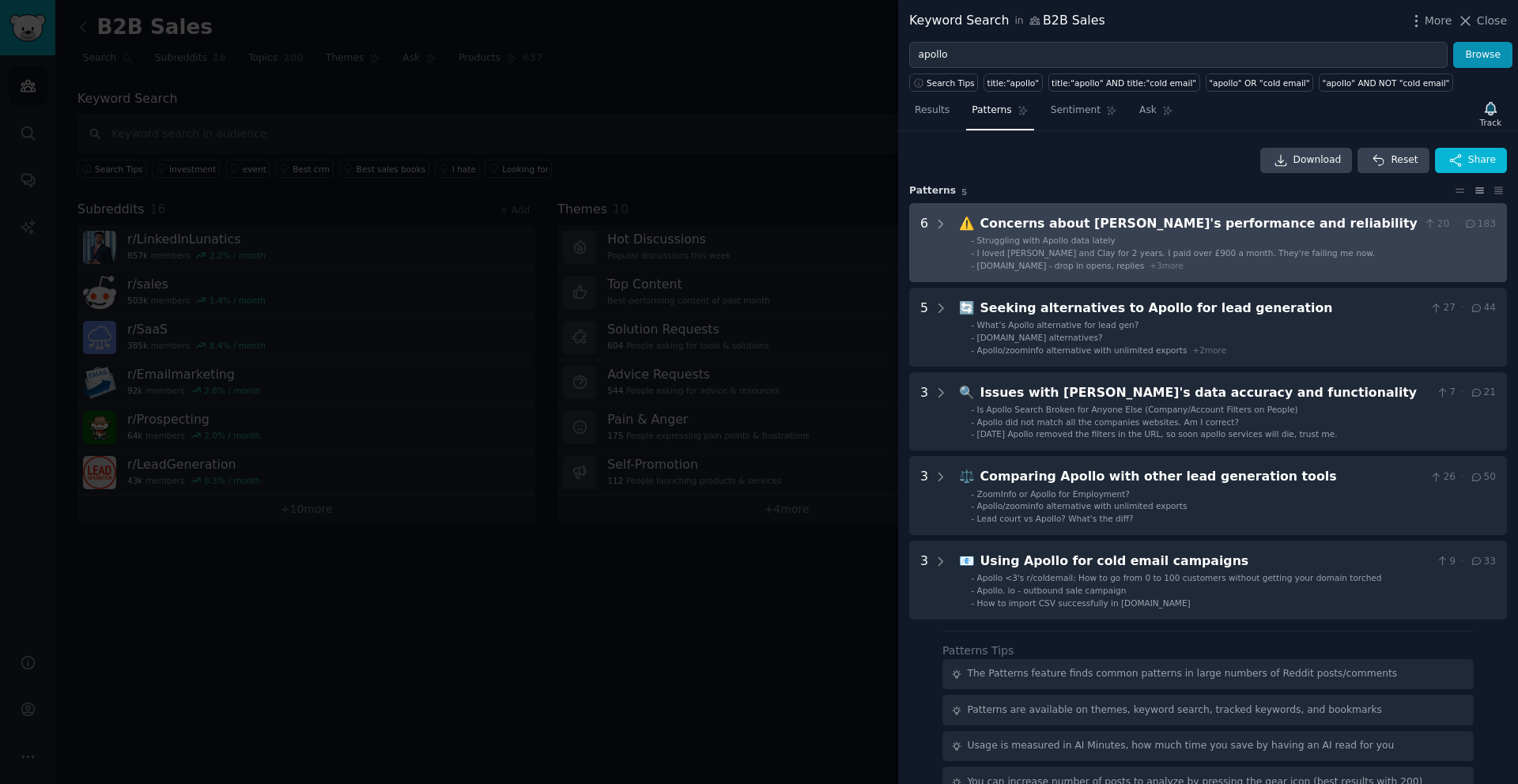
click at [1176, 250] on span "I loved Apollo and Clay for 2 years. I paid over £900 a month. They're failing …" at bounding box center [1177, 253] width 398 height 9
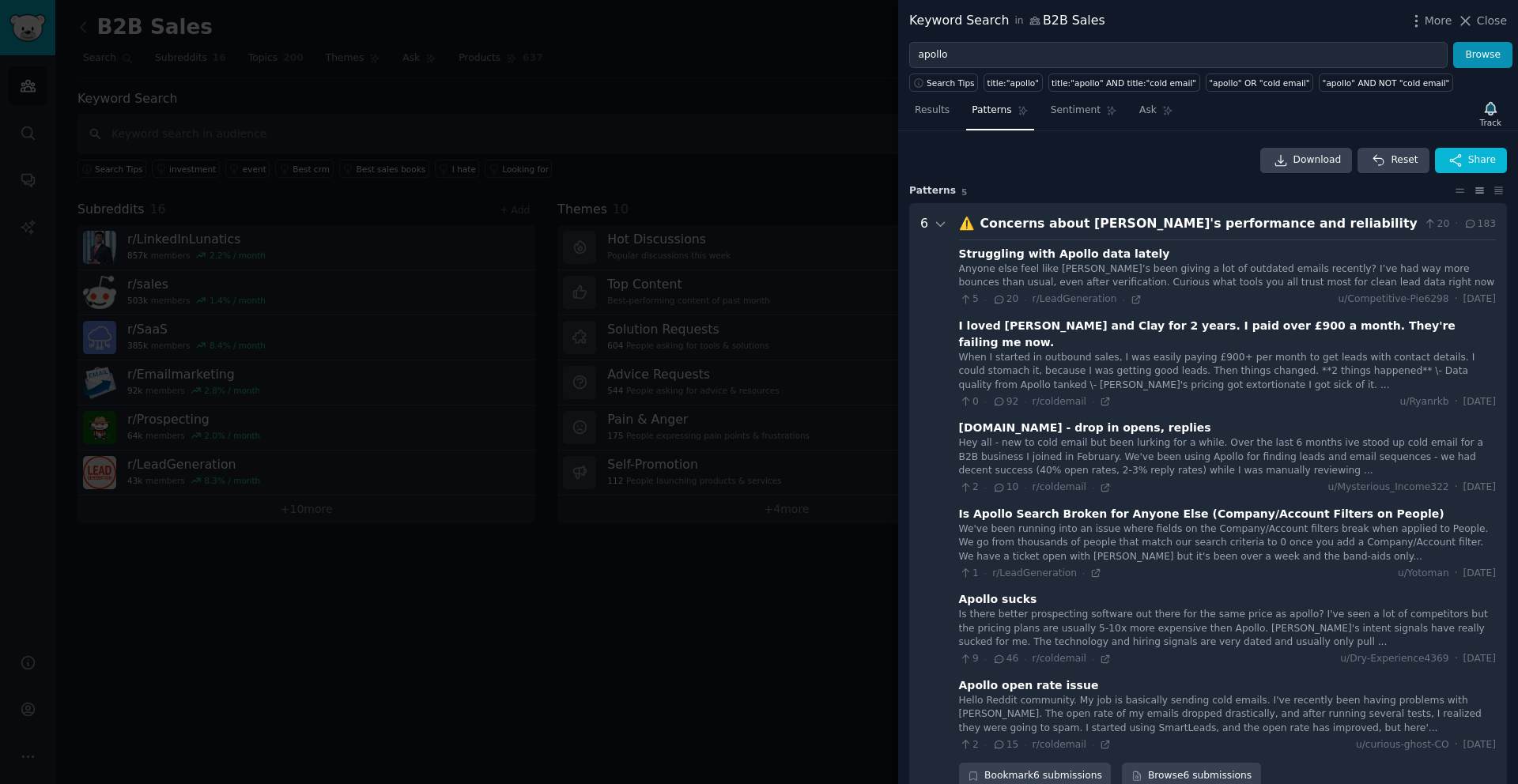
scroll to position [72, 0]
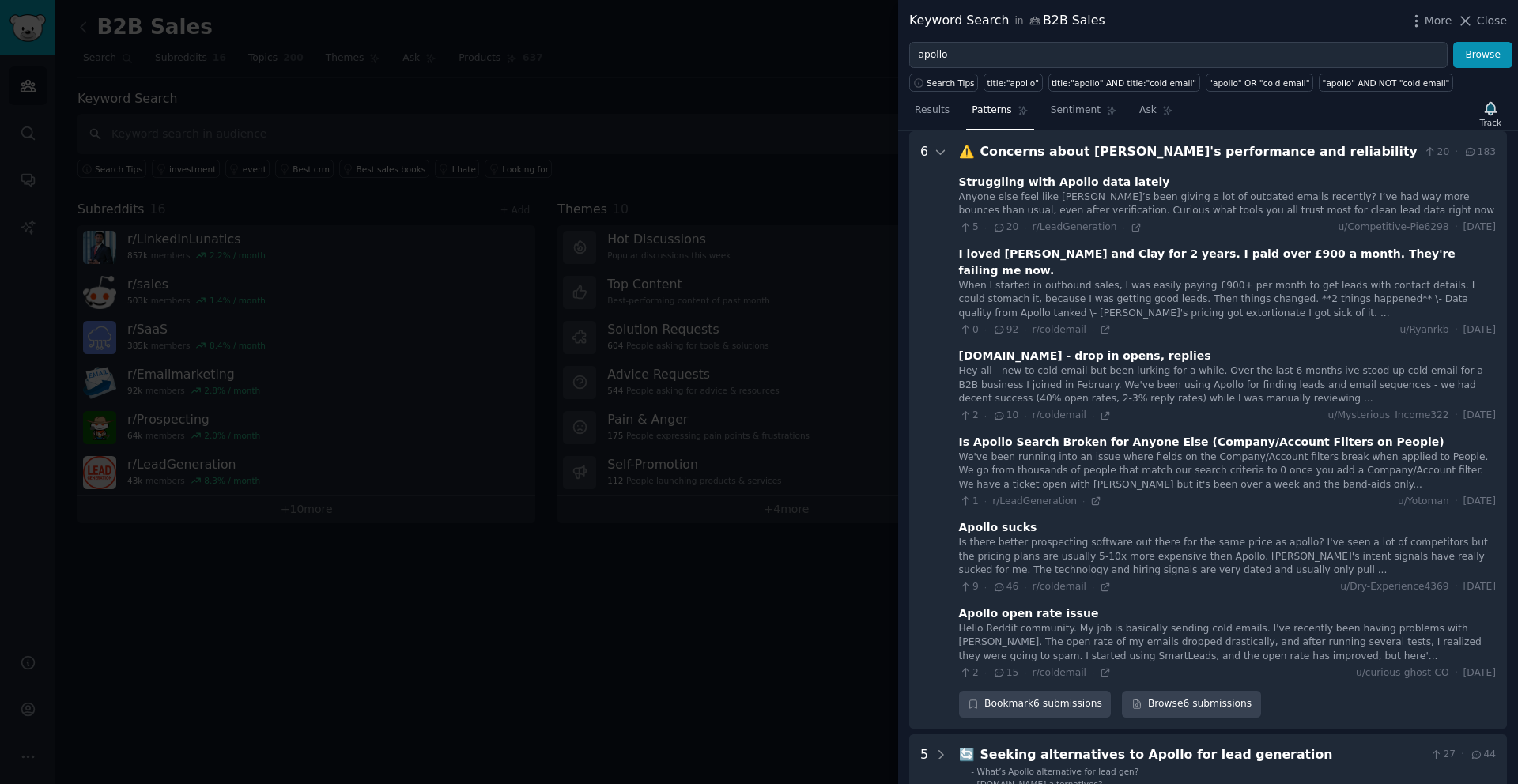
click at [1199, 203] on div "Anyone else feel like Apollo’s been giving a lot of outdated emails recently? I…" at bounding box center [1228, 204] width 537 height 27
click at [1011, 231] on span "20" at bounding box center [1006, 228] width 27 height 14
click at [1469, 155] on icon at bounding box center [1471, 153] width 9 height 8
click at [1163, 151] on div "Concerns about Apollo's performance and reliability" at bounding box center [1199, 152] width 438 height 20
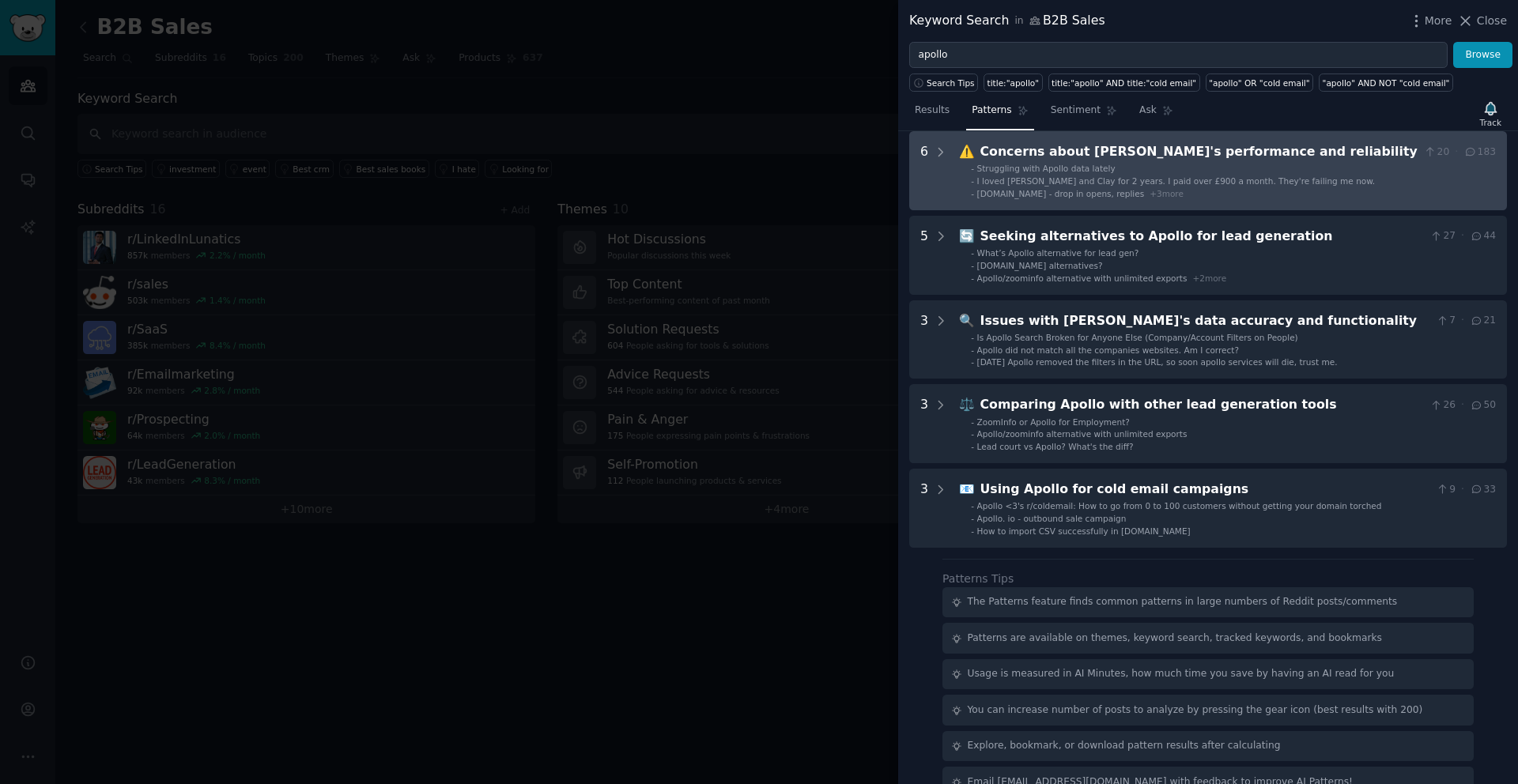
click at [1101, 194] on span "Apollo.io - drop in opens, replies" at bounding box center [1061, 193] width 168 height 9
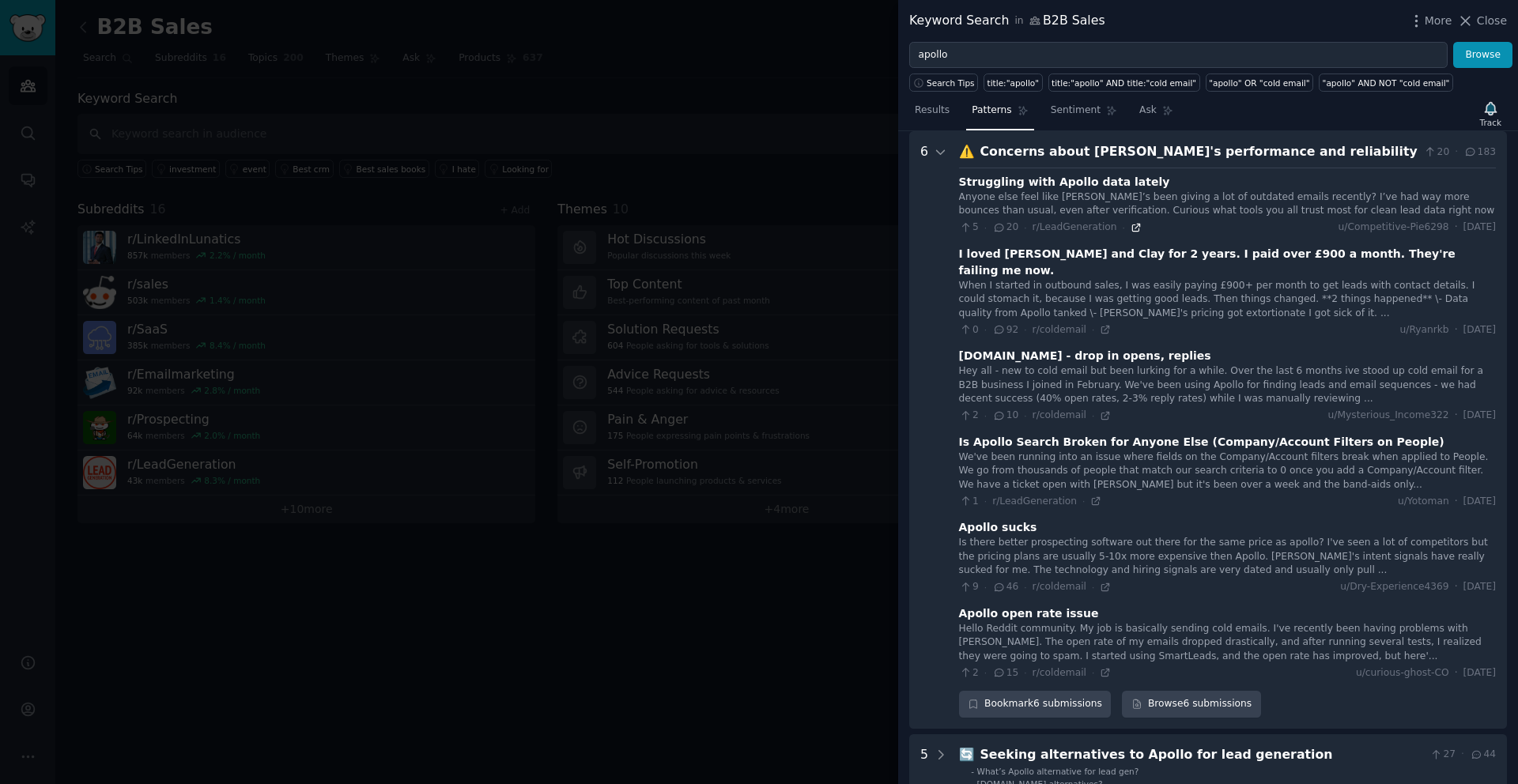
click at [1133, 231] on icon at bounding box center [1136, 228] width 8 height 8
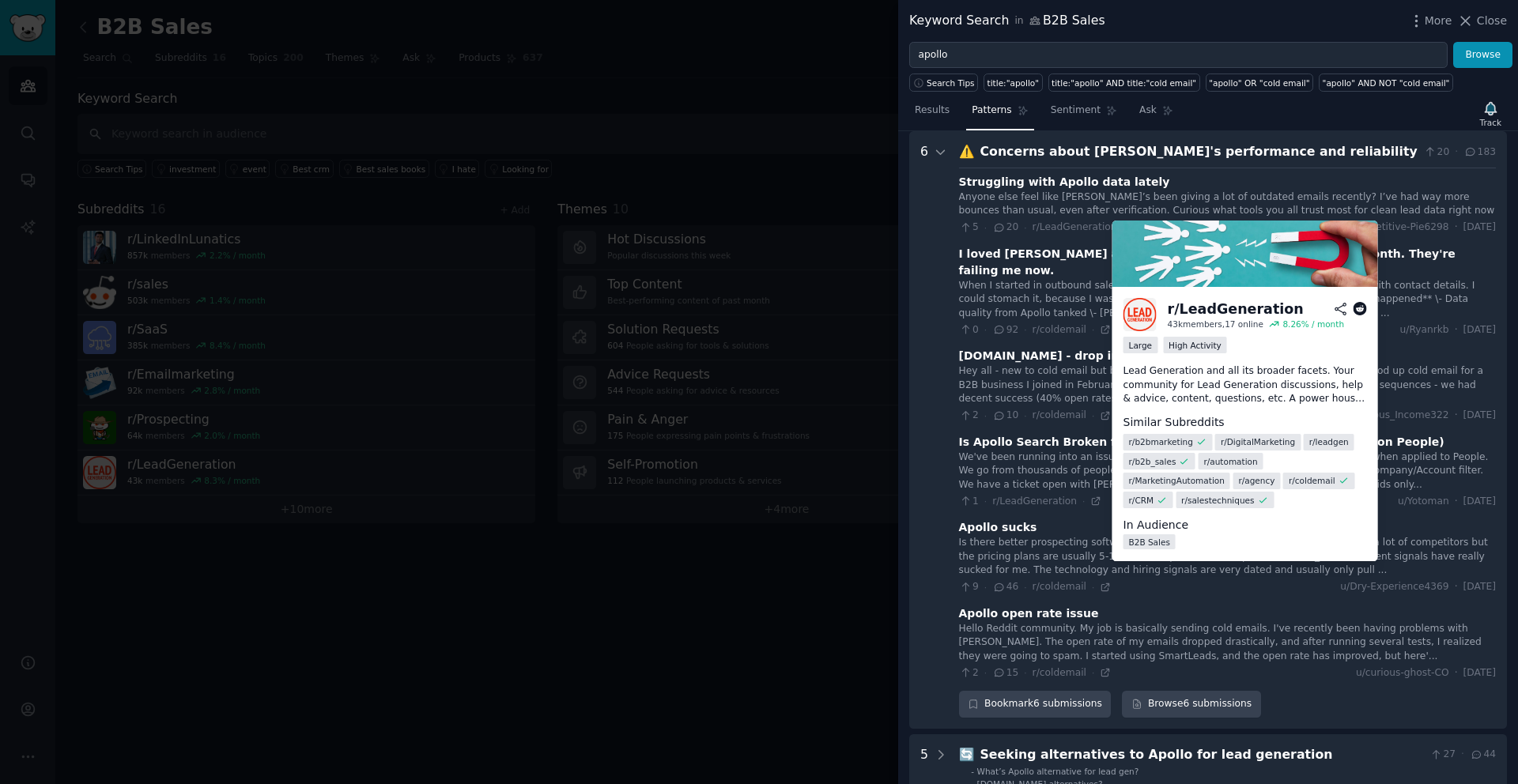
click at [1341, 309] on icon at bounding box center [1341, 309] width 14 height 14
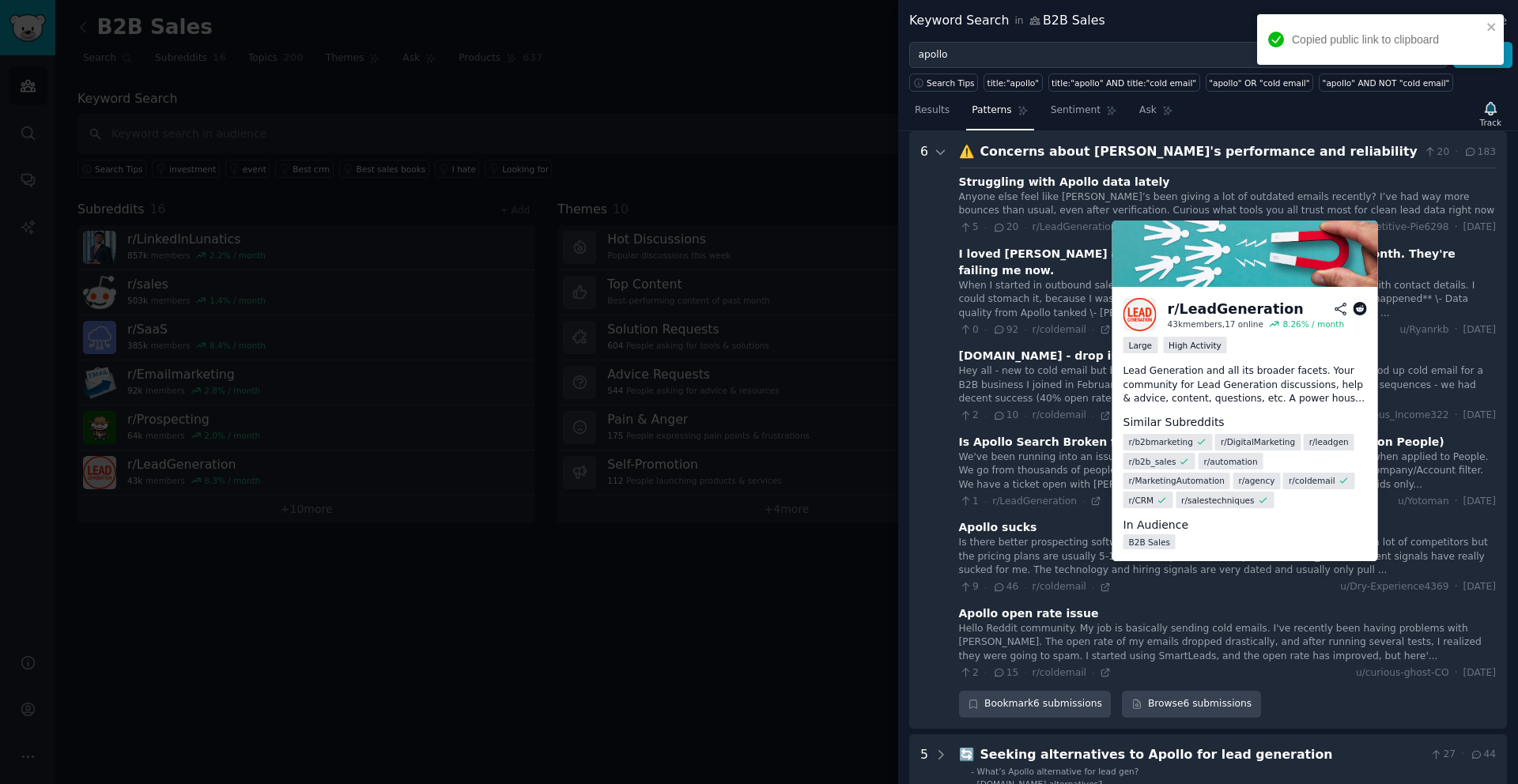
click at [1361, 310] on icon at bounding box center [1360, 309] width 14 height 14
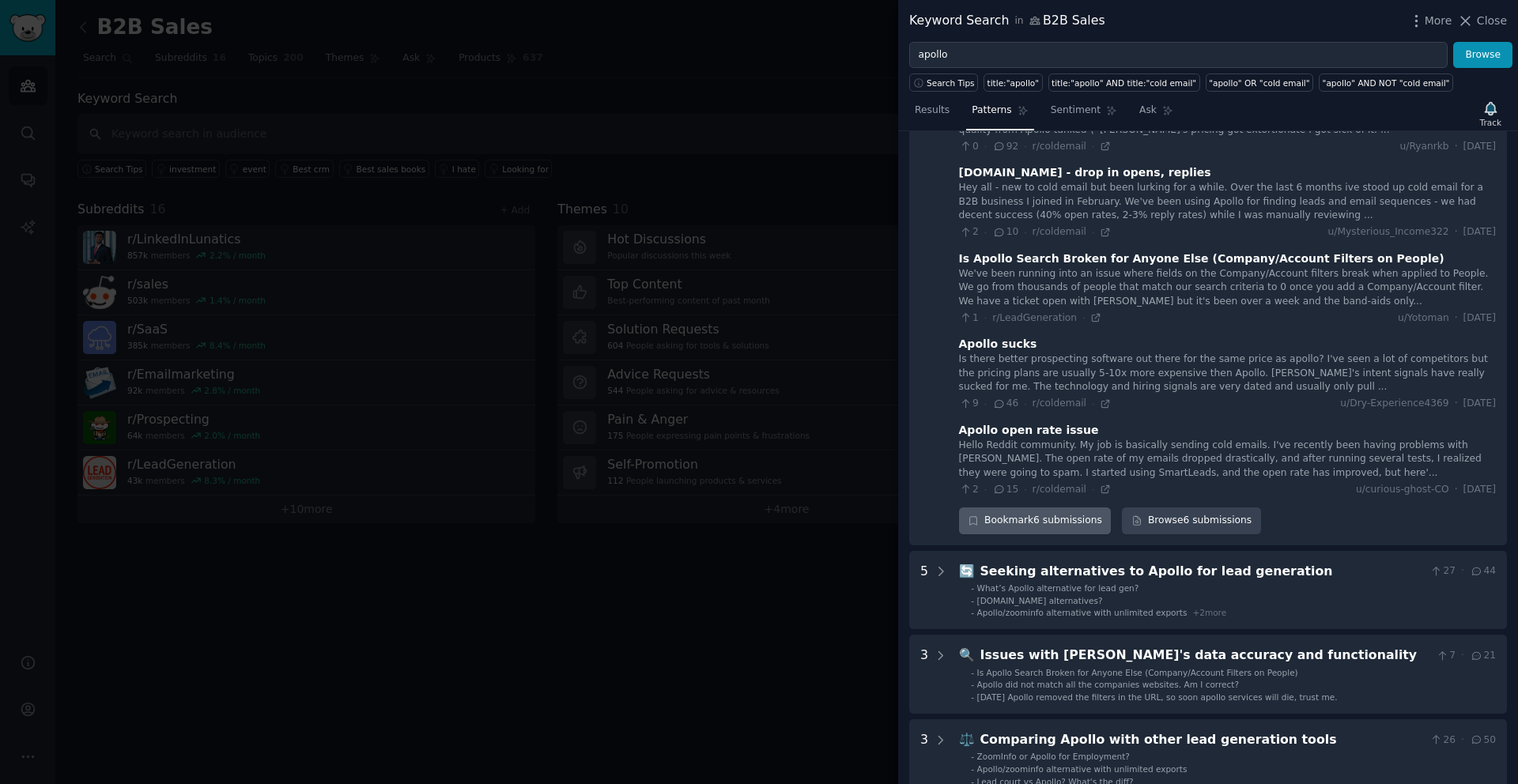
scroll to position [260, 0]
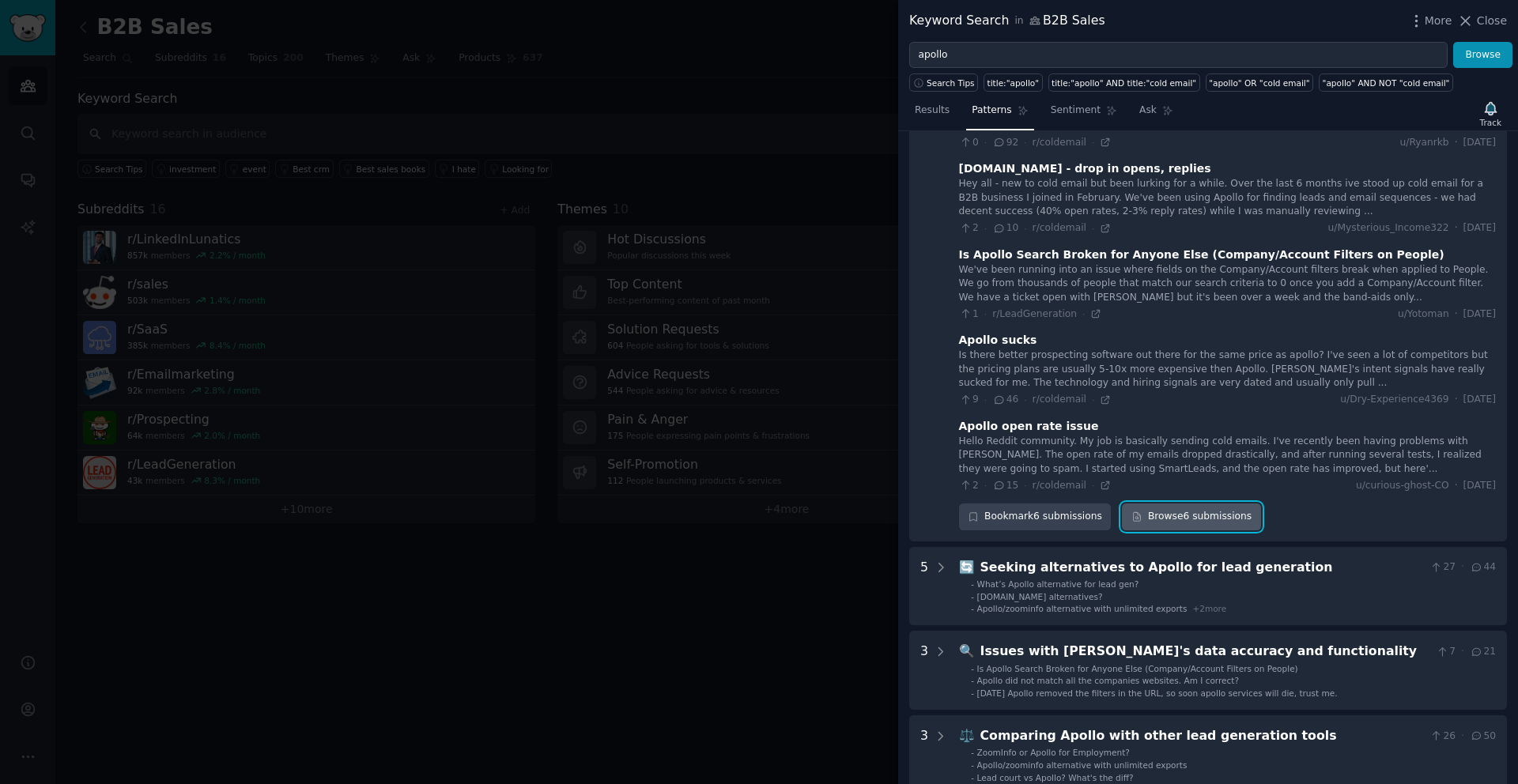
click at [1174, 508] on link "Browse 6 submissions" at bounding box center [1192, 517] width 138 height 27
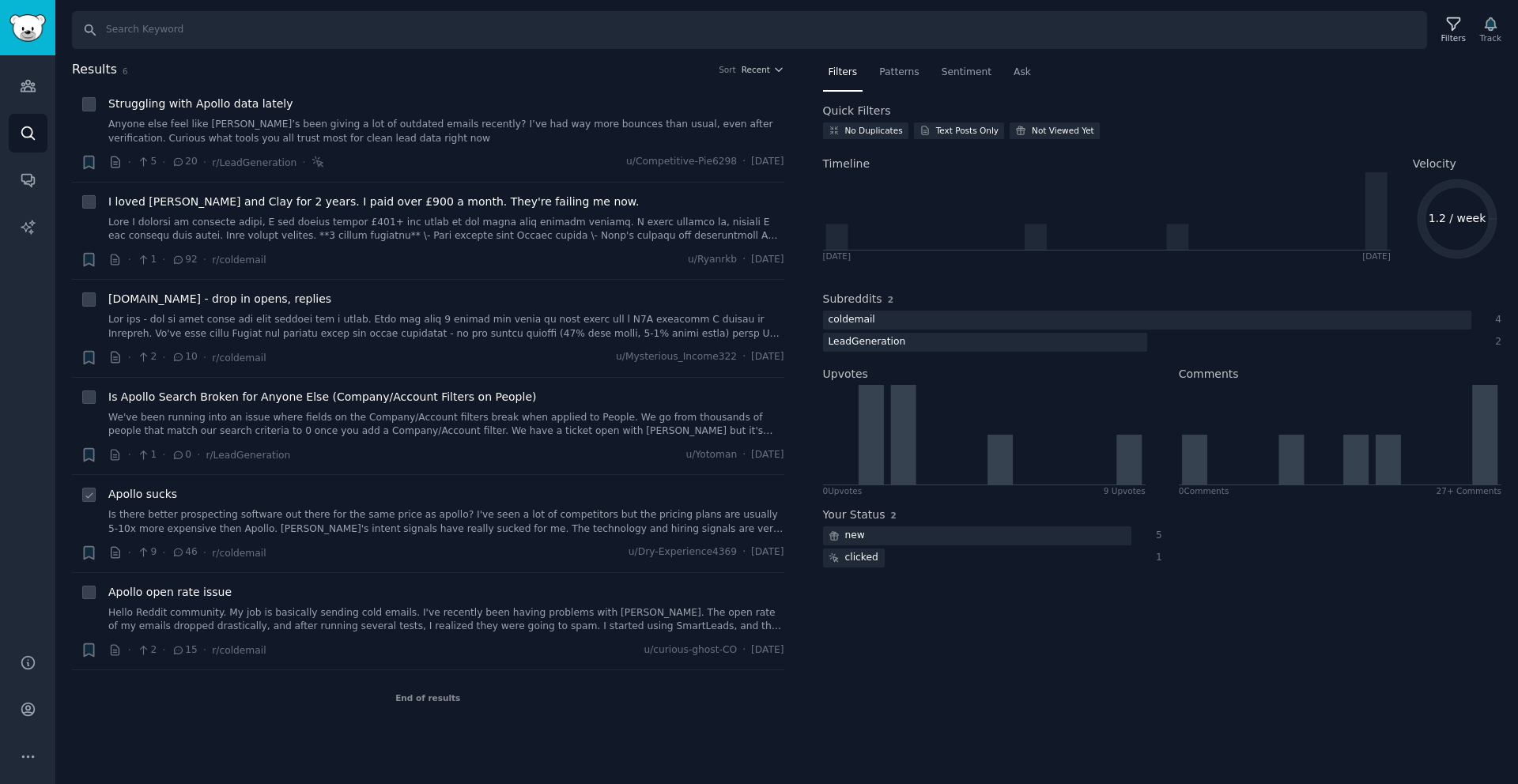
click at [397, 520] on link "Is there better prospecting software out there for the same price as apollo? I'…" at bounding box center [446, 521] width 676 height 27
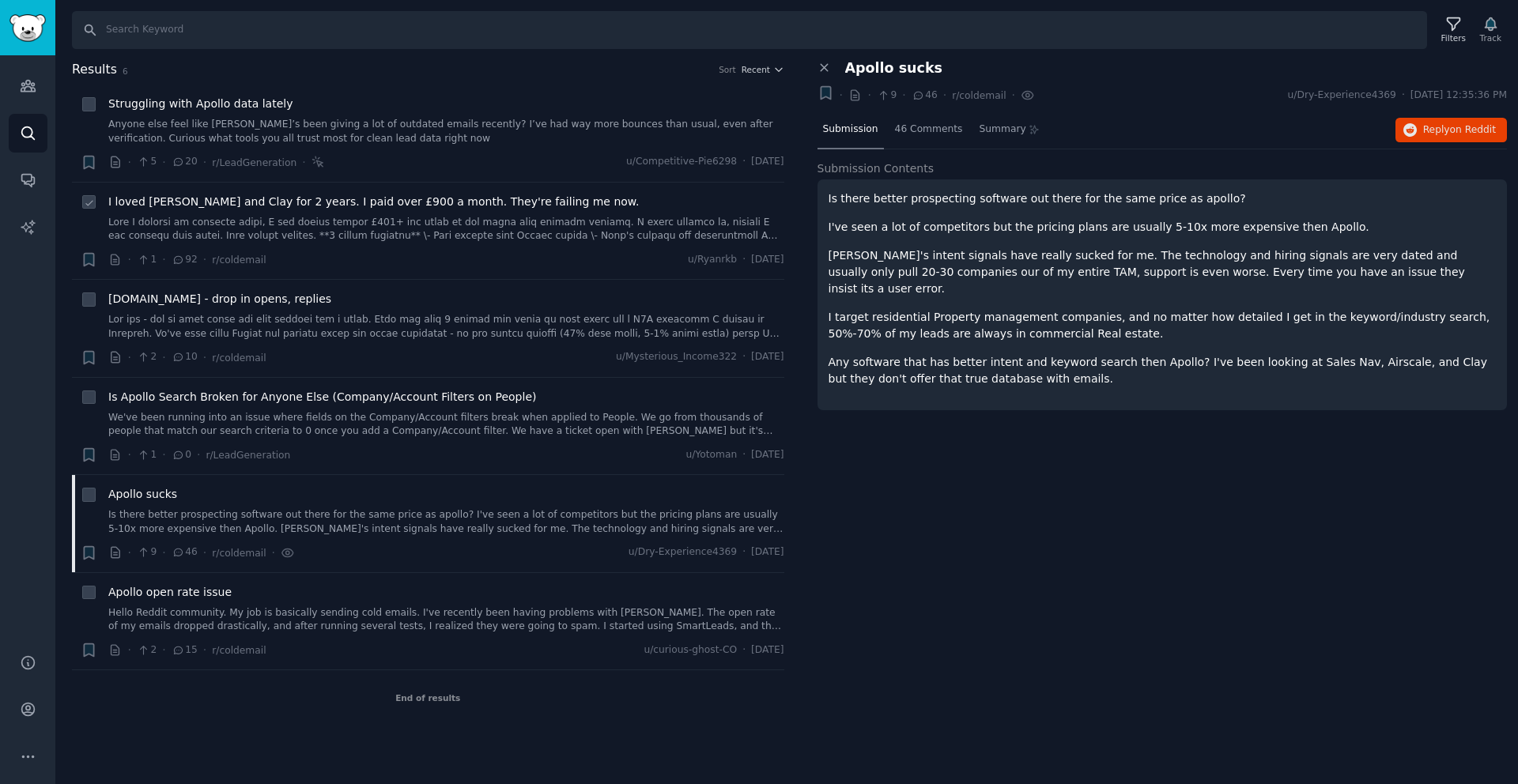
click at [489, 229] on link at bounding box center [446, 229] width 676 height 27
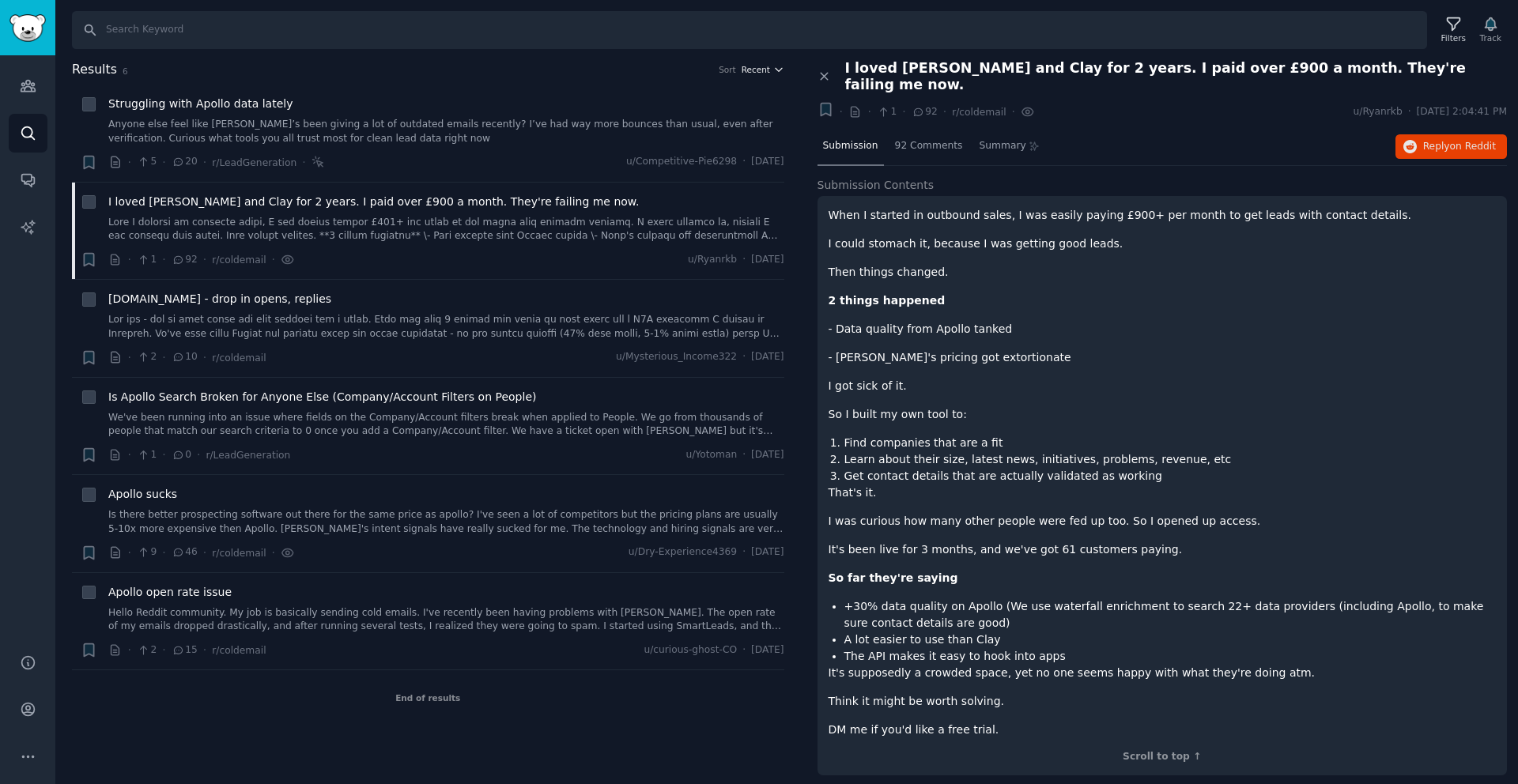
click at [776, 71] on icon "button" at bounding box center [779, 70] width 11 height 11
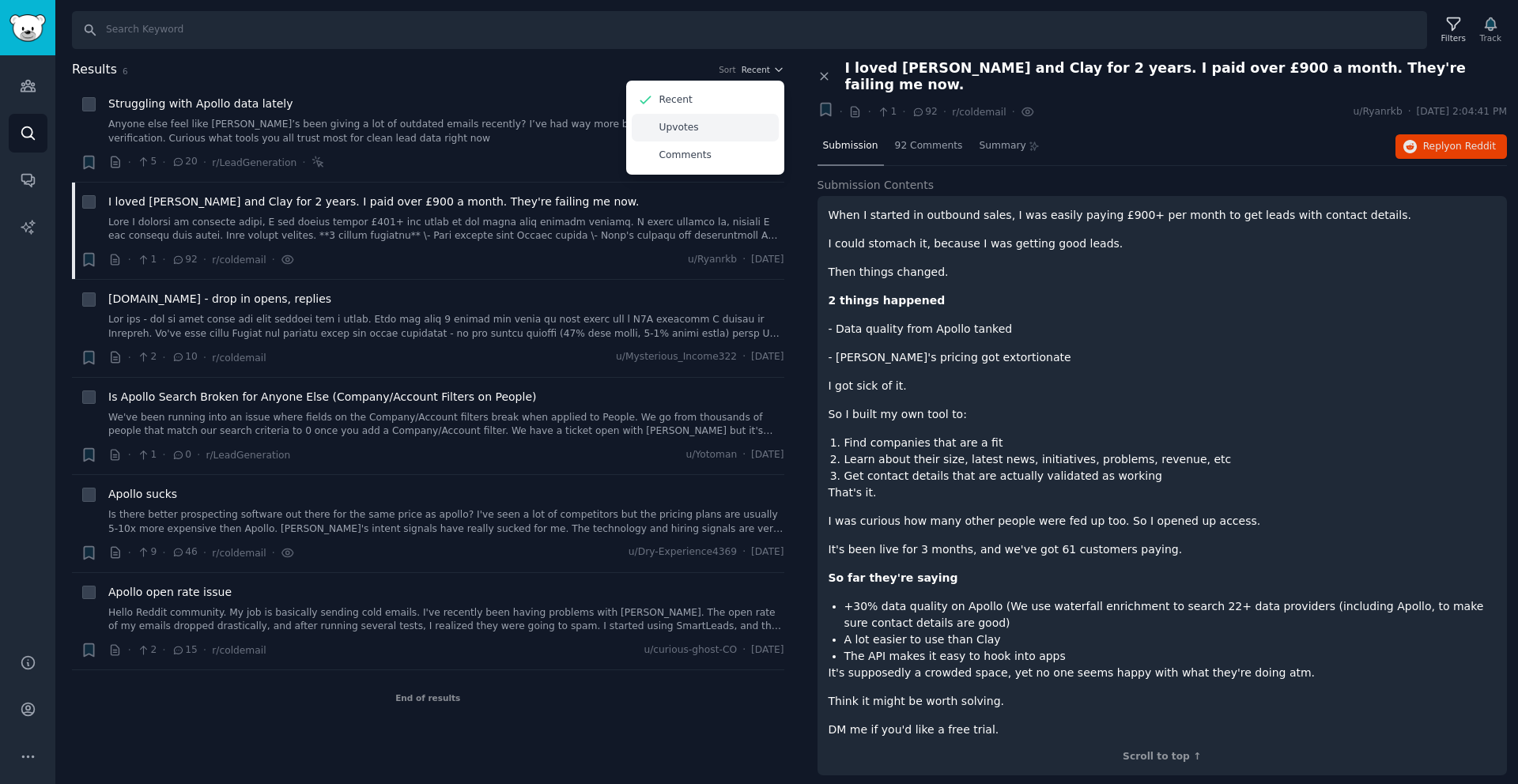
click at [698, 132] on p "Upvotes" at bounding box center [680, 128] width 40 height 14
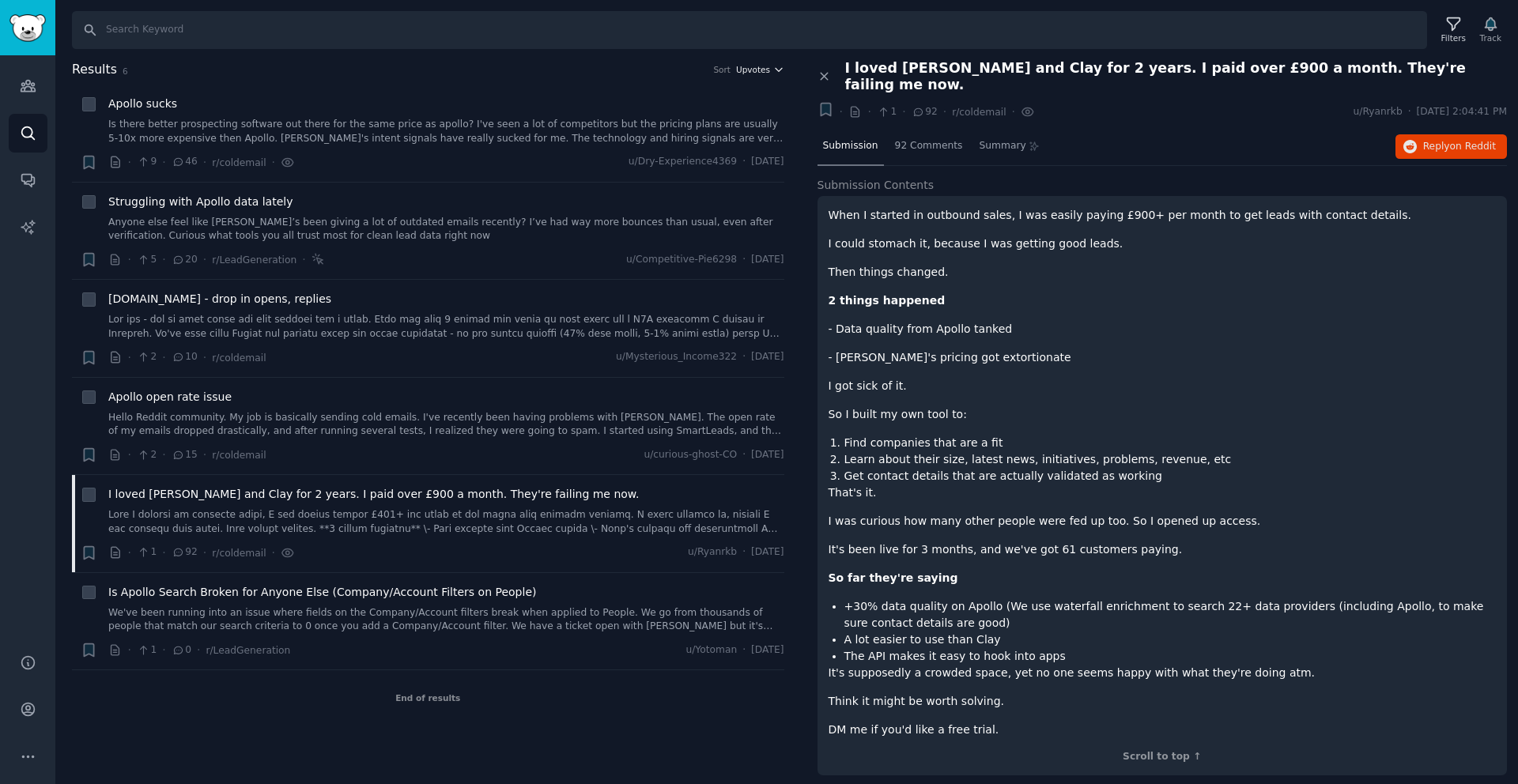
click at [753, 72] on span "Upvotes" at bounding box center [754, 70] width 34 height 11
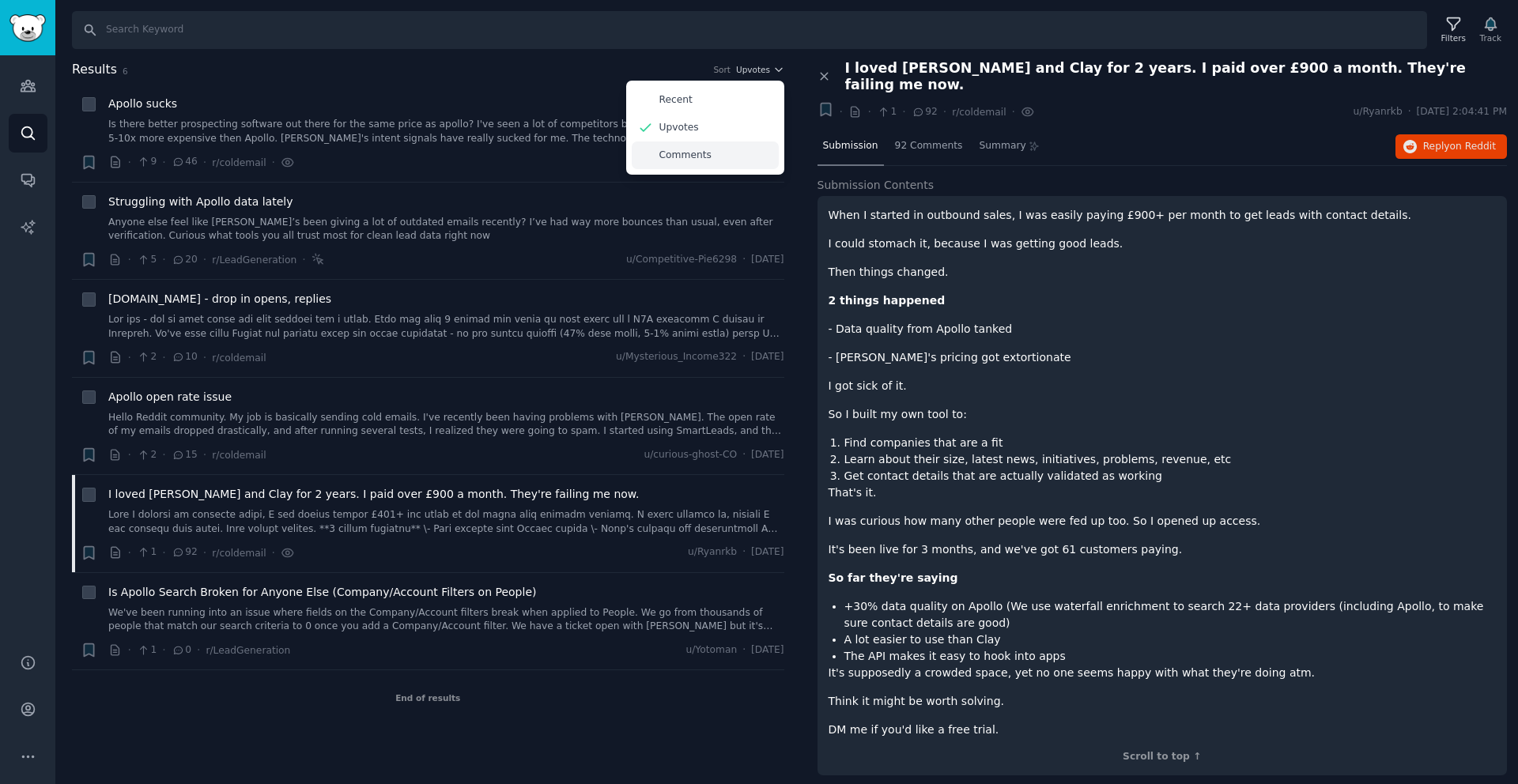
click at [725, 155] on div "Comments" at bounding box center [704, 155] width 147 height 27
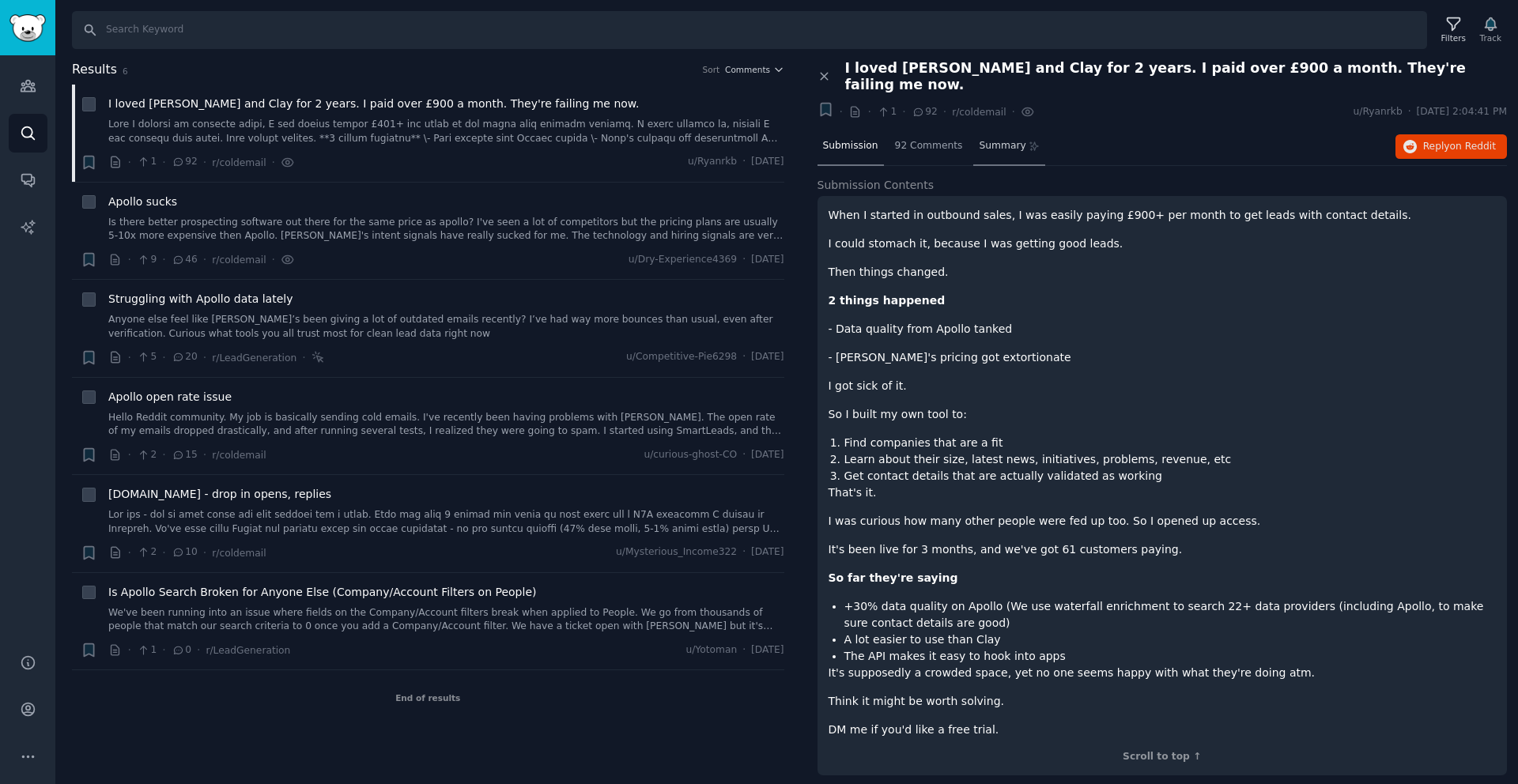
click at [1000, 139] on span "Summary" at bounding box center [1002, 146] width 46 height 14
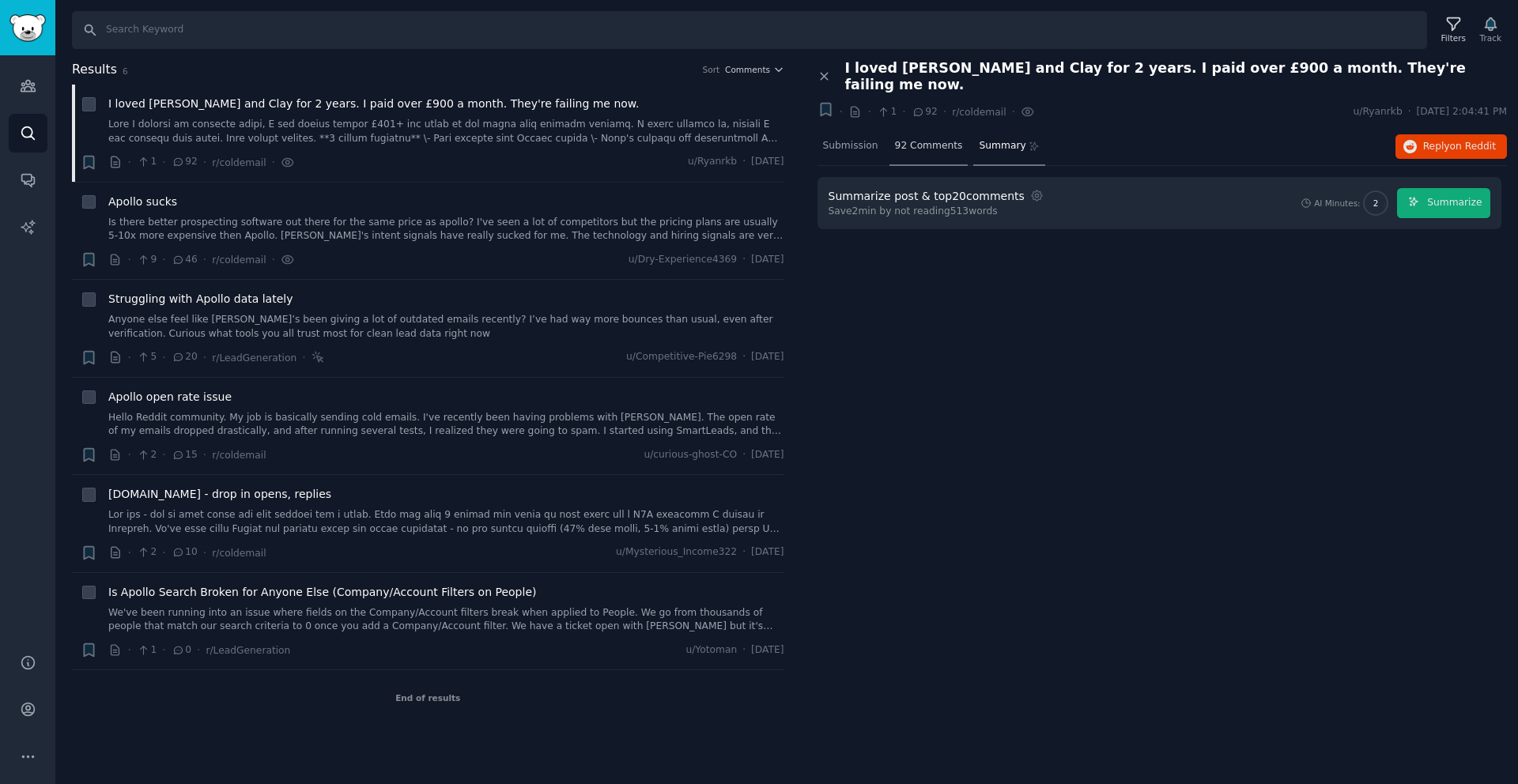
click at [960, 132] on div "92 Comments" at bounding box center [928, 147] width 79 height 38
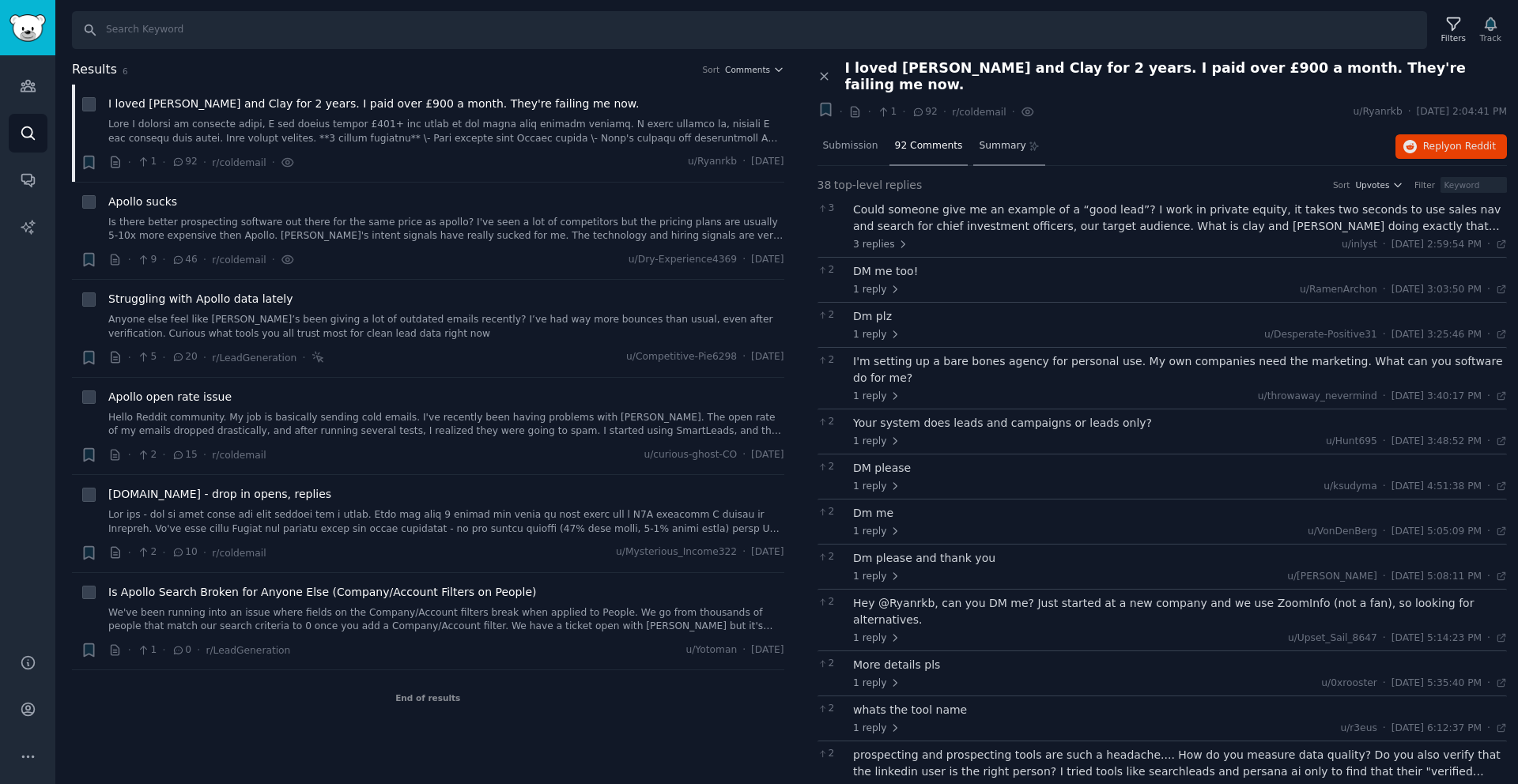
click at [993, 139] on span "Summary" at bounding box center [1002, 146] width 46 height 14
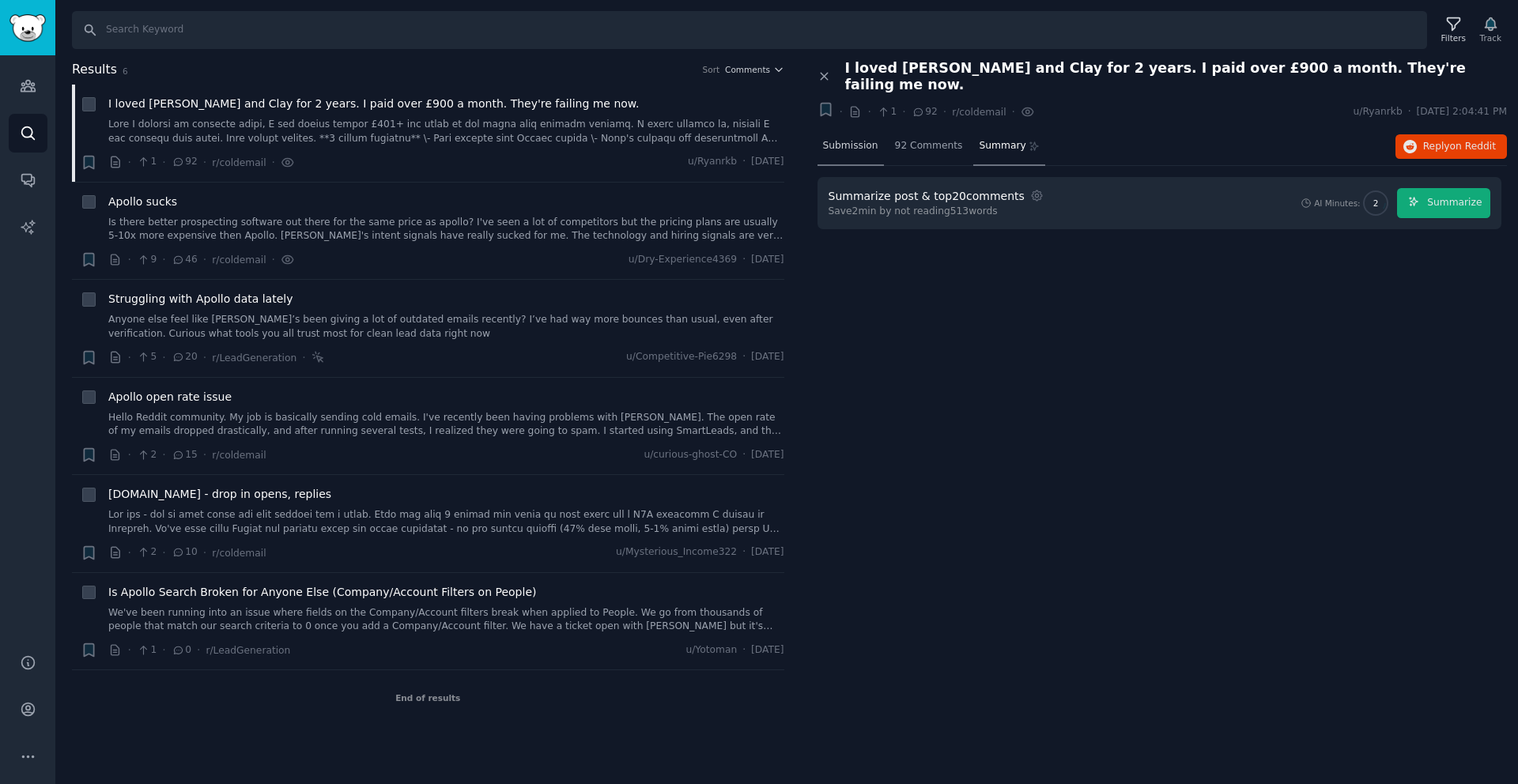
click at [845, 139] on span "Submission" at bounding box center [850, 146] width 55 height 14
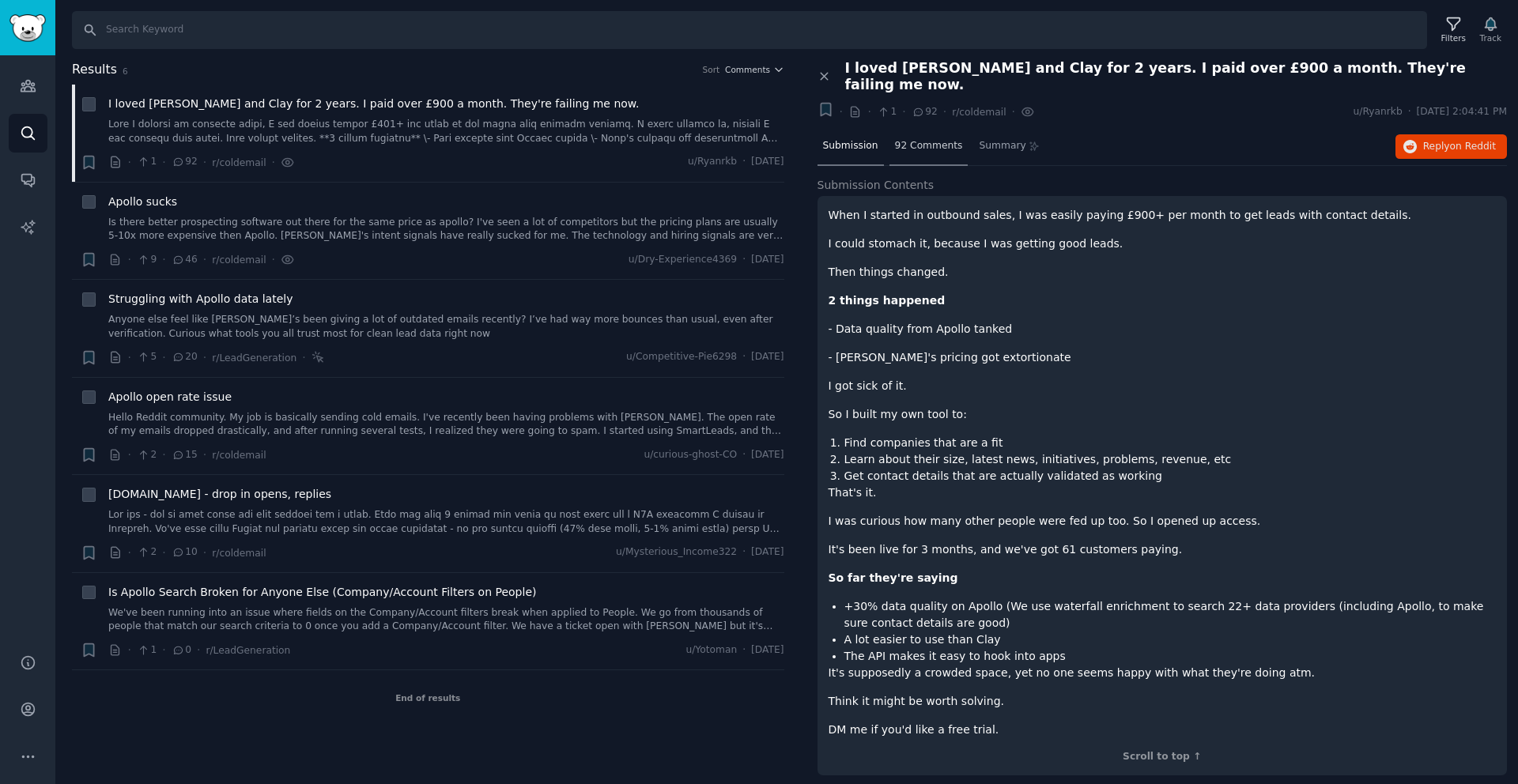
click at [950, 139] on span "92 Comments" at bounding box center [929, 146] width 68 height 14
